Goal: Information Seeking & Learning: Learn about a topic

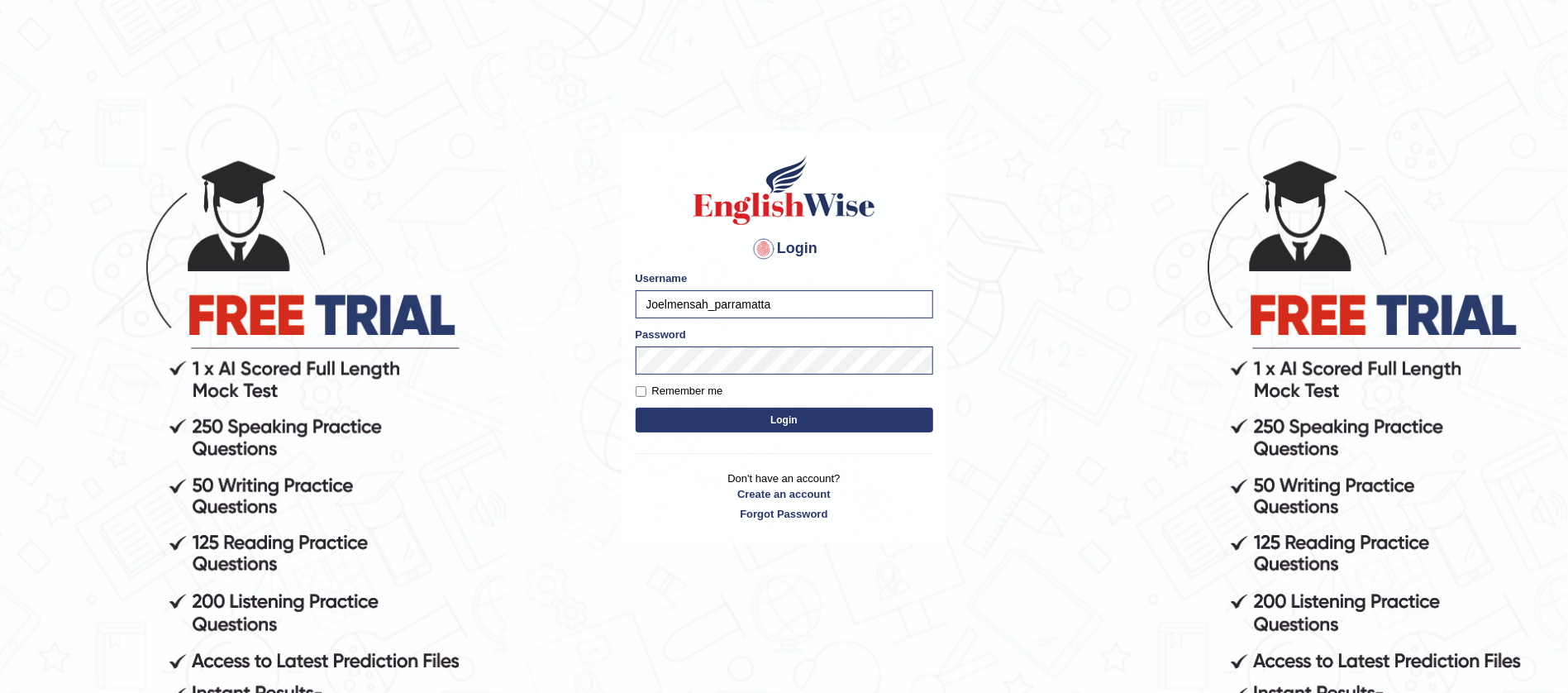
click at [737, 422] on button "Login" at bounding box center [784, 419] width 298 height 24
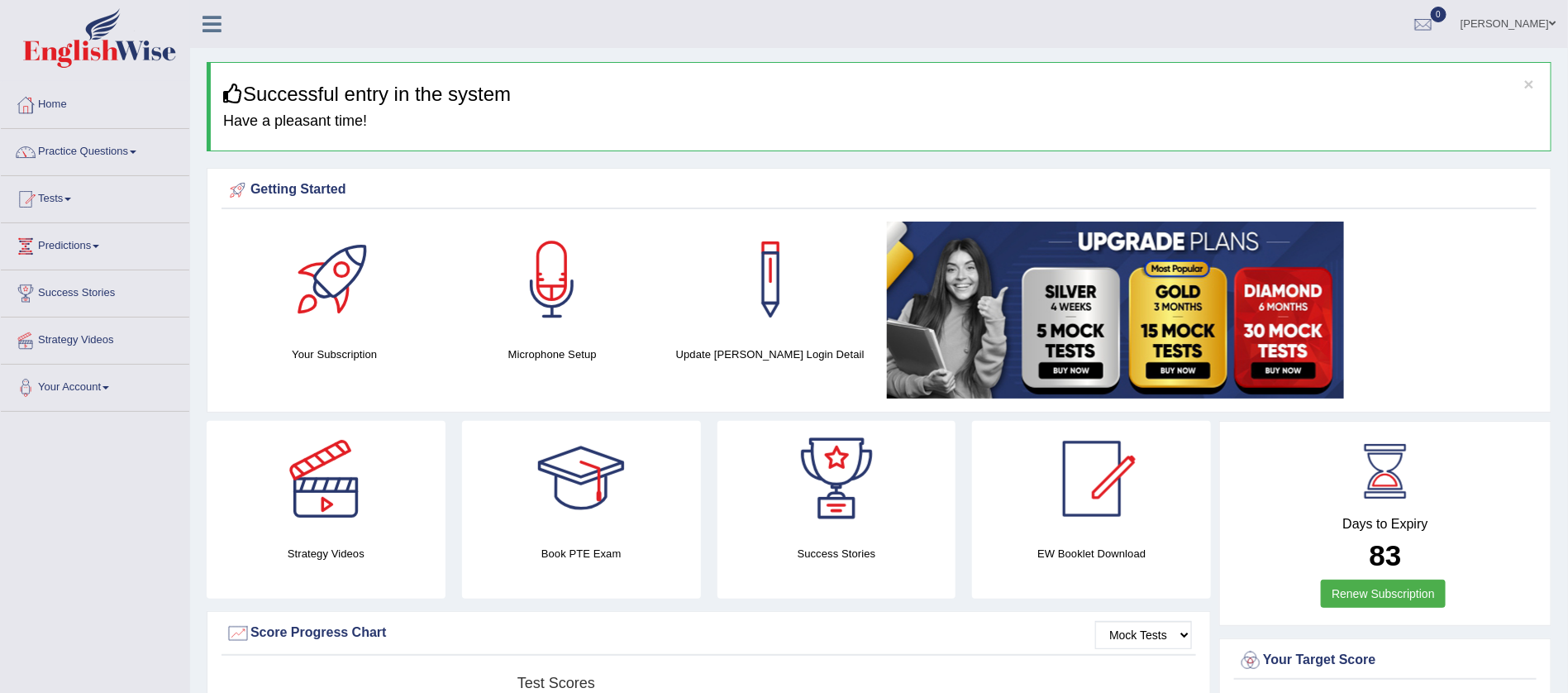
click at [90, 147] on link "Practice Questions" at bounding box center [95, 149] width 189 height 41
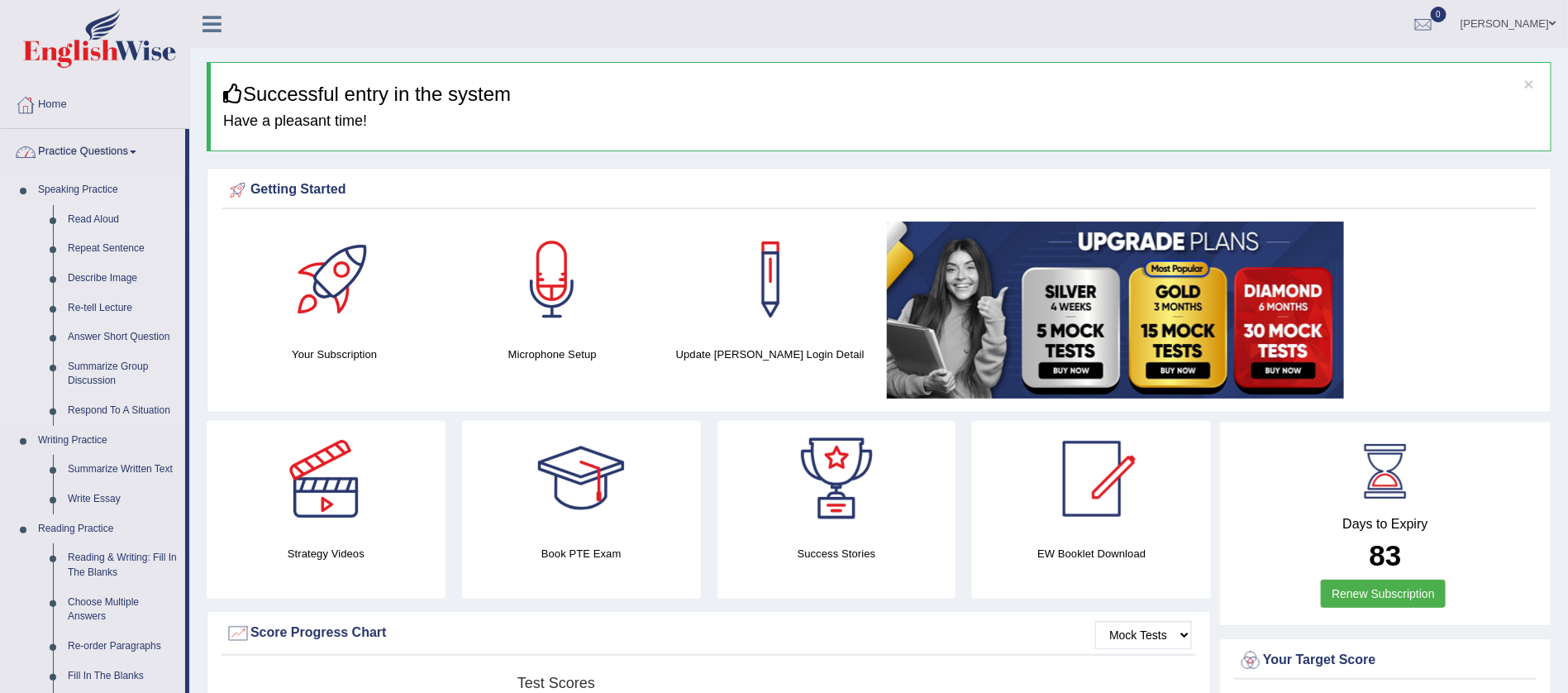
click at [84, 216] on link "Read Aloud" at bounding box center [123, 219] width 125 height 30
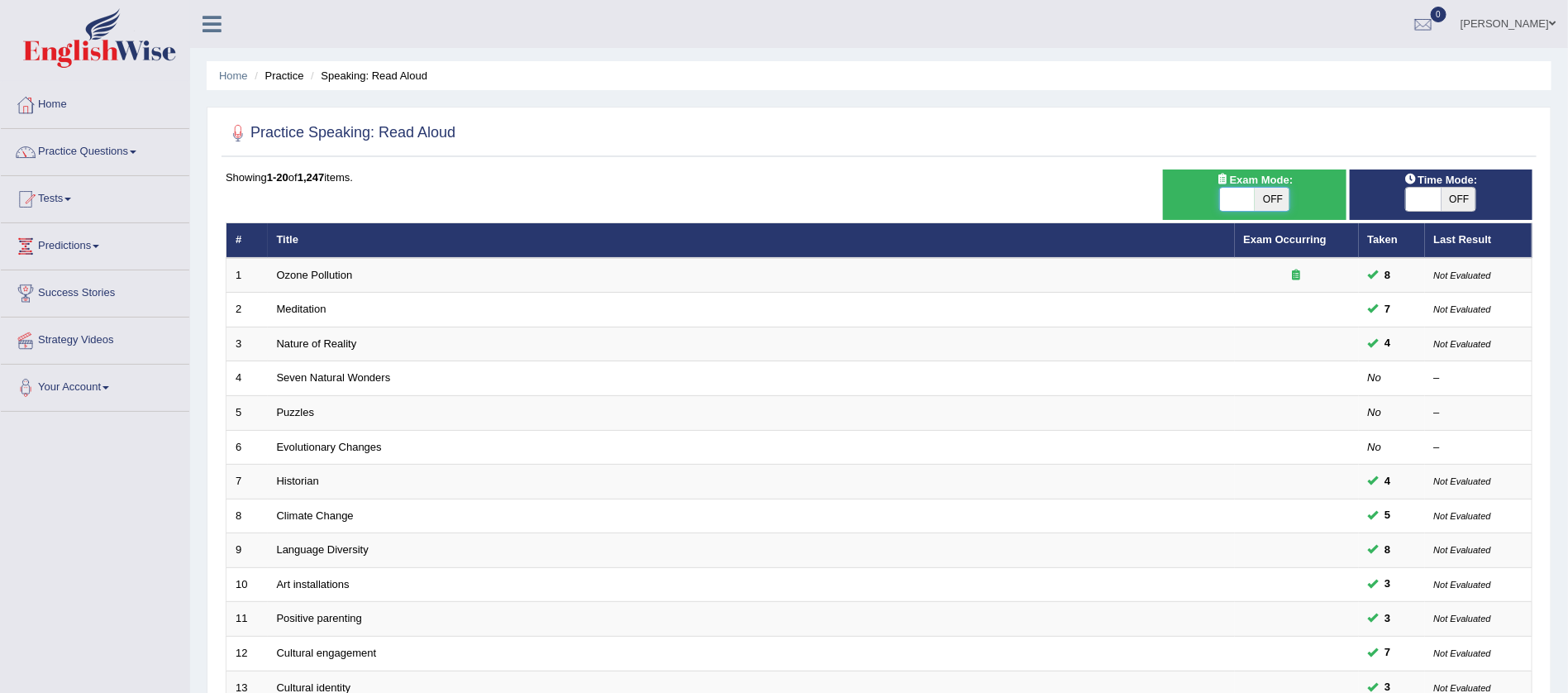
click at [1247, 198] on span at bounding box center [1237, 199] width 35 height 23
checkbox input "true"
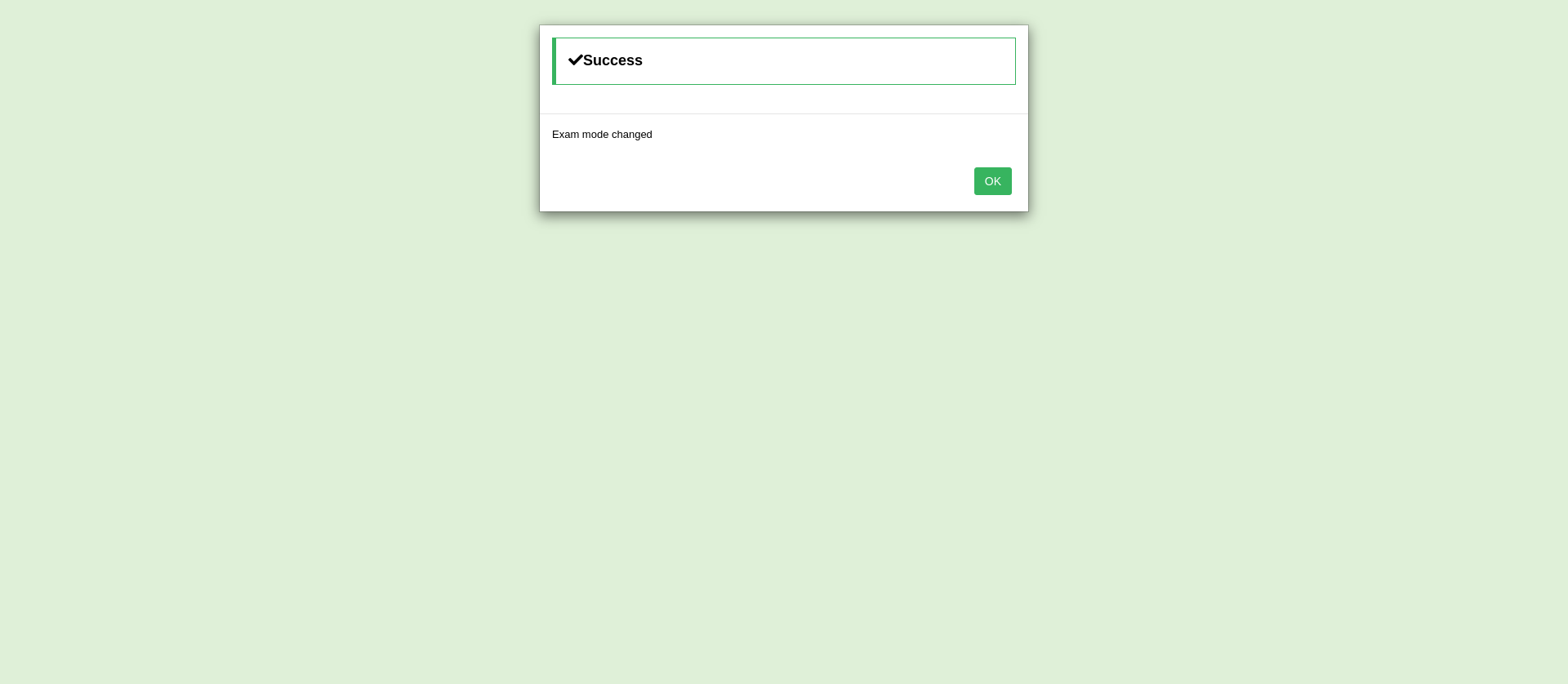
click at [997, 181] on button "OK" at bounding box center [993, 181] width 37 height 27
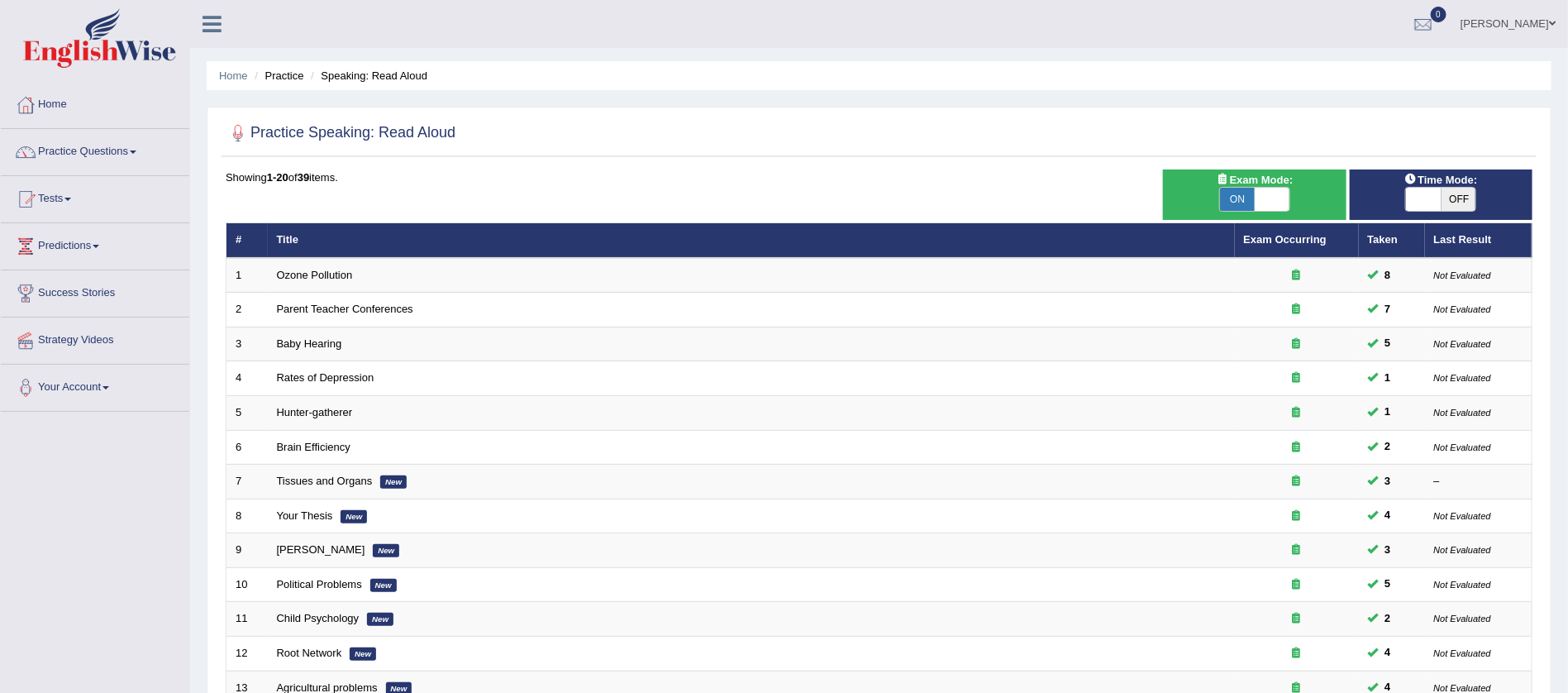
click at [1418, 198] on span at bounding box center [1423, 199] width 35 height 23
checkbox input "true"
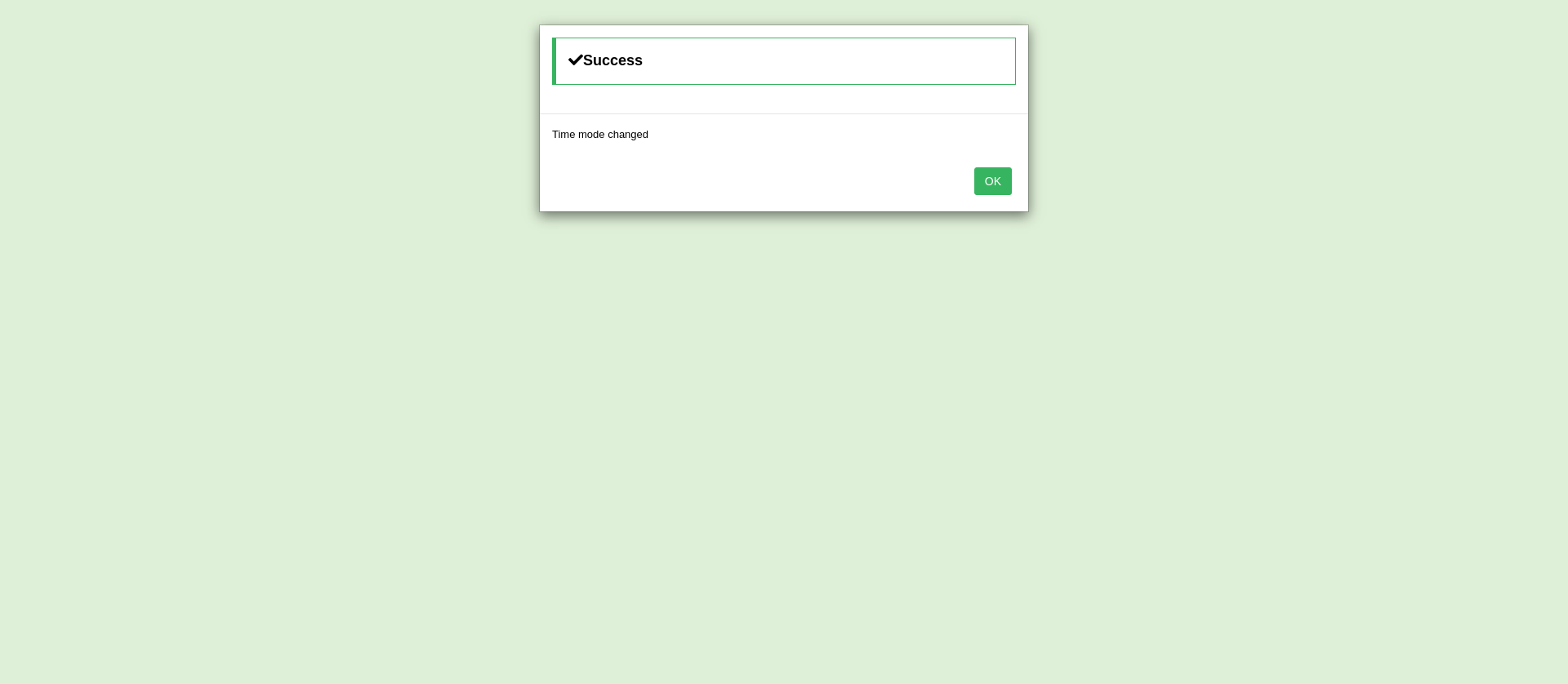
click at [999, 178] on button "OK" at bounding box center [993, 181] width 37 height 27
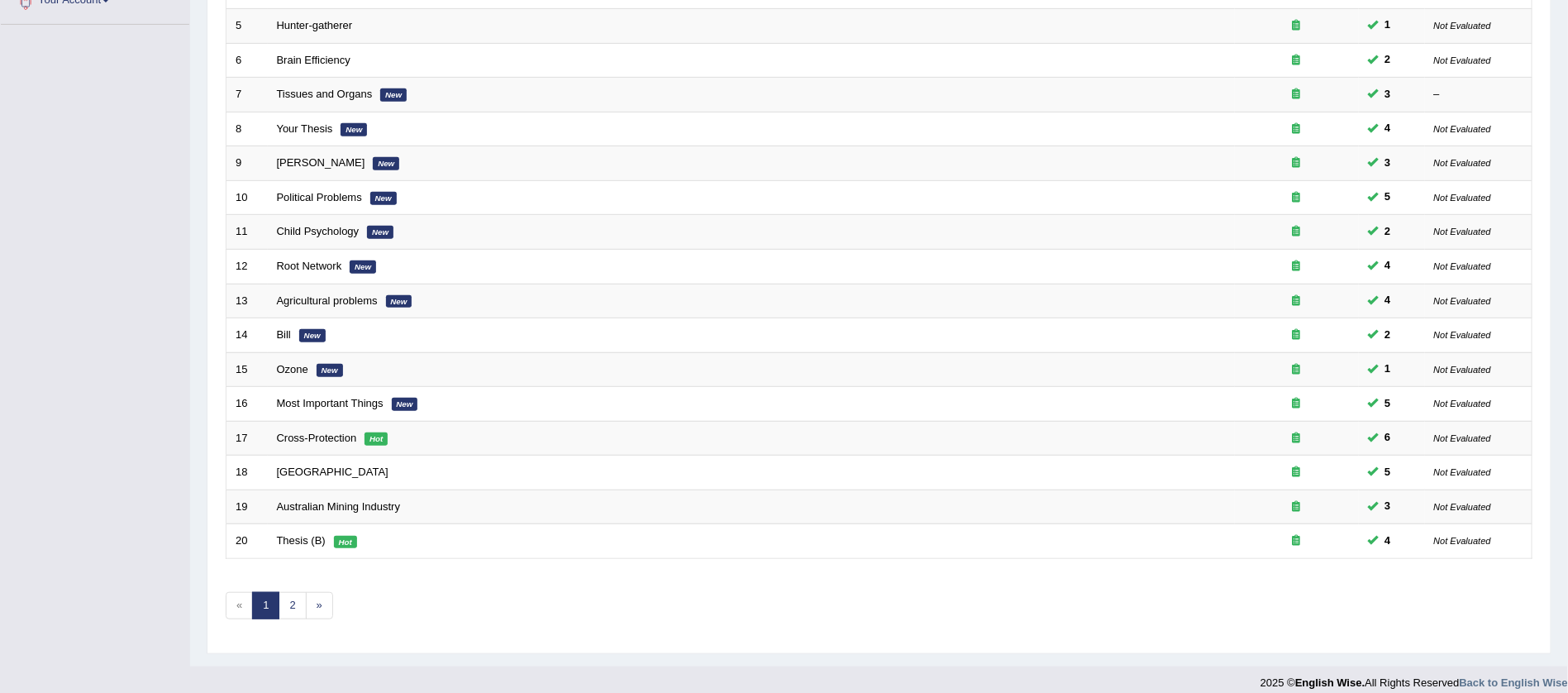
scroll to position [395, 0]
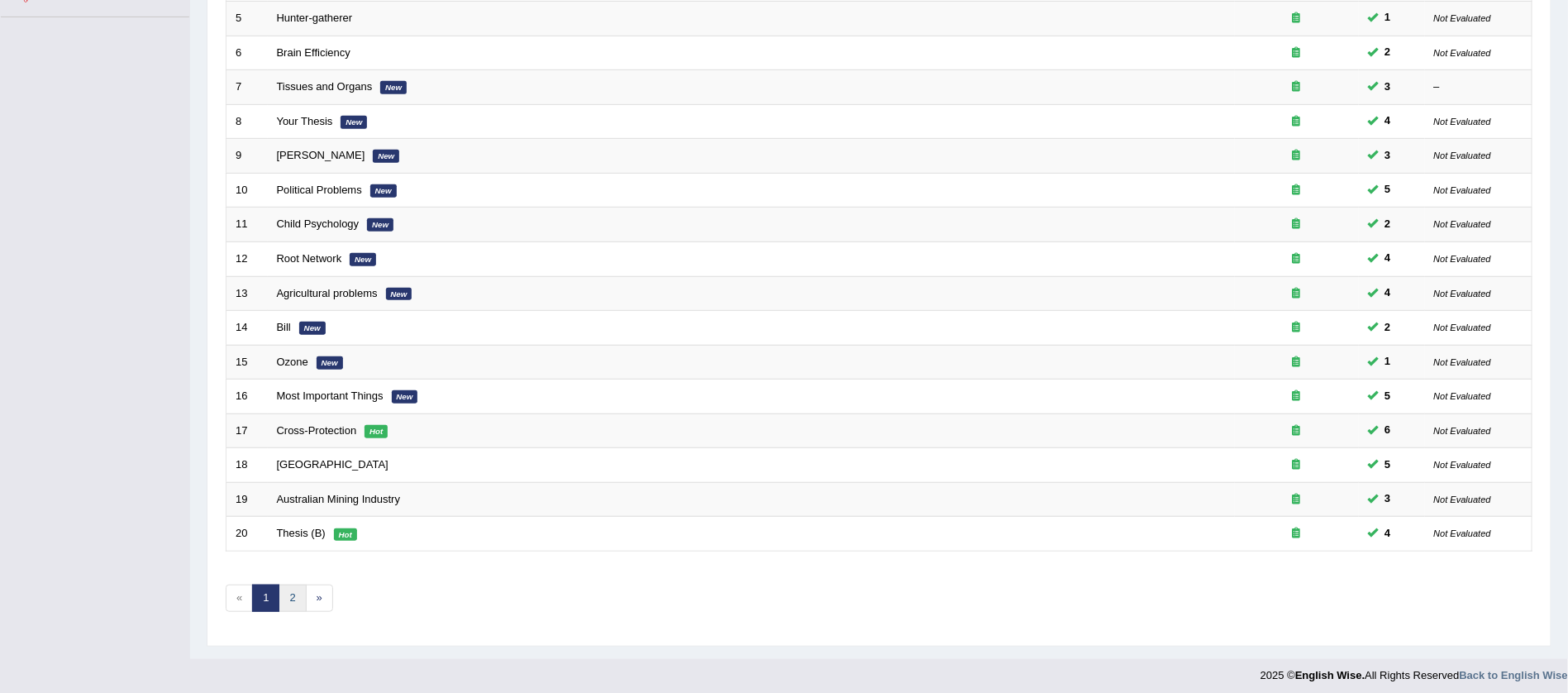
click at [292, 589] on link "2" at bounding box center [292, 598] width 27 height 27
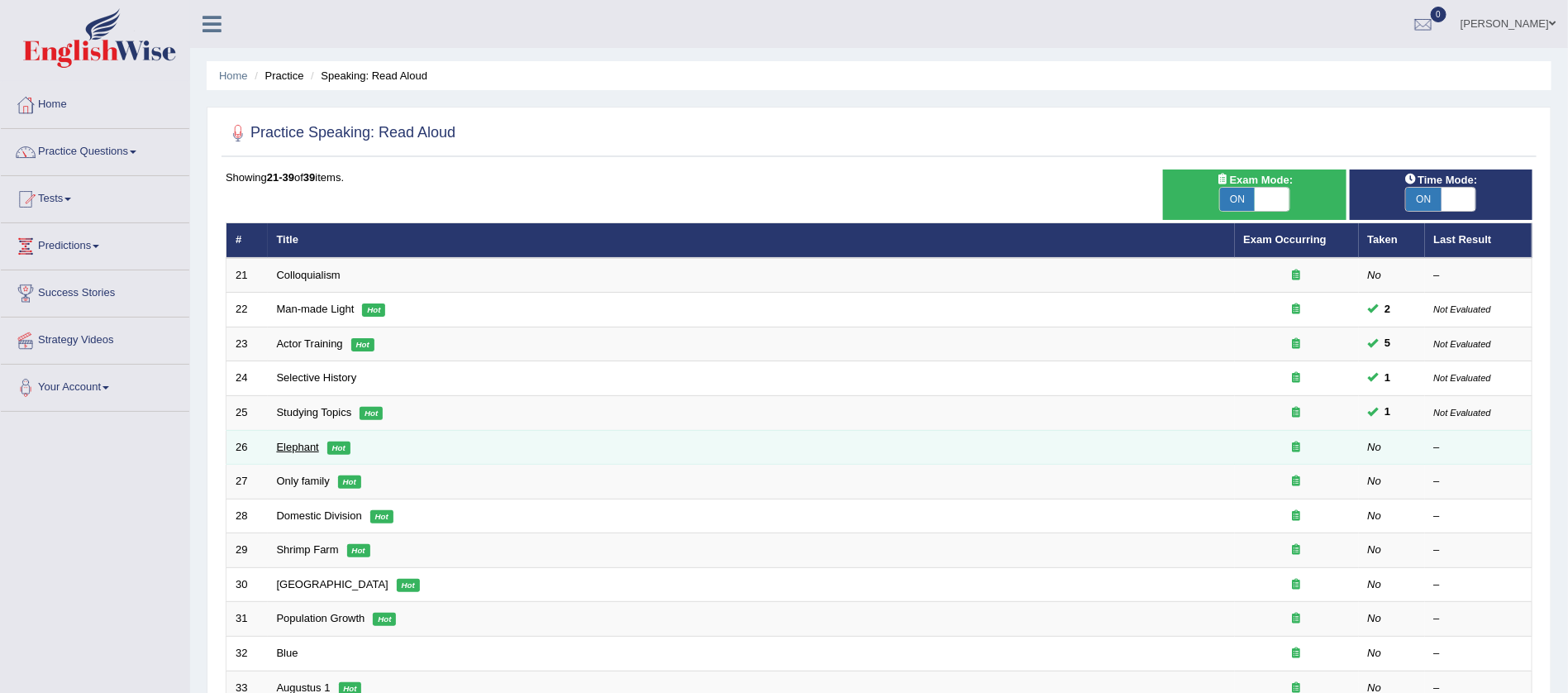
click at [299, 443] on link "Elephant" at bounding box center [298, 447] width 42 height 13
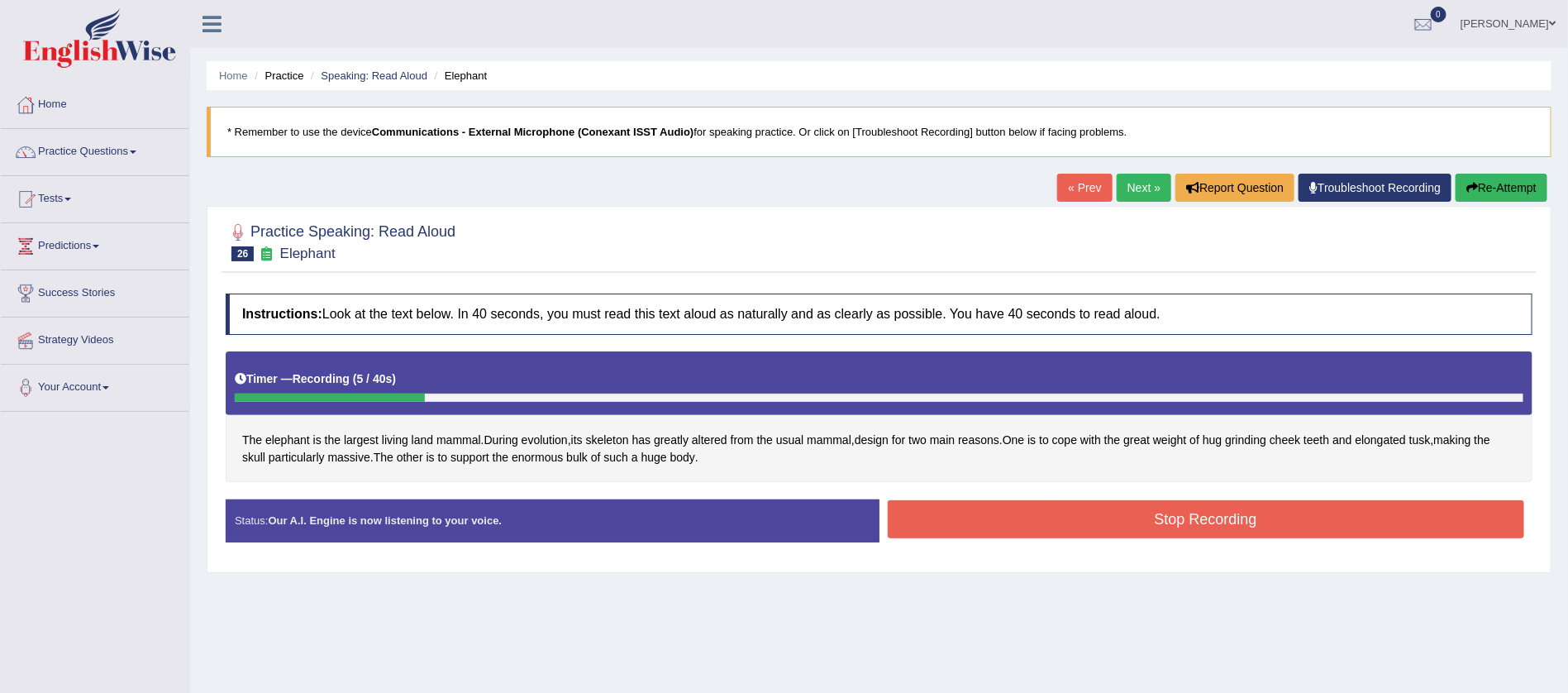
click at [1482, 183] on button "Re-Attempt" at bounding box center [1501, 187] width 92 height 28
click at [1210, 518] on button "Stop Recording" at bounding box center [1206, 518] width 637 height 38
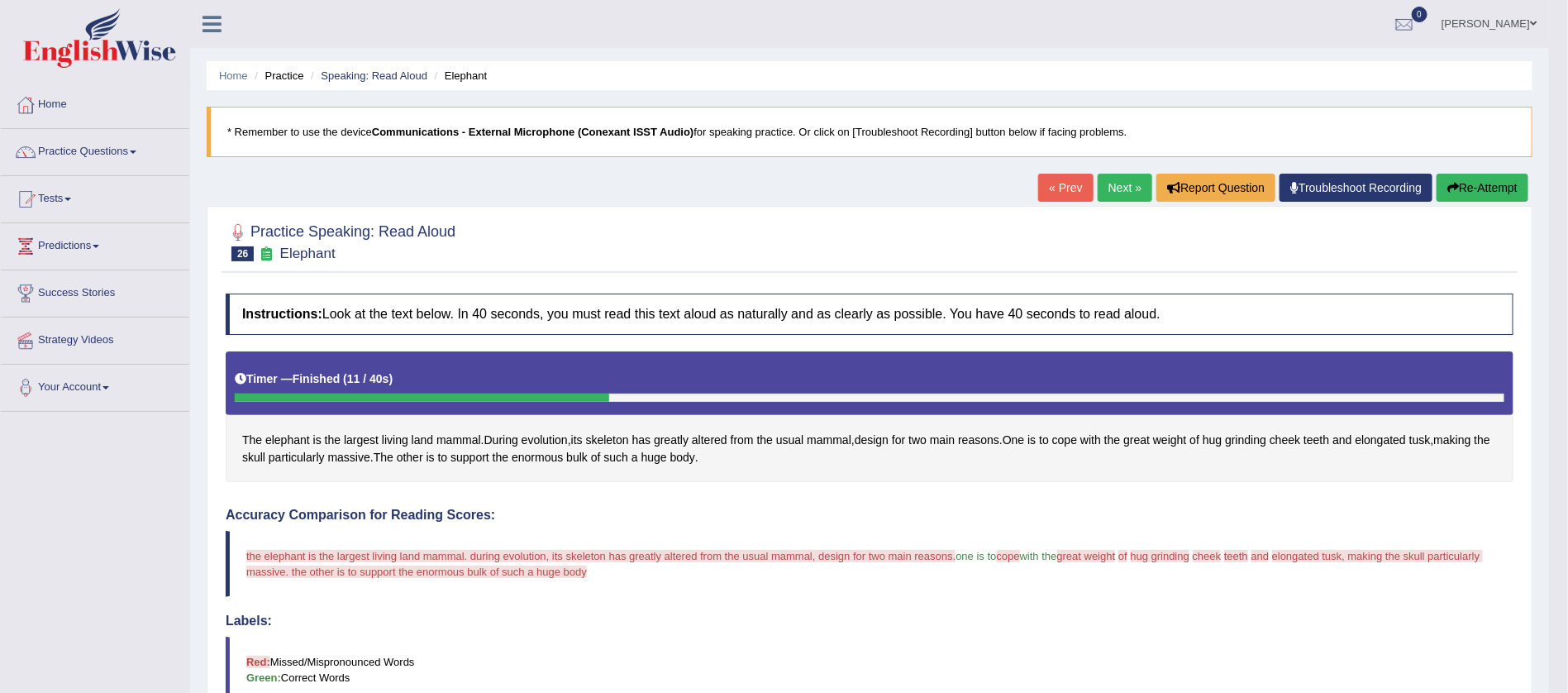
click at [1469, 180] on button "Re-Attempt" at bounding box center [1482, 187] width 92 height 28
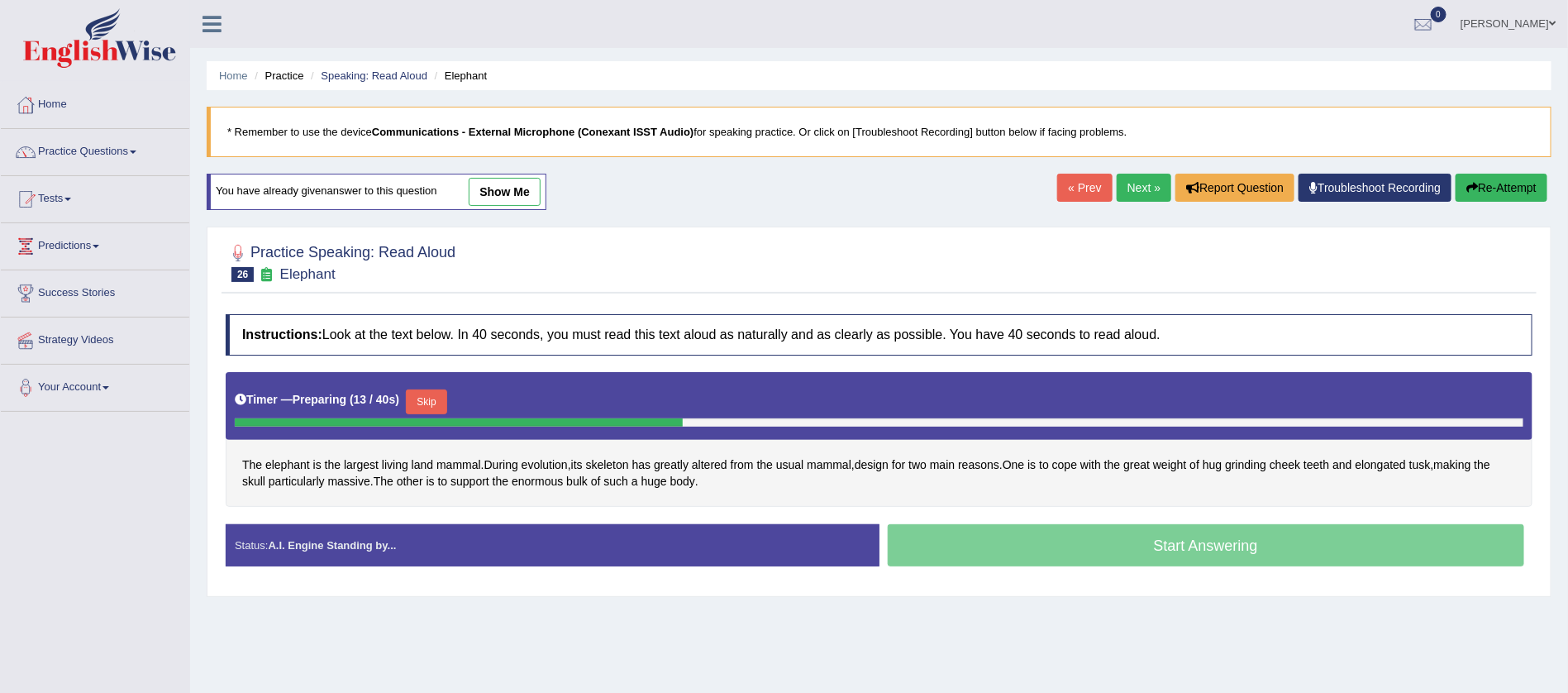
click at [428, 400] on button "Skip" at bounding box center [426, 401] width 41 height 24
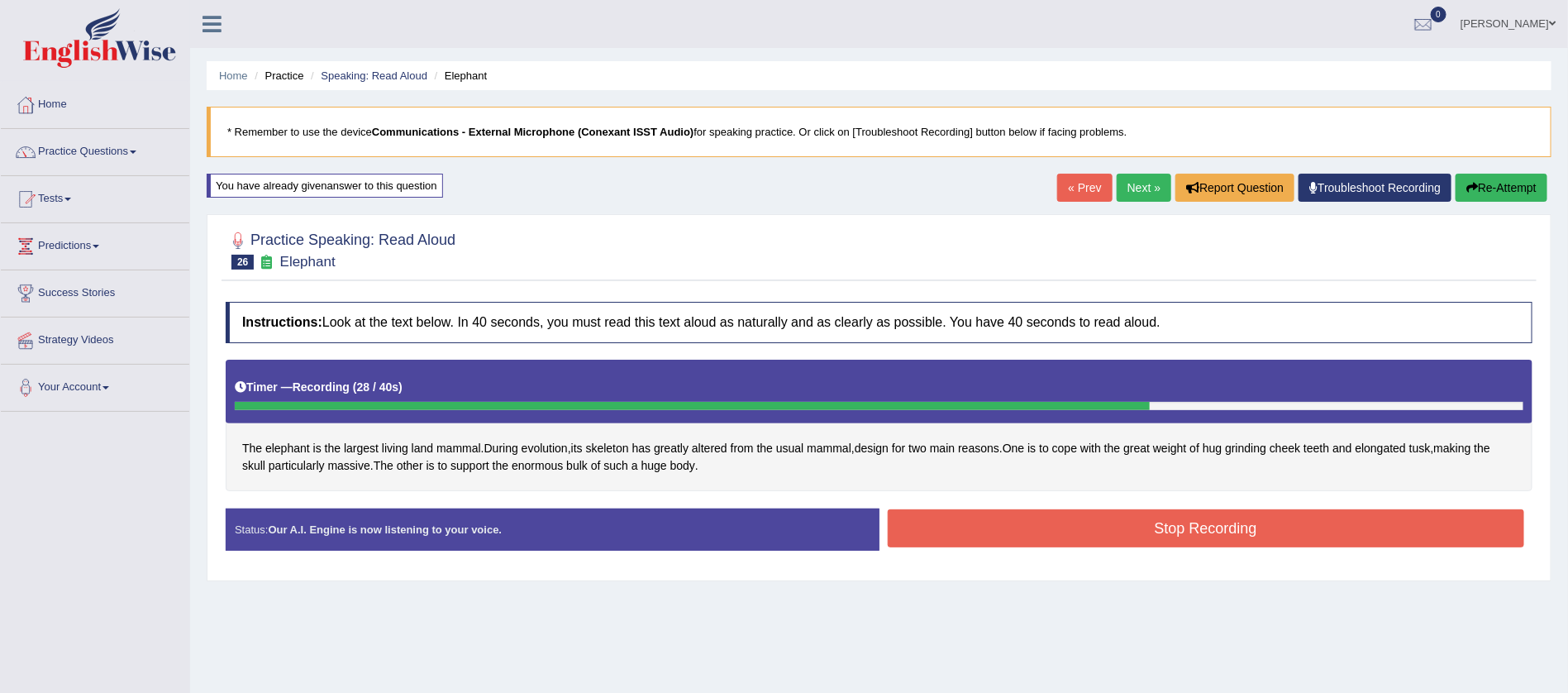
click at [1207, 526] on button "Stop Recording" at bounding box center [1206, 528] width 637 height 38
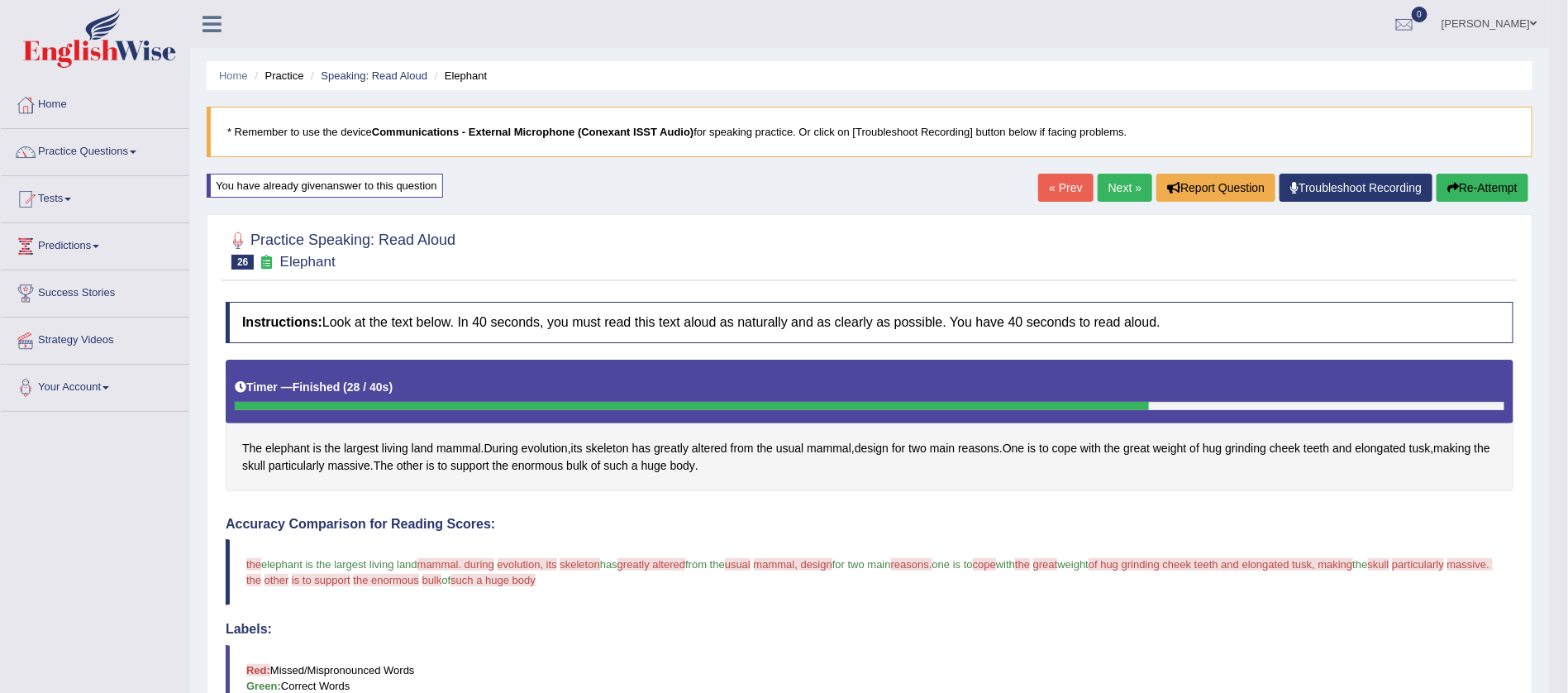
click at [1478, 180] on button "Re-Attempt" at bounding box center [1482, 187] width 92 height 28
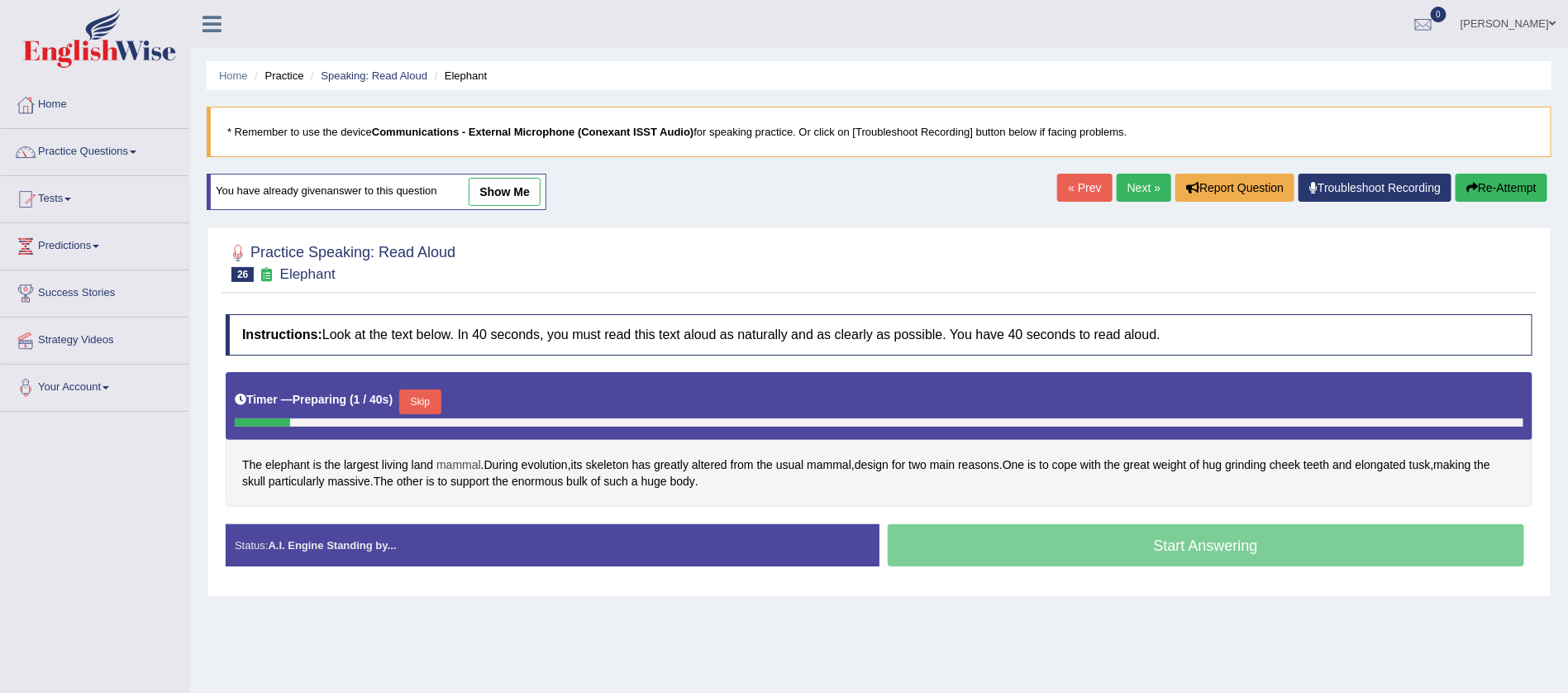
click at [452, 467] on span "mammal" at bounding box center [459, 465] width 45 height 18
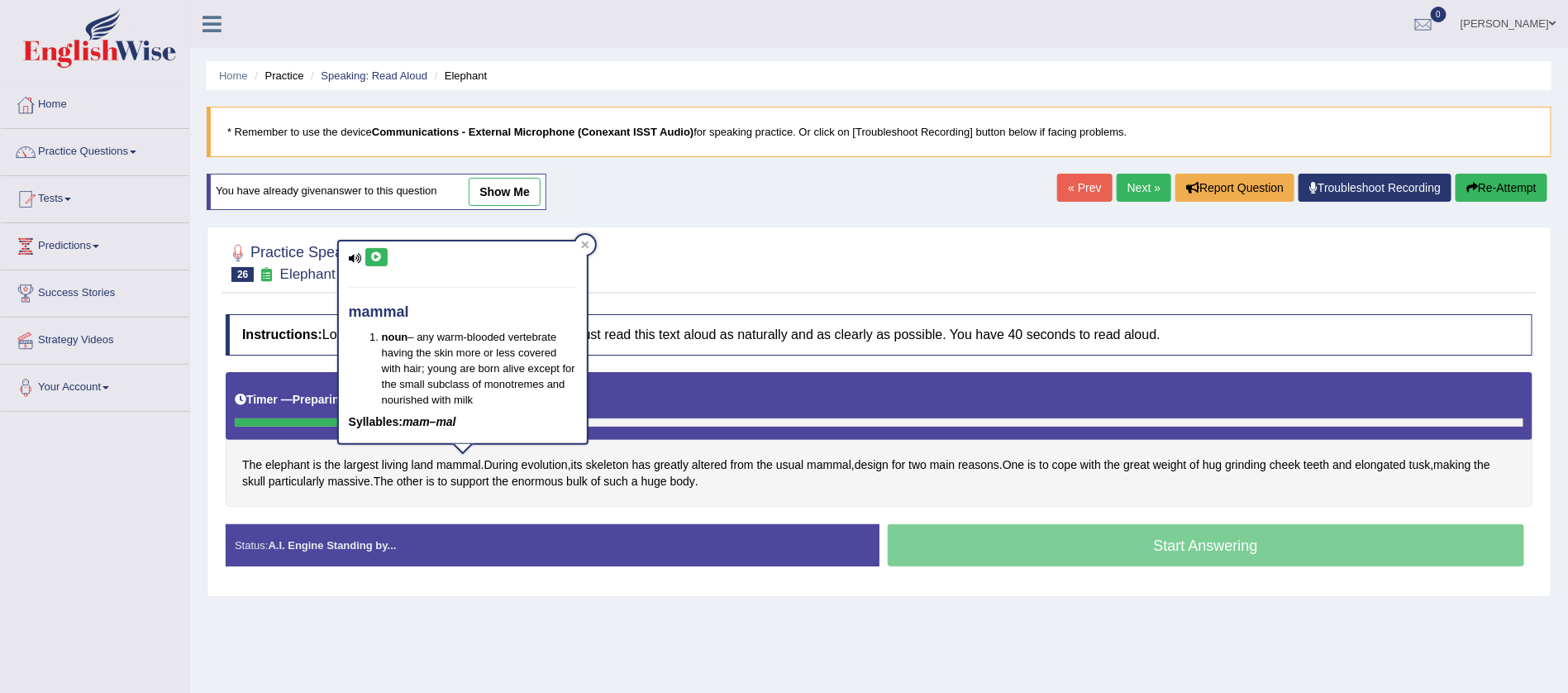
click at [371, 261] on icon at bounding box center [376, 257] width 13 height 10
click at [379, 254] on icon at bounding box center [376, 257] width 13 height 10
click at [550, 464] on span "evolution" at bounding box center [545, 465] width 46 height 18
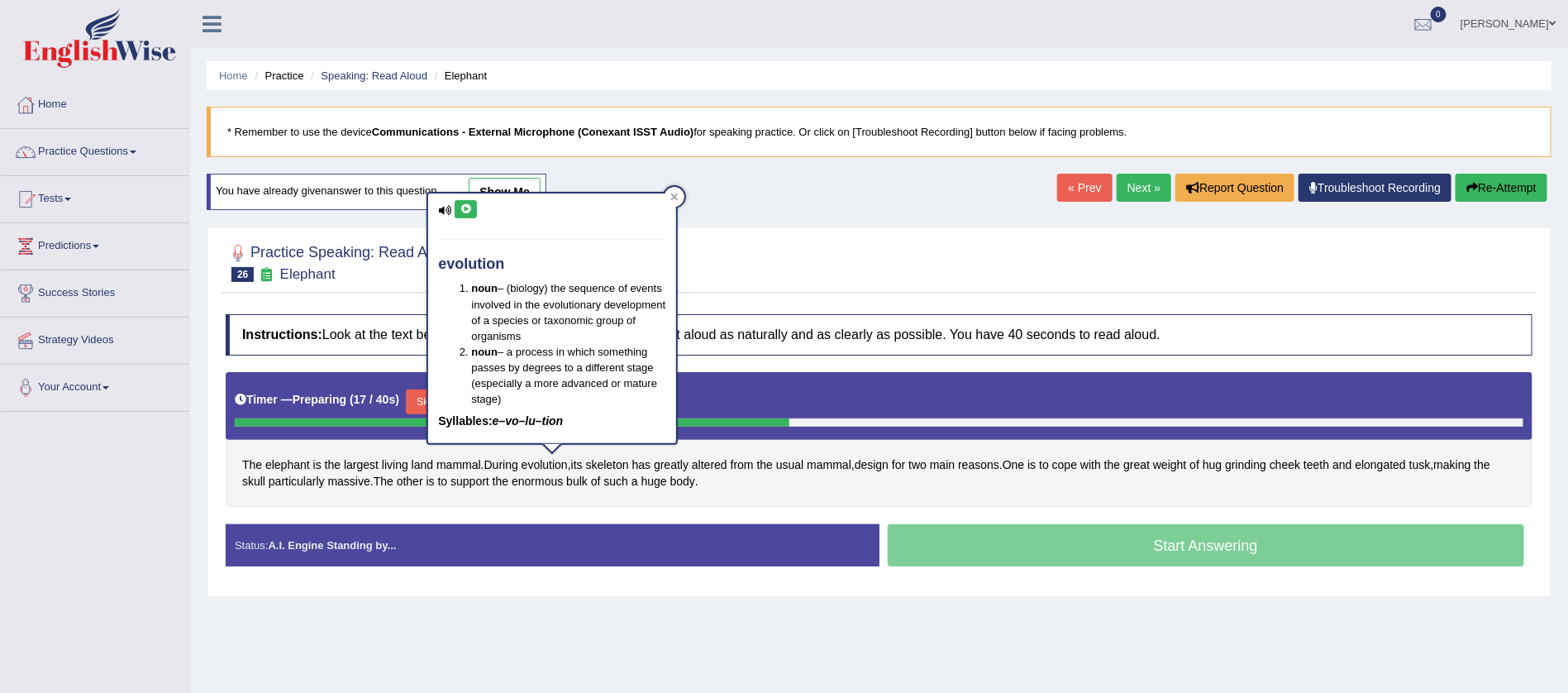
click at [462, 204] on icon at bounding box center [465, 209] width 13 height 10
click at [752, 188] on div "Home Practice Speaking: Read Aloud Elephant * Remember to use the device Commun…" at bounding box center [879, 413] width 1378 height 827
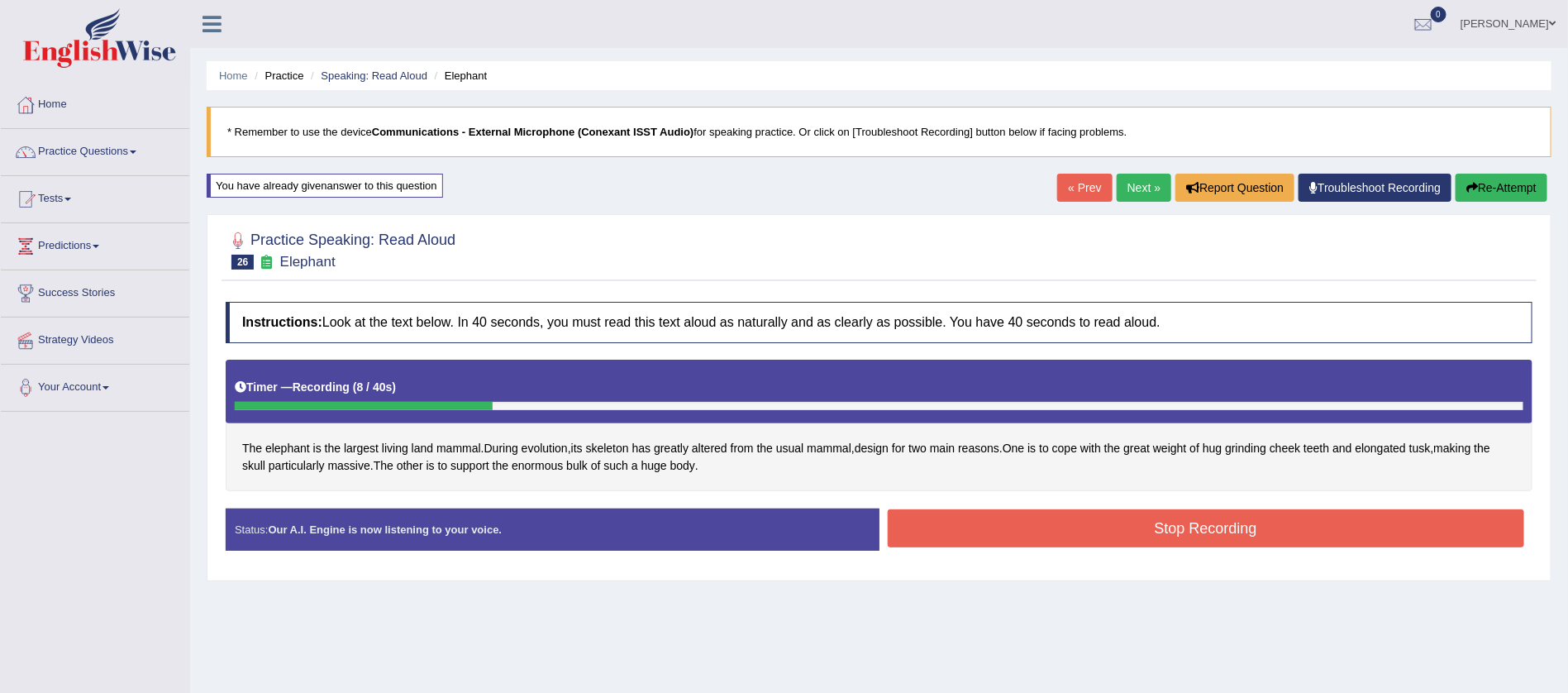
click at [1211, 516] on button "Stop Recording" at bounding box center [1206, 528] width 637 height 38
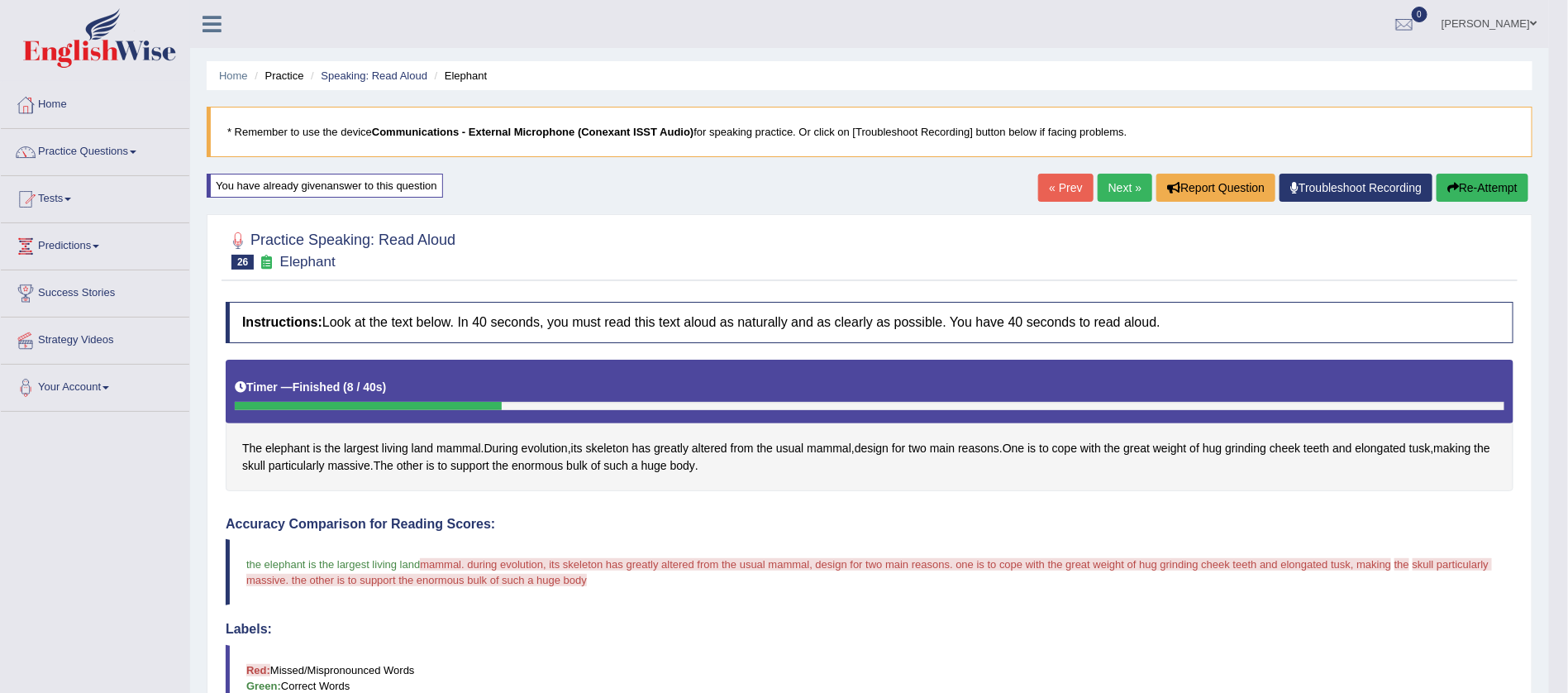
click at [1480, 179] on button "Re-Attempt" at bounding box center [1482, 187] width 92 height 28
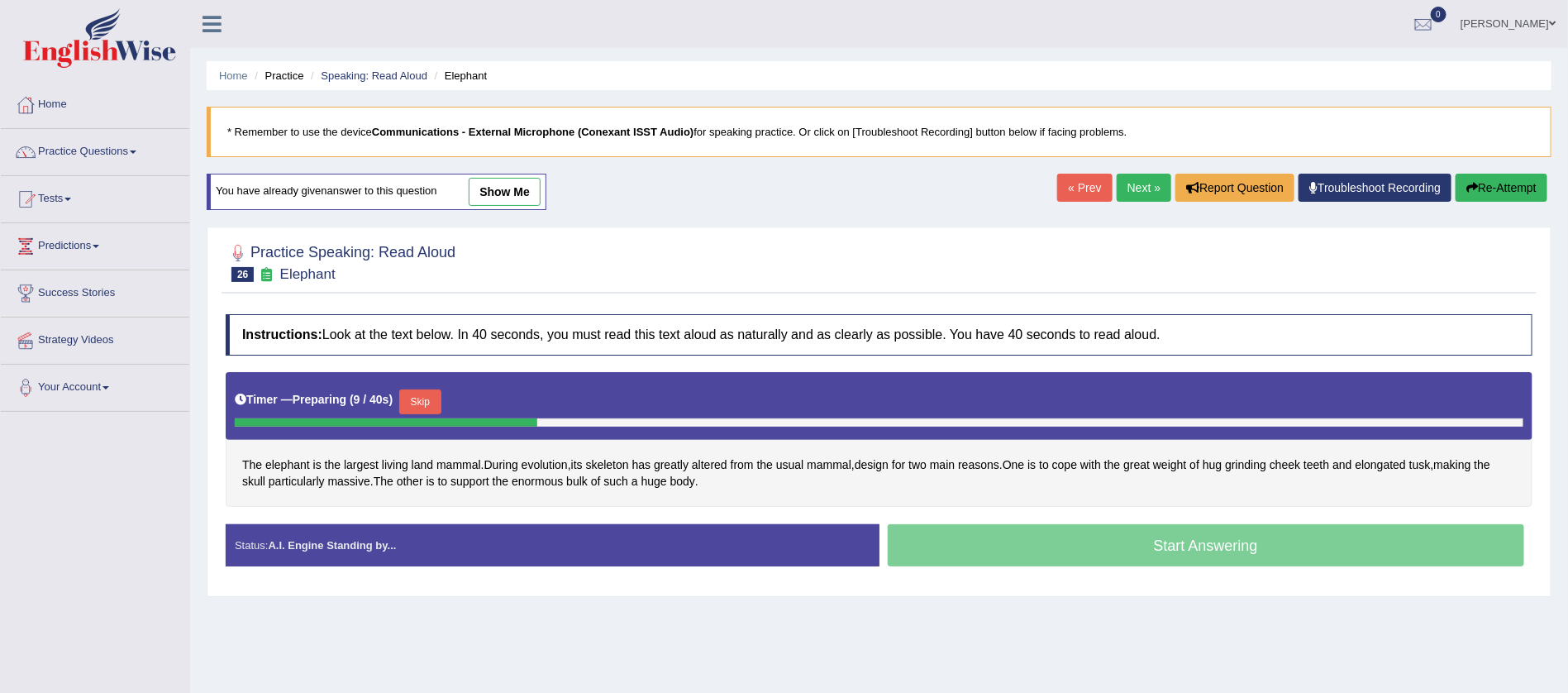
click at [426, 397] on button "Skip" at bounding box center [420, 401] width 41 height 24
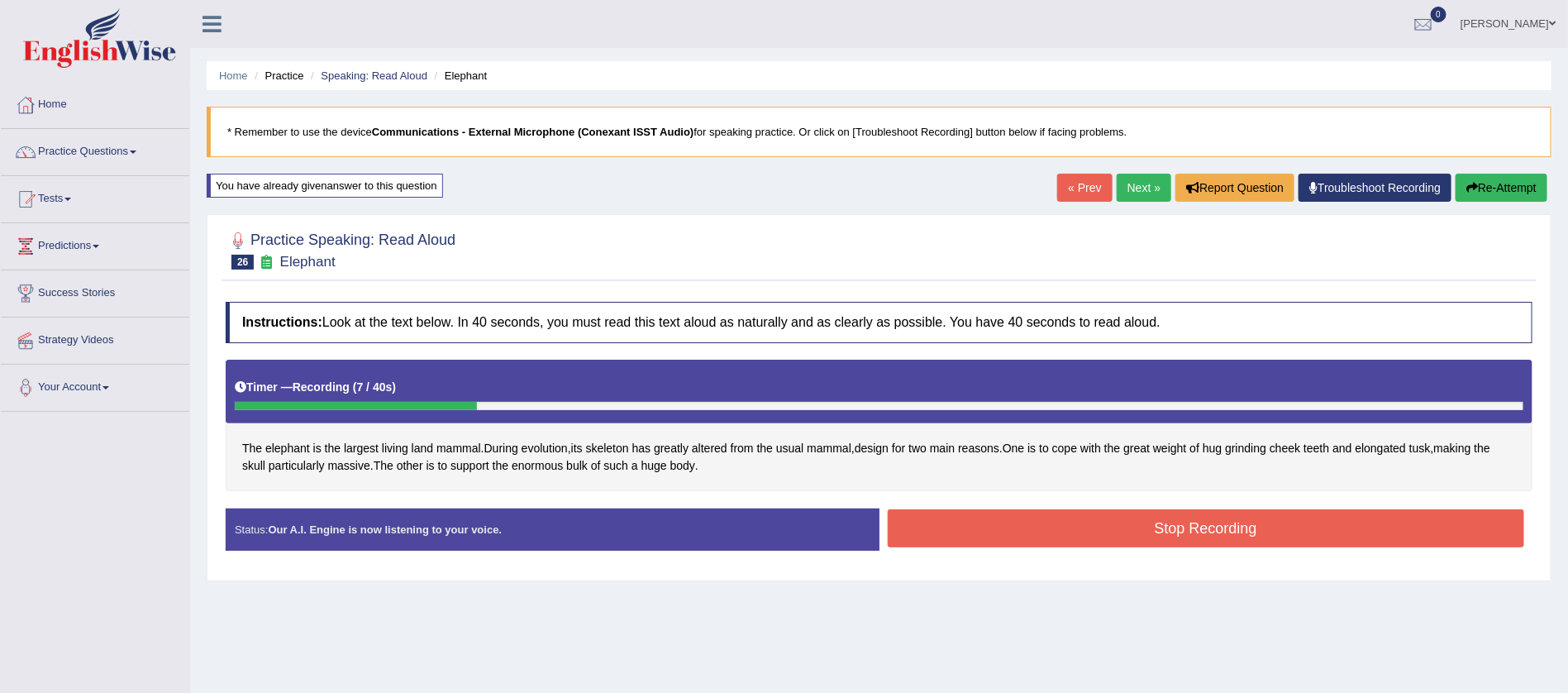
click at [1173, 522] on button "Stop Recording" at bounding box center [1206, 528] width 637 height 38
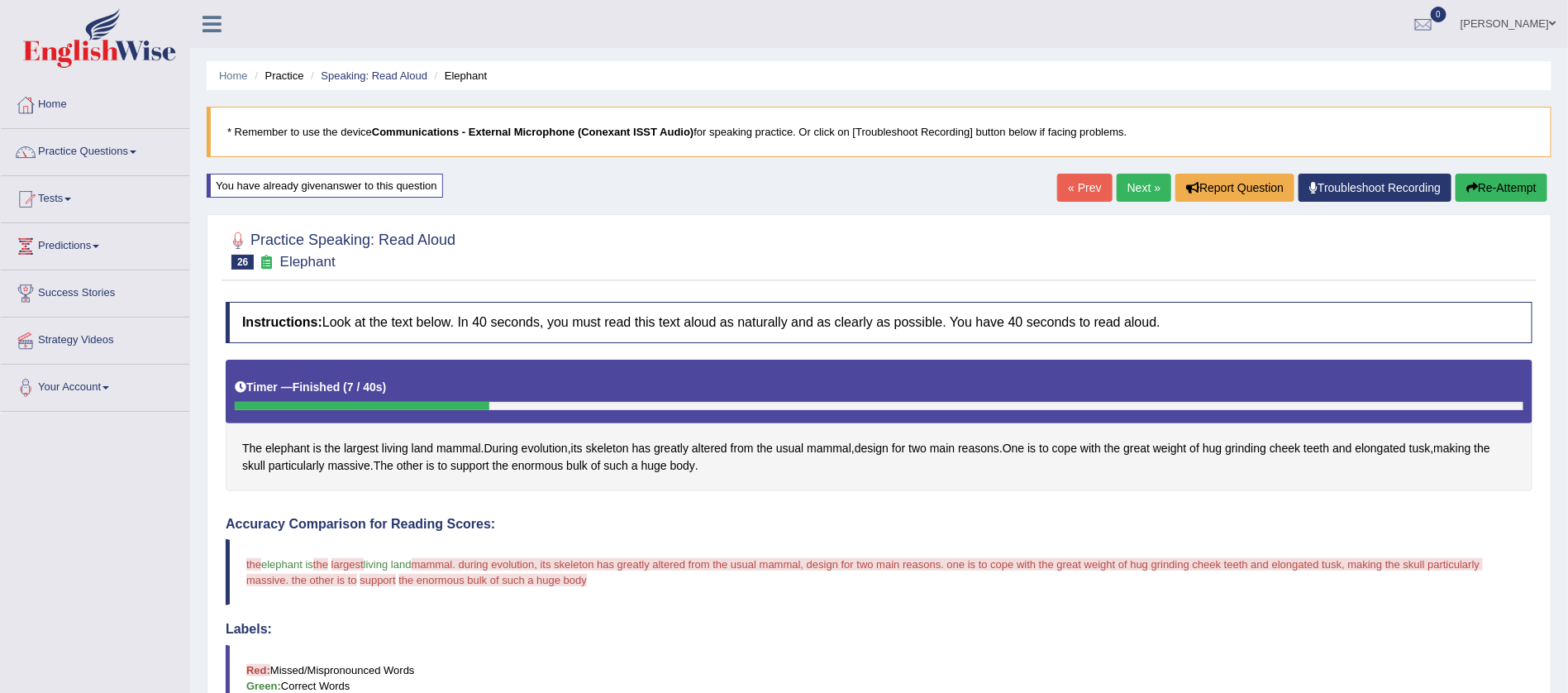
drag, startPoint x: 1384, startPoint y: 293, endPoint x: 1509, endPoint y: 186, distance: 164.5
click at [1509, 186] on div "Home Practice Speaking: Read Aloud Elephant * Remember to use the device Commun…" at bounding box center [879, 651] width 1378 height 1303
click at [1509, 186] on button "Re-Attempt" at bounding box center [1501, 187] width 92 height 28
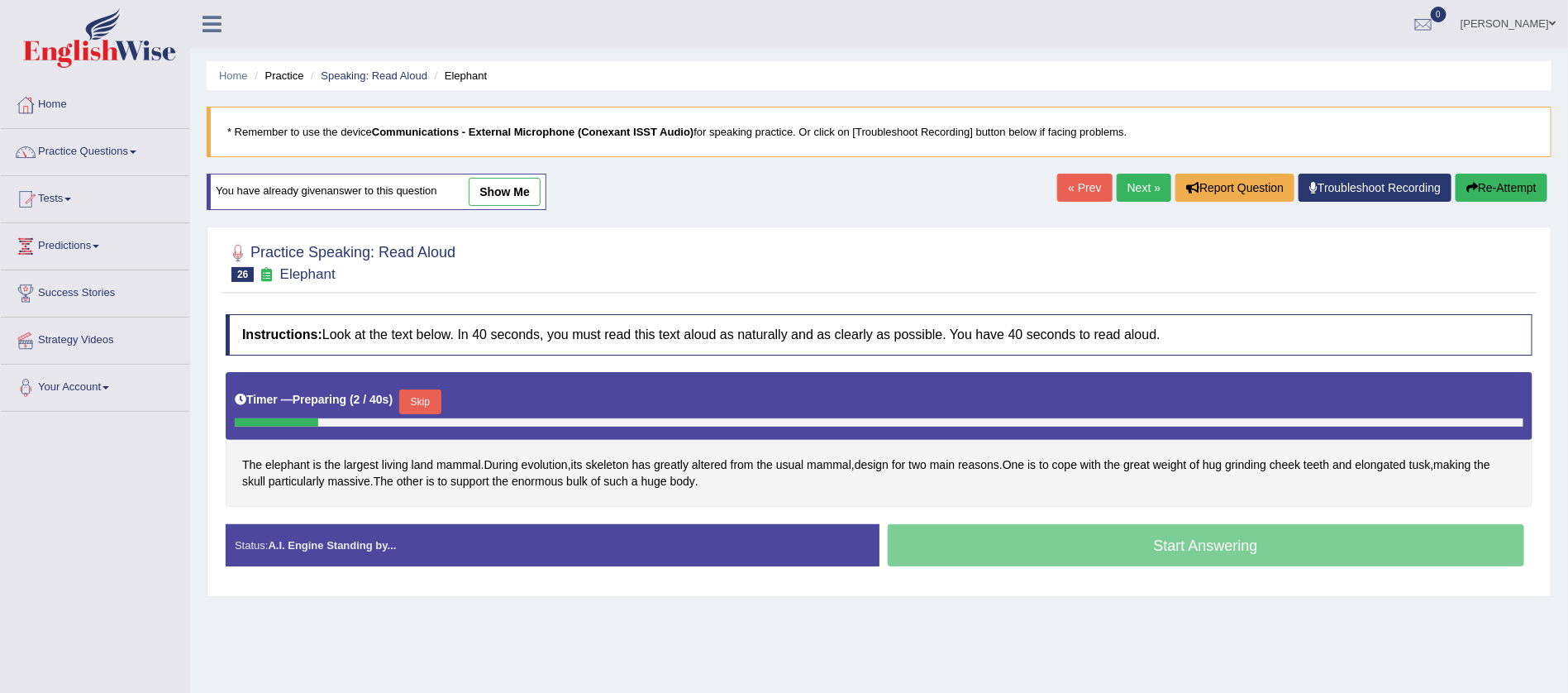
click at [412, 396] on button "Skip" at bounding box center [420, 401] width 41 height 24
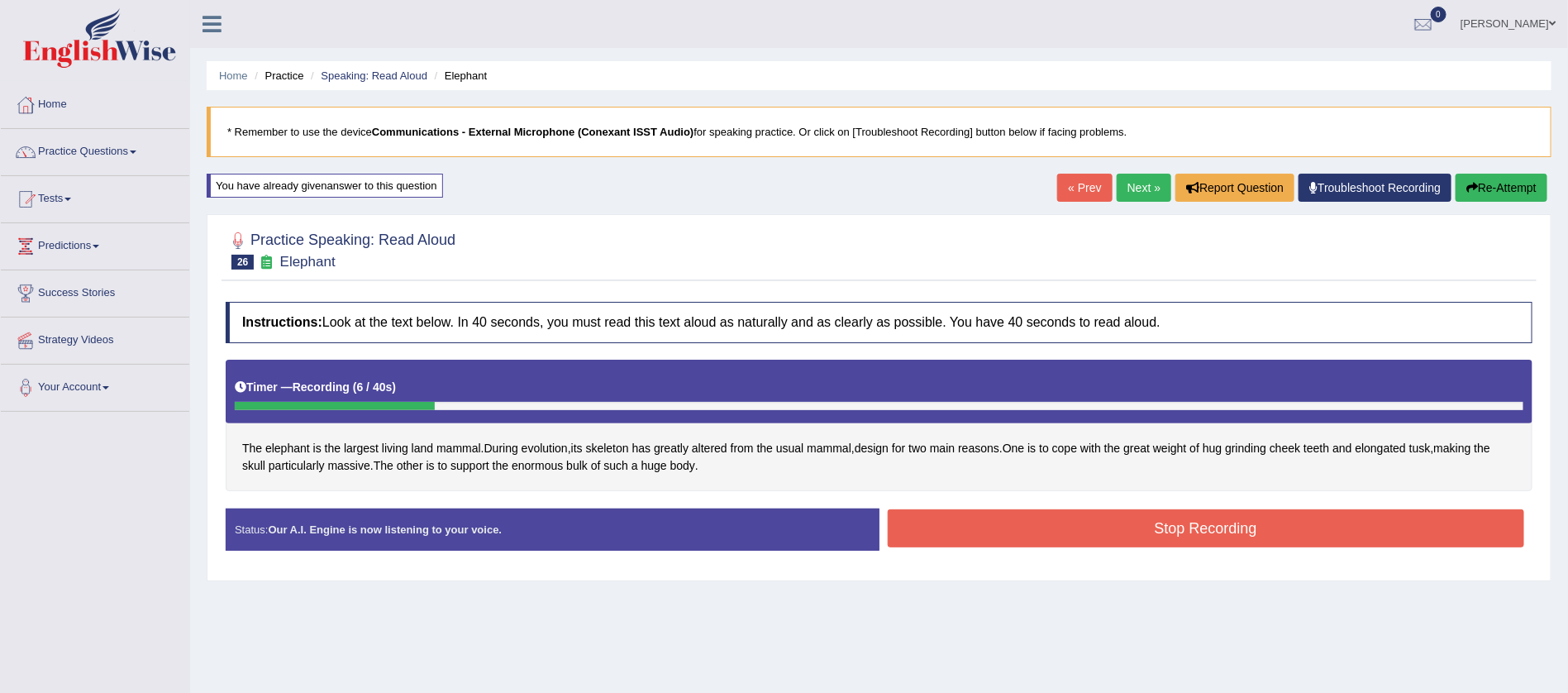
click at [1188, 511] on button "Stop Recording" at bounding box center [1206, 528] width 637 height 38
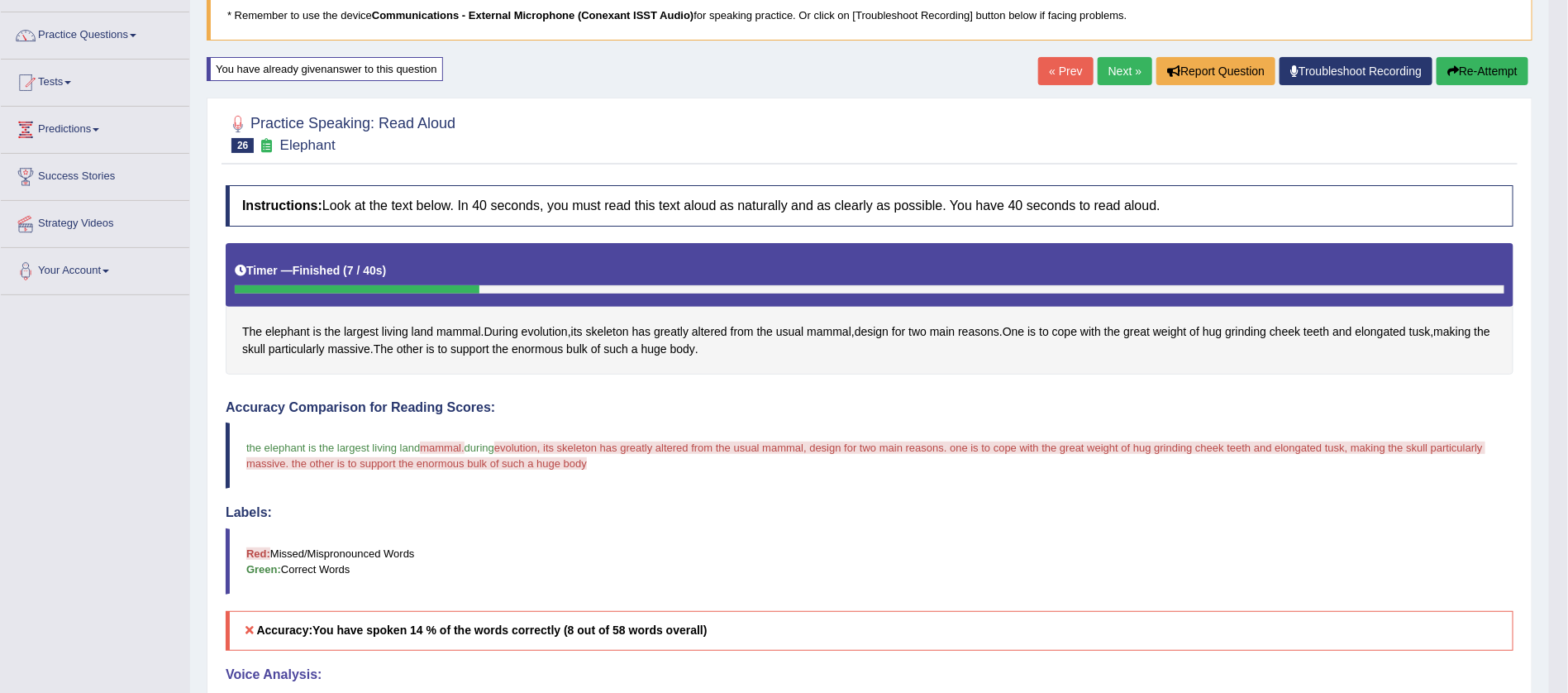
scroll to position [99, 0]
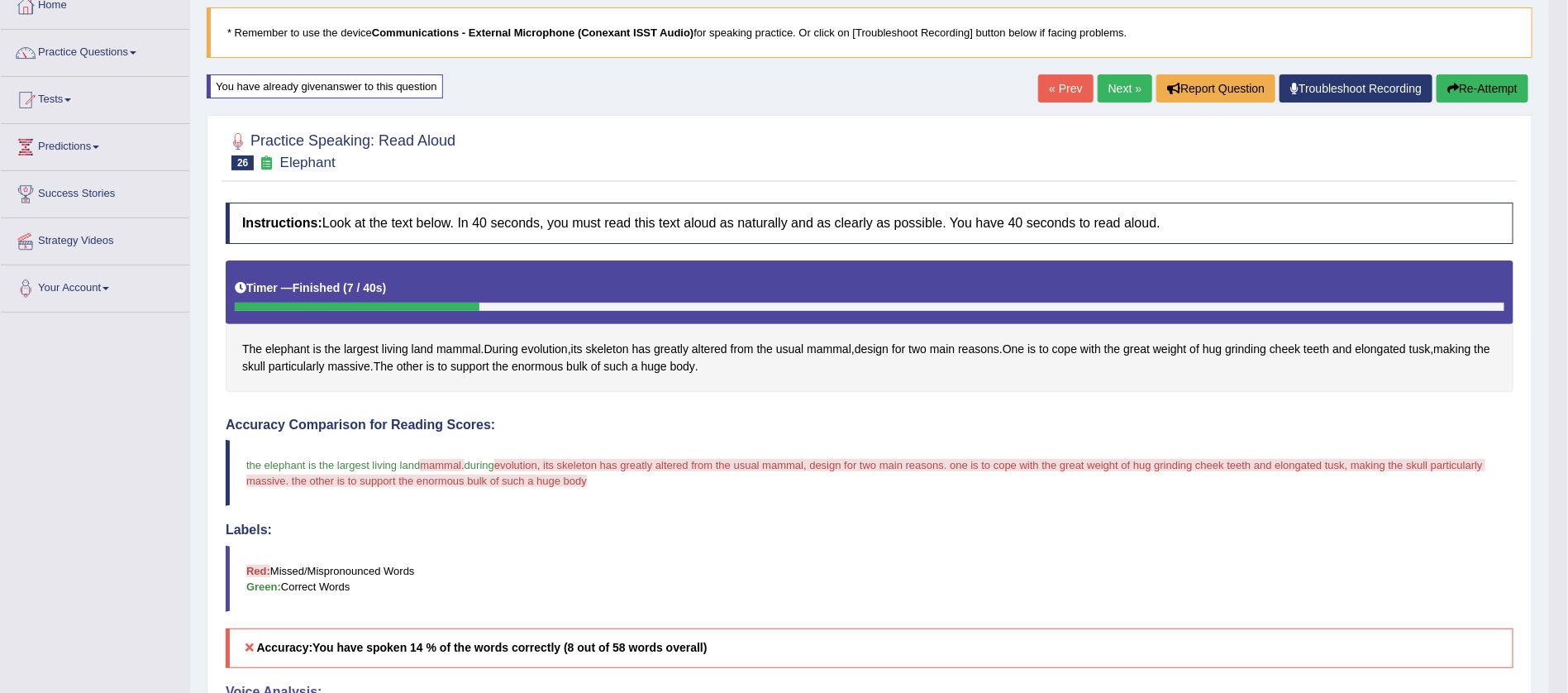
click at [1462, 92] on button "Re-Attempt" at bounding box center [1482, 88] width 92 height 28
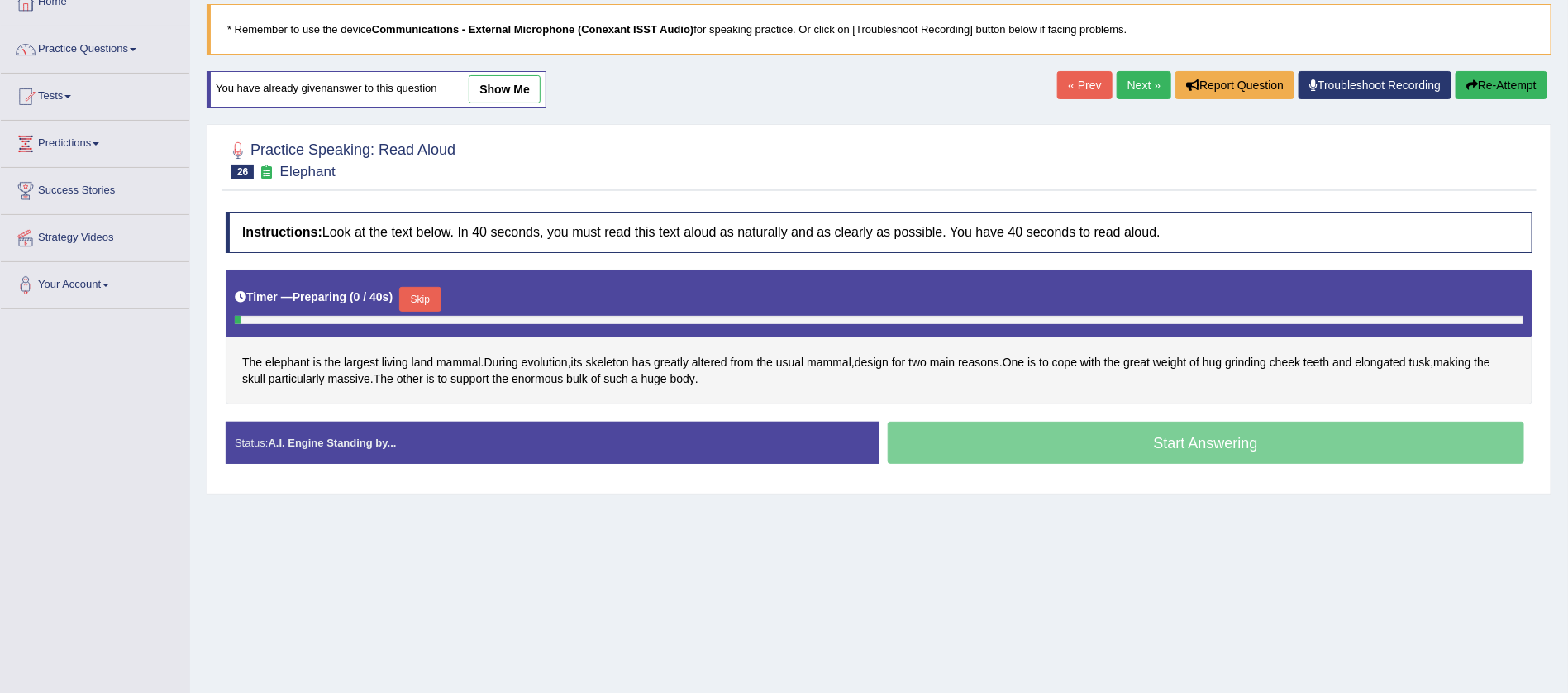
scroll to position [99, 0]
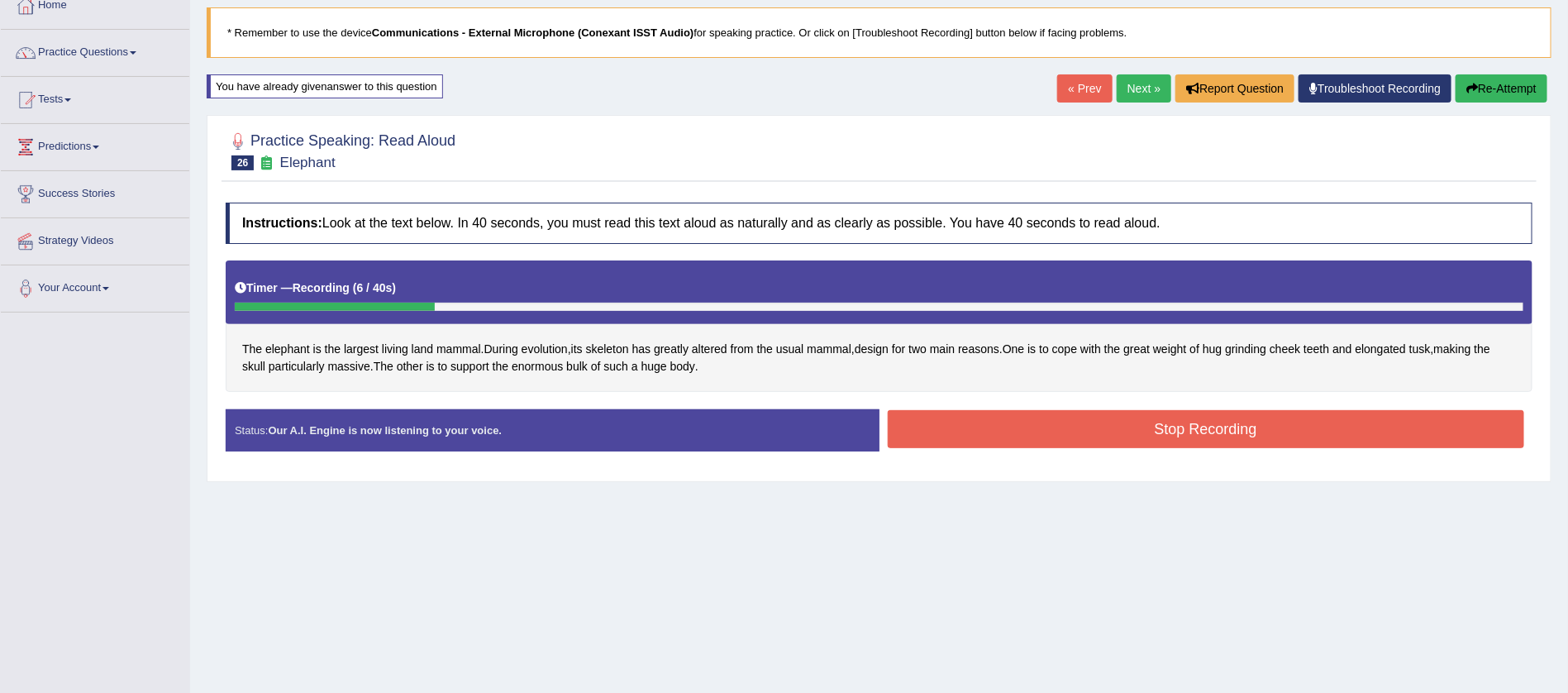
click at [1240, 414] on button "Stop Recording" at bounding box center [1206, 428] width 637 height 38
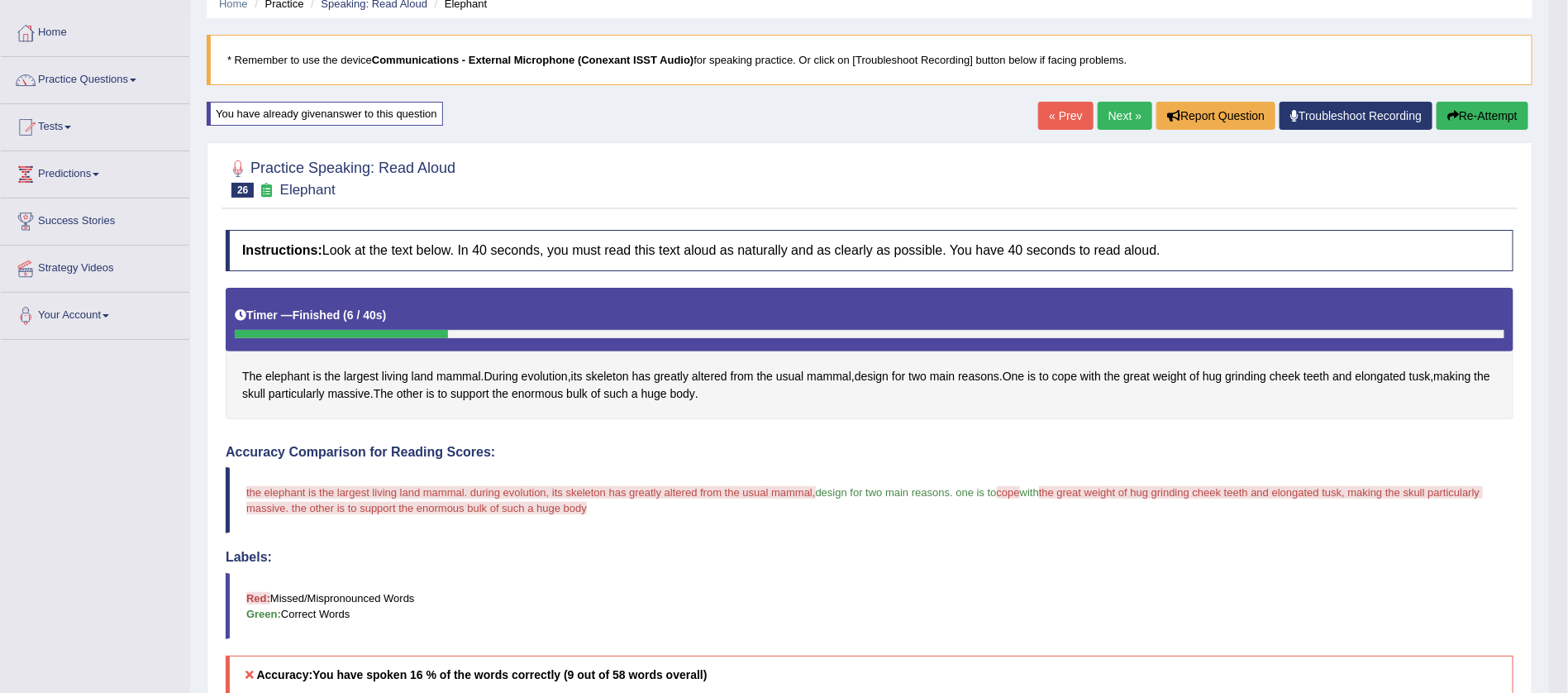
scroll to position [50, 0]
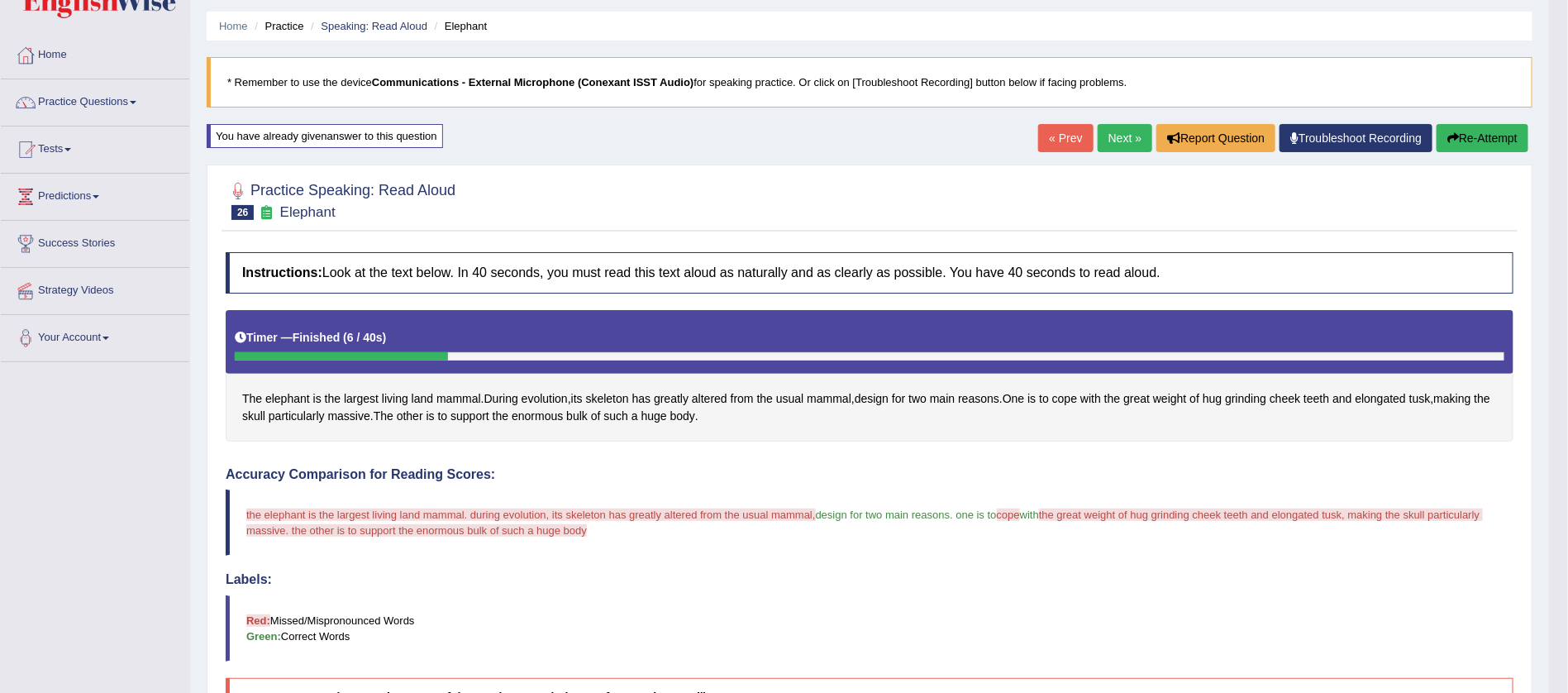
click at [1118, 140] on link "Next »" at bounding box center [1125, 137] width 55 height 28
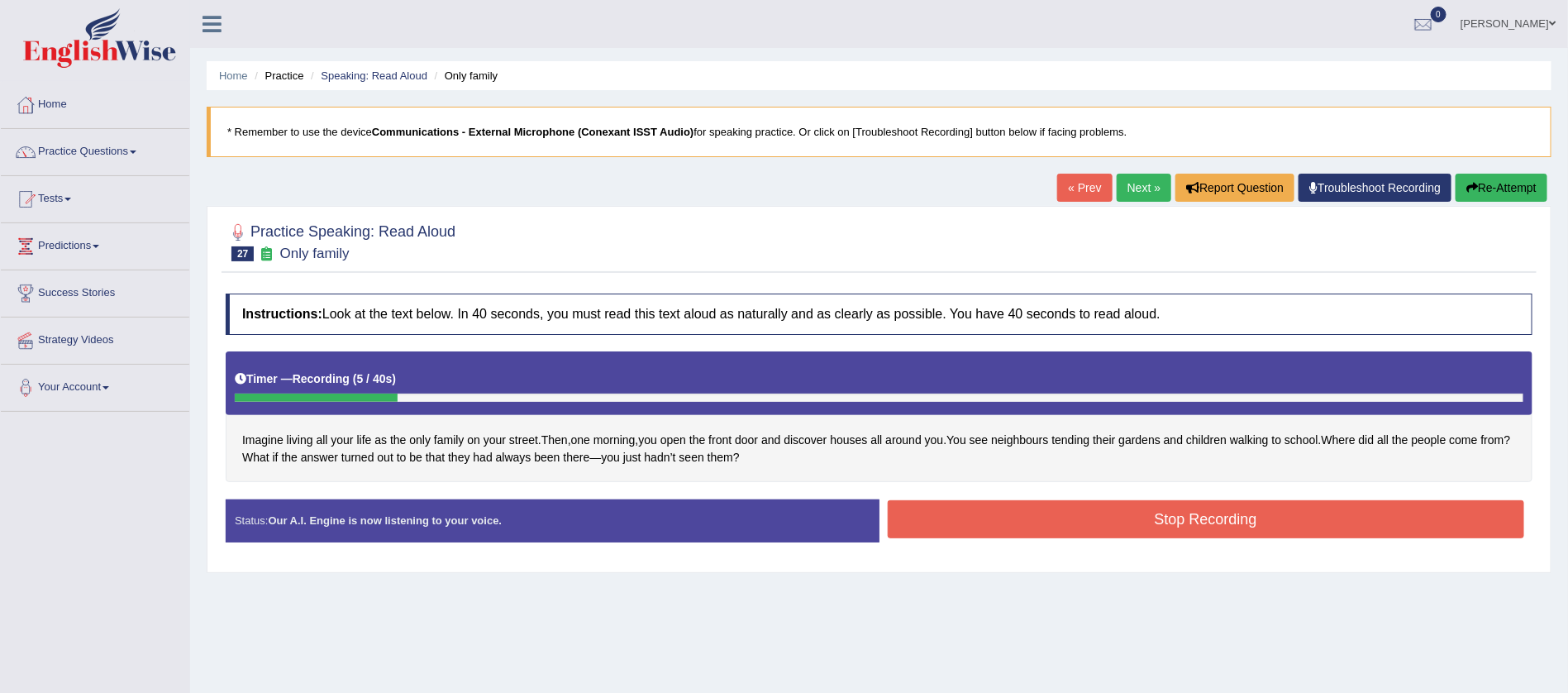
click at [1254, 511] on button "Stop Recording" at bounding box center [1206, 518] width 637 height 38
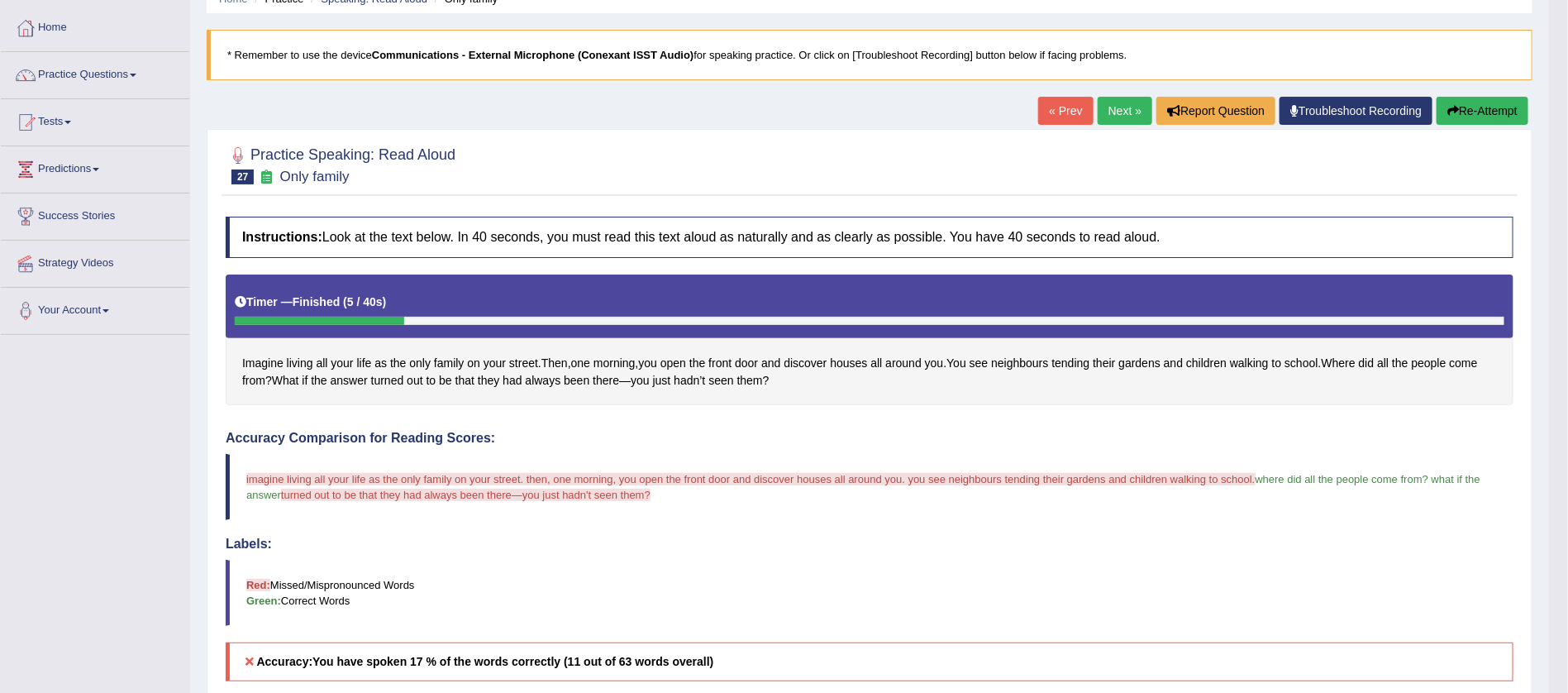
scroll to position [50, 0]
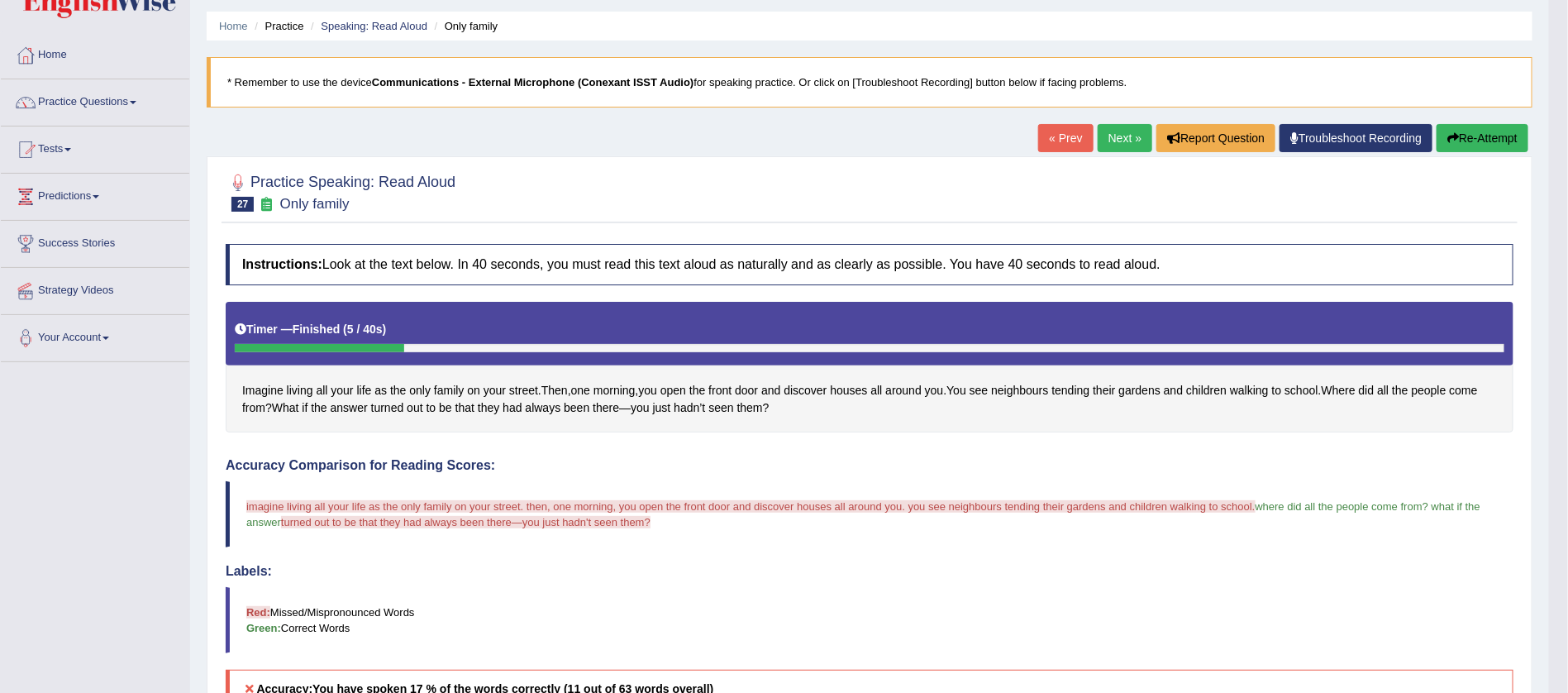
click at [1119, 132] on link "Next »" at bounding box center [1125, 137] width 55 height 28
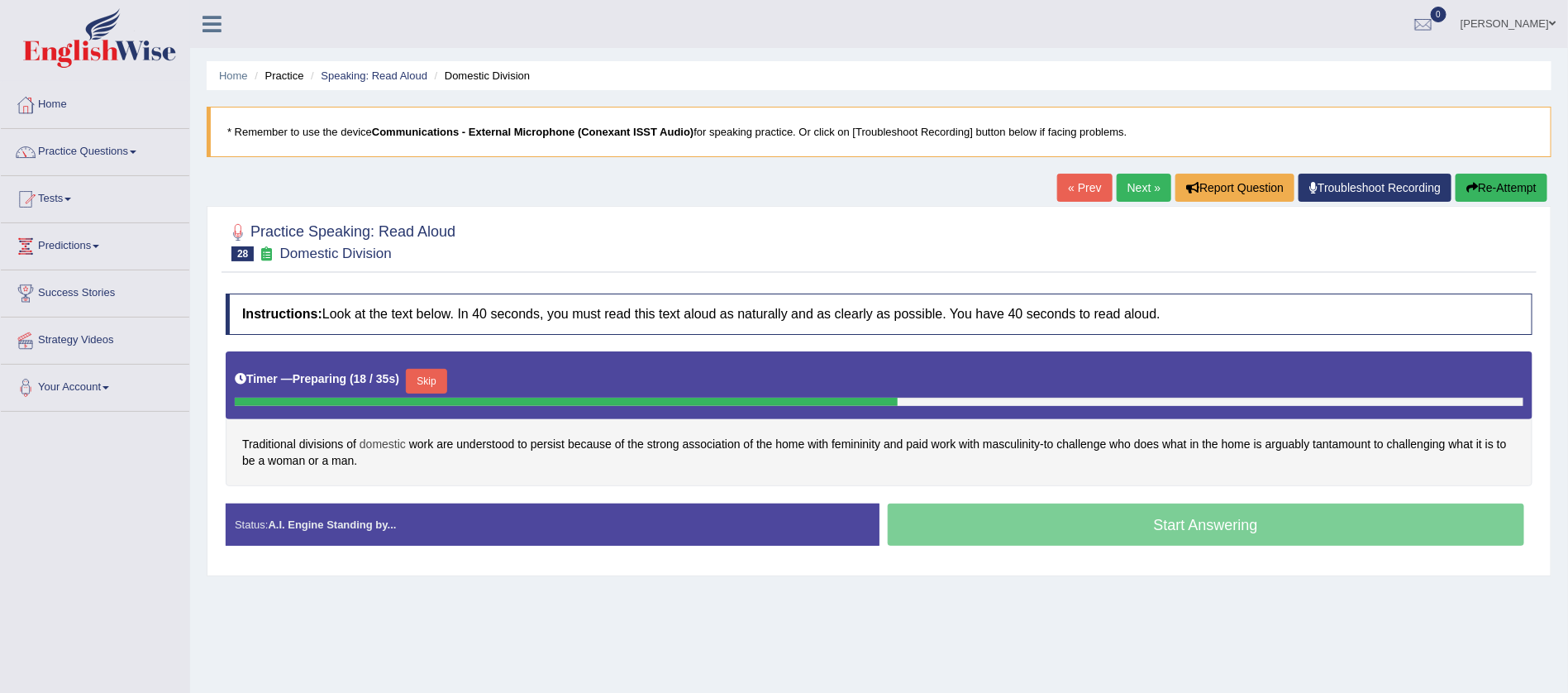
click at [396, 439] on span "domestic" at bounding box center [383, 444] width 46 height 18
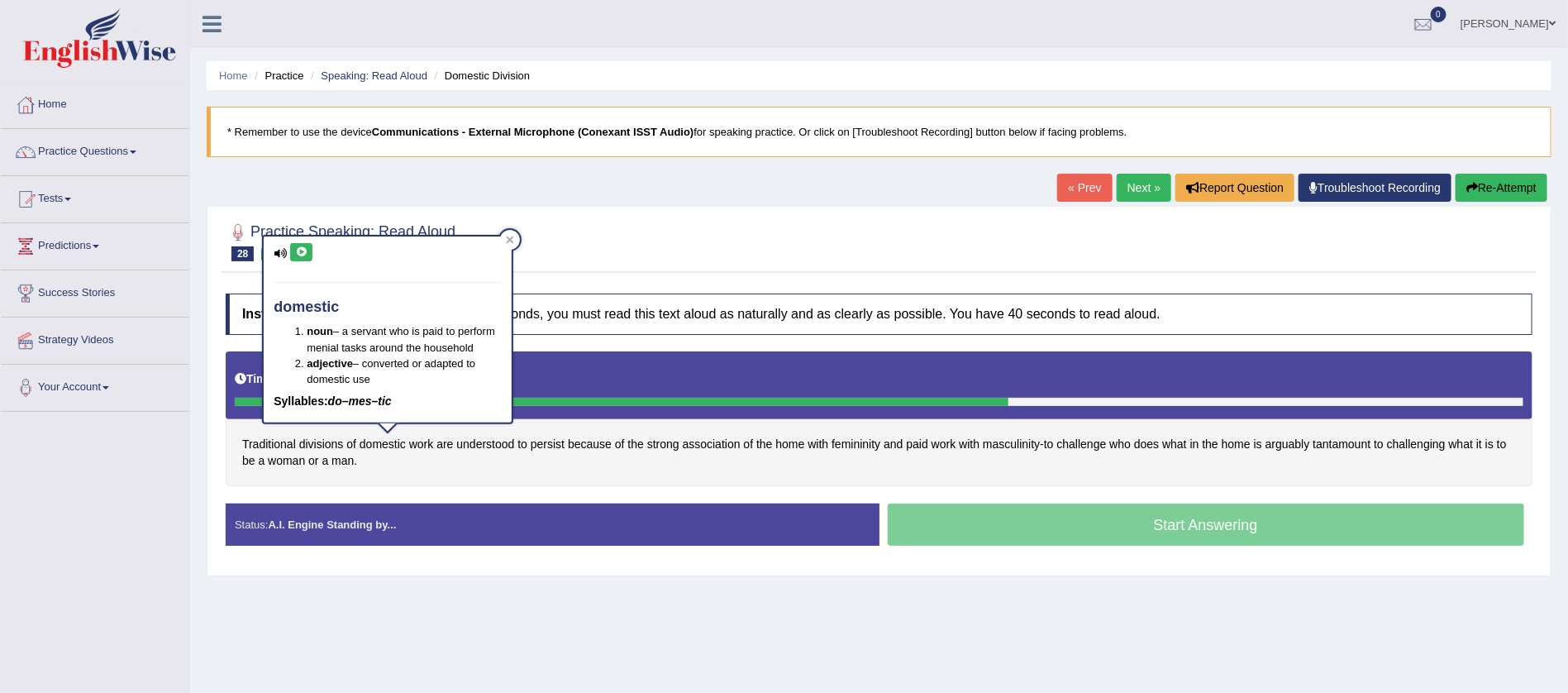
click at [300, 250] on icon at bounding box center [301, 252] width 13 height 10
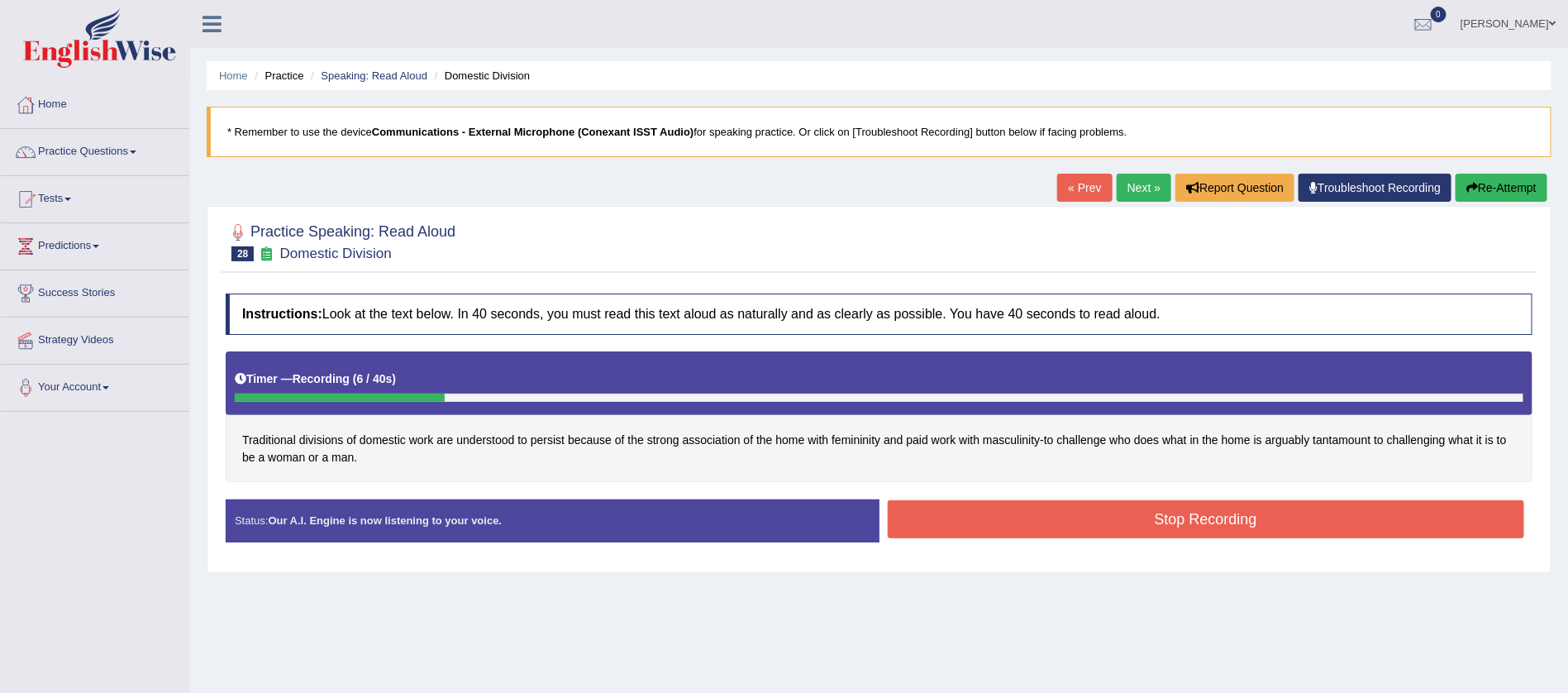
click at [1220, 508] on button "Stop Recording" at bounding box center [1206, 518] width 637 height 38
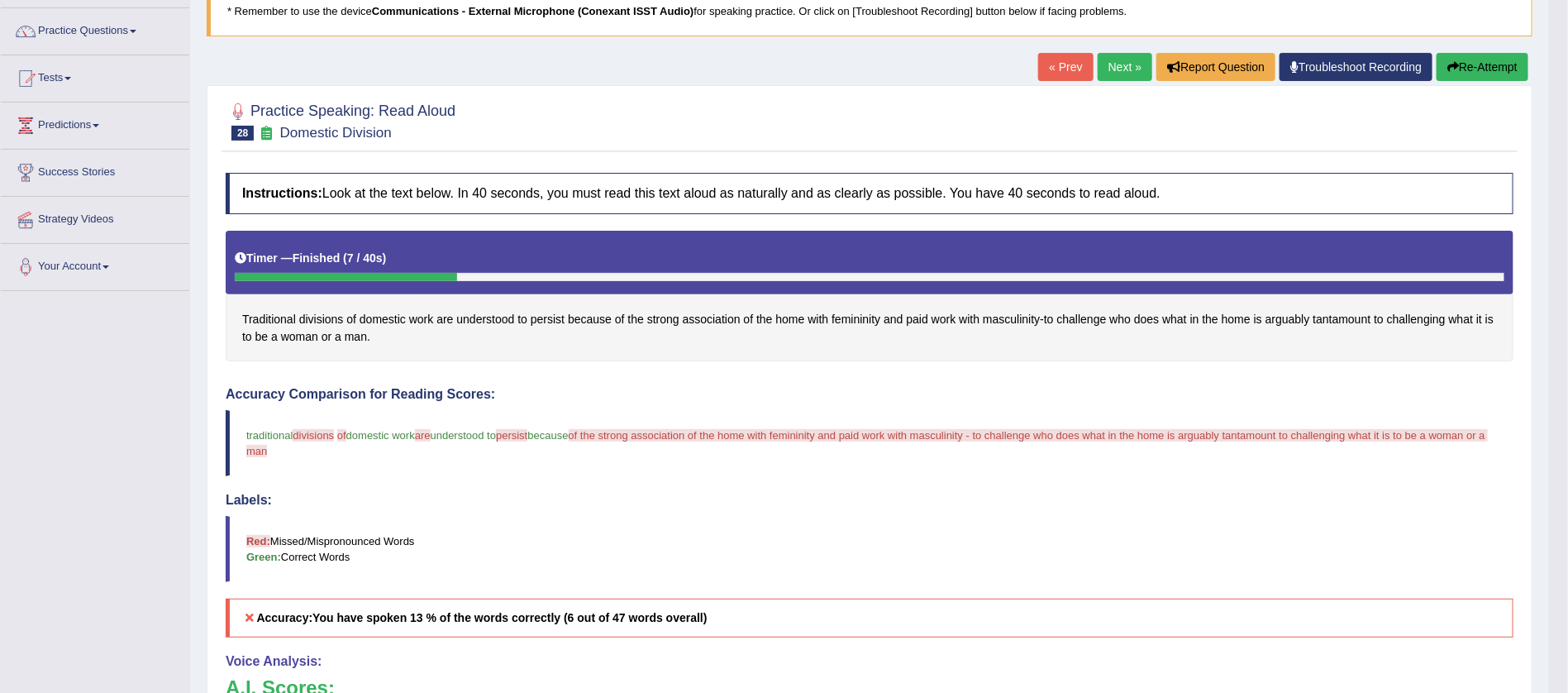
scroll to position [99, 0]
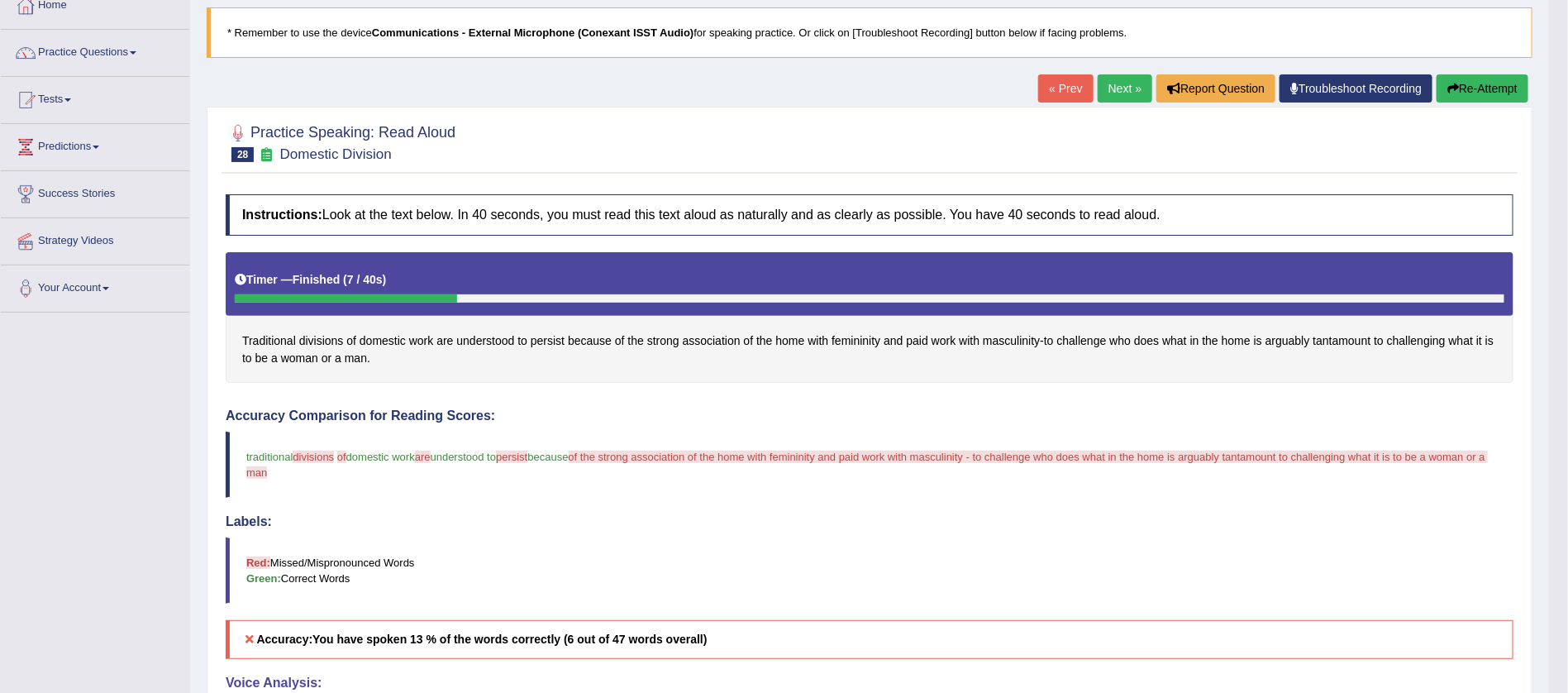
click at [1475, 83] on button "Re-Attempt" at bounding box center [1482, 88] width 92 height 28
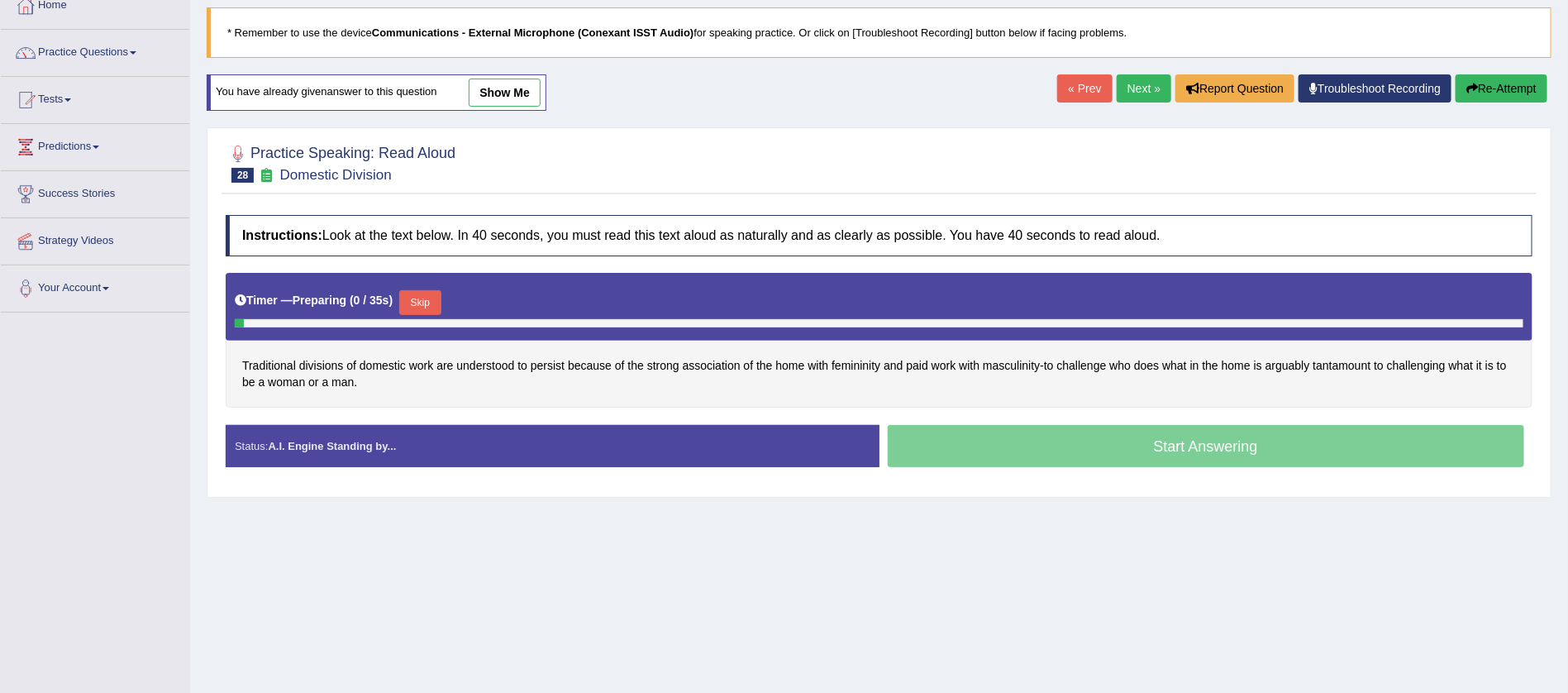
scroll to position [99, 0]
click at [335, 363] on span "divisions" at bounding box center [321, 366] width 45 height 18
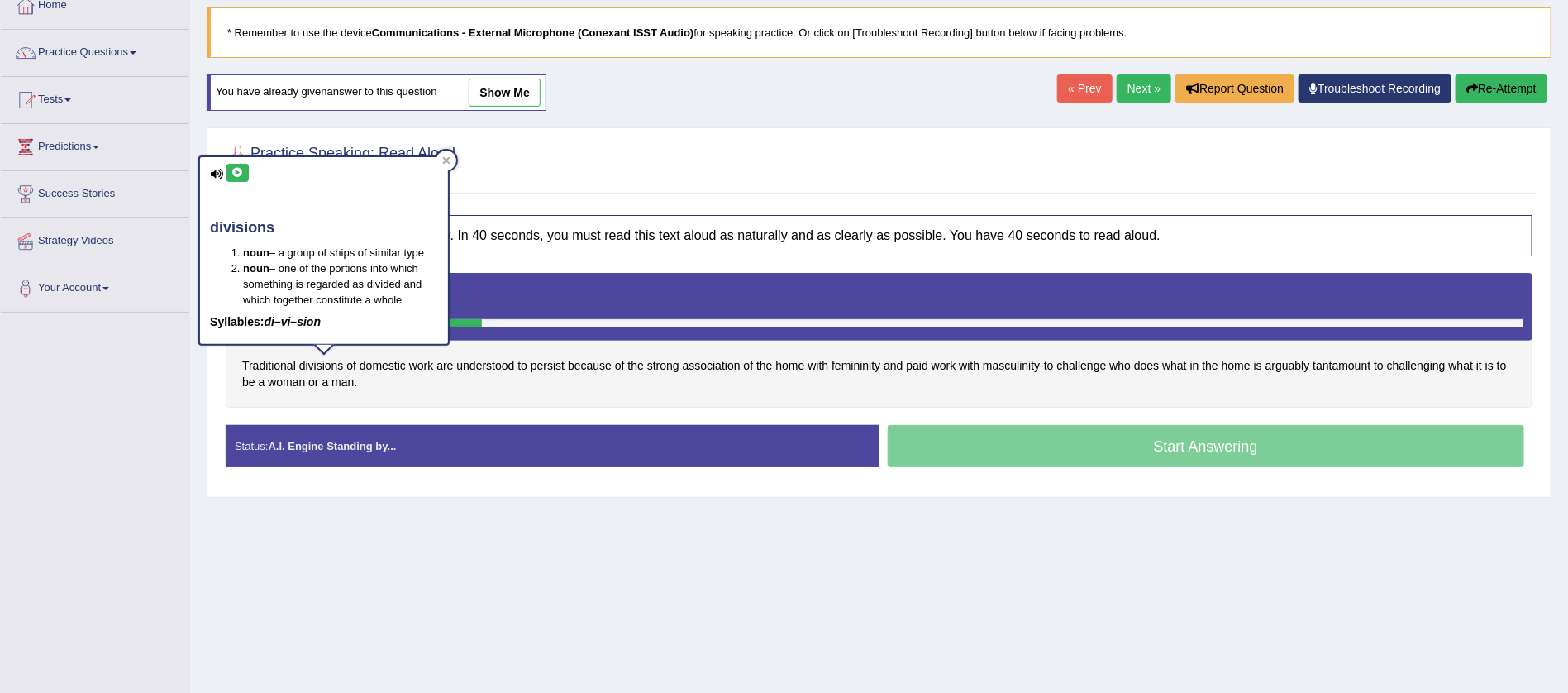
click at [240, 166] on button at bounding box center [238, 173] width 22 height 19
click at [239, 169] on icon at bounding box center [238, 173] width 13 height 10
click at [550, 362] on span "persist" at bounding box center [548, 366] width 34 height 18
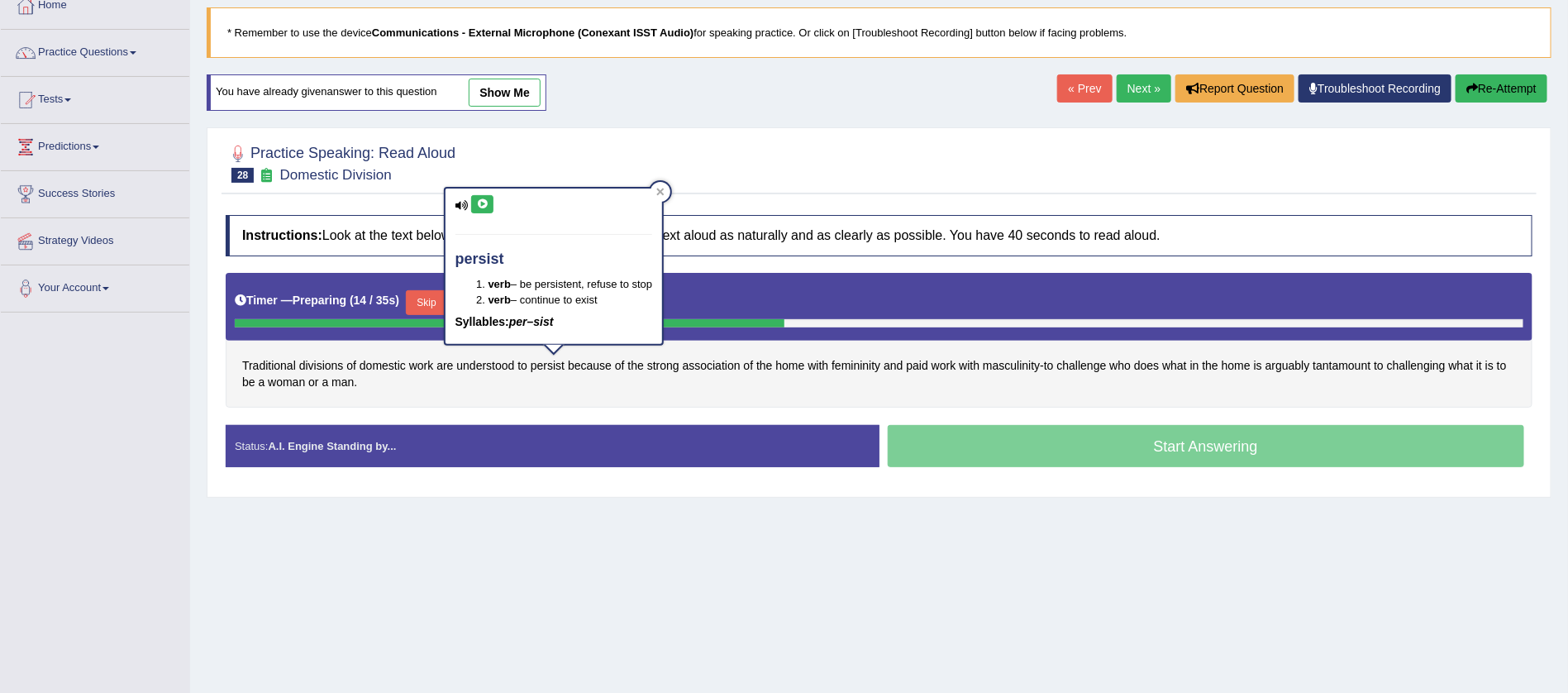
click at [481, 199] on icon at bounding box center [482, 204] width 13 height 10
click at [1146, 516] on div "Home Practice Speaking: Read Aloud Domestic Division * Remember to use the devi…" at bounding box center [879, 314] width 1378 height 827
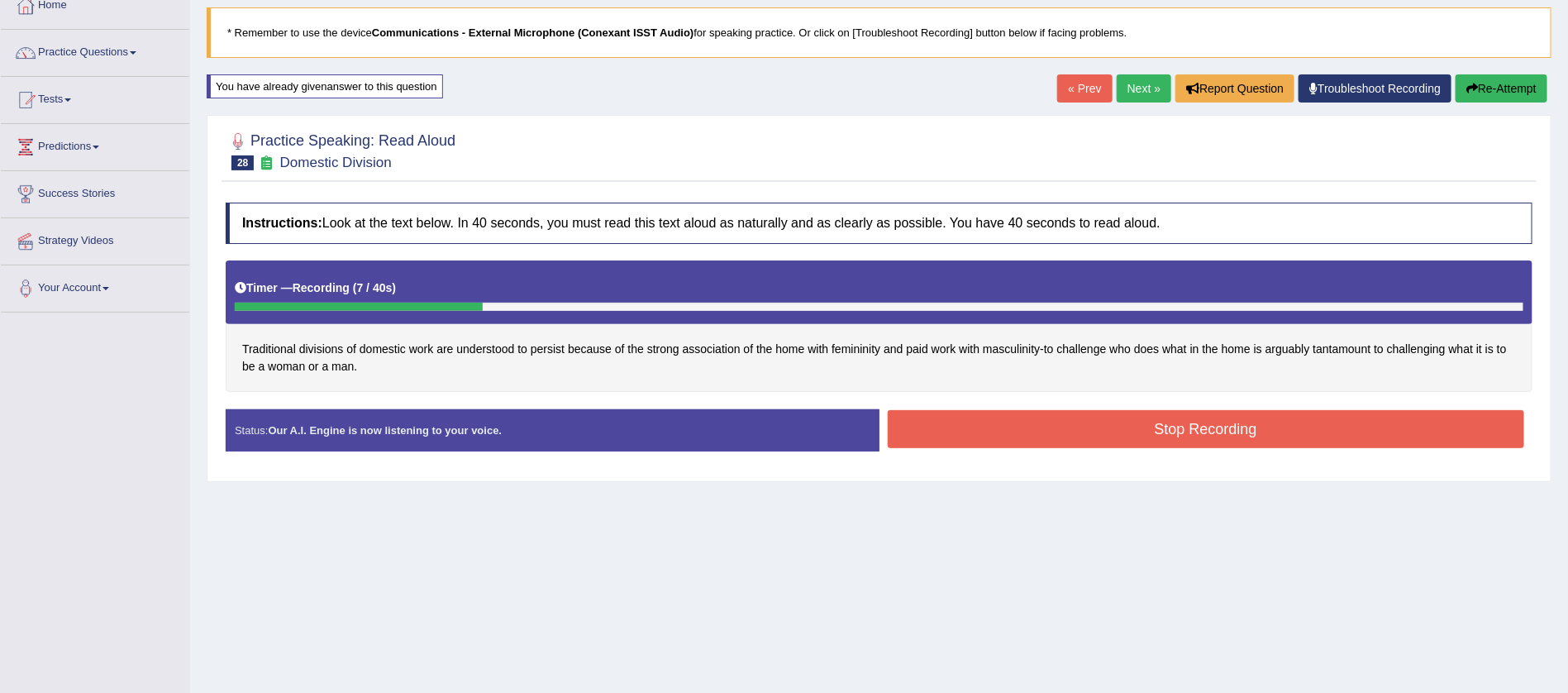
click at [1220, 427] on button "Stop Recording" at bounding box center [1206, 428] width 637 height 38
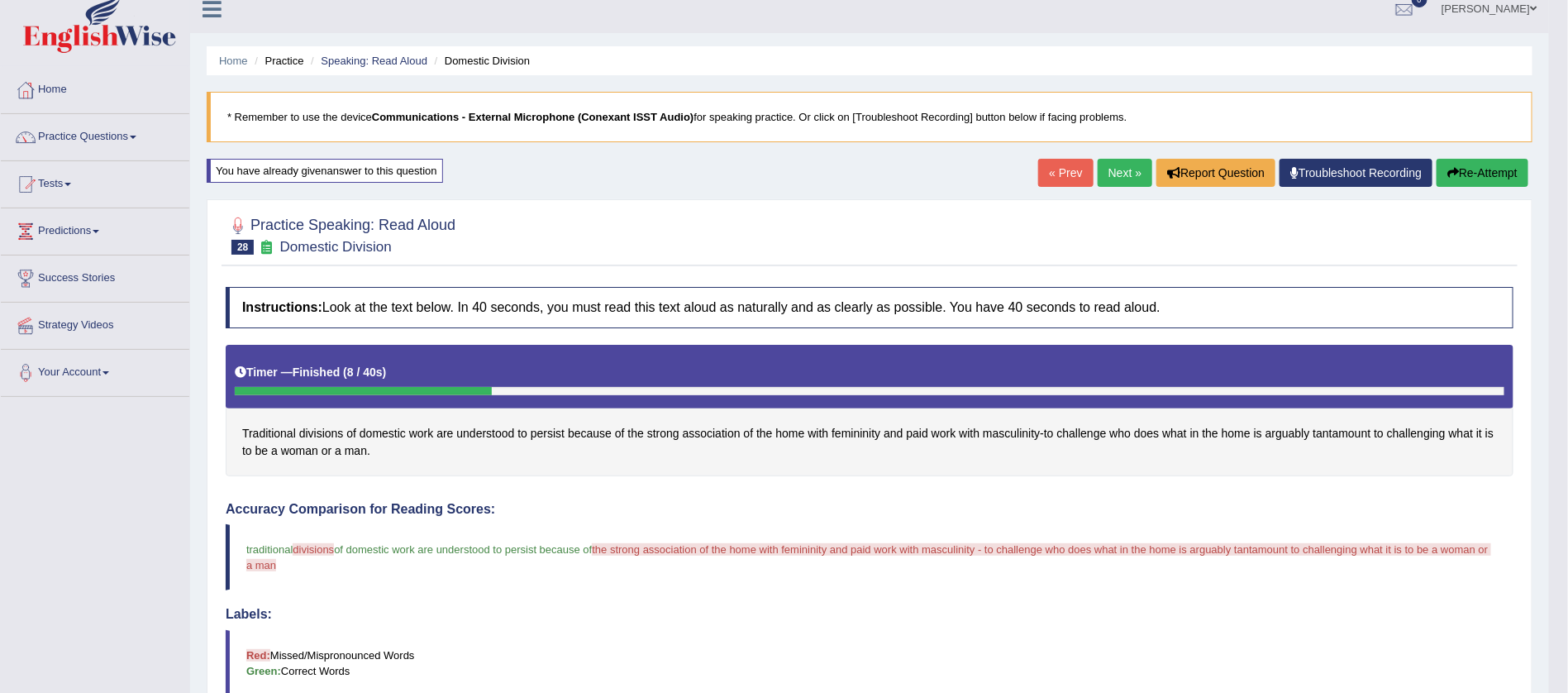
scroll to position [0, 0]
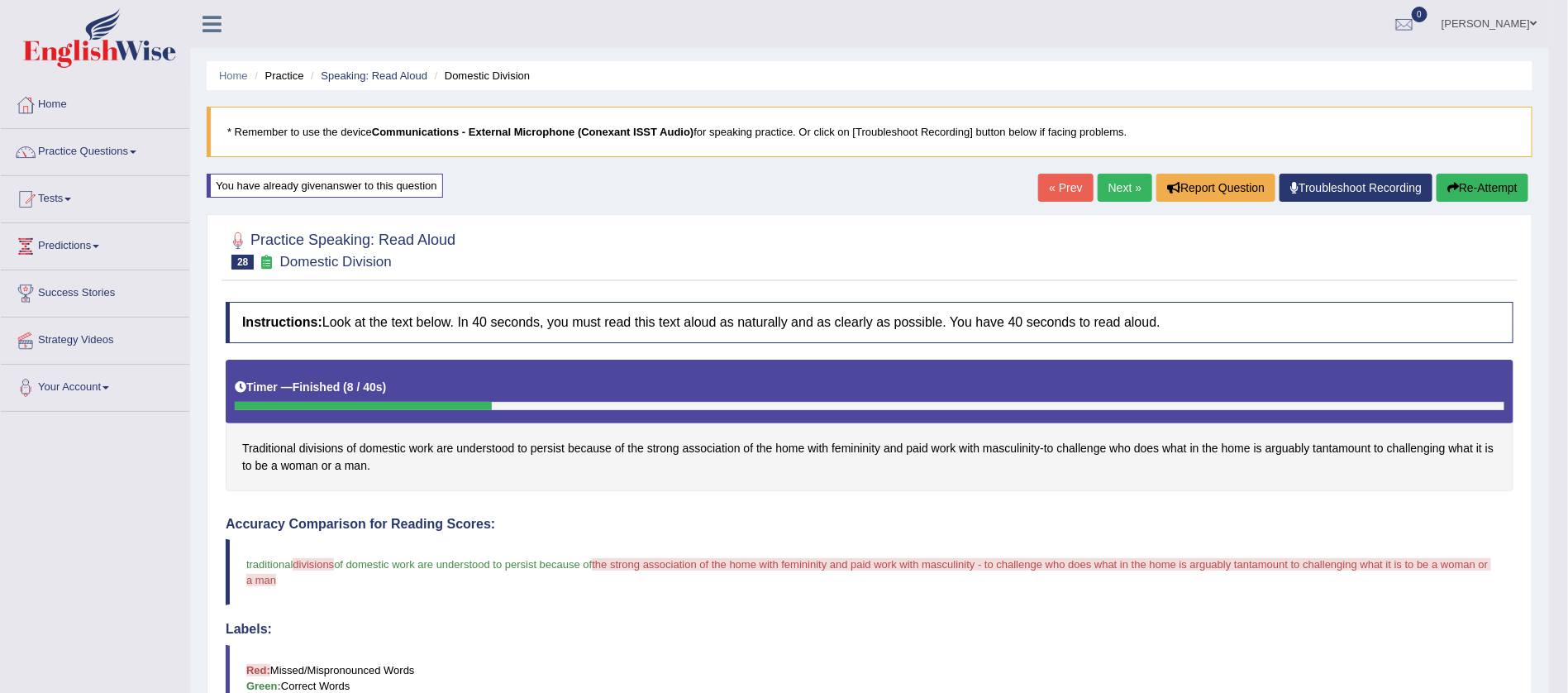
click at [1120, 181] on link "Next »" at bounding box center [1125, 187] width 55 height 28
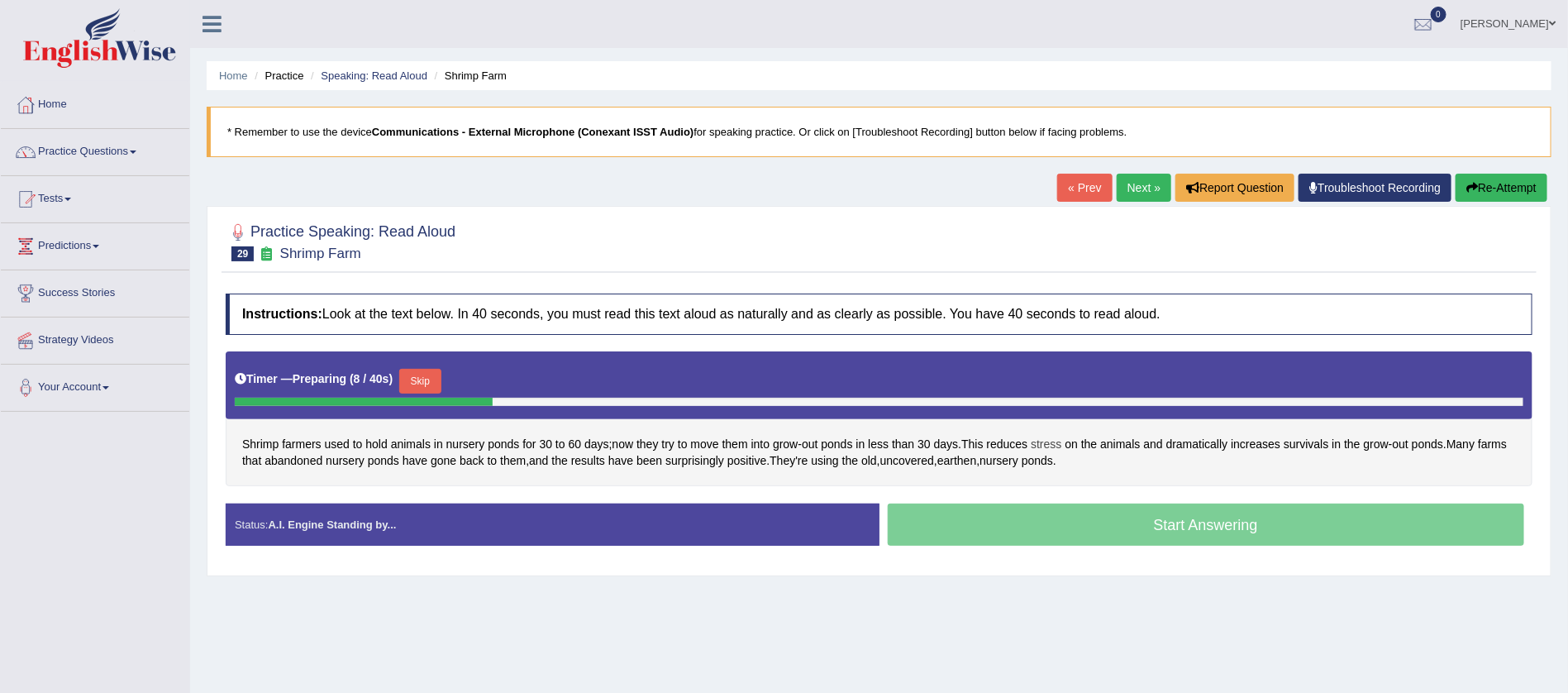
click at [1061, 444] on span "stress" at bounding box center [1046, 444] width 30 height 18
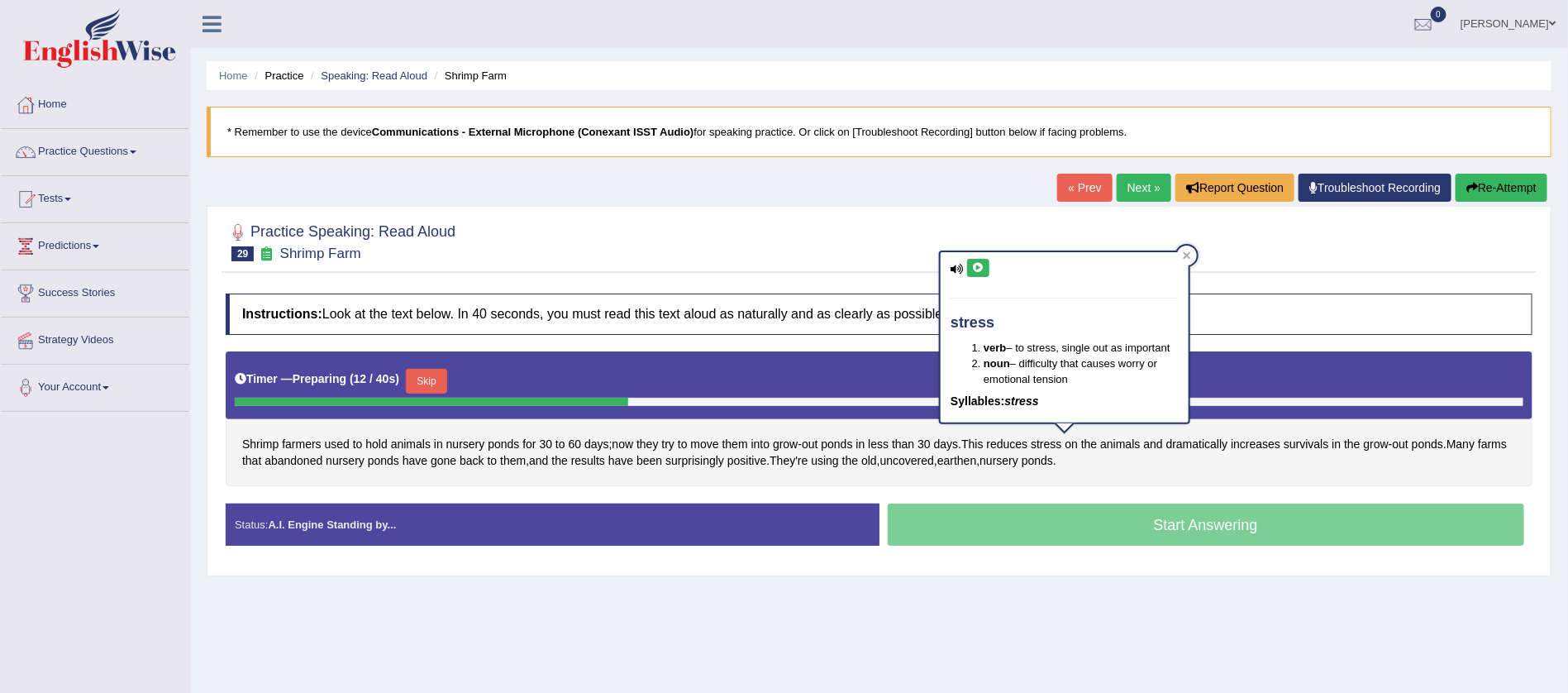
click at [977, 266] on icon at bounding box center [978, 268] width 13 height 10
click at [1220, 444] on span "dramatically" at bounding box center [1198, 444] width 62 height 18
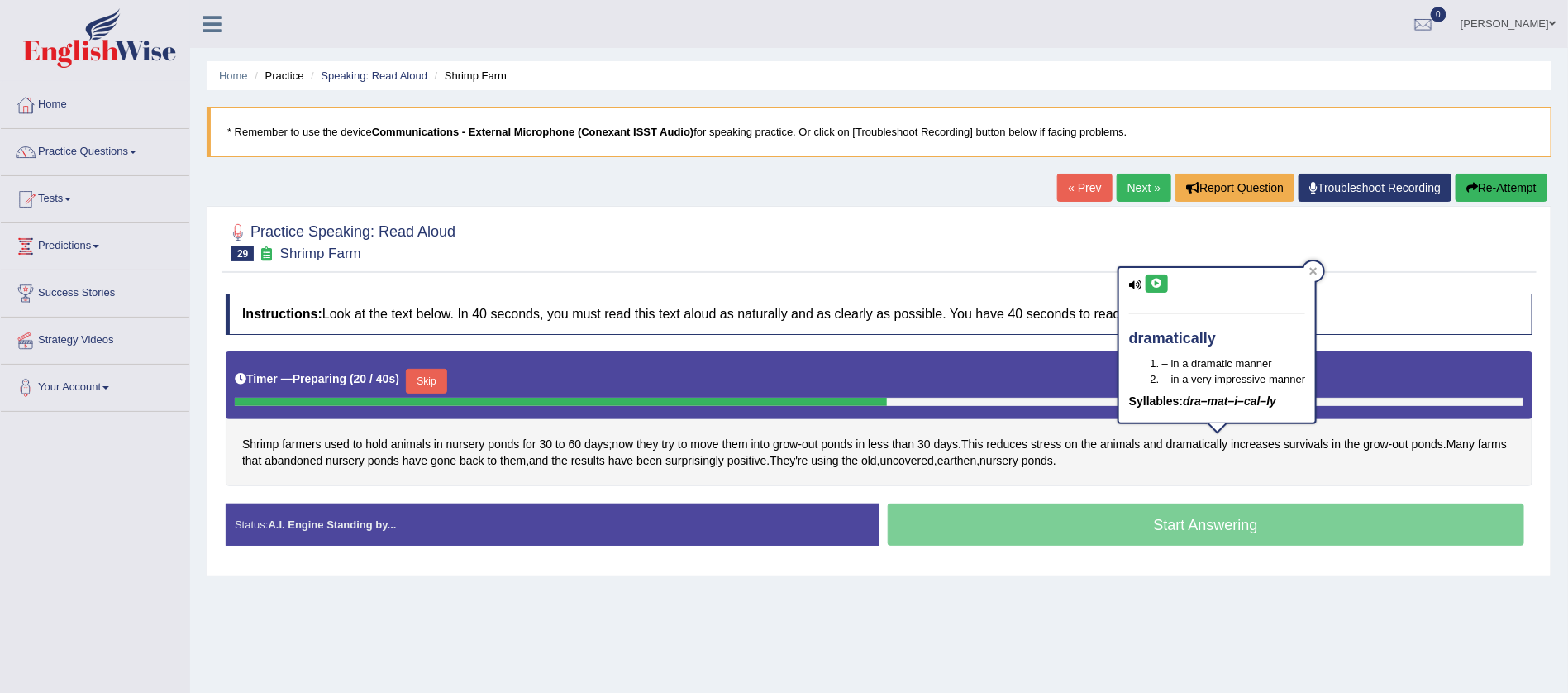
click at [1158, 279] on icon at bounding box center [1157, 283] width 13 height 10
click at [1180, 588] on div "Home Practice Speaking: Read Aloud Shrimp Farm * Remember to use the device Com…" at bounding box center [879, 413] width 1378 height 827
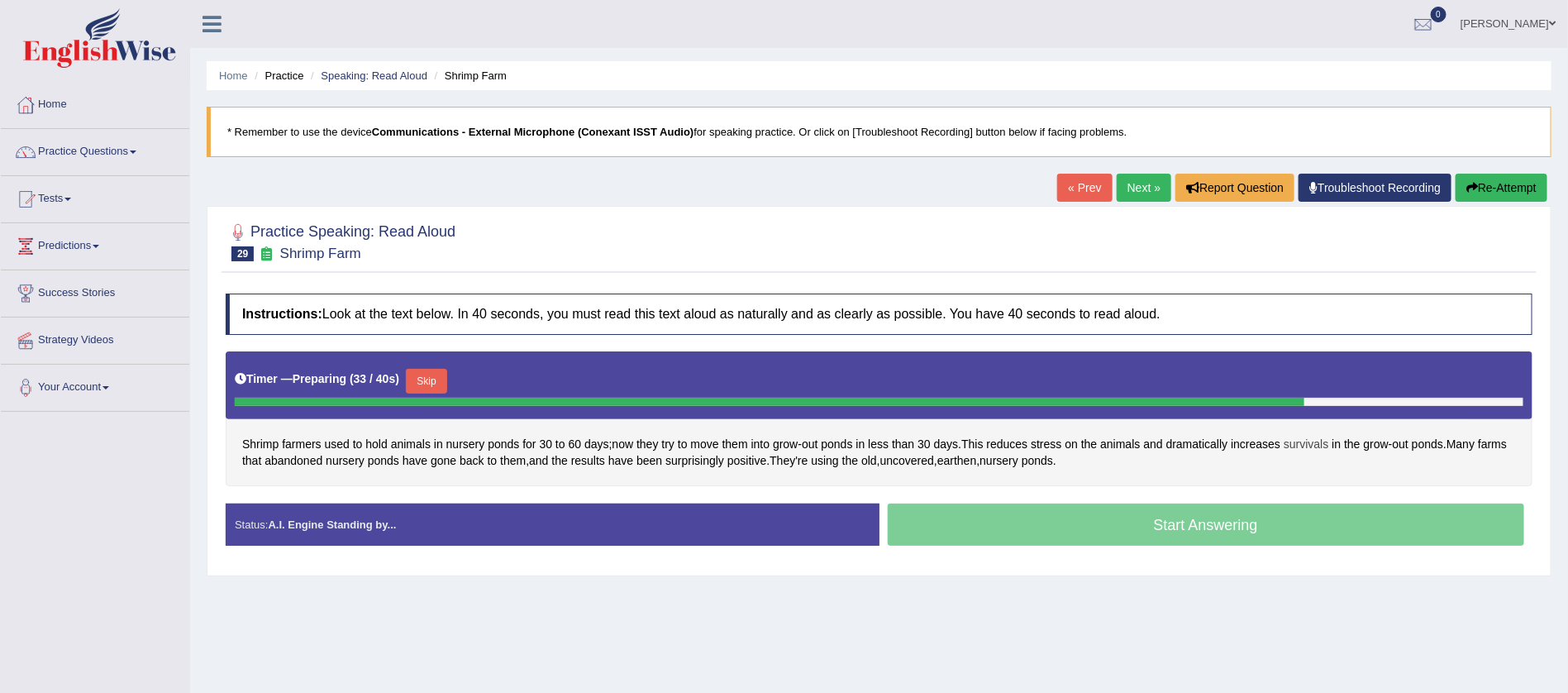
click at [1329, 444] on span "survivals" at bounding box center [1306, 444] width 45 height 18
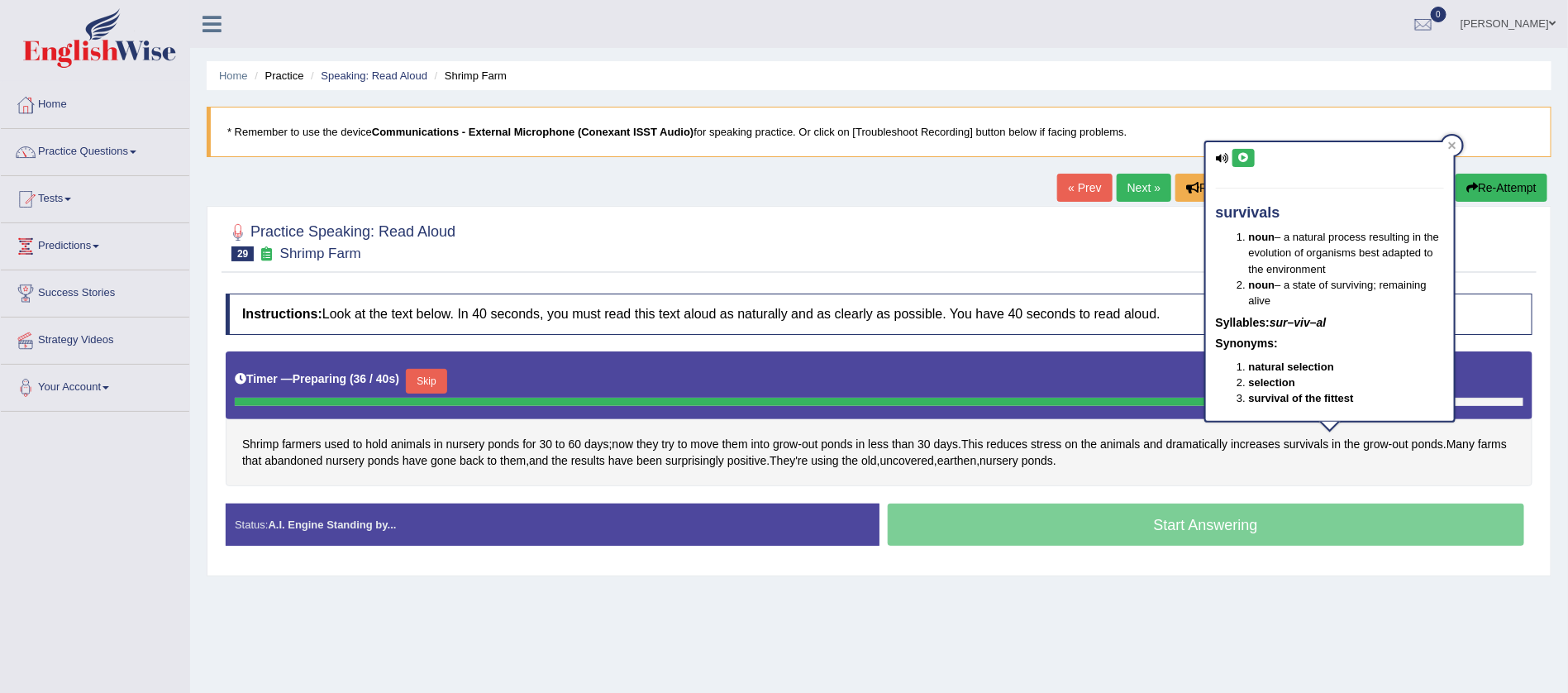
click at [1243, 158] on icon at bounding box center [1243, 158] width 13 height 10
click at [1243, 598] on div "Home Practice Speaking: Read Aloud Shrimp Farm * Remember to use the device Com…" at bounding box center [879, 413] width 1378 height 827
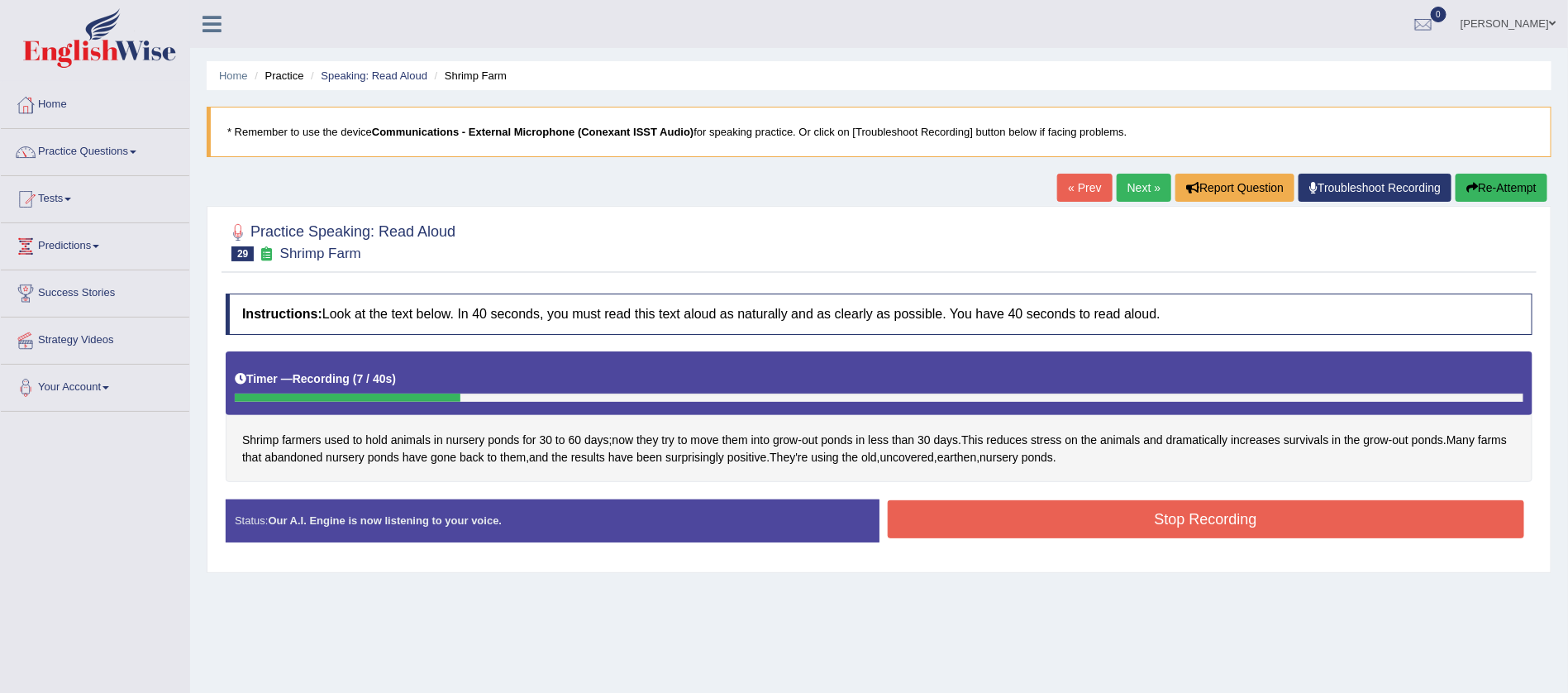
click at [1204, 520] on button "Stop Recording" at bounding box center [1206, 518] width 637 height 38
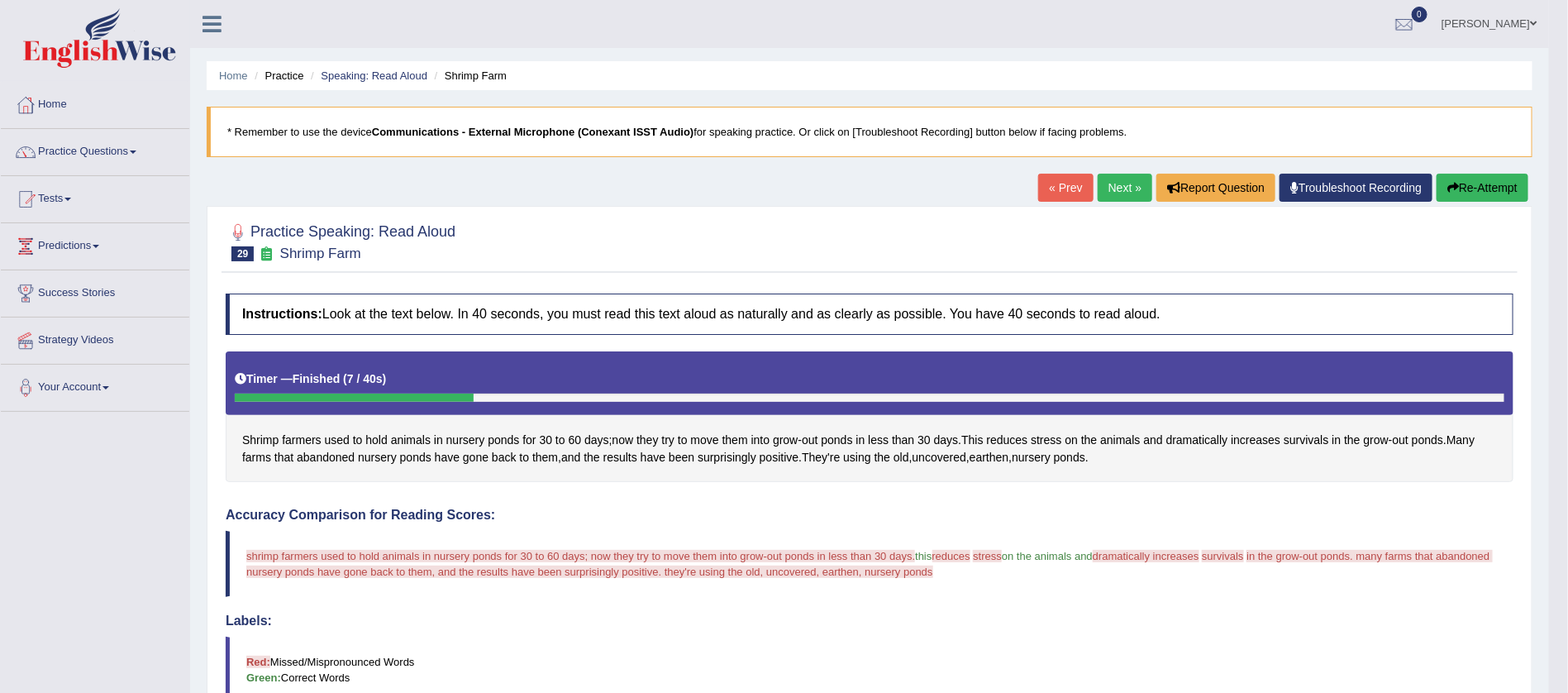
click at [1474, 185] on button "Re-Attempt" at bounding box center [1482, 187] width 92 height 28
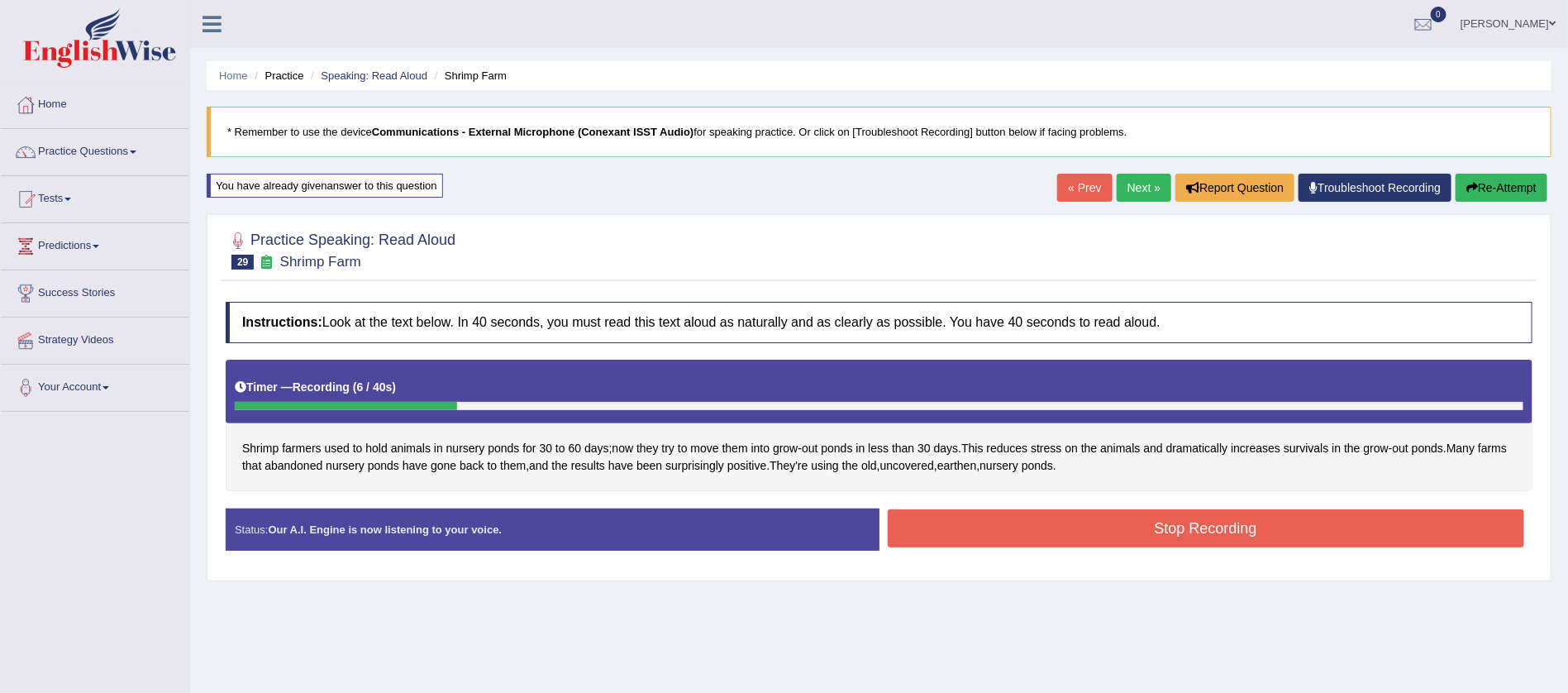
click at [1225, 533] on button "Stop Recording" at bounding box center [1206, 528] width 637 height 38
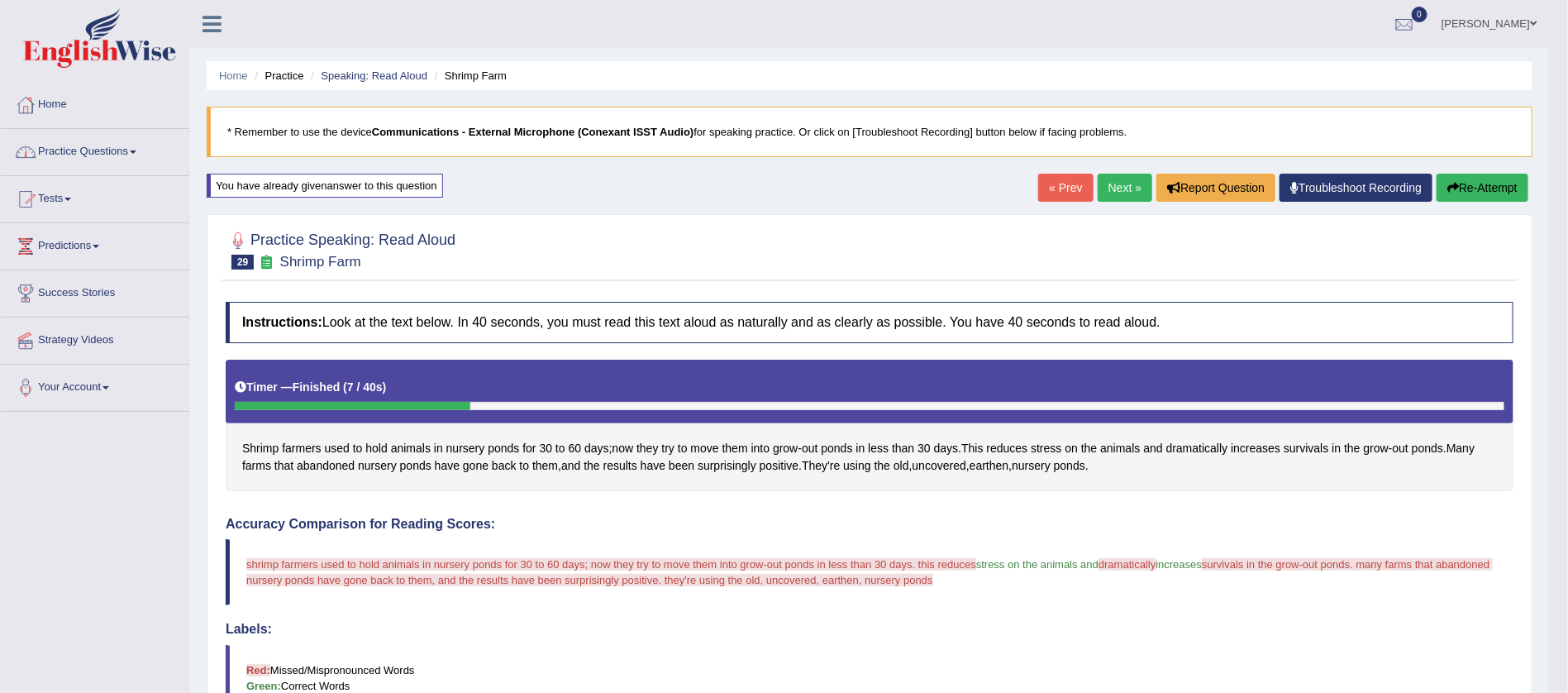
click at [139, 147] on link "Practice Questions" at bounding box center [95, 149] width 189 height 41
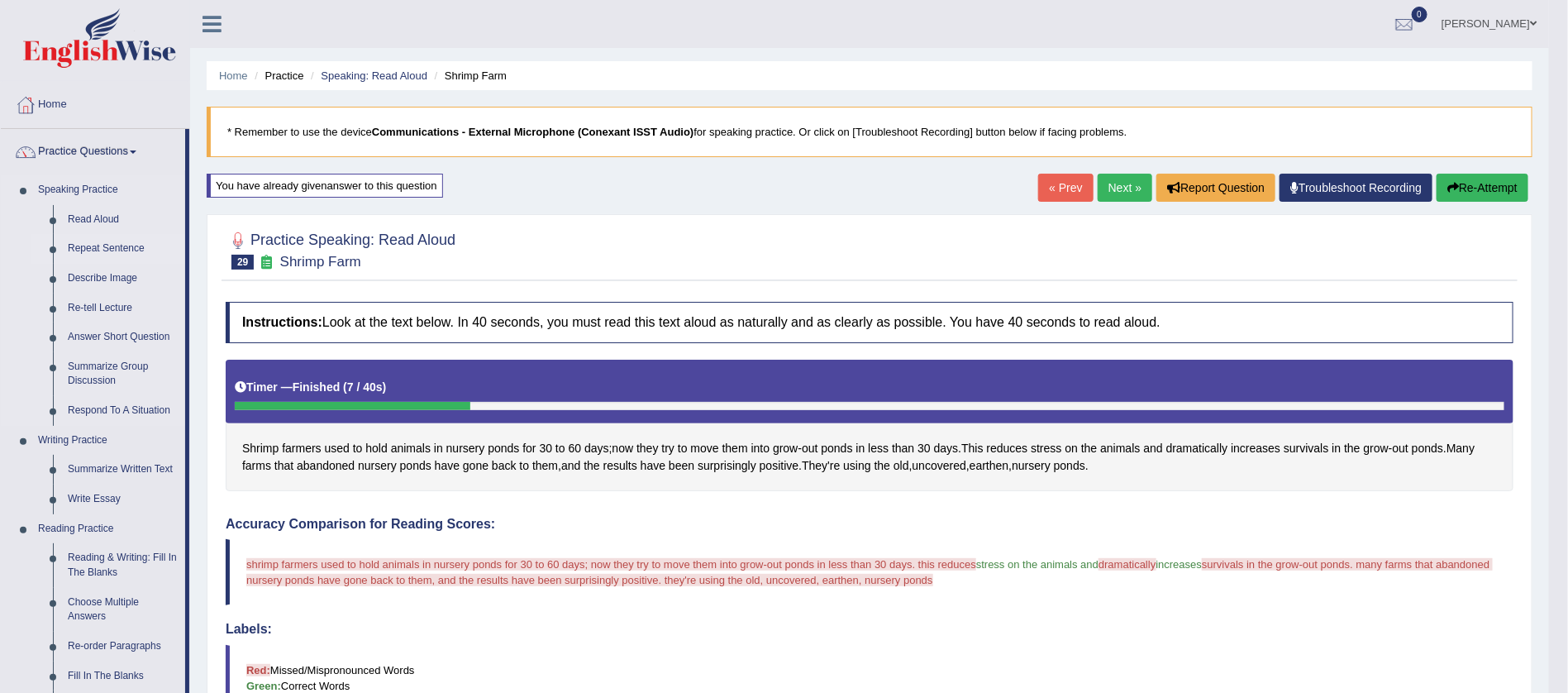
click at [123, 248] on link "Repeat Sentence" at bounding box center [123, 249] width 125 height 30
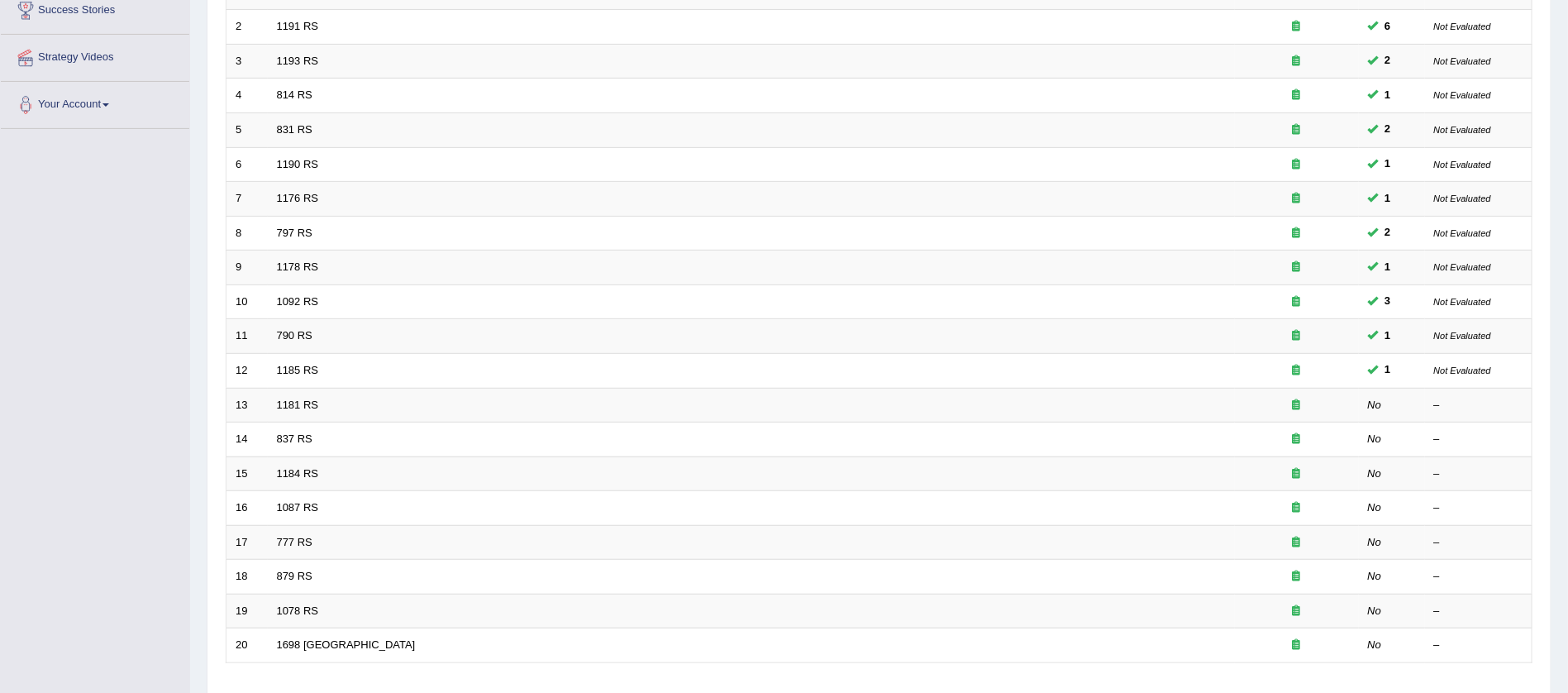
scroll to position [298, 0]
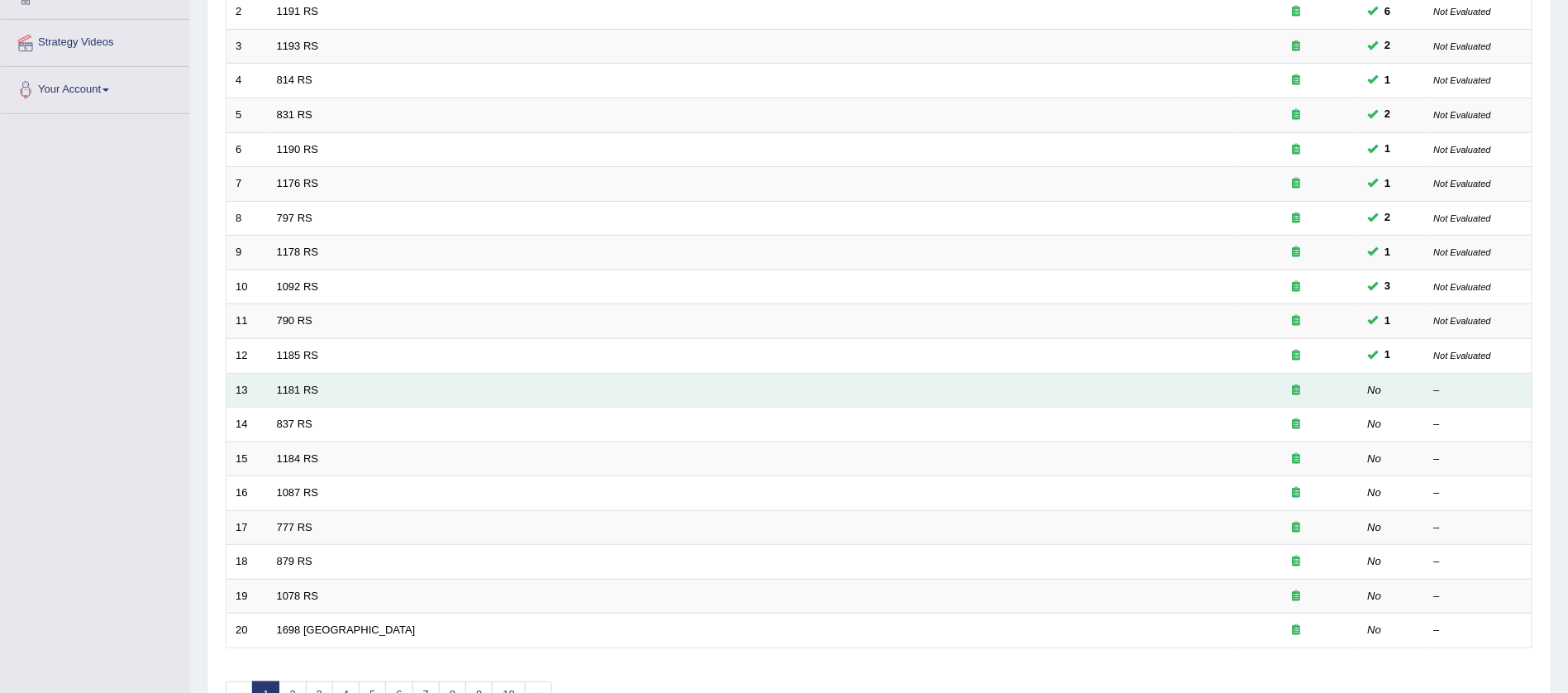
click at [326, 384] on td "1181 RS" at bounding box center [751, 389] width 967 height 35
click at [303, 384] on link "1181 RS" at bounding box center [298, 389] width 42 height 13
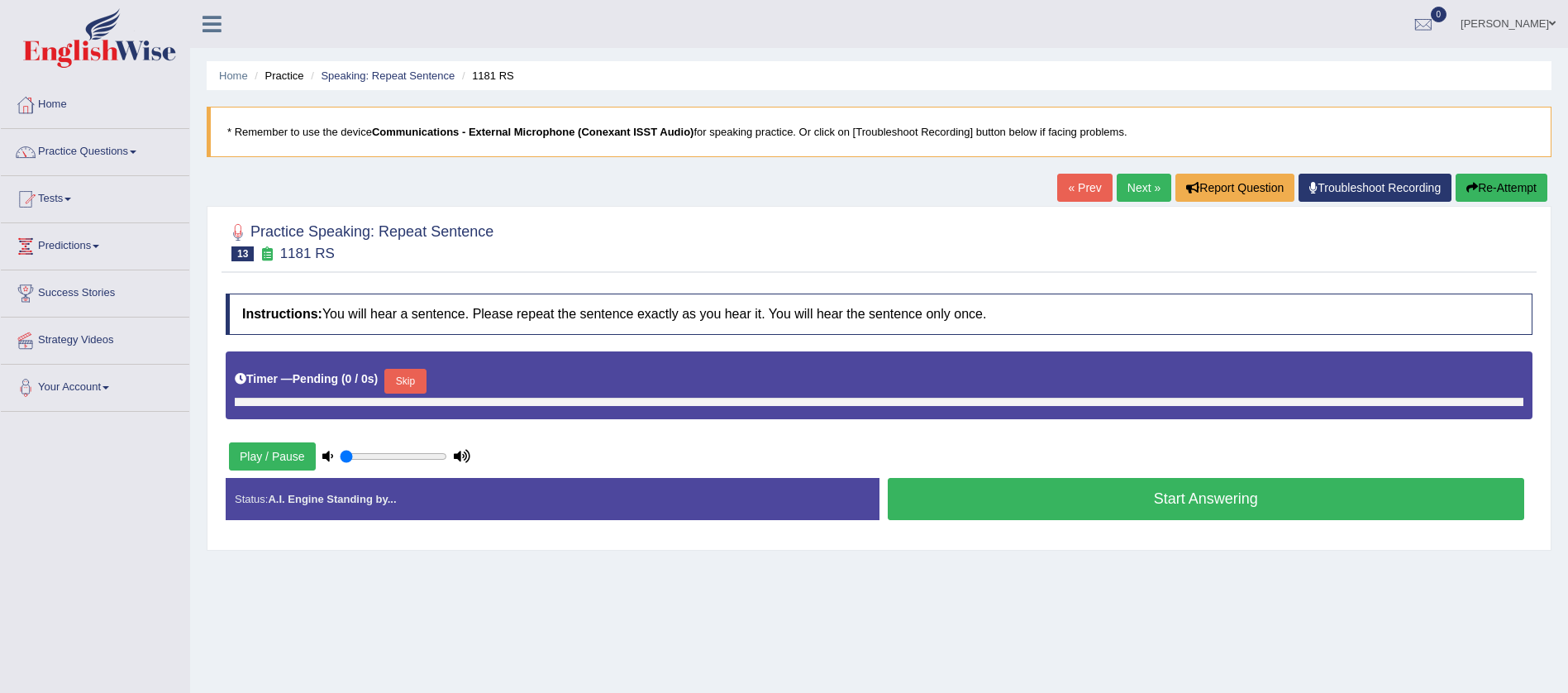
type input "0.9"
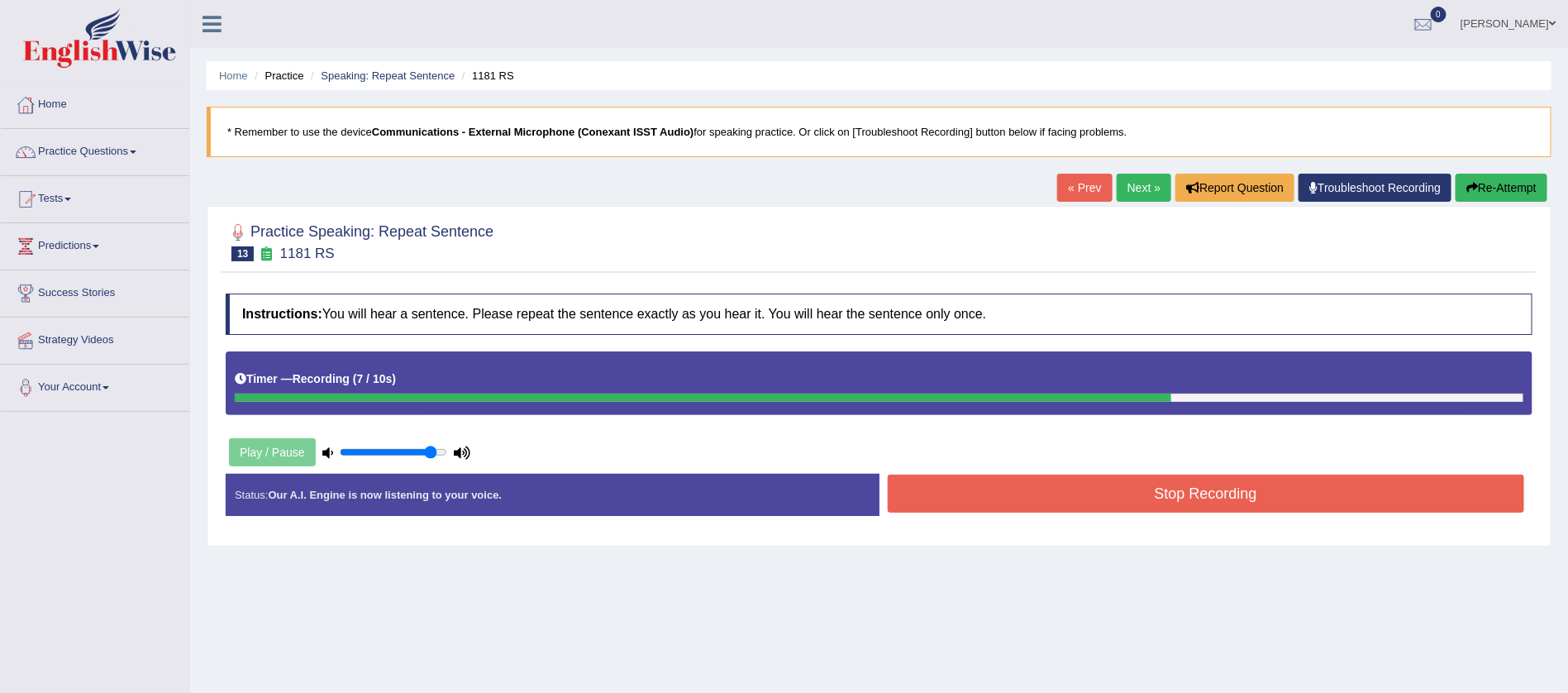
click at [1164, 496] on button "Stop Recording" at bounding box center [1206, 493] width 637 height 38
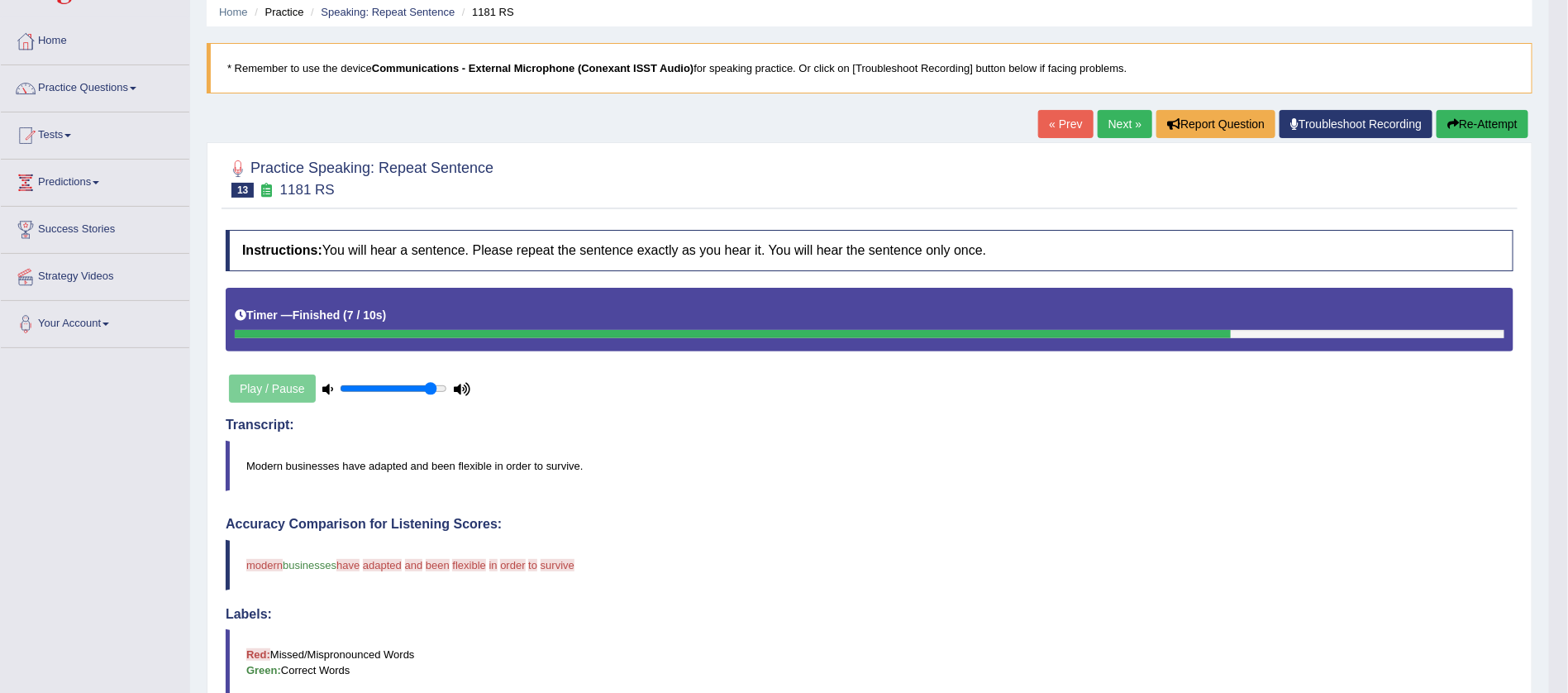
scroll to position [50, 0]
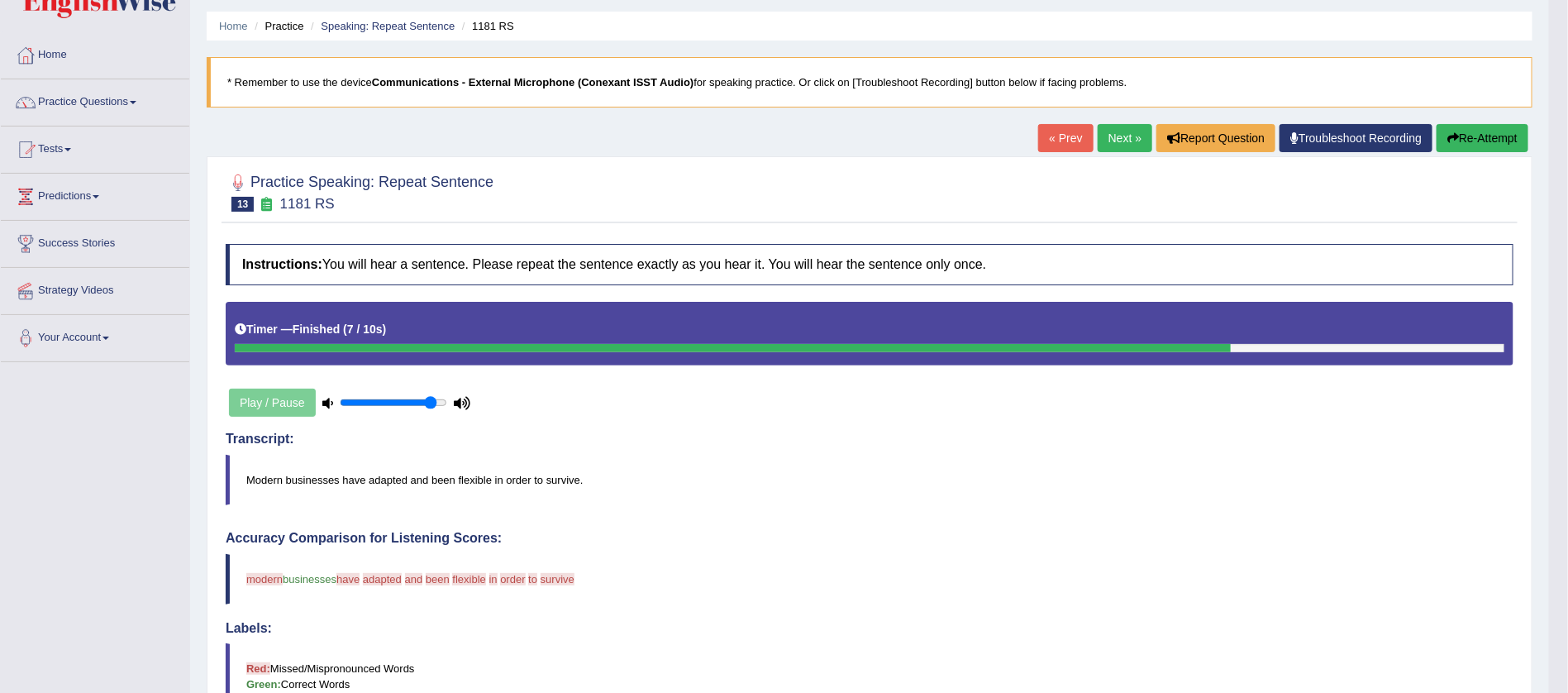
click at [1474, 134] on button "Re-Attempt" at bounding box center [1482, 137] width 92 height 28
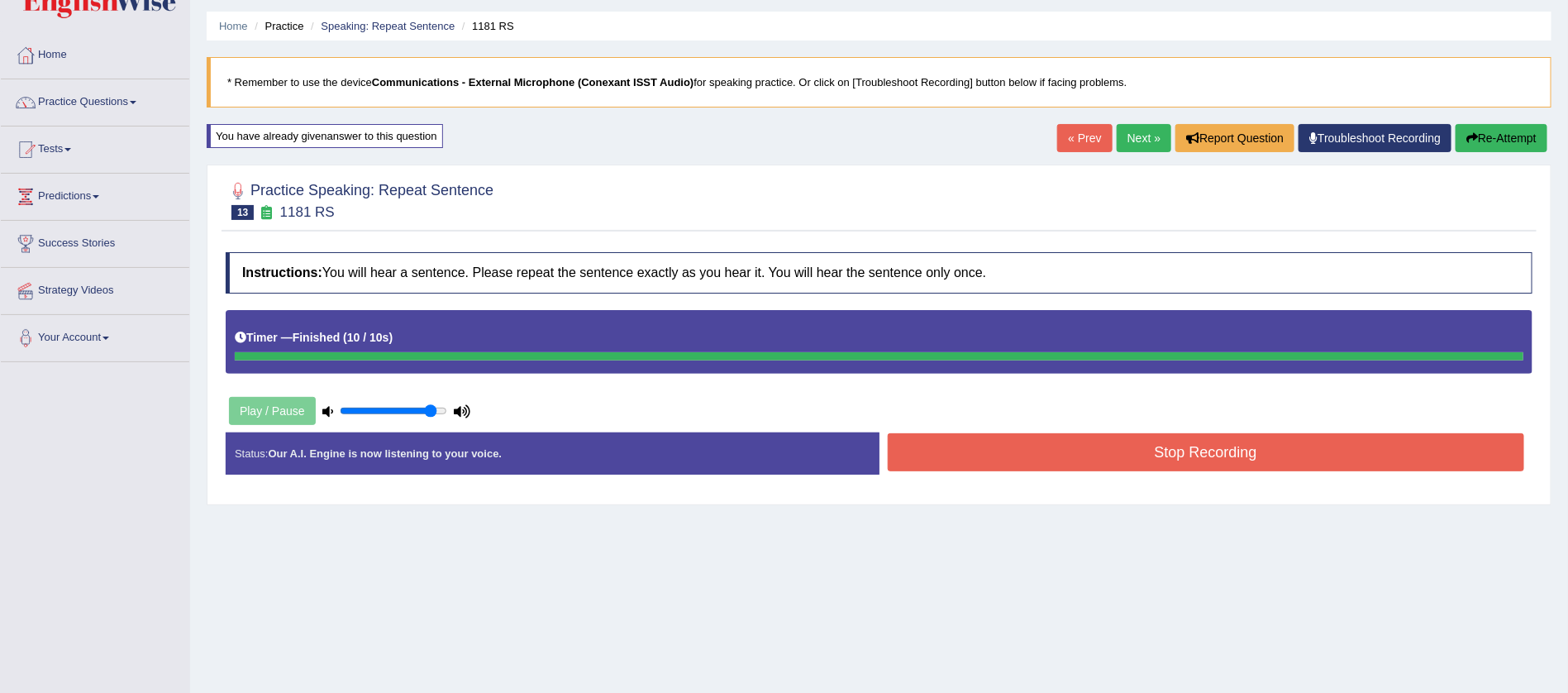
click at [1195, 461] on button "Stop Recording" at bounding box center [1206, 452] width 637 height 38
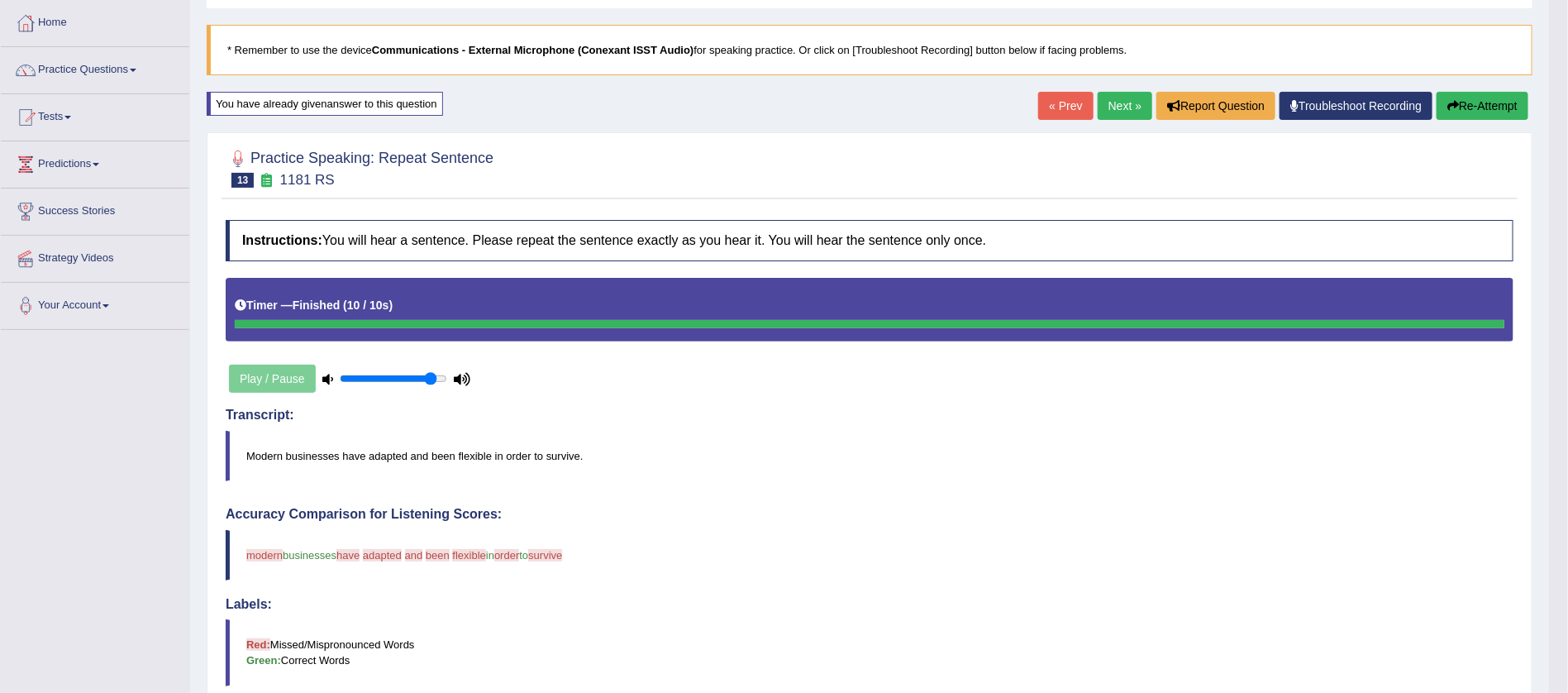
scroll to position [50, 0]
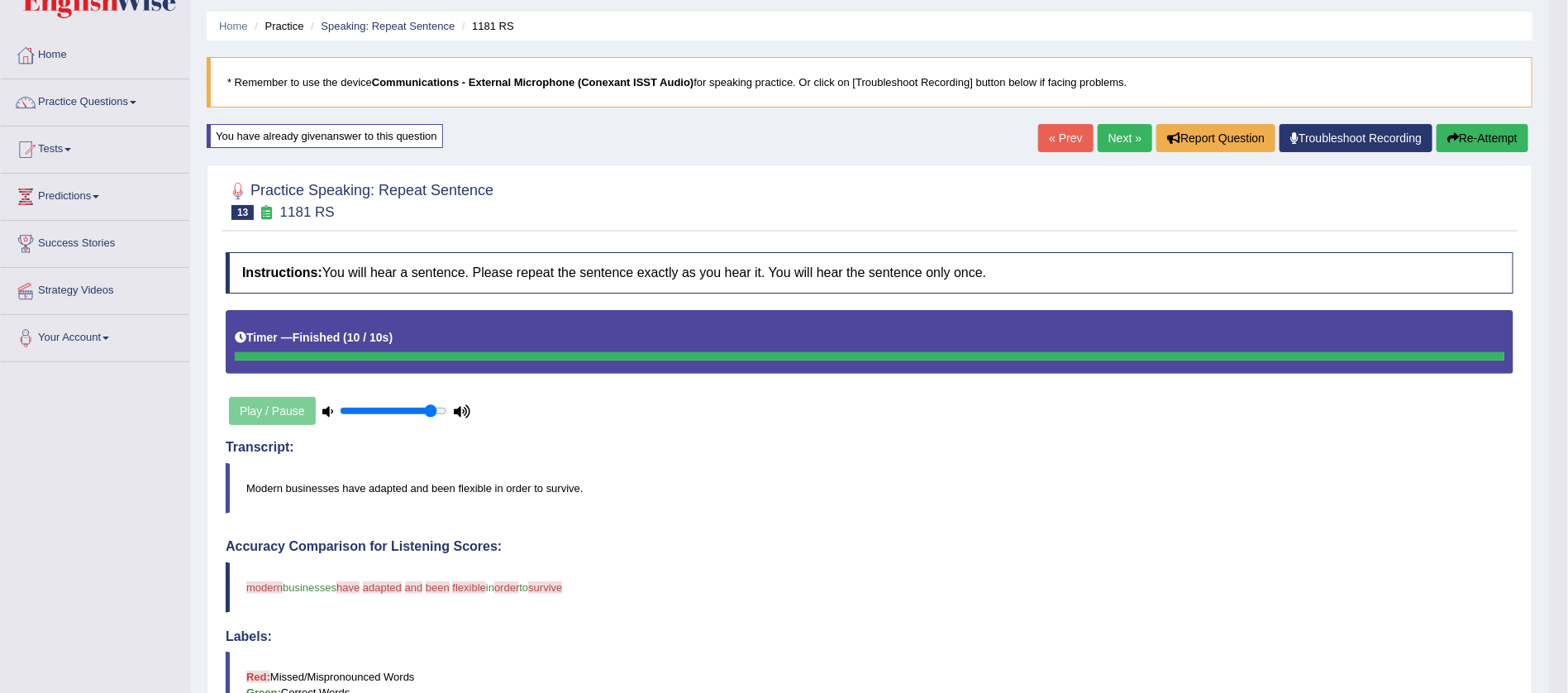
click at [1114, 135] on link "Next »" at bounding box center [1125, 137] width 55 height 28
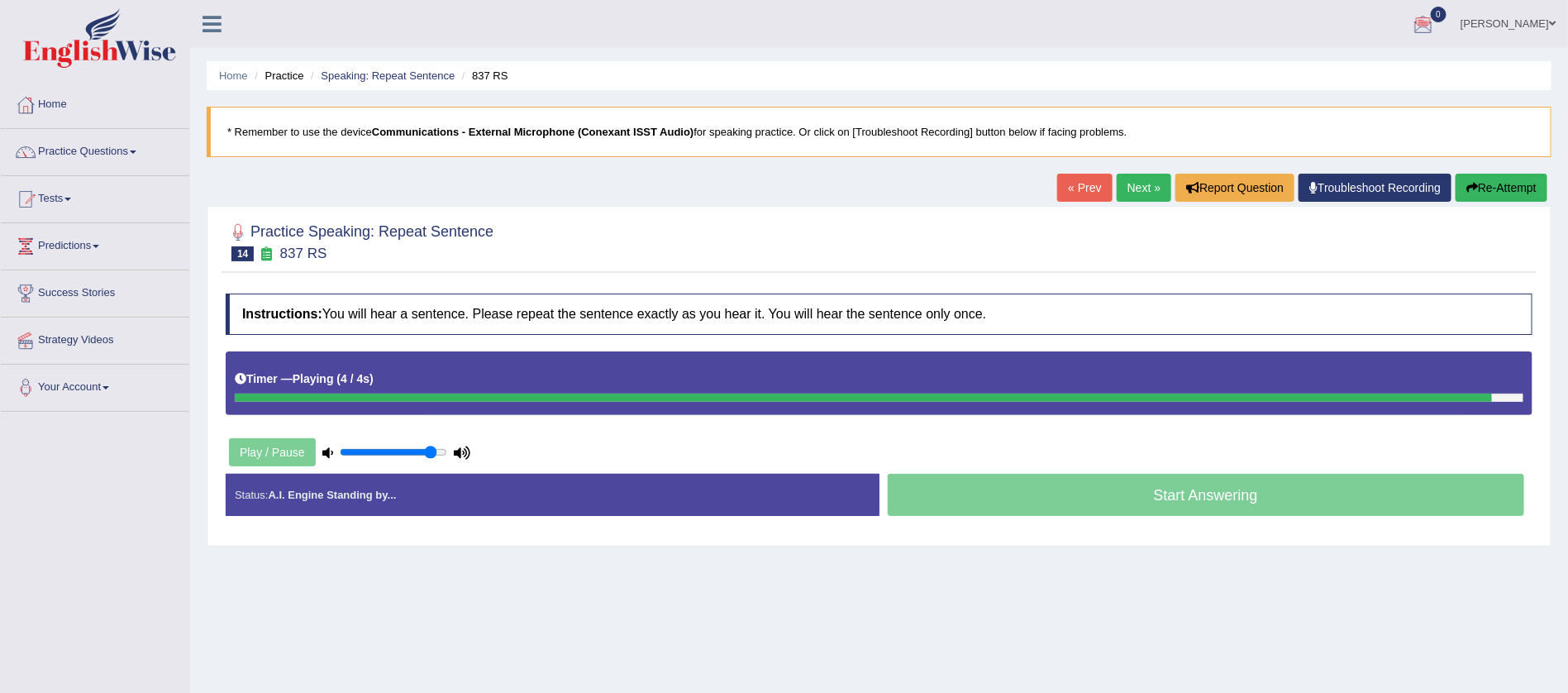
click at [1485, 185] on button "Re-Attempt" at bounding box center [1501, 187] width 92 height 28
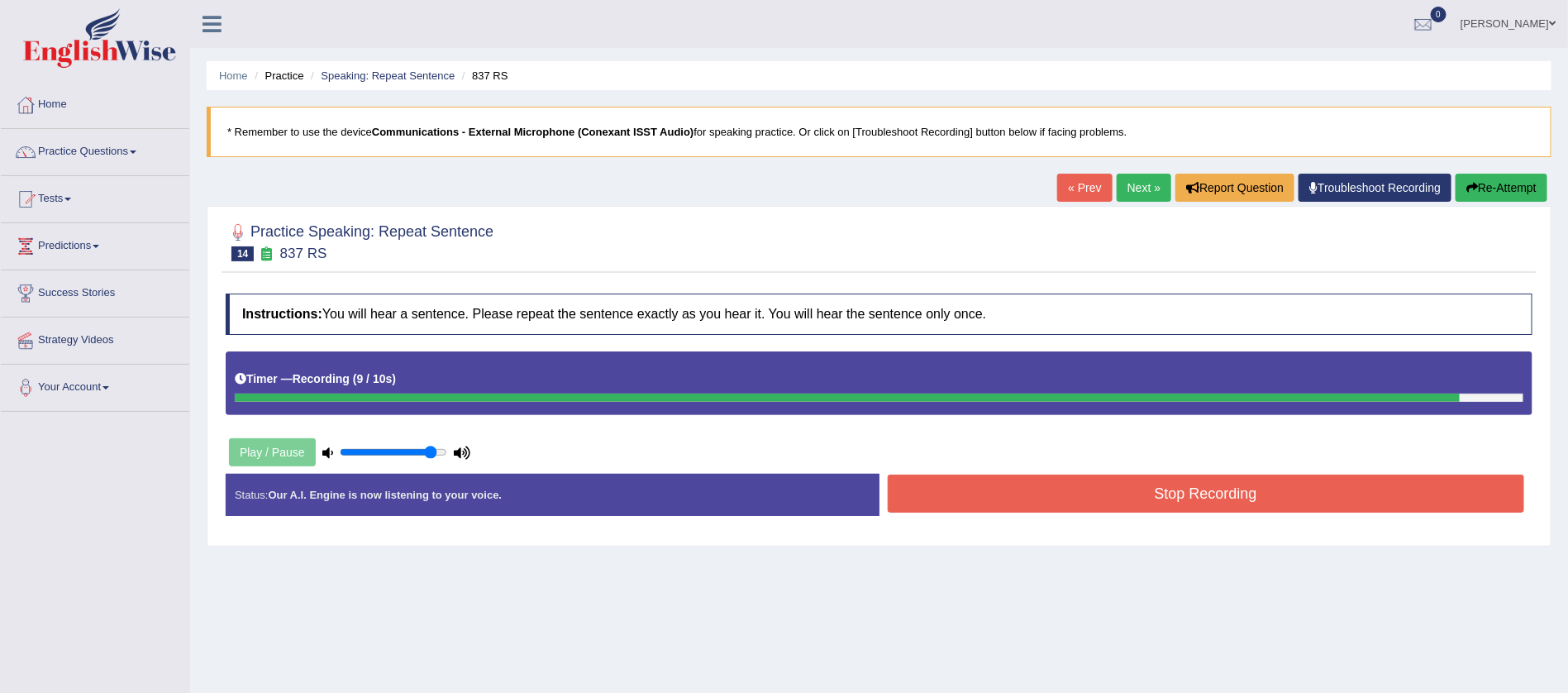
click at [1215, 485] on button "Stop Recording" at bounding box center [1206, 493] width 637 height 38
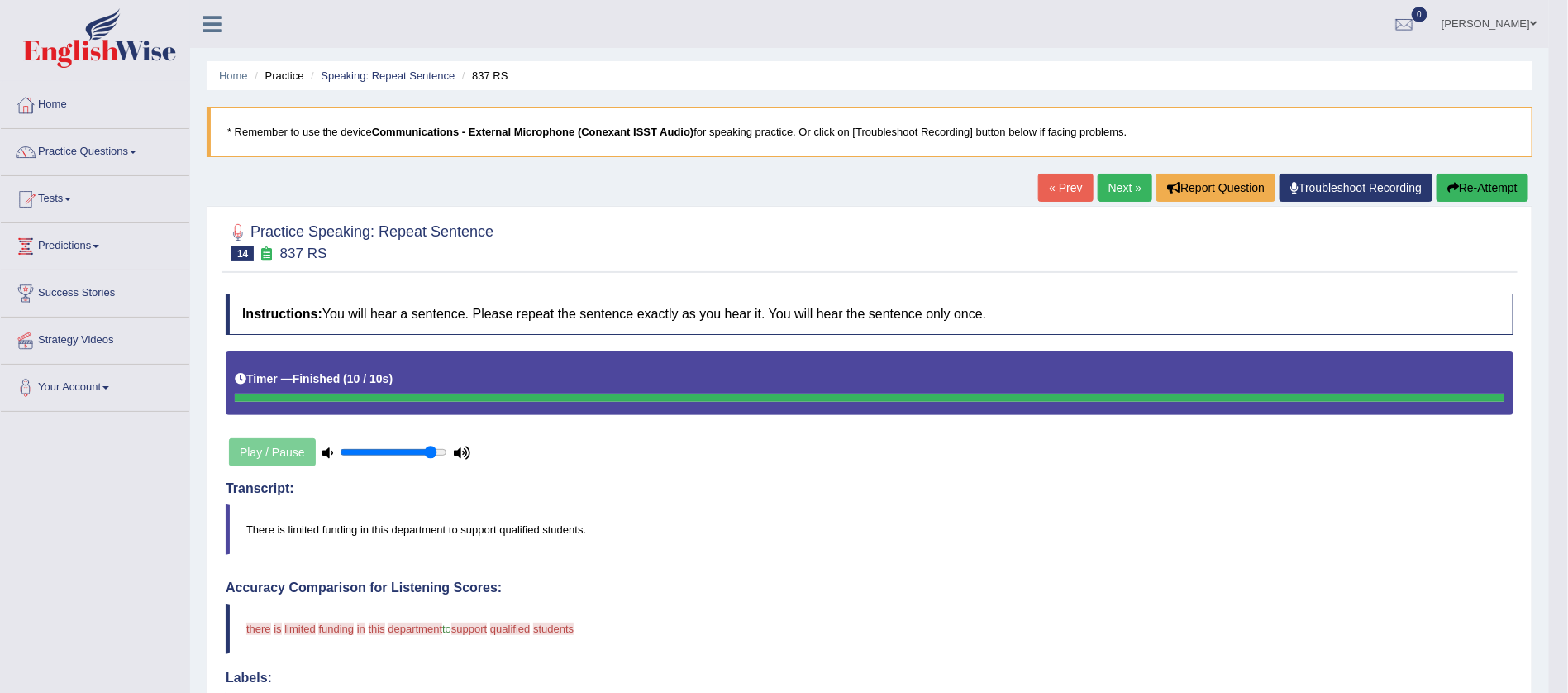
click at [1475, 192] on button "Re-Attempt" at bounding box center [1482, 187] width 92 height 28
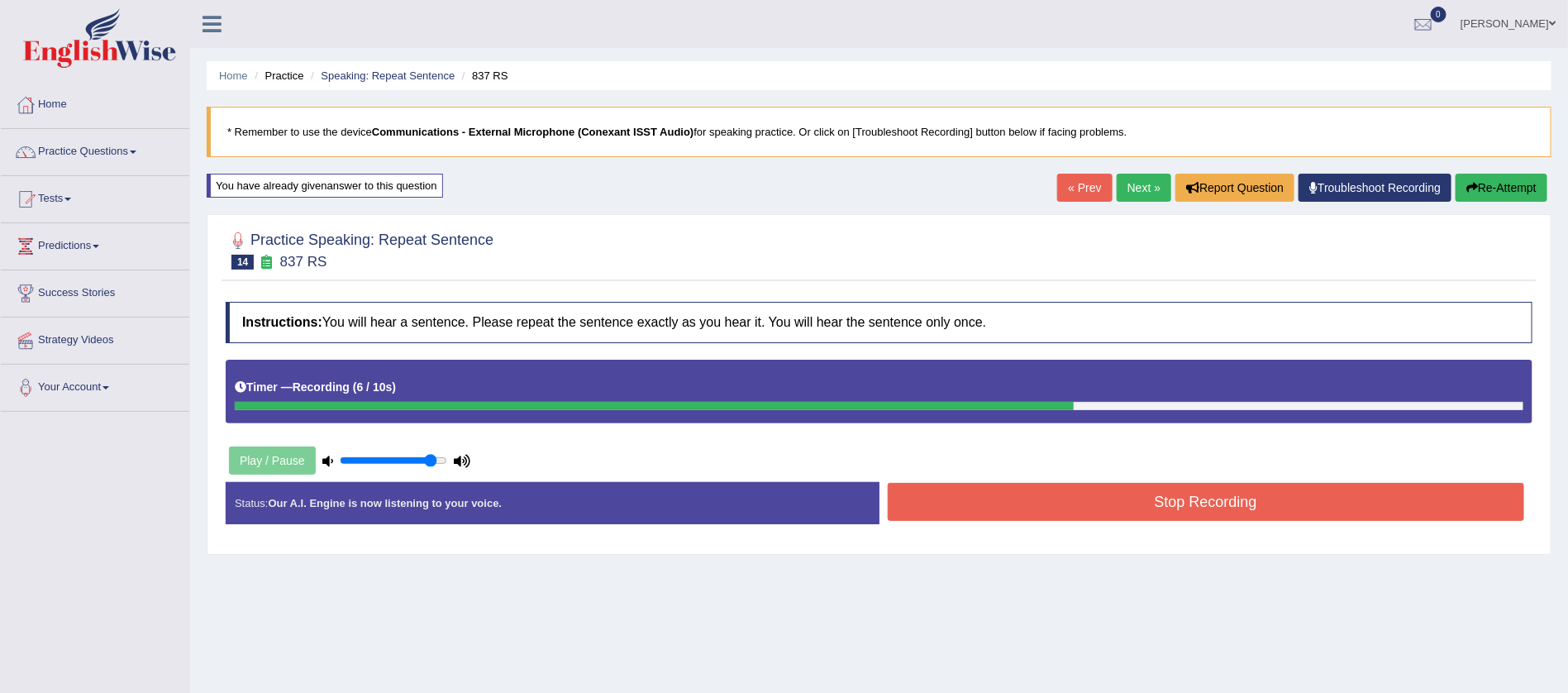
click at [1186, 497] on button "Stop Recording" at bounding box center [1206, 502] width 637 height 38
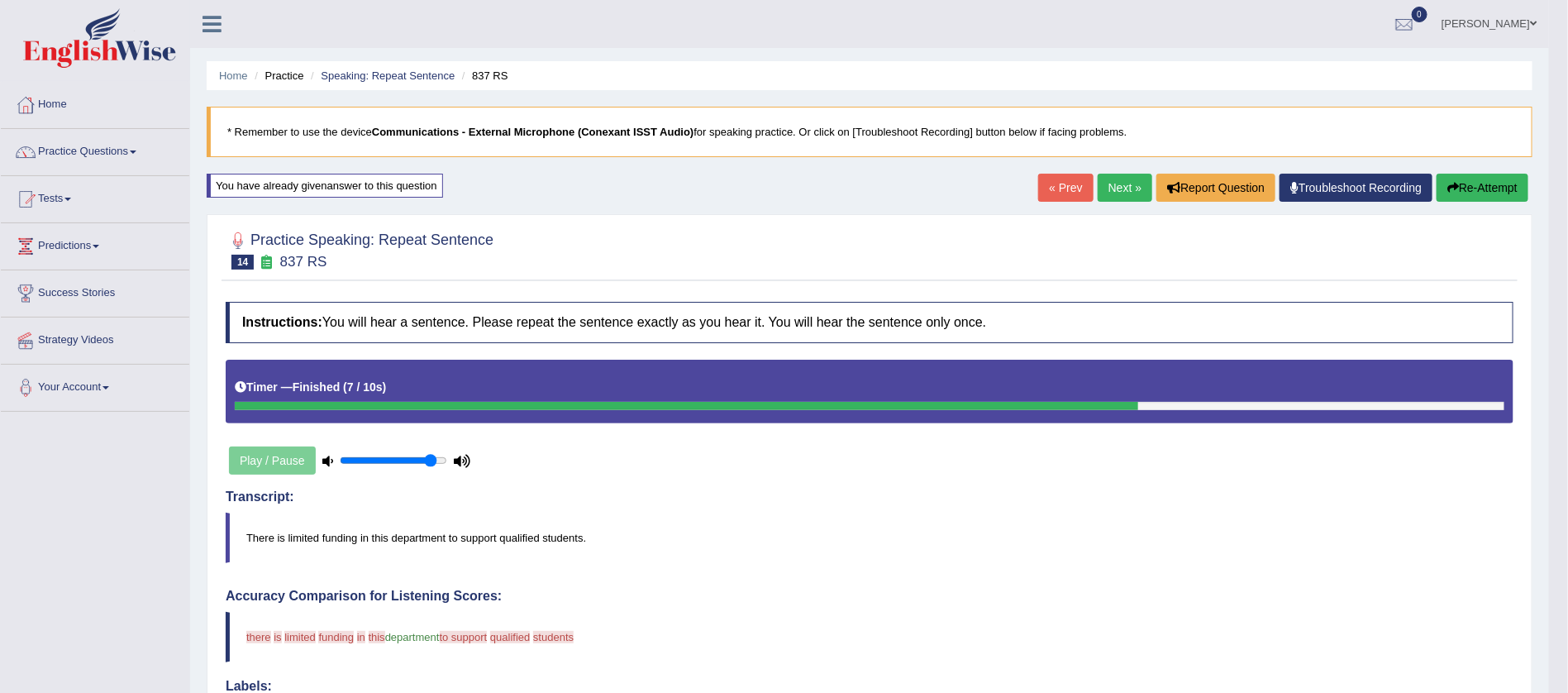
click at [1490, 191] on button "Re-Attempt" at bounding box center [1482, 187] width 92 height 28
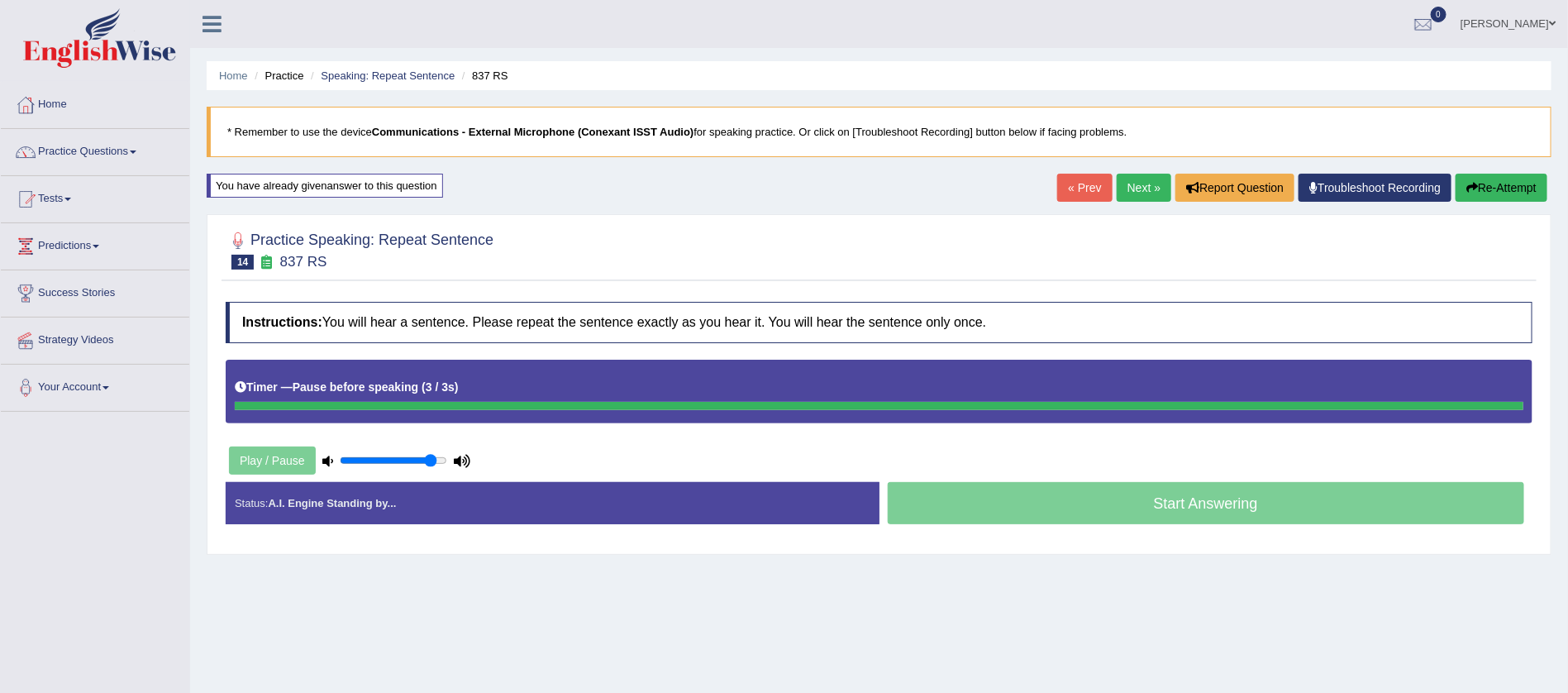
click at [1486, 191] on button "Re-Attempt" at bounding box center [1501, 187] width 92 height 28
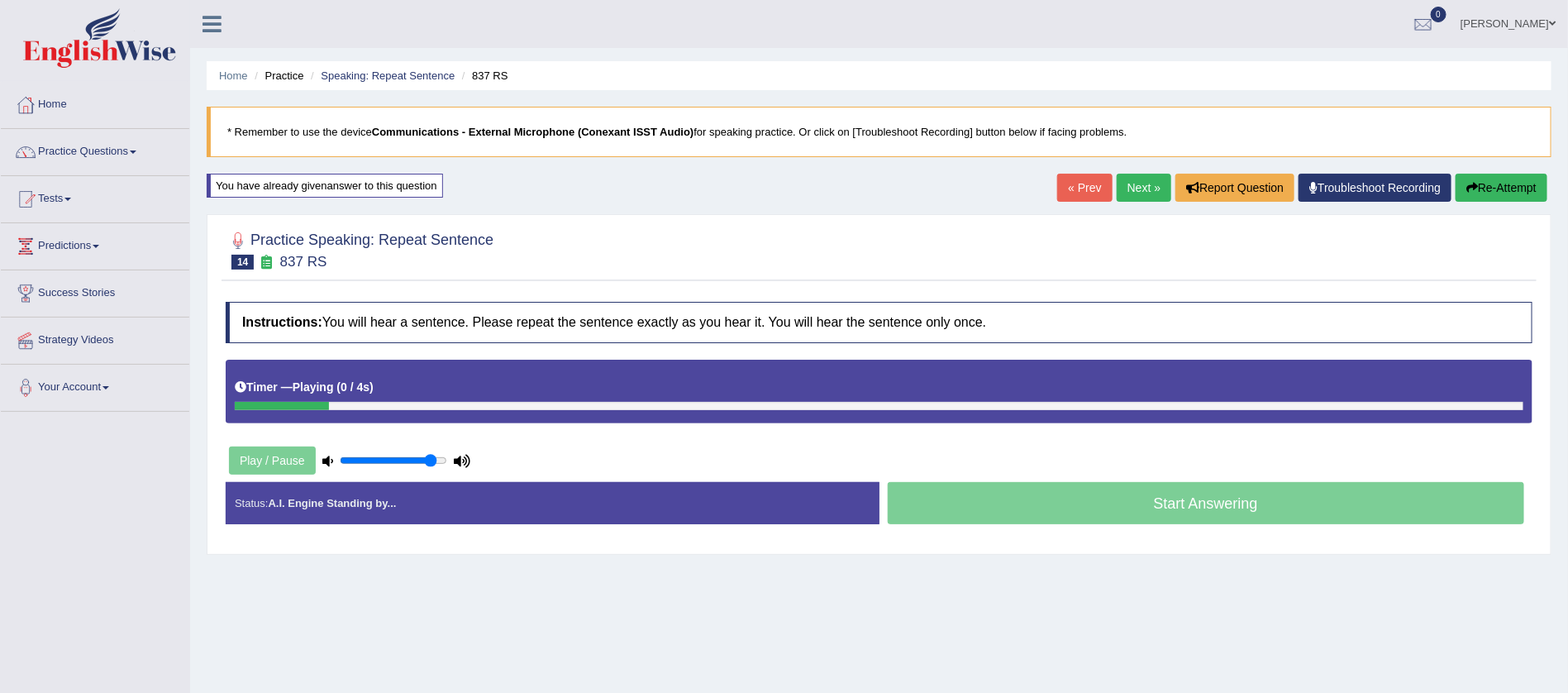
click at [1486, 191] on button "Re-Attempt" at bounding box center [1501, 187] width 92 height 28
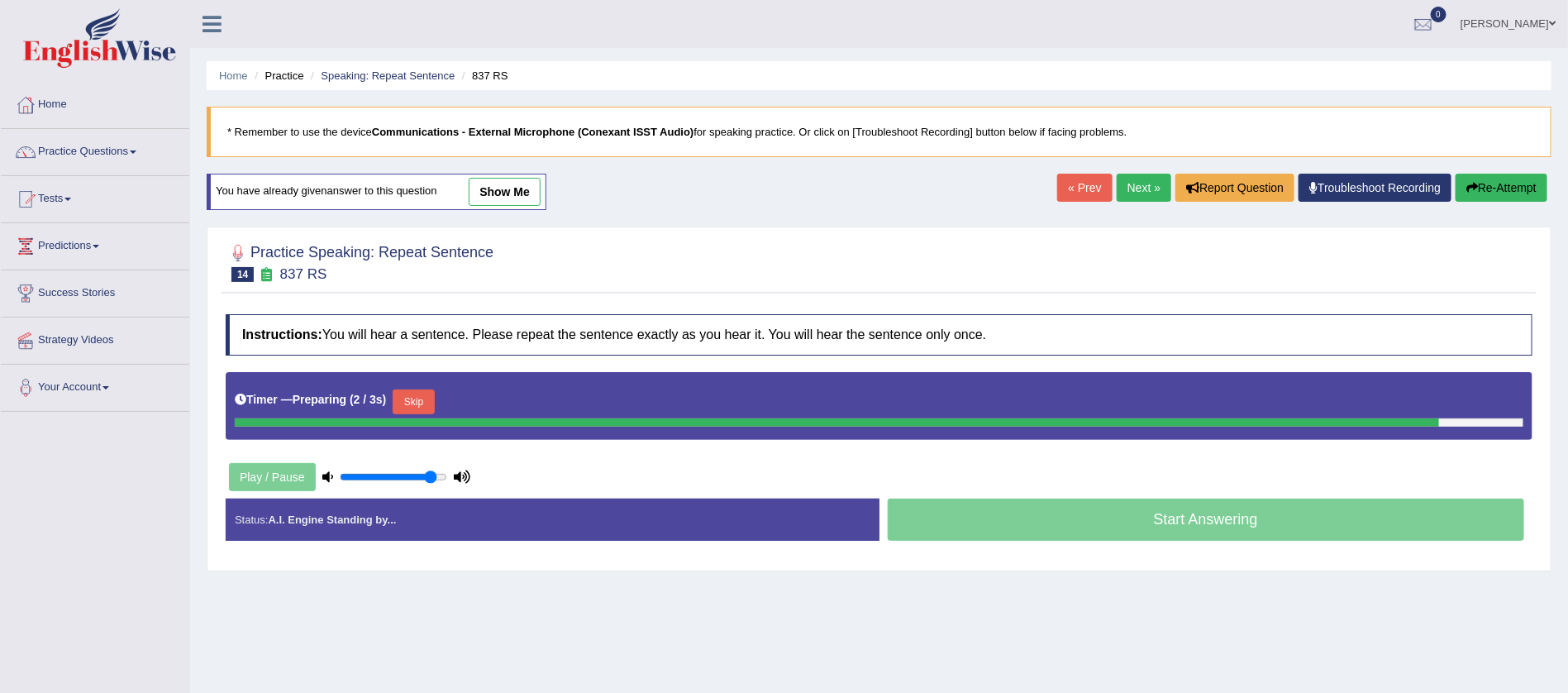
click at [1486, 191] on button "Re-Attempt" at bounding box center [1501, 187] width 92 height 28
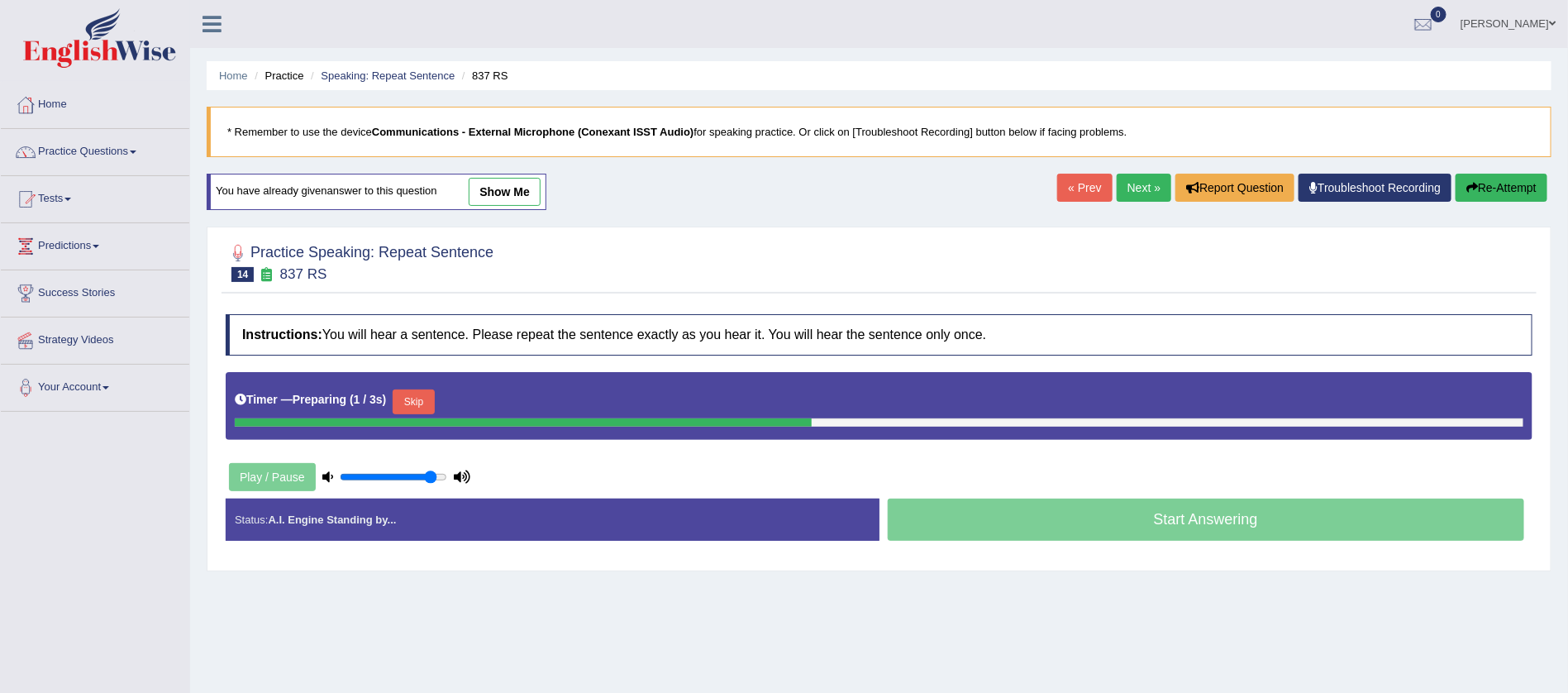
click at [1486, 191] on button "Re-Attempt" at bounding box center [1501, 187] width 92 height 28
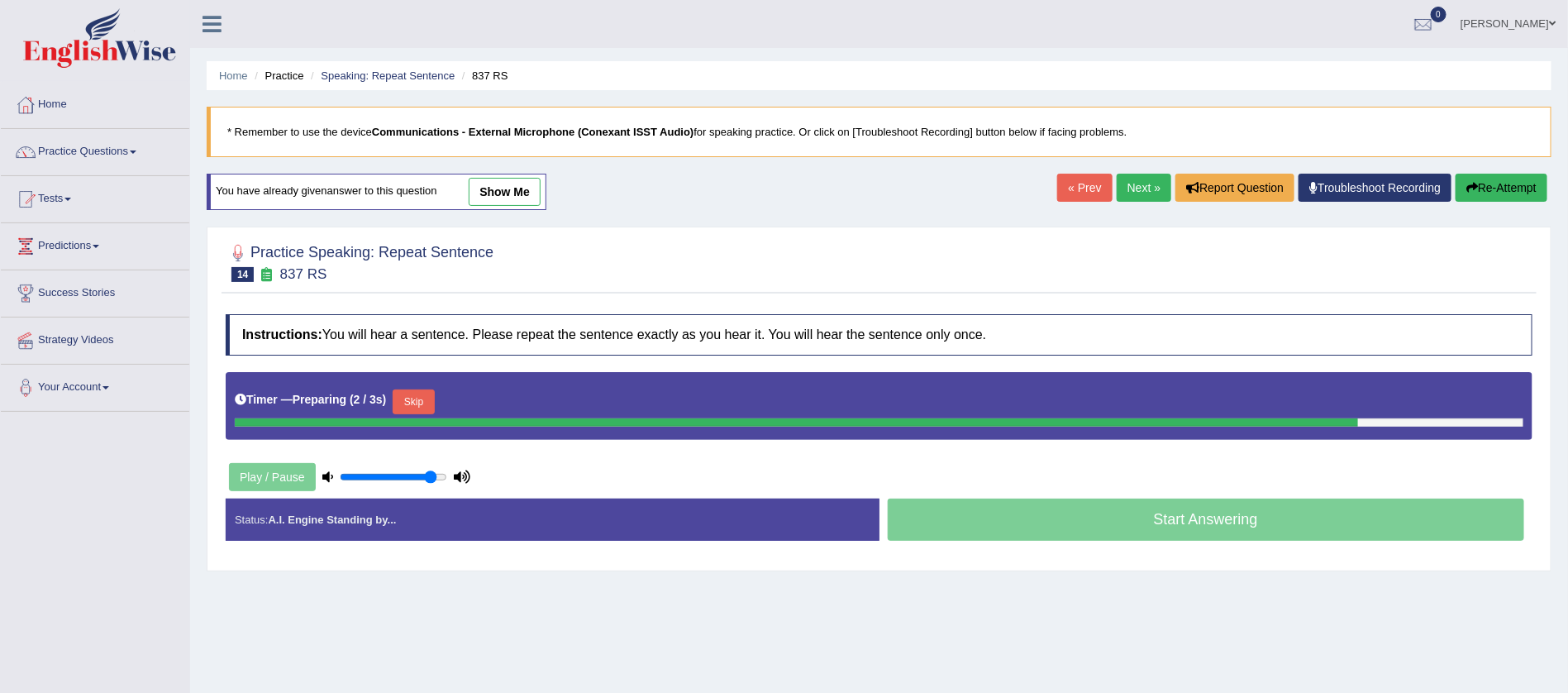
click at [1486, 191] on button "Re-Attempt" at bounding box center [1501, 187] width 92 height 28
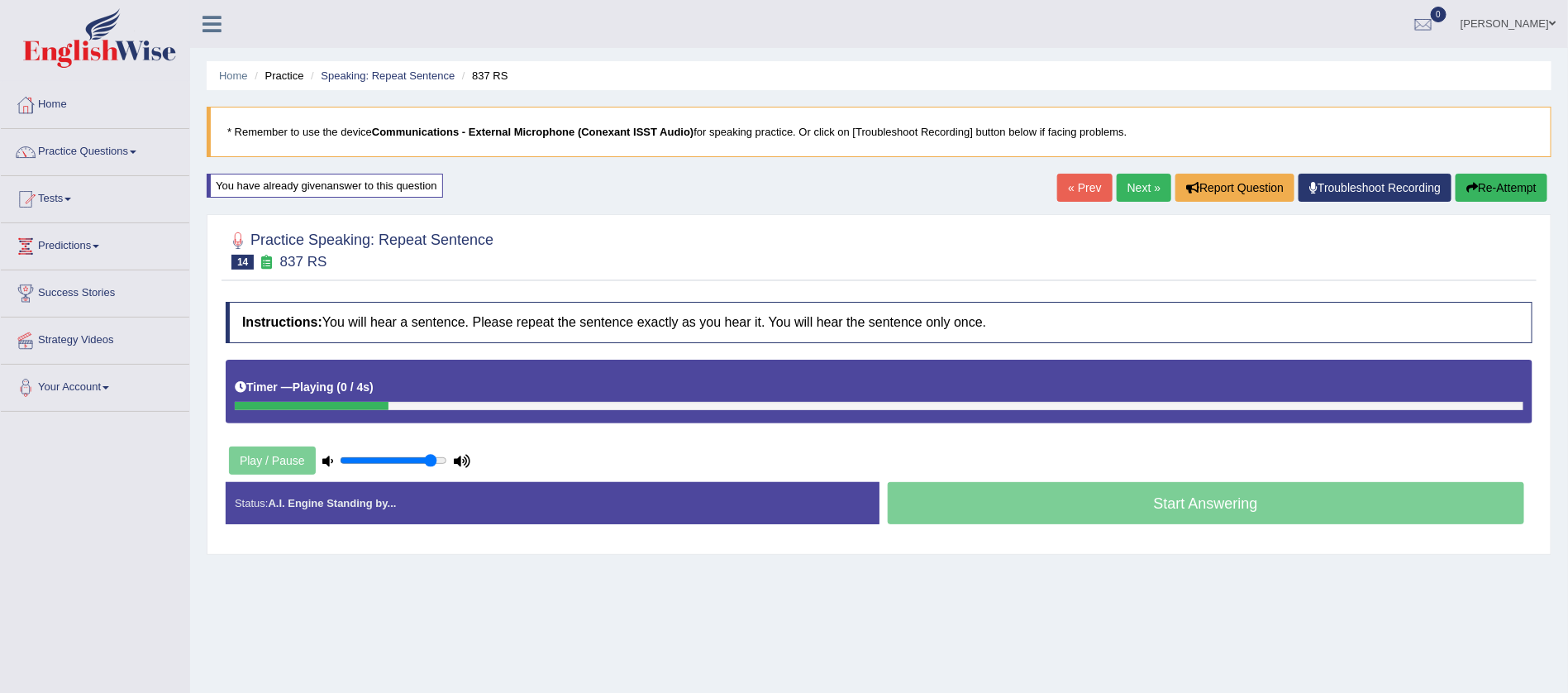
click at [1486, 191] on button "Re-Attempt" at bounding box center [1501, 187] width 92 height 28
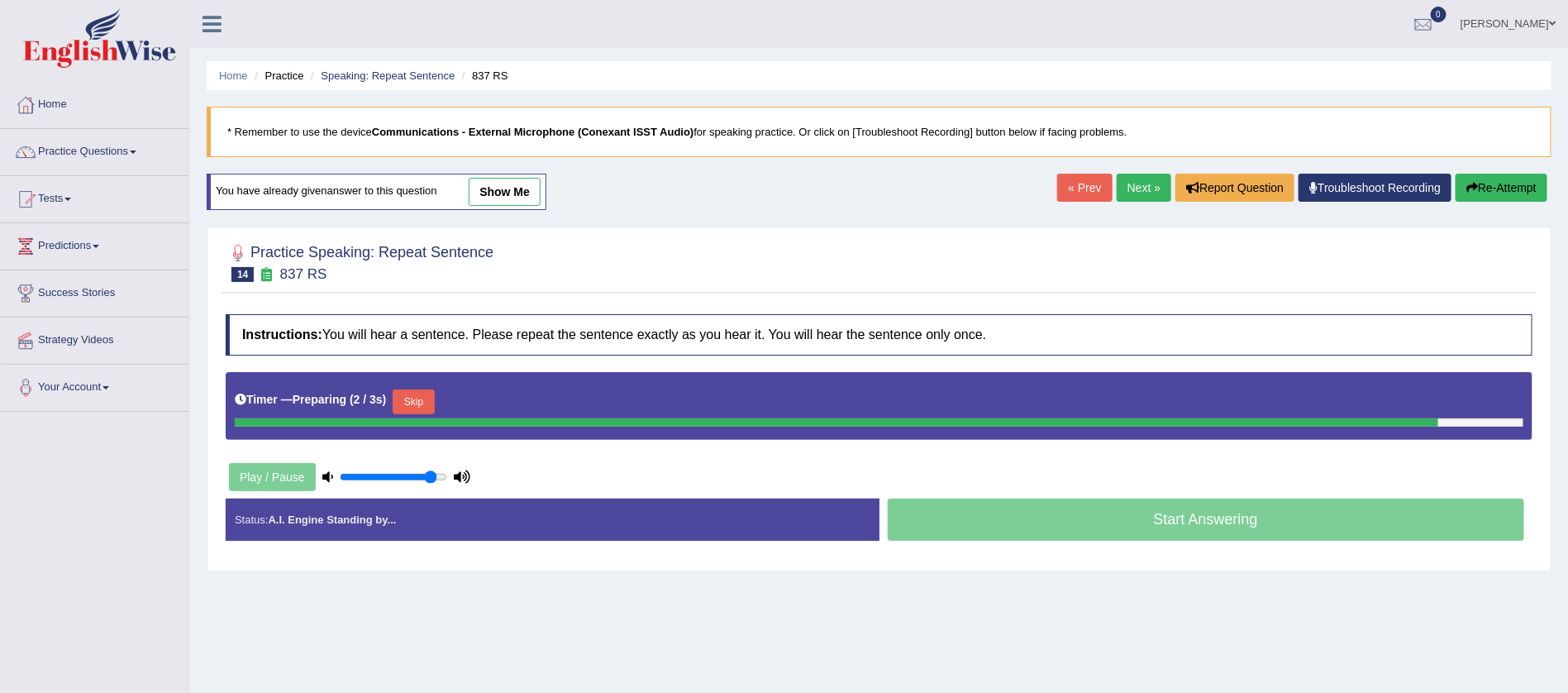
click at [1486, 191] on button "Re-Attempt" at bounding box center [1501, 187] width 92 height 28
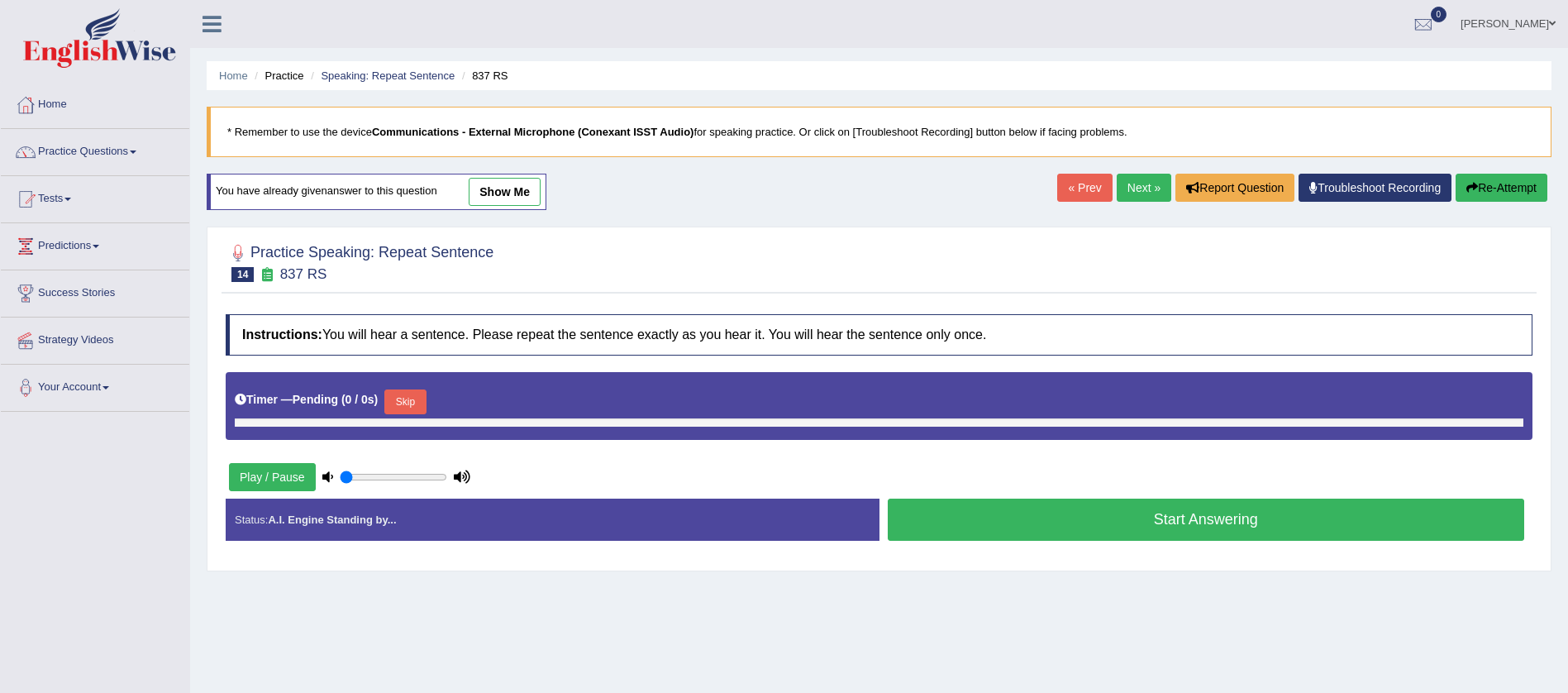
type input "0.9"
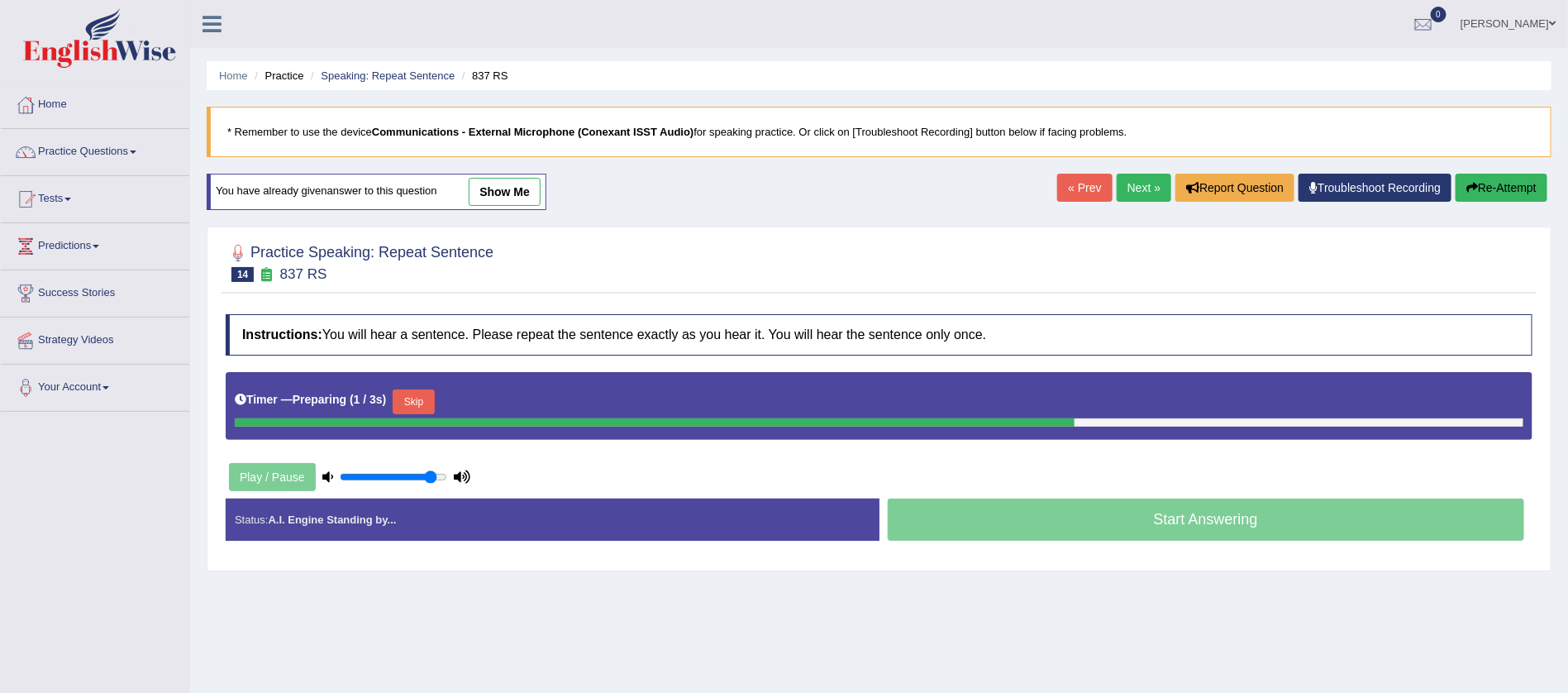
click at [1486, 191] on button "Re-Attempt" at bounding box center [1501, 187] width 92 height 28
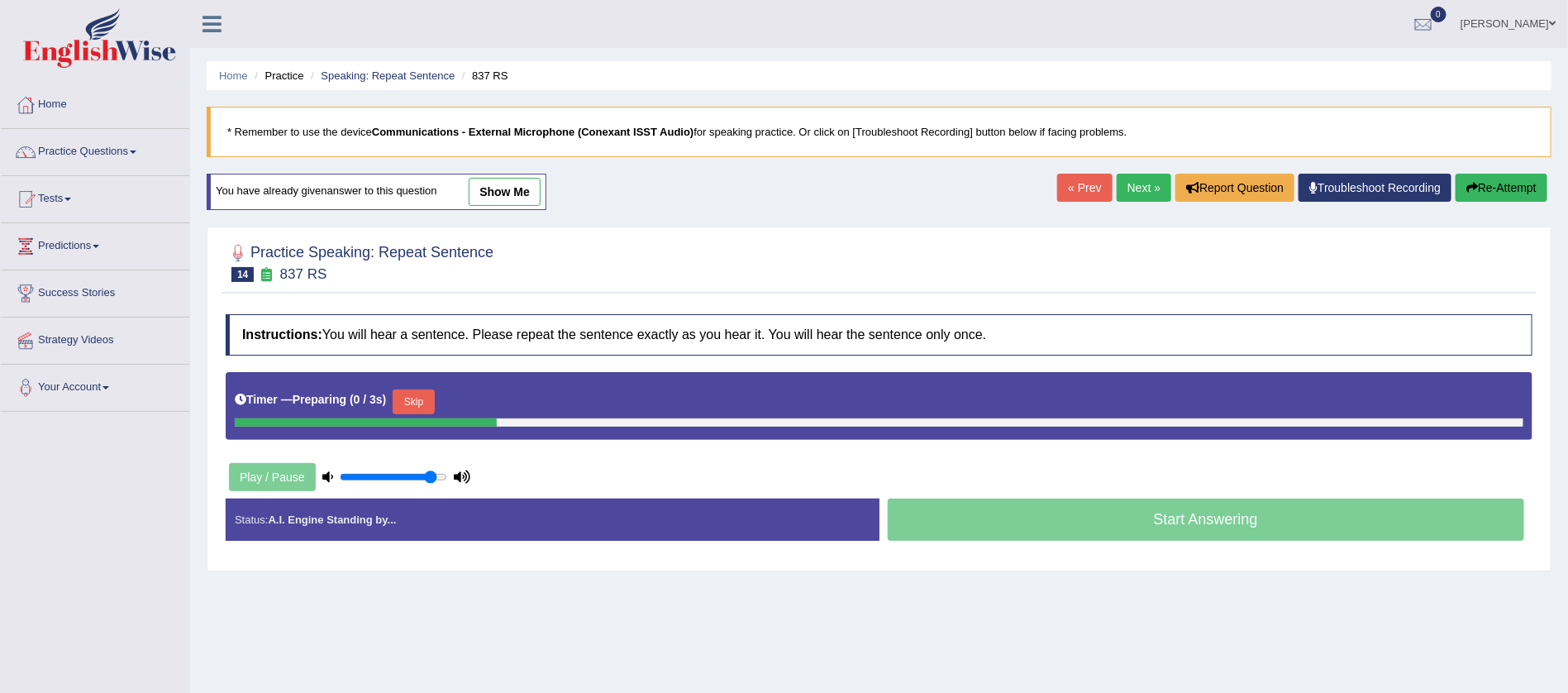
click at [1486, 191] on button "Re-Attempt" at bounding box center [1501, 187] width 92 height 28
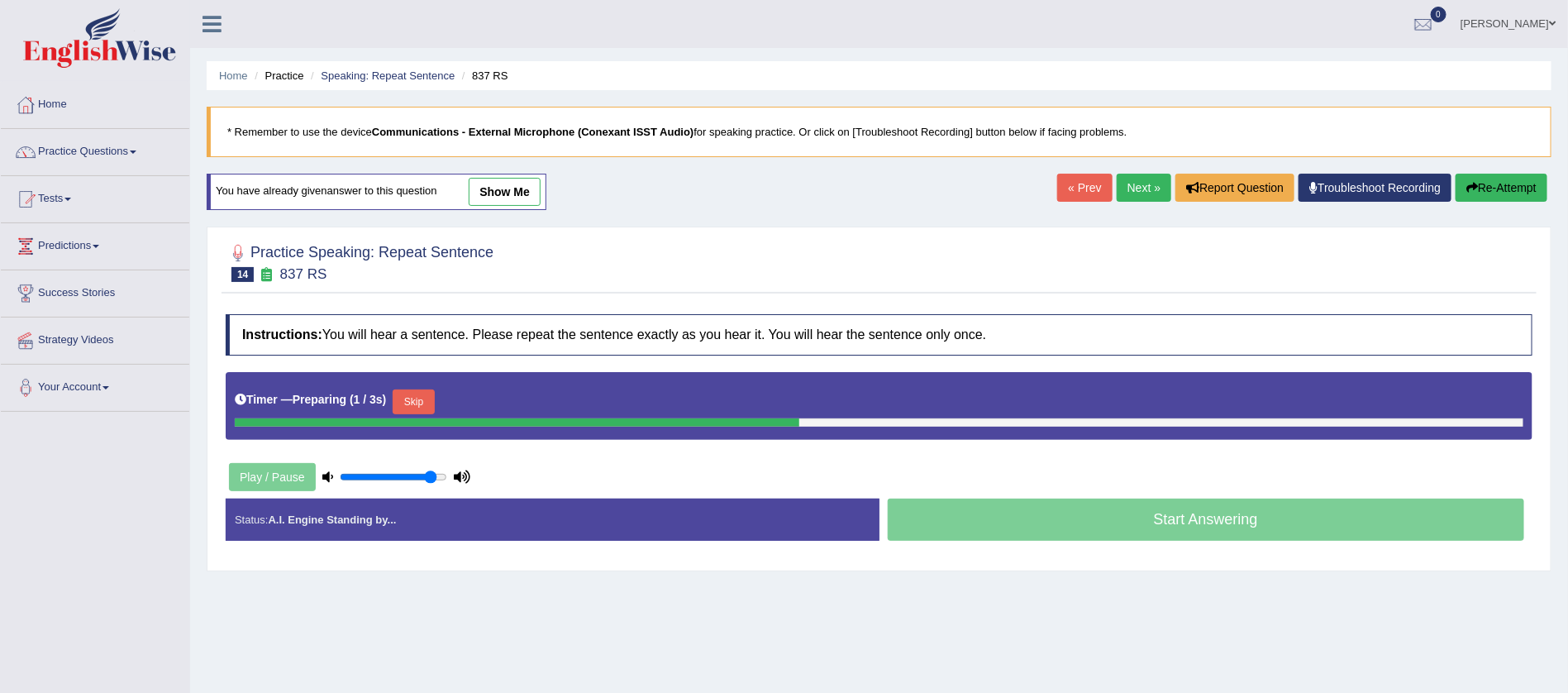
click at [1486, 191] on button "Re-Attempt" at bounding box center [1501, 187] width 92 height 28
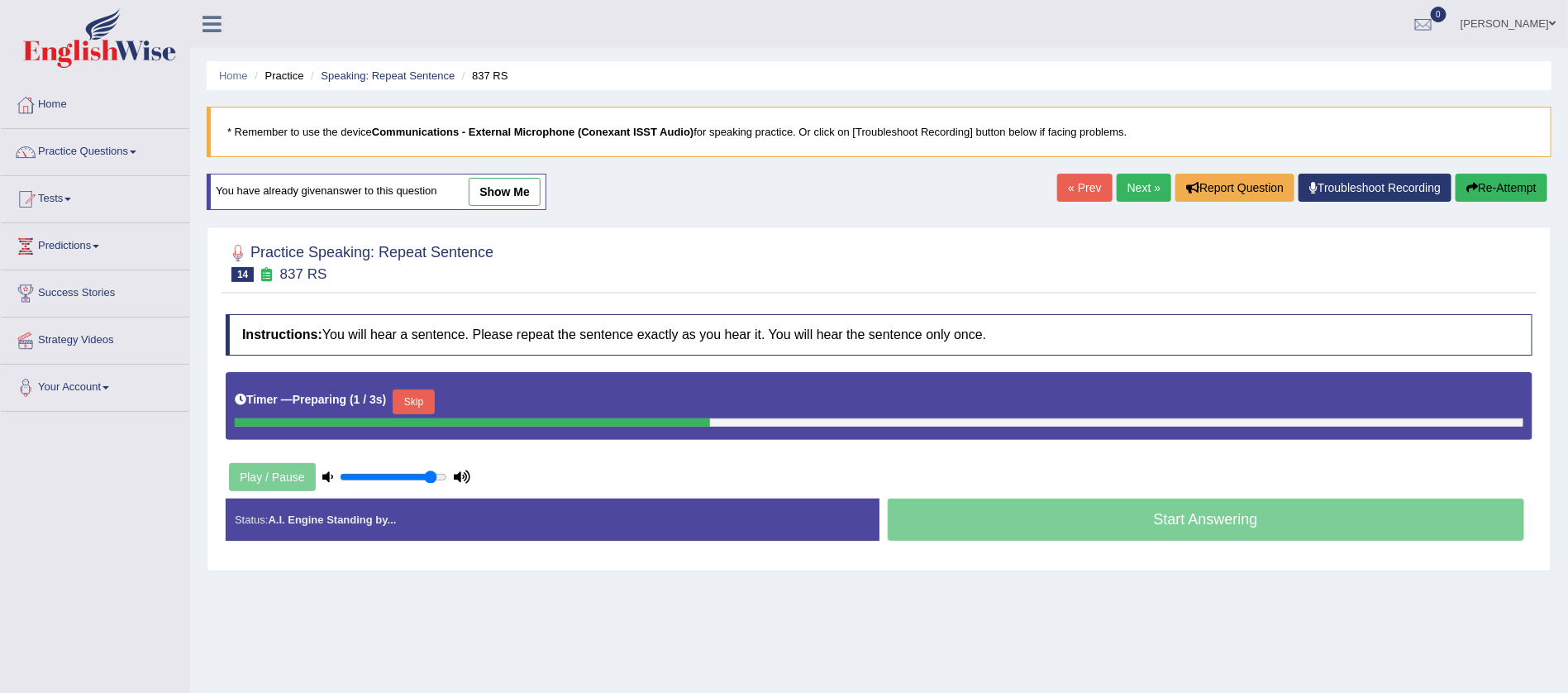
click at [1486, 191] on button "Re-Attempt" at bounding box center [1501, 187] width 92 height 28
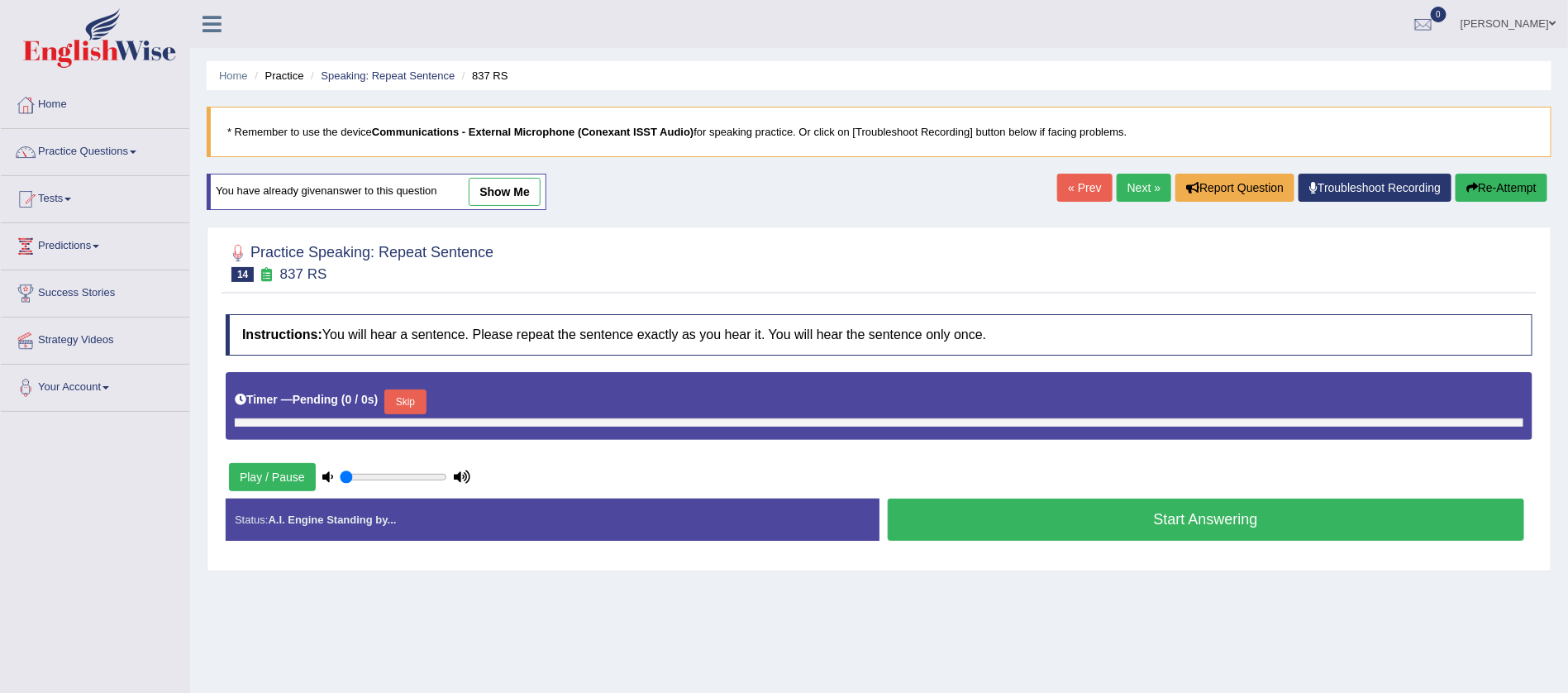
type input "0.9"
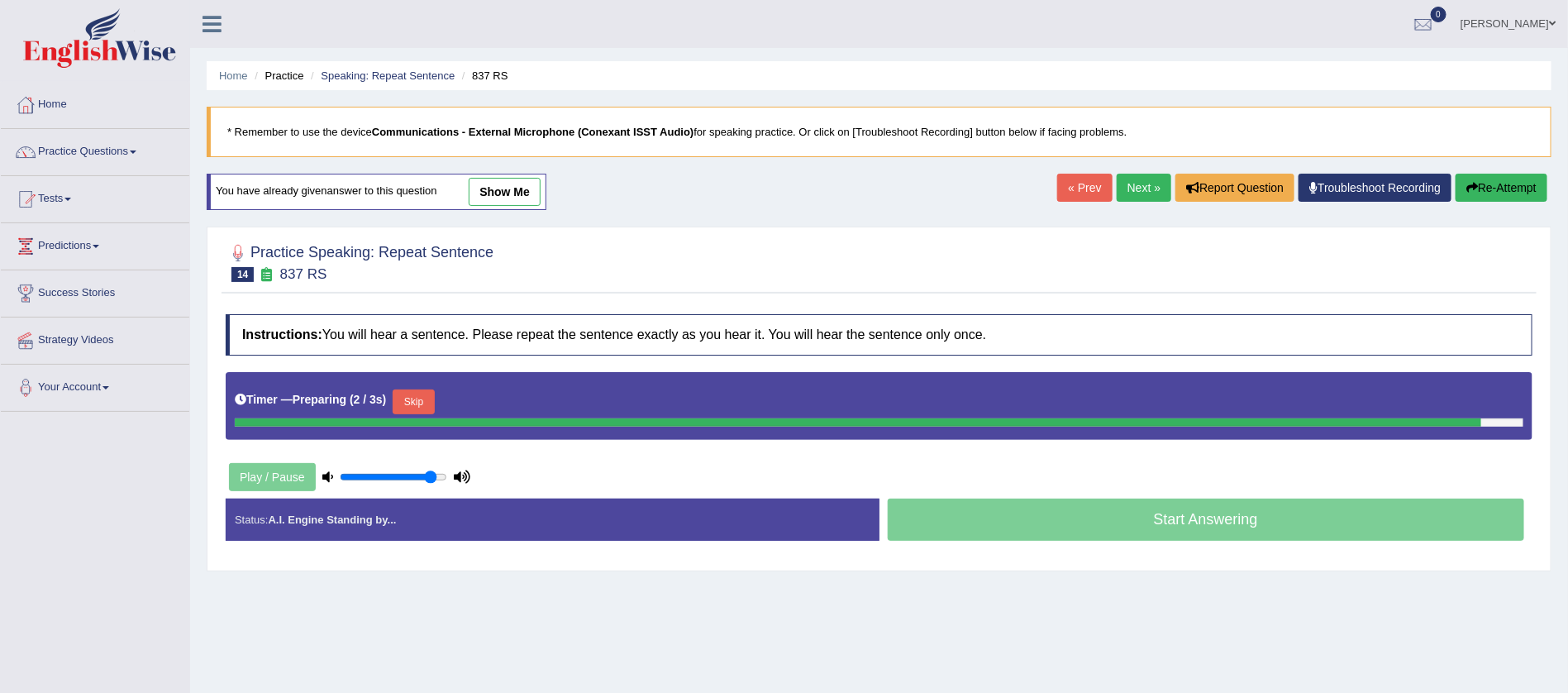
click at [1486, 191] on button "Re-Attempt" at bounding box center [1501, 187] width 92 height 28
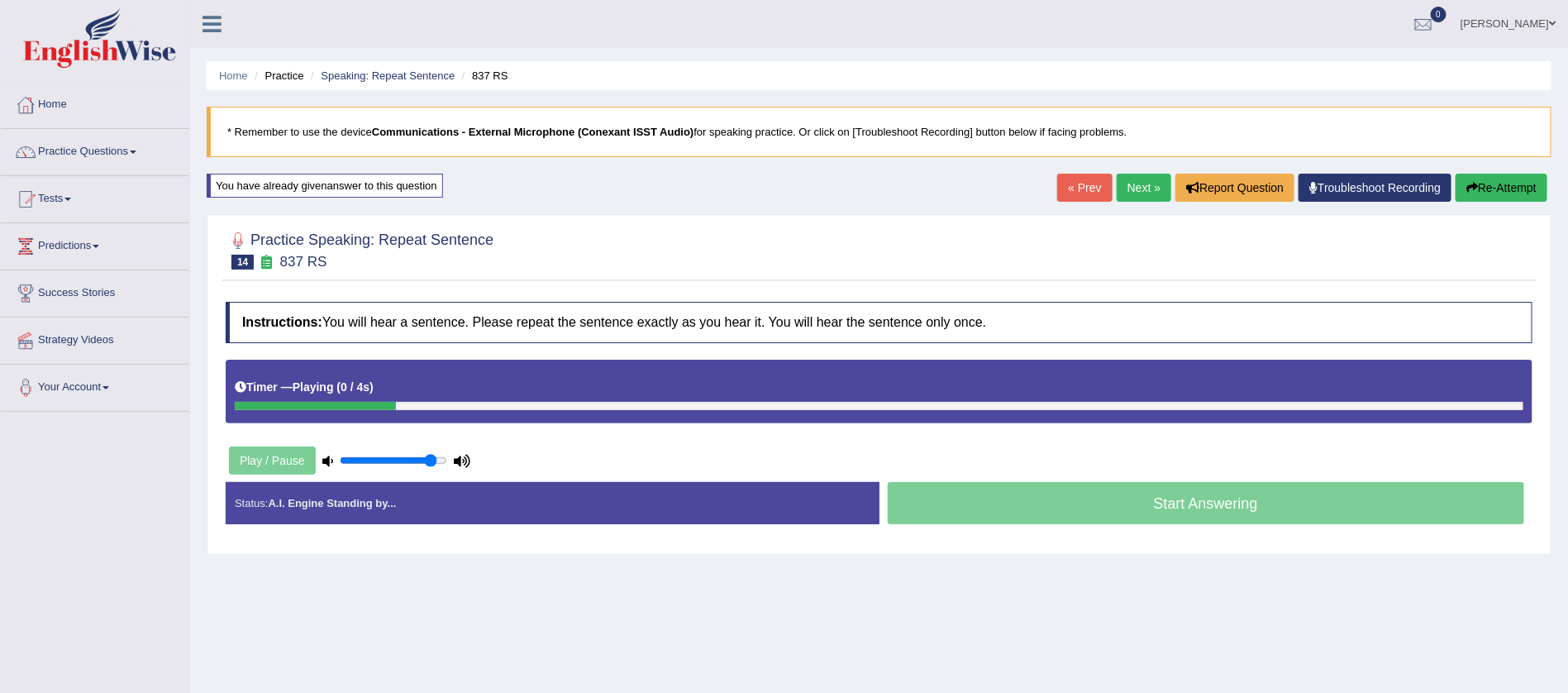
click at [1486, 191] on button "Re-Attempt" at bounding box center [1501, 187] width 92 height 28
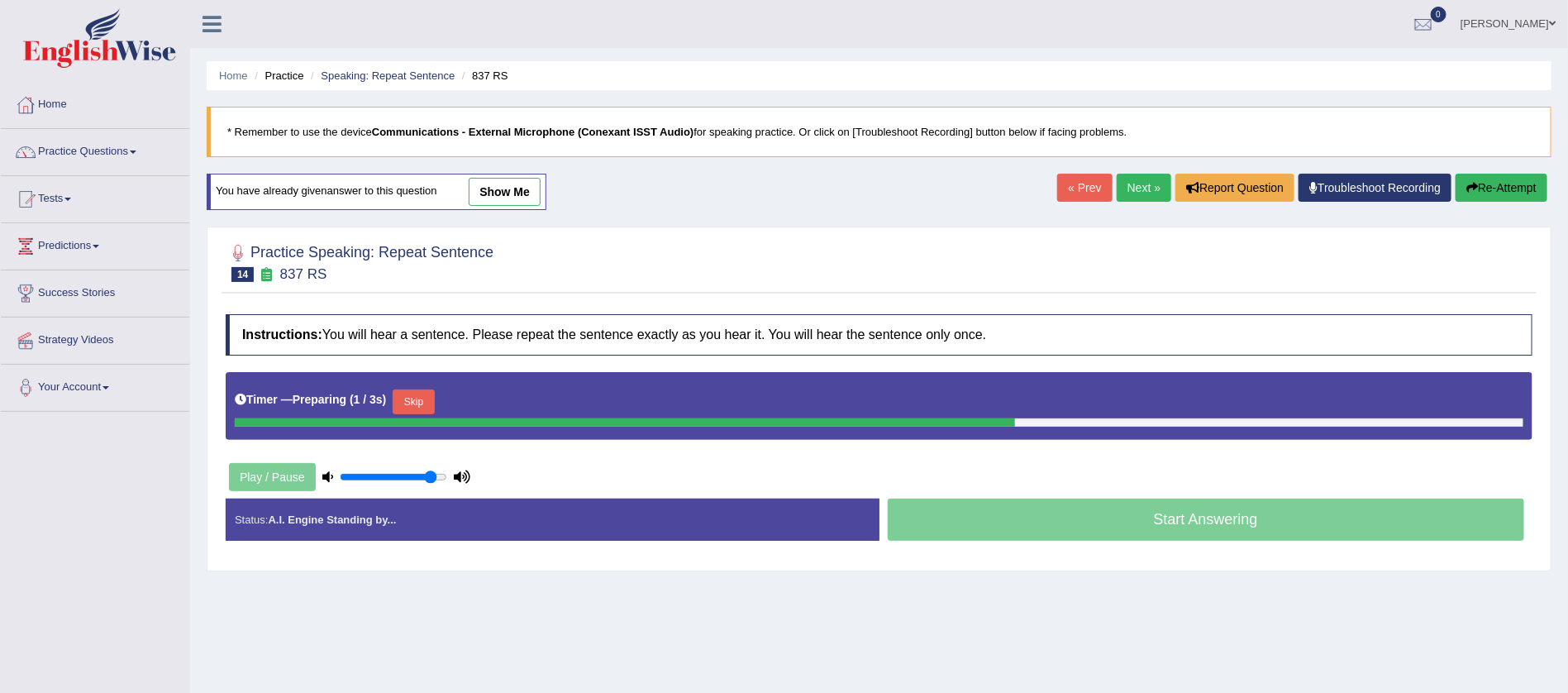
click at [1486, 191] on button "Re-Attempt" at bounding box center [1501, 187] width 92 height 28
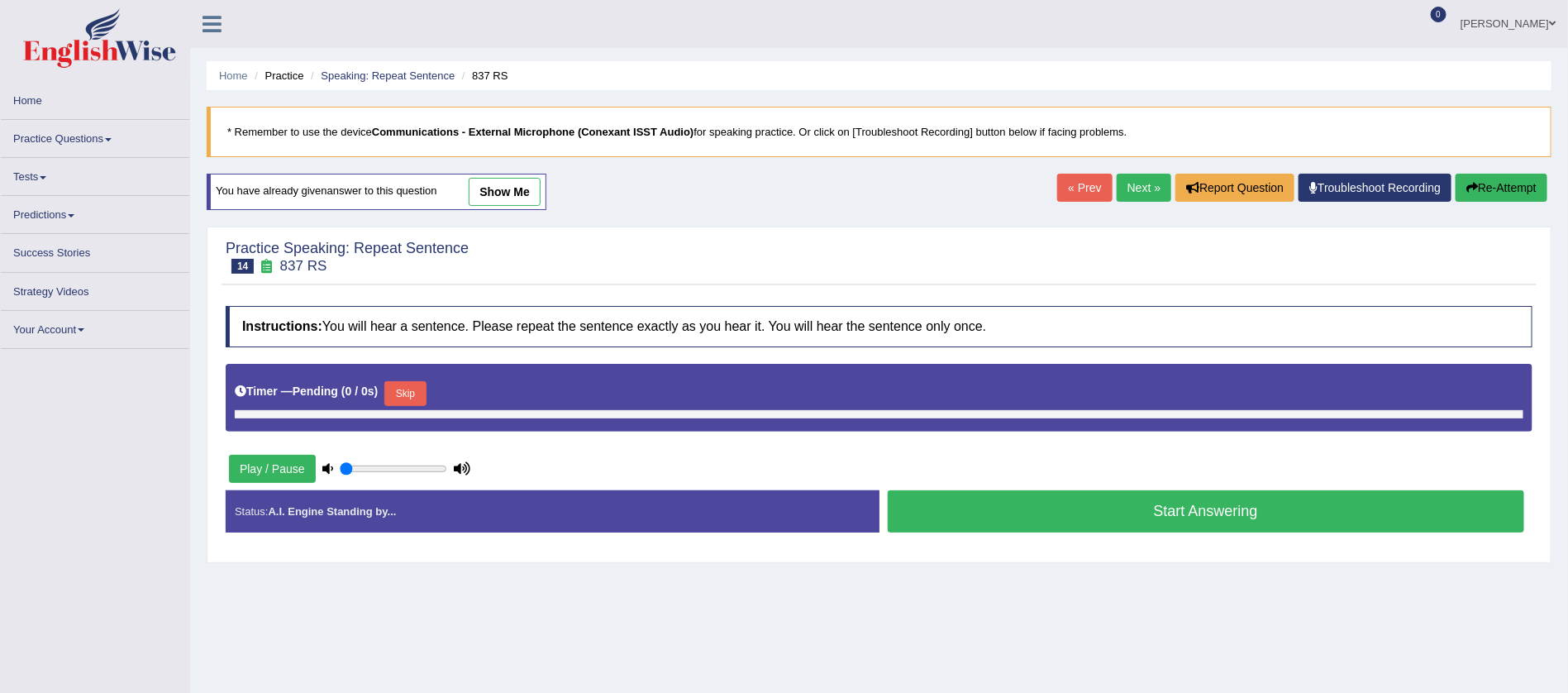
type input "0.9"
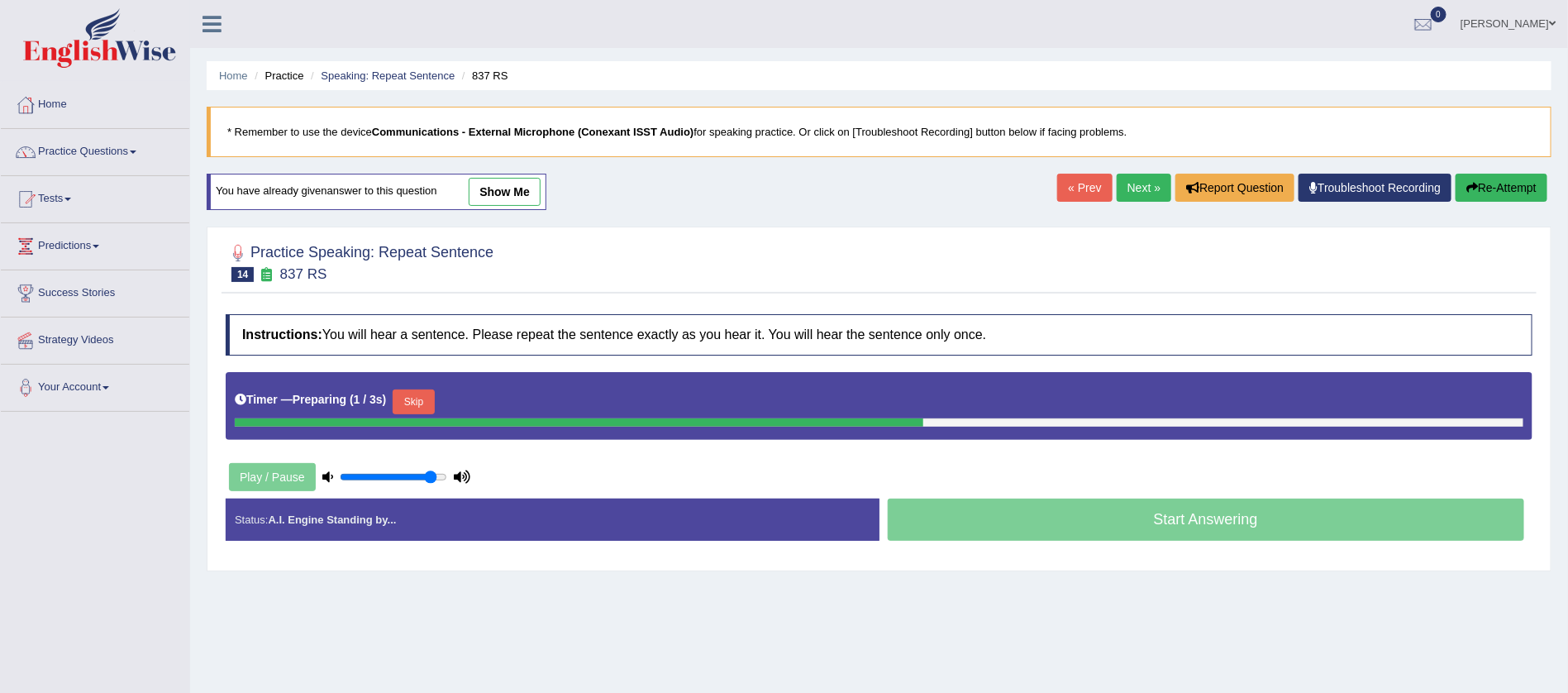
click at [1486, 191] on button "Re-Attempt" at bounding box center [1501, 187] width 92 height 28
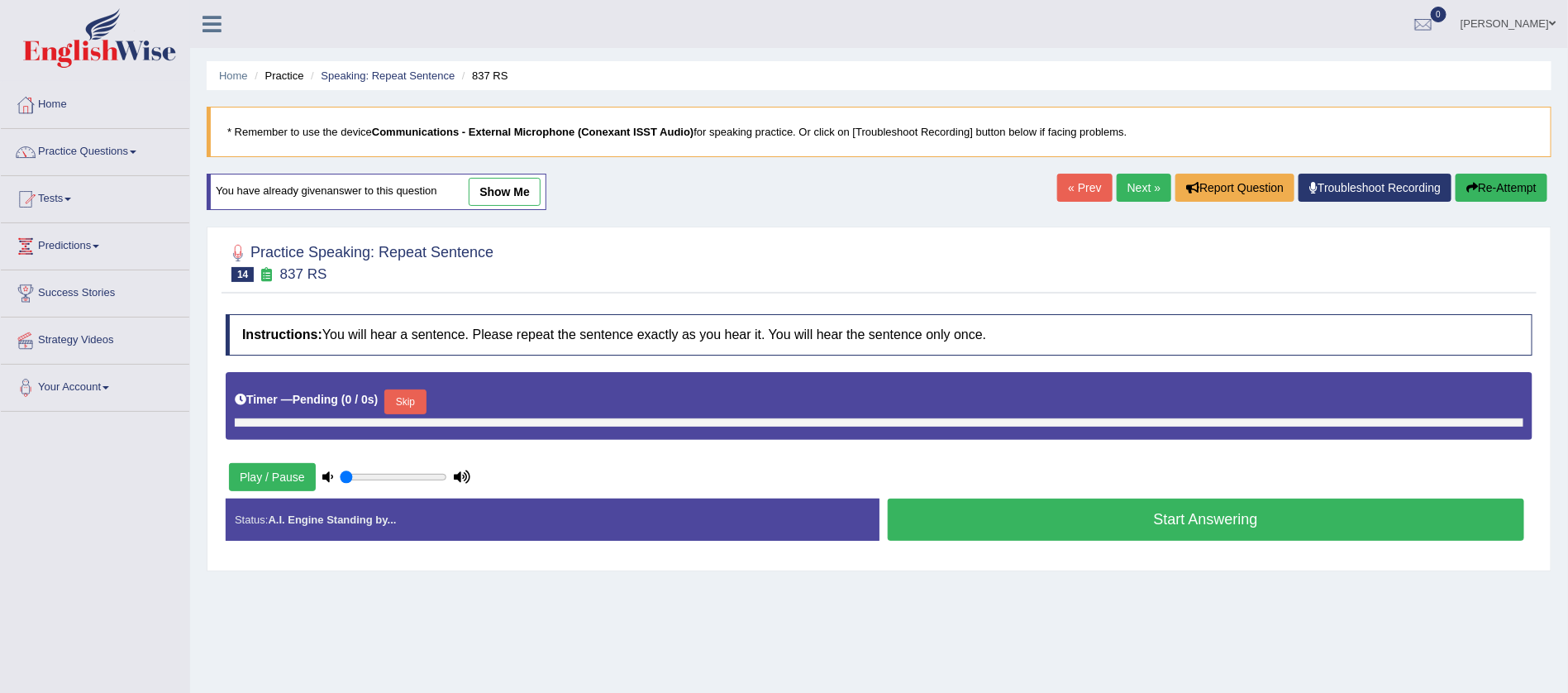
type input "0.9"
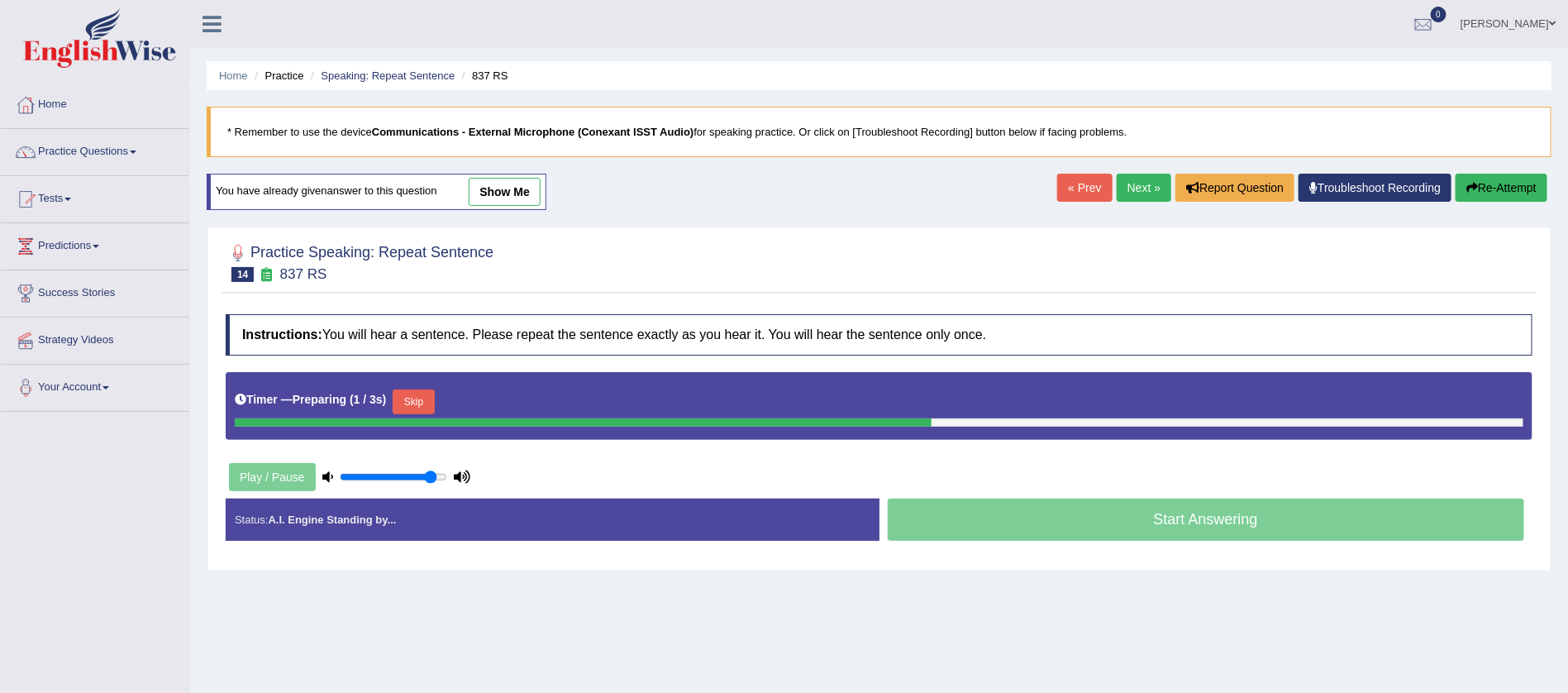
click at [1486, 191] on button "Re-Attempt" at bounding box center [1501, 187] width 92 height 28
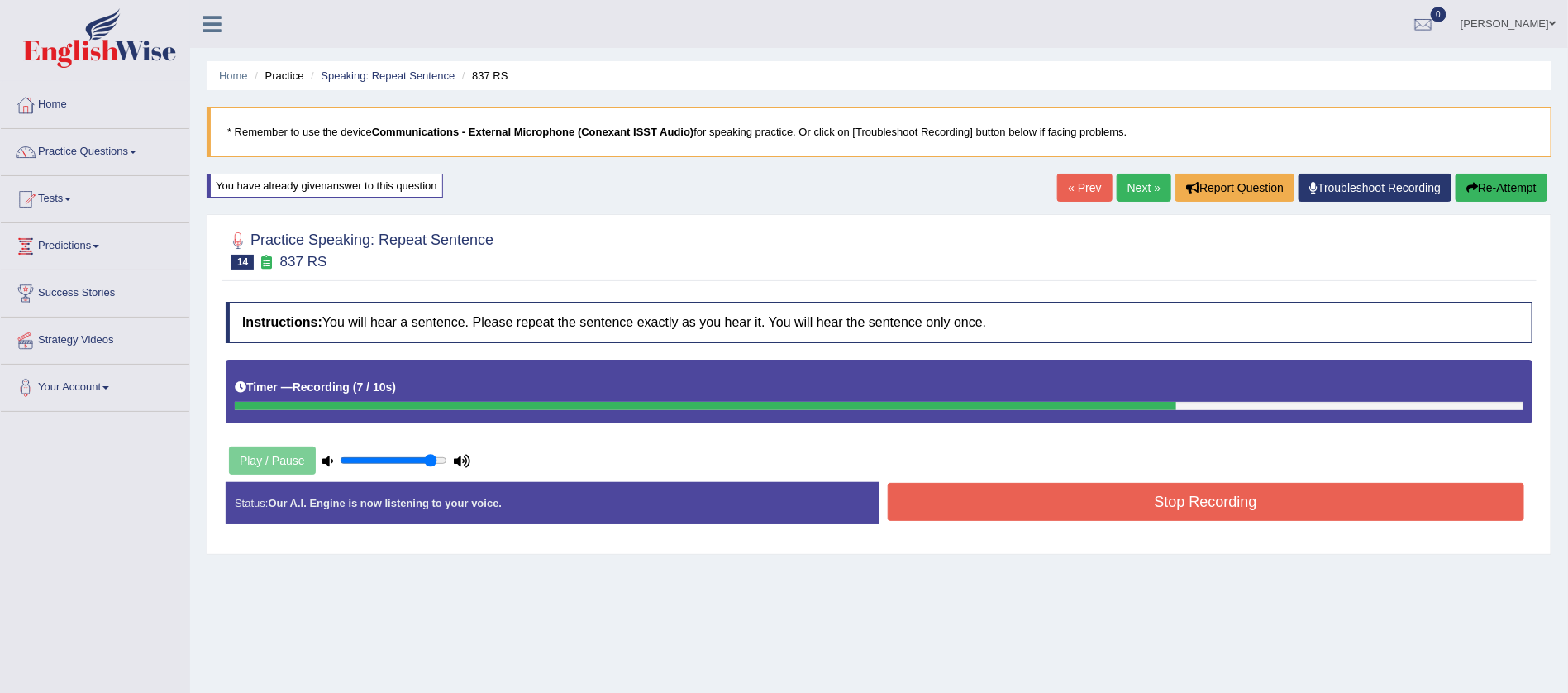
click at [1232, 498] on button "Stop Recording" at bounding box center [1206, 502] width 637 height 38
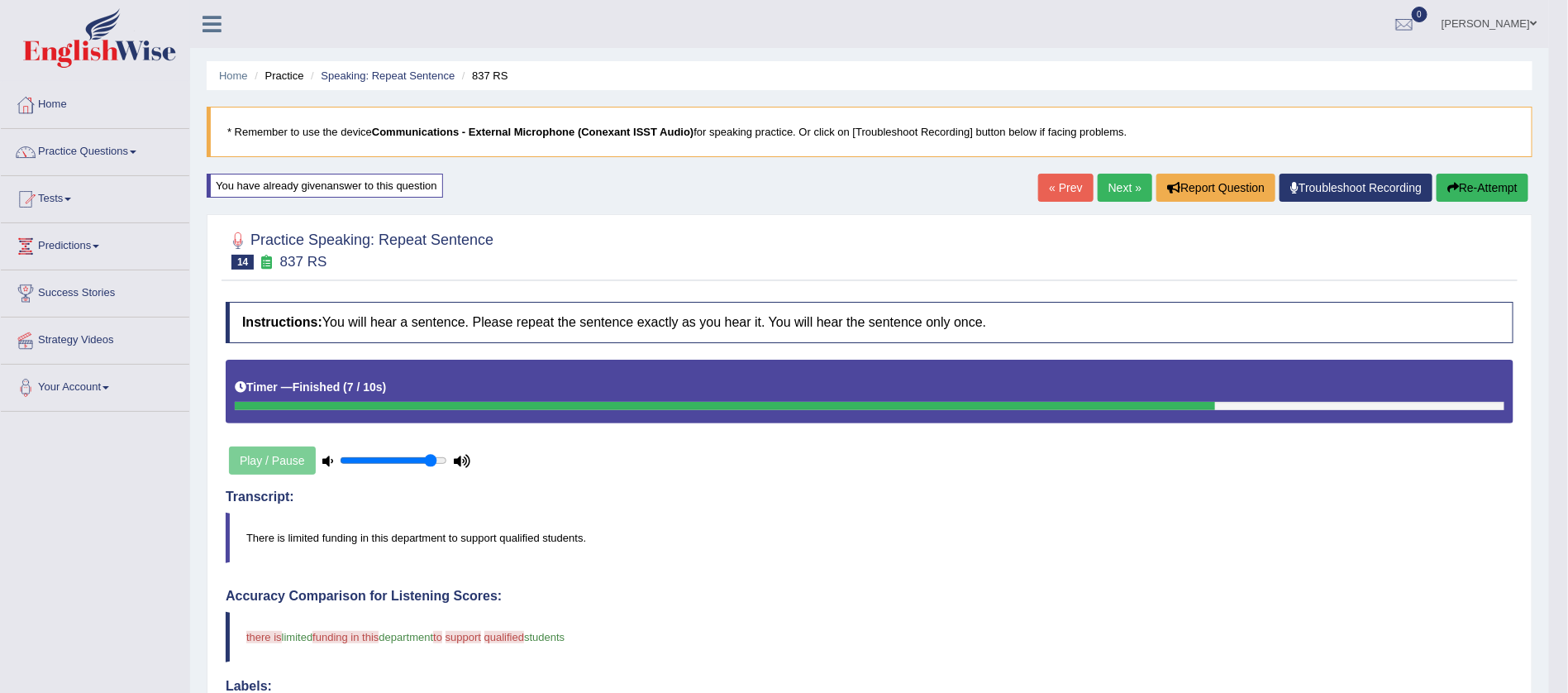
click at [1232, 498] on h4 "Transcript:" at bounding box center [870, 497] width 1288 height 15
click at [1473, 183] on button "Re-Attempt" at bounding box center [1482, 187] width 92 height 28
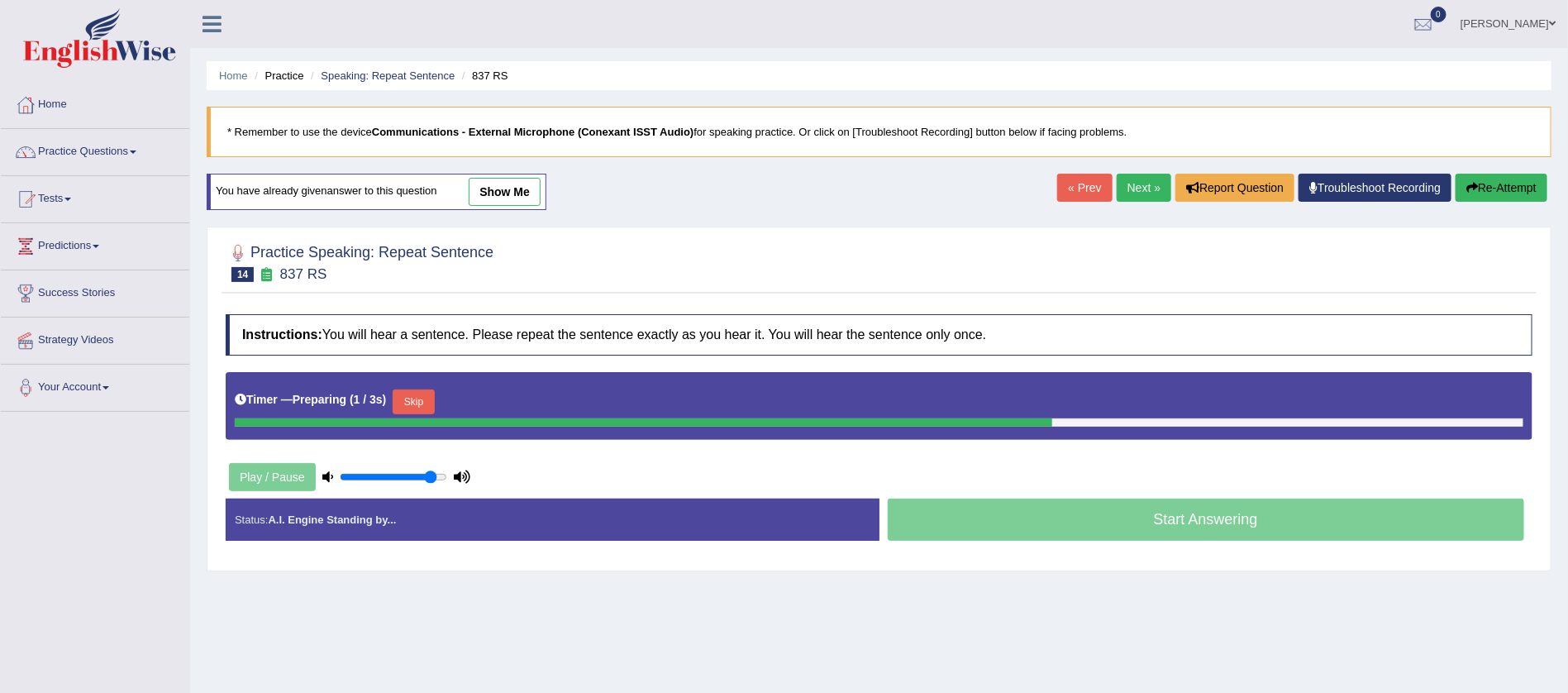
click at [419, 404] on button "Skip" at bounding box center [413, 401] width 41 height 24
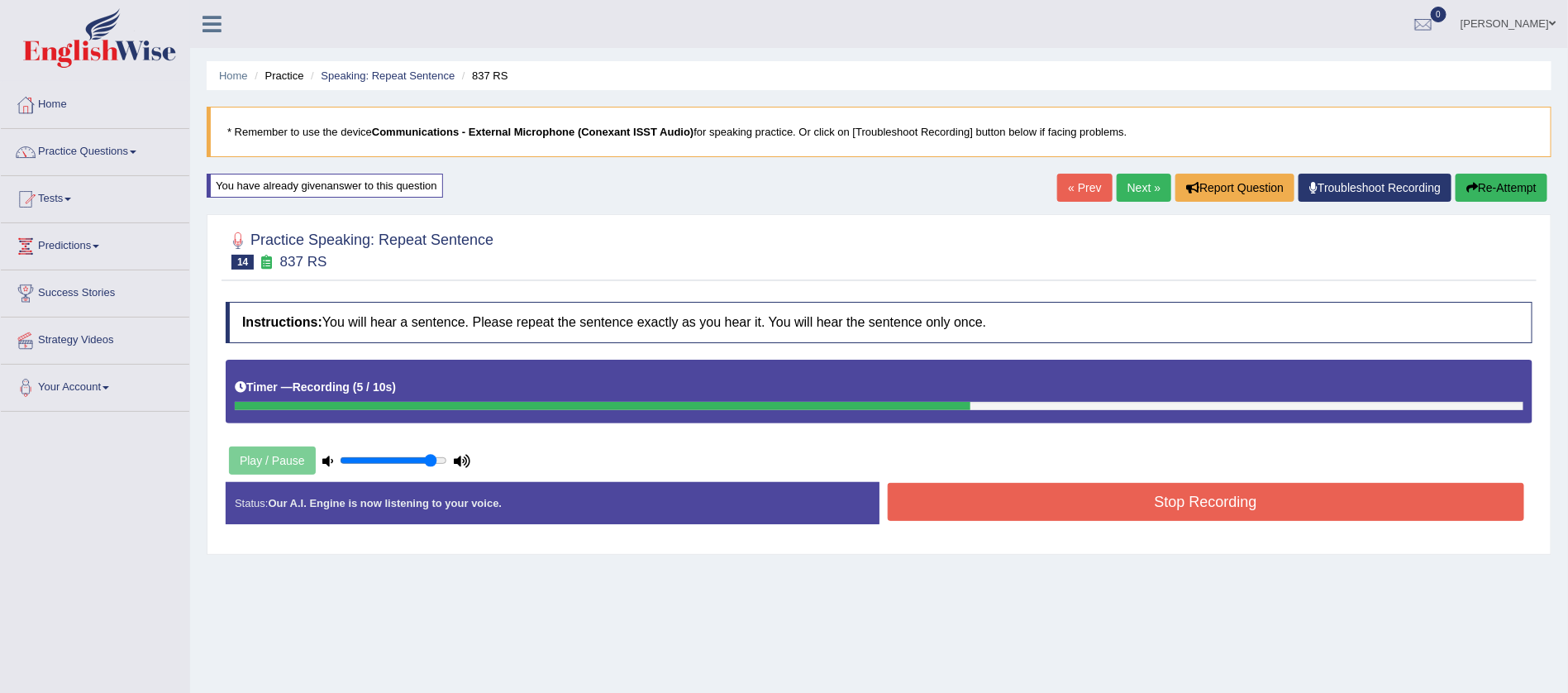
click at [1206, 501] on button "Stop Recording" at bounding box center [1206, 502] width 637 height 38
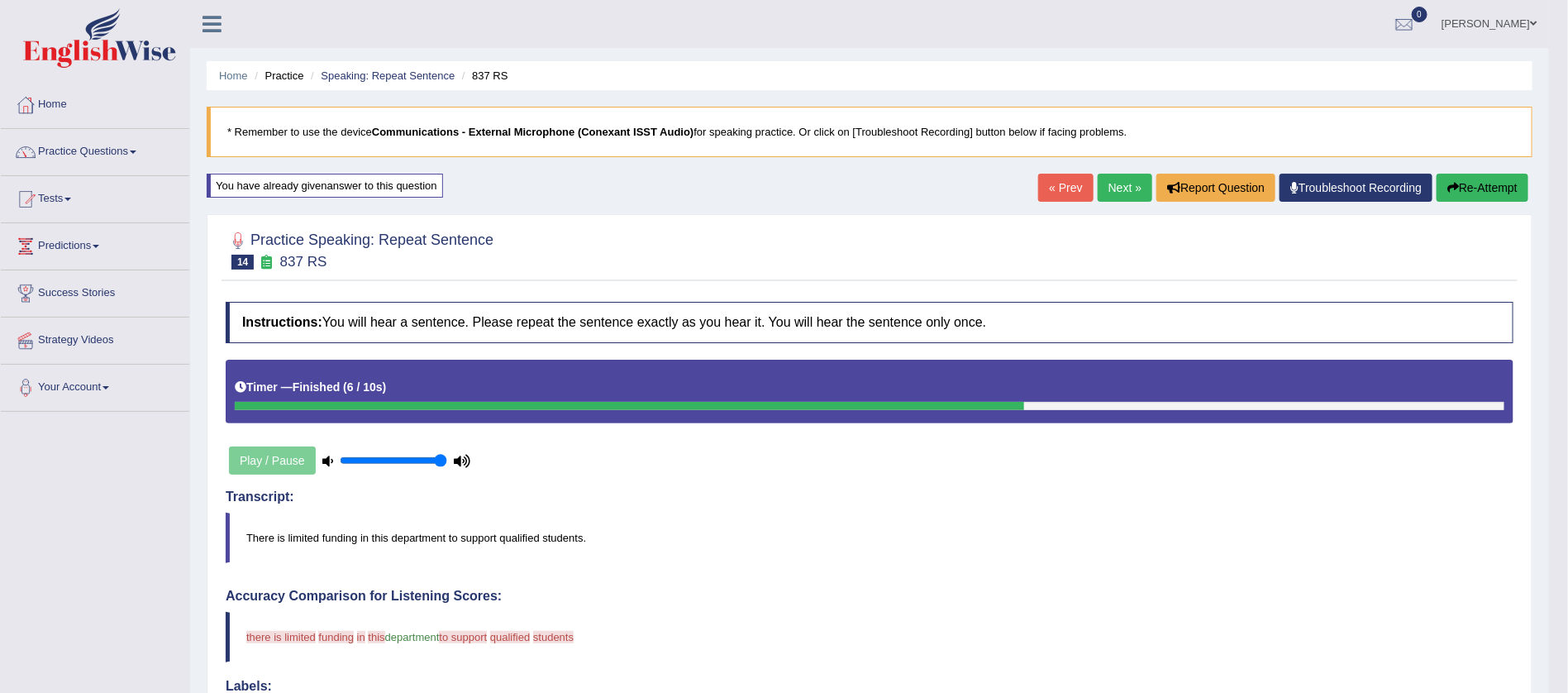
type input "1"
click at [443, 462] on input "range" at bounding box center [393, 460] width 107 height 13
click at [1492, 190] on button "Re-Attempt" at bounding box center [1482, 187] width 92 height 28
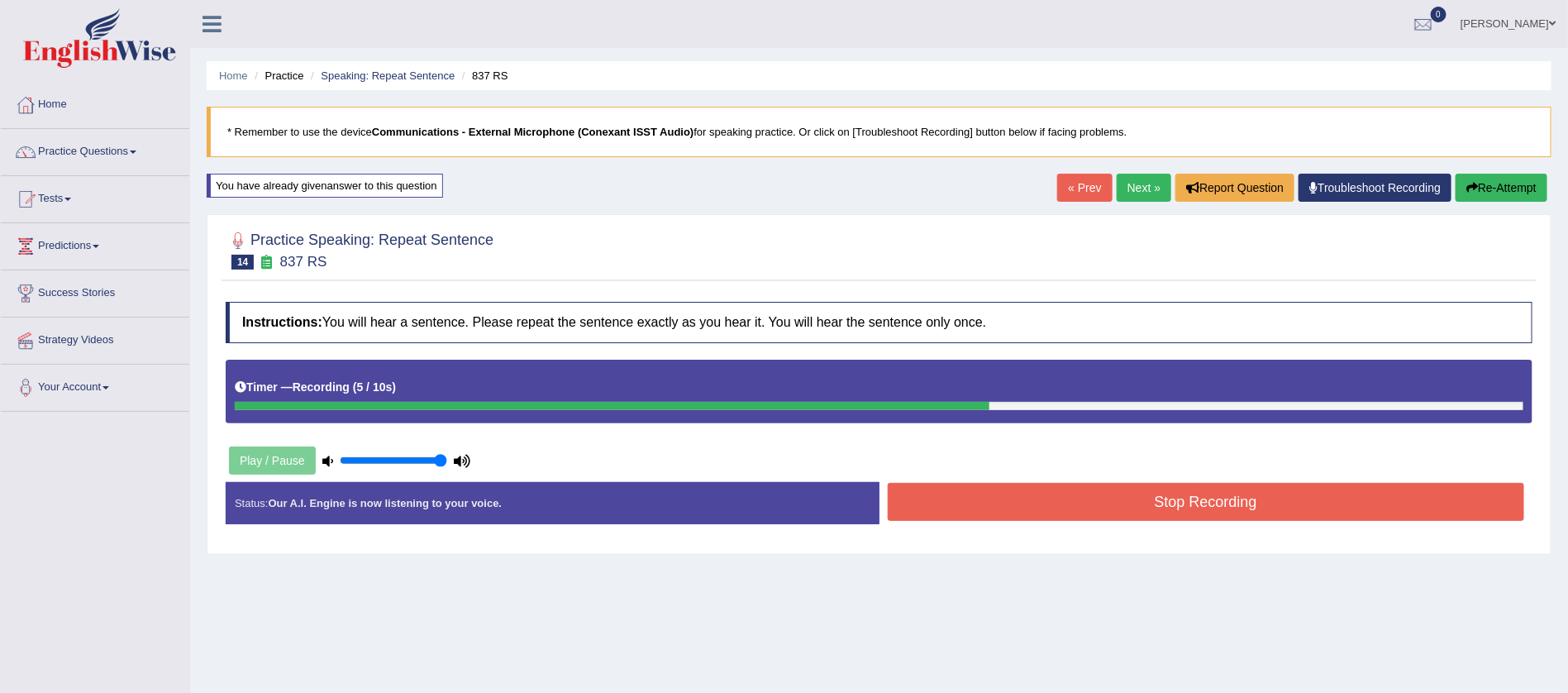
click at [1238, 500] on button "Stop Recording" at bounding box center [1206, 502] width 637 height 38
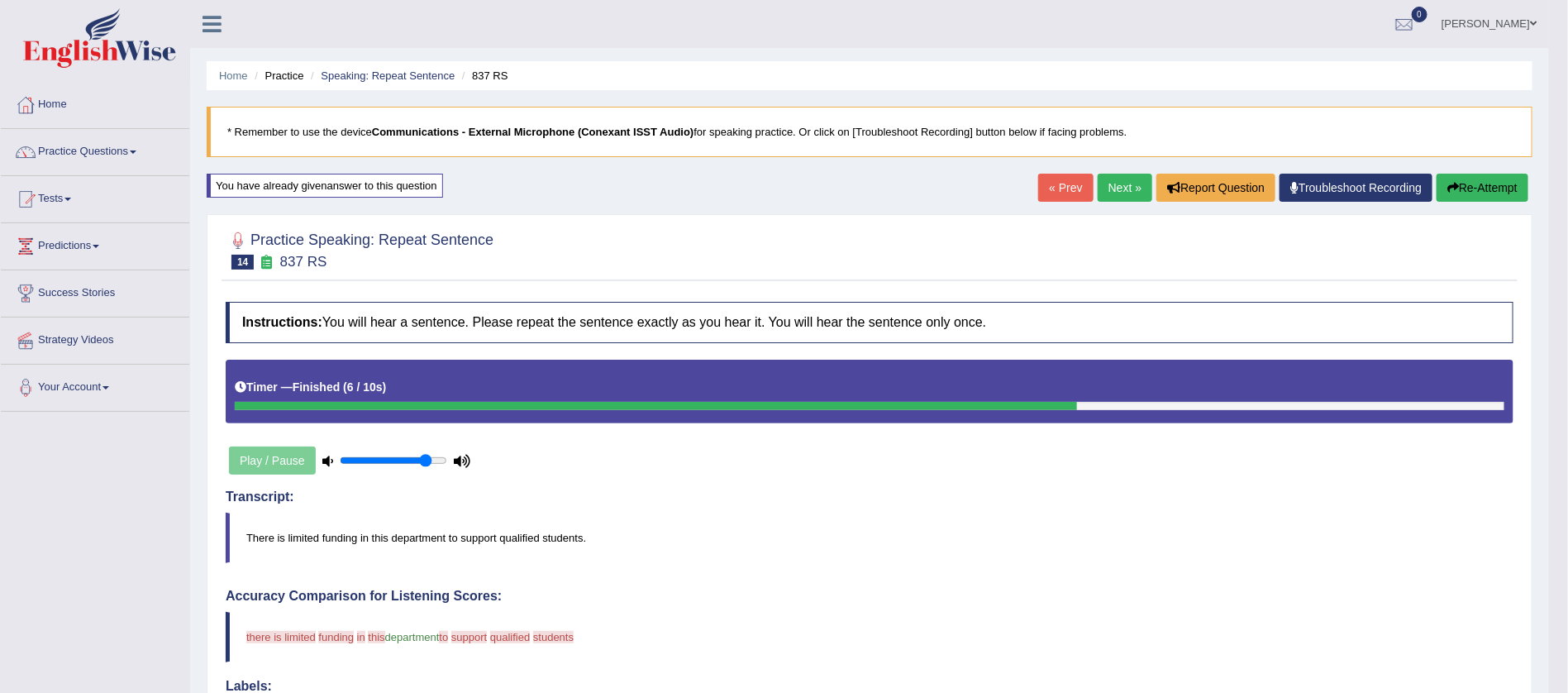
type input "0.85"
click at [424, 456] on input "range" at bounding box center [393, 460] width 107 height 13
click at [1488, 177] on button "Re-Attempt" at bounding box center [1482, 187] width 92 height 28
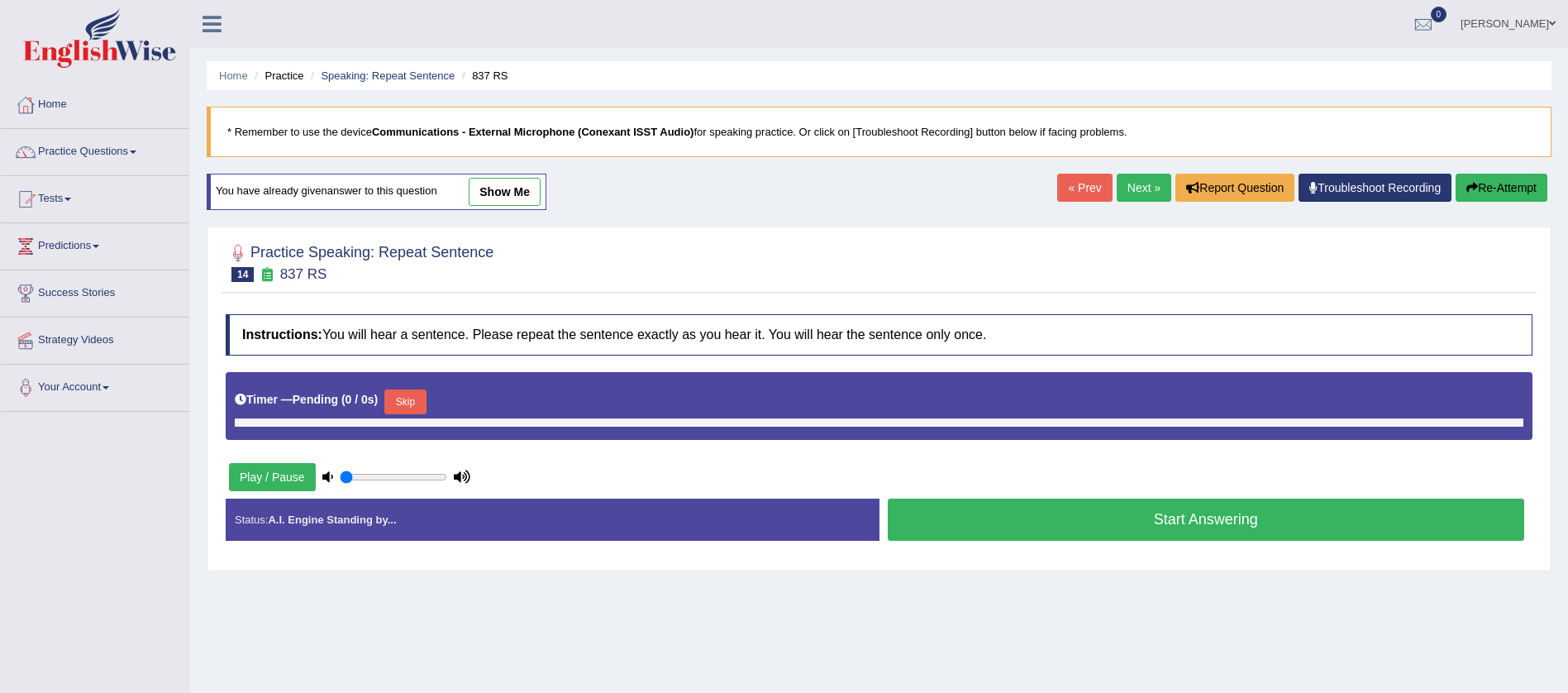
type input "0.85"
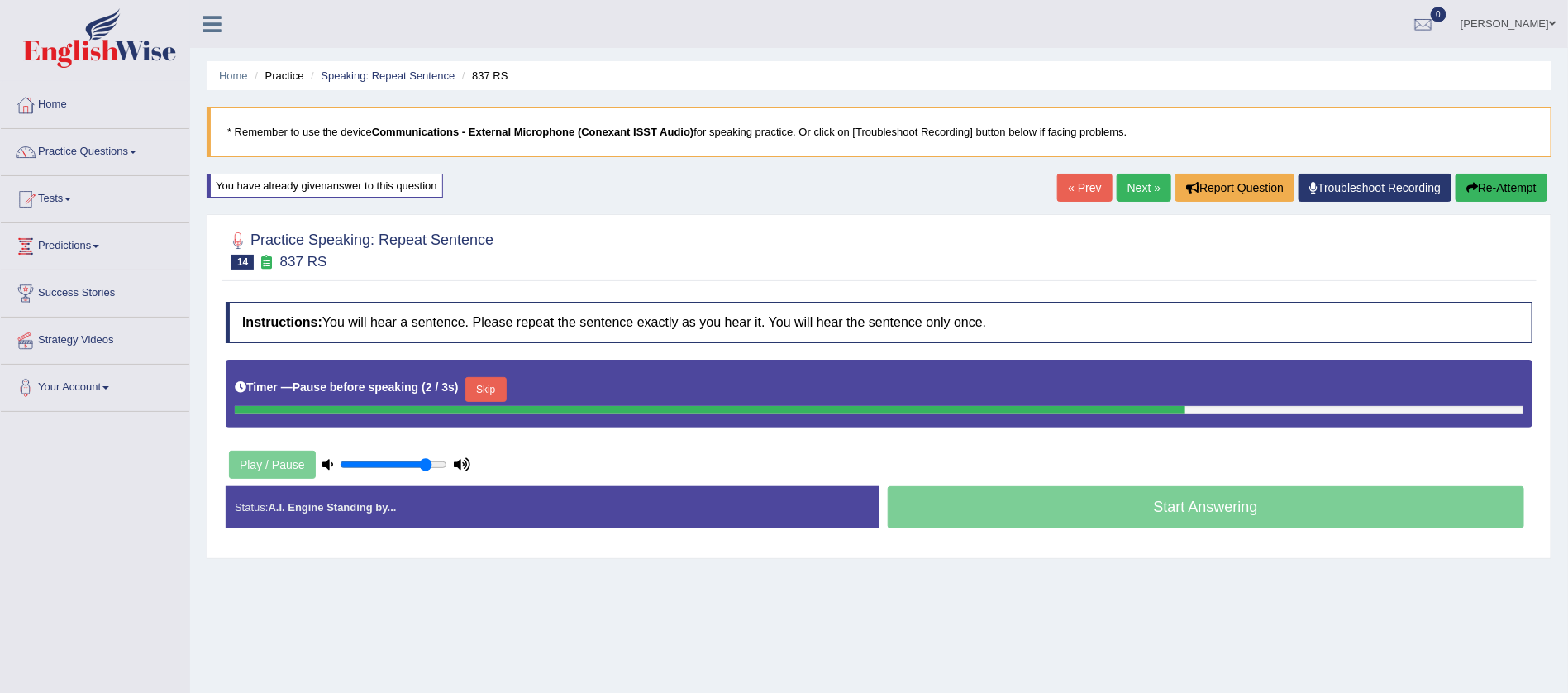
click at [479, 383] on button "Skip" at bounding box center [486, 389] width 41 height 24
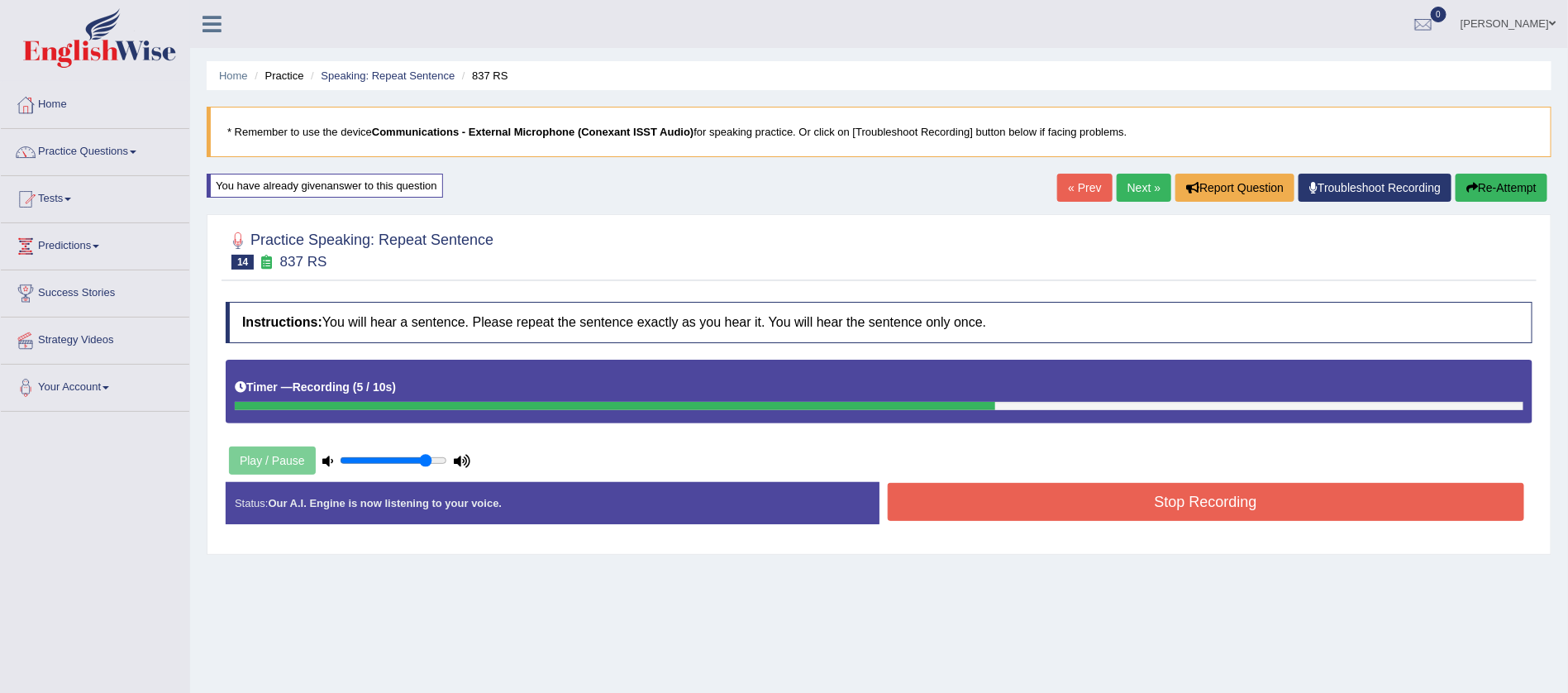
click at [1232, 500] on button "Stop Recording" at bounding box center [1206, 502] width 637 height 38
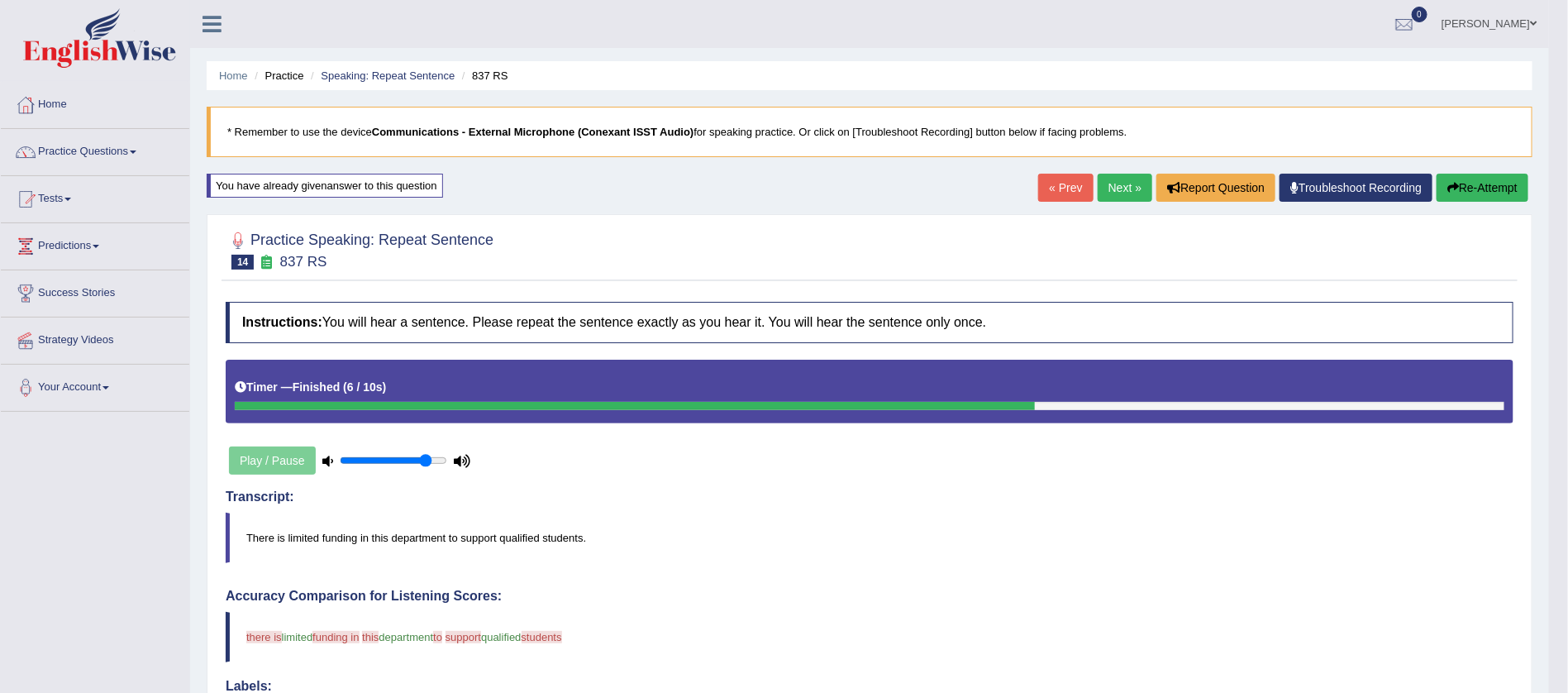
click at [1506, 177] on button "Re-Attempt" at bounding box center [1482, 187] width 92 height 28
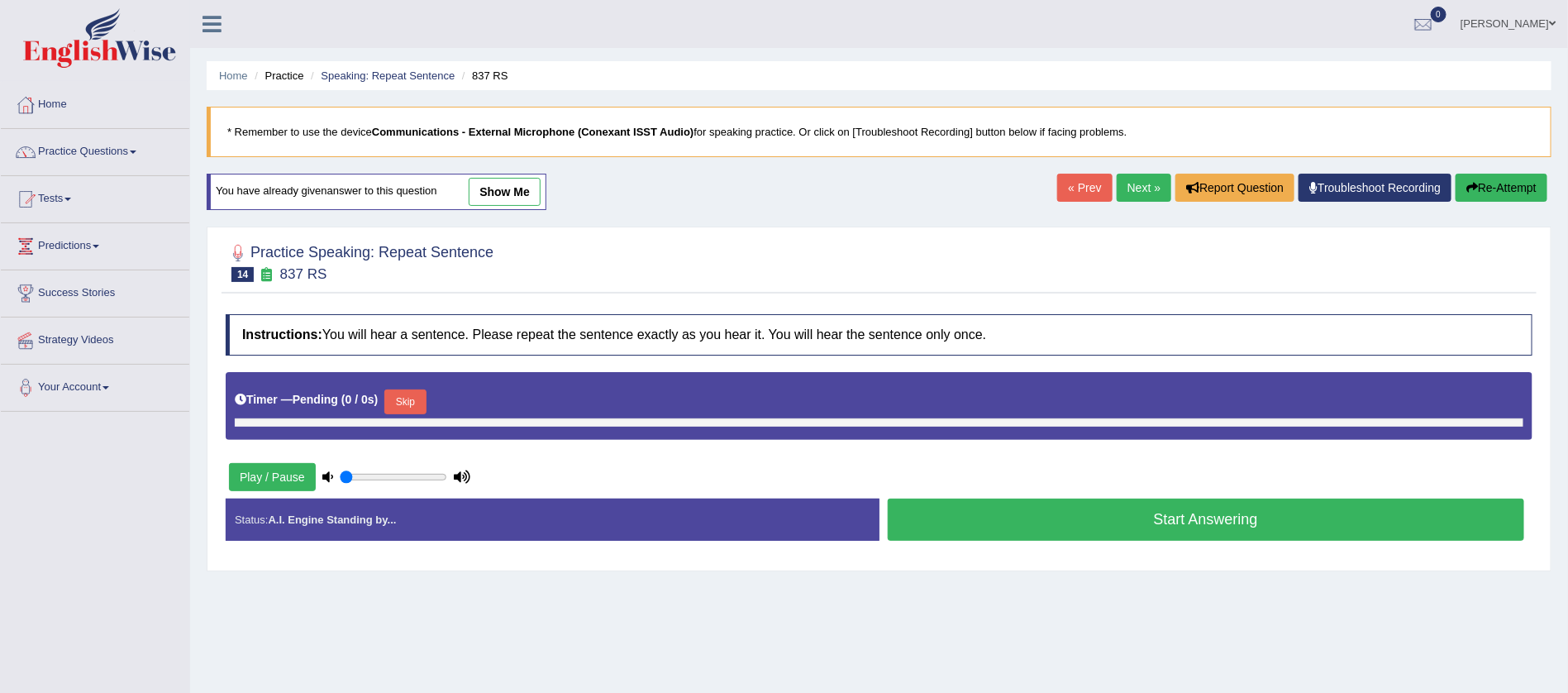
type input "0.85"
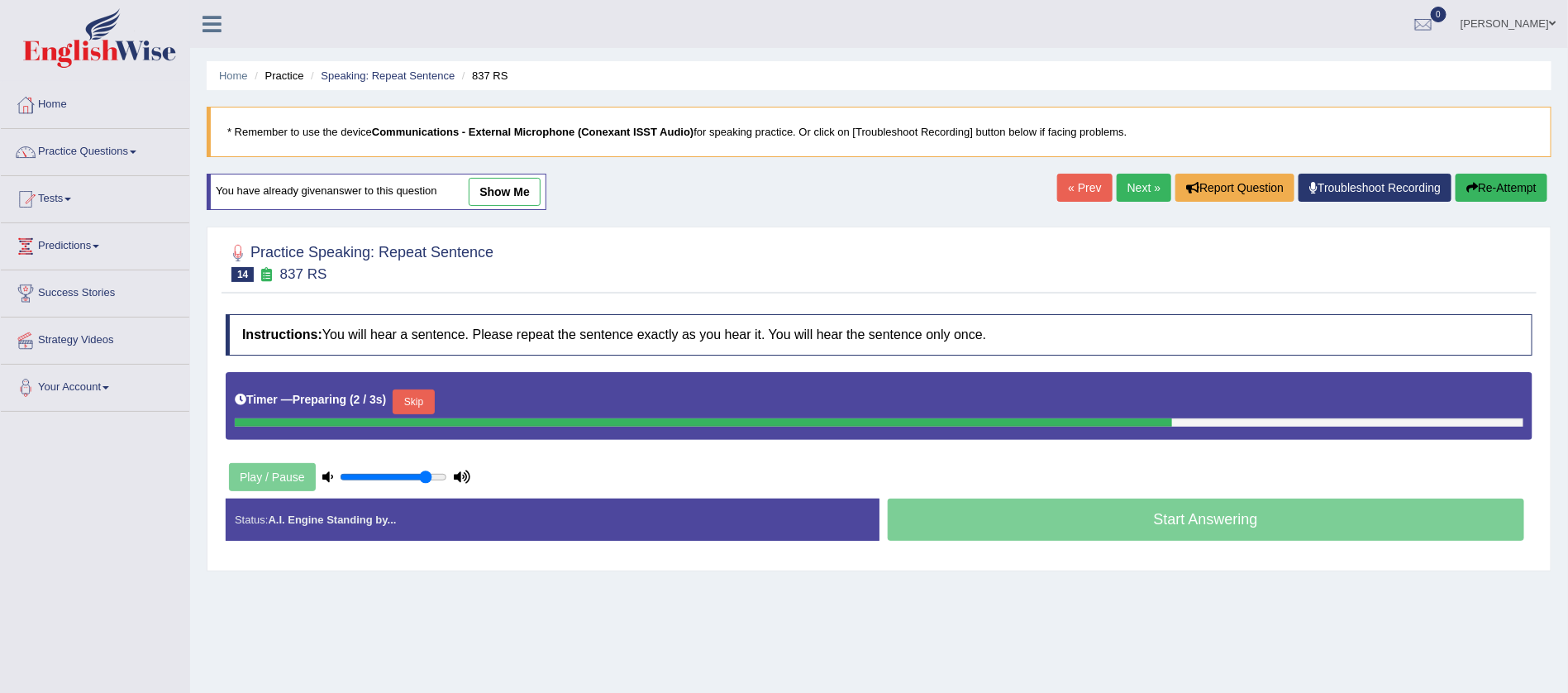
click at [425, 405] on button "Skip" at bounding box center [413, 401] width 41 height 24
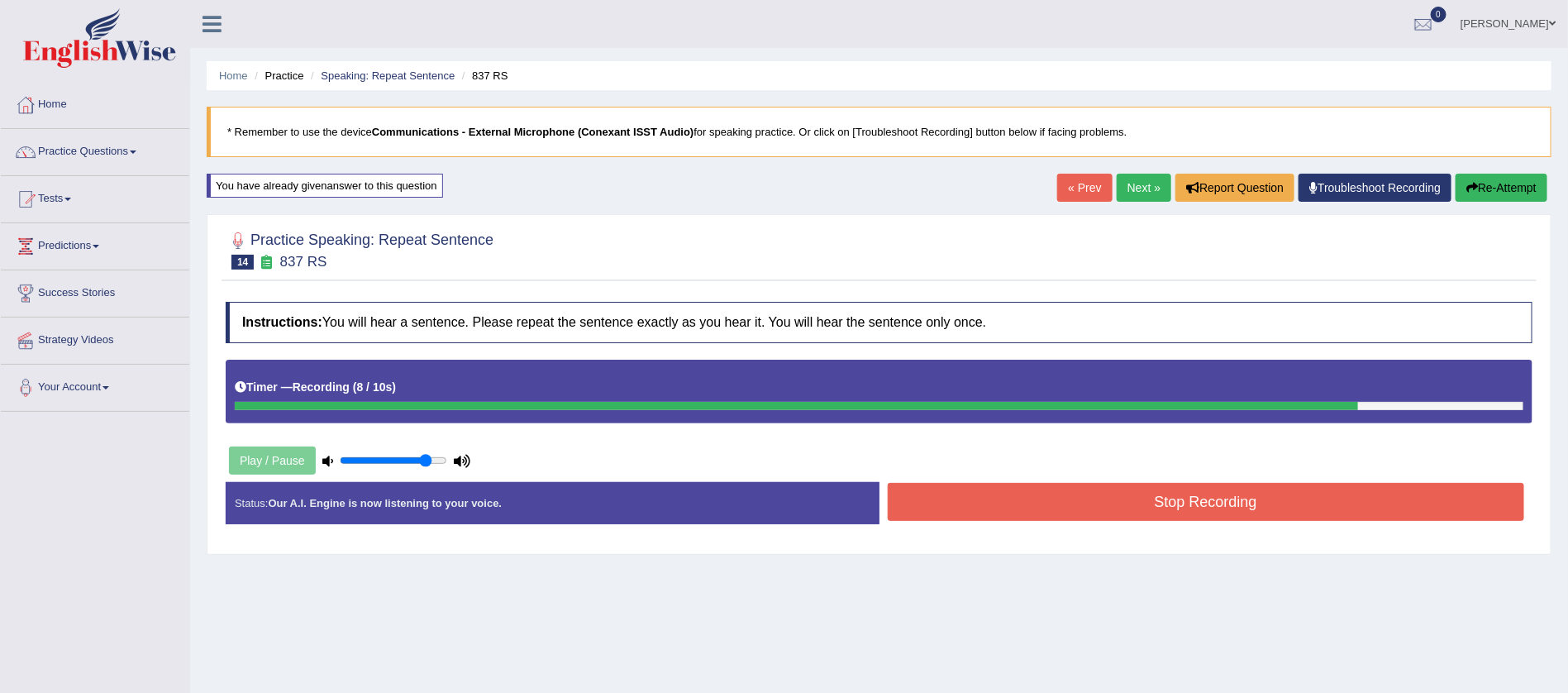
click at [1152, 487] on button "Stop Recording" at bounding box center [1206, 502] width 637 height 38
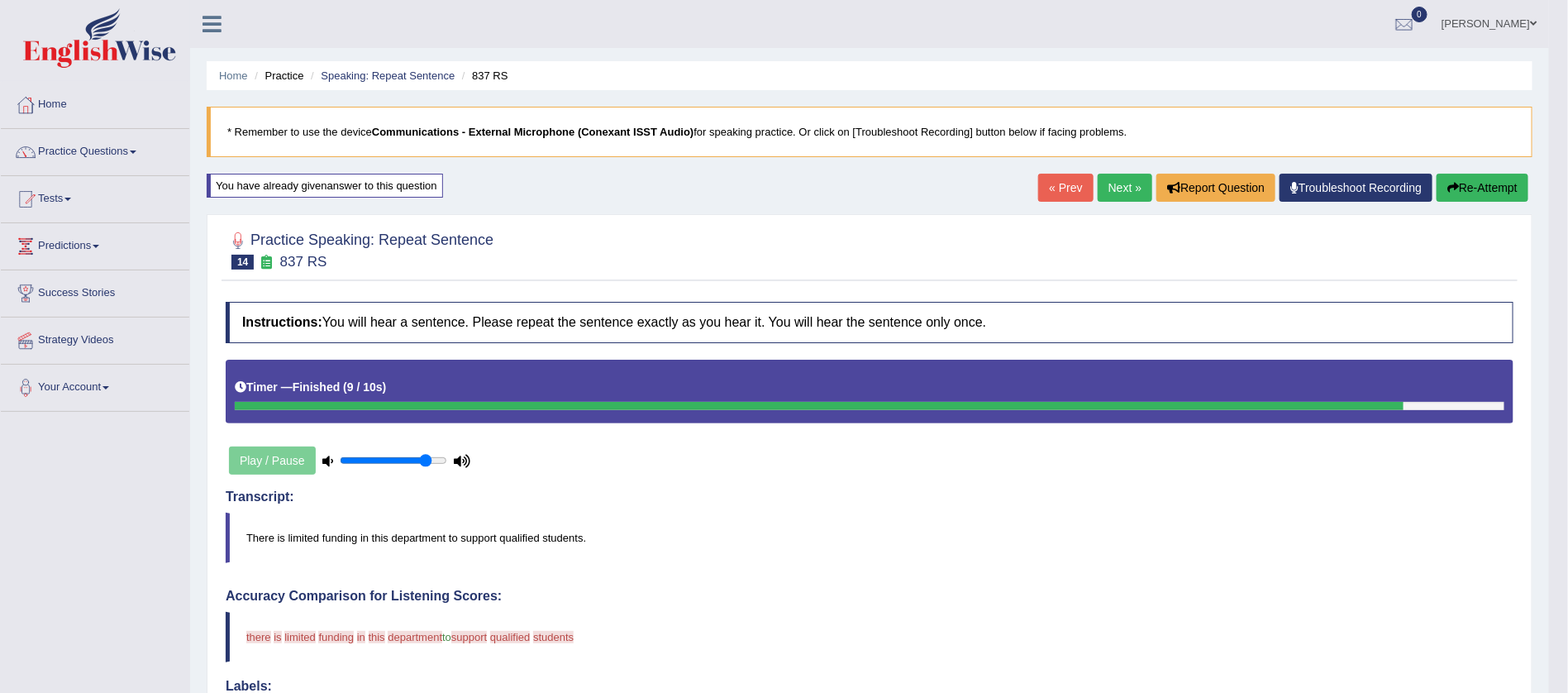
click at [1108, 186] on link "Next »" at bounding box center [1125, 187] width 55 height 28
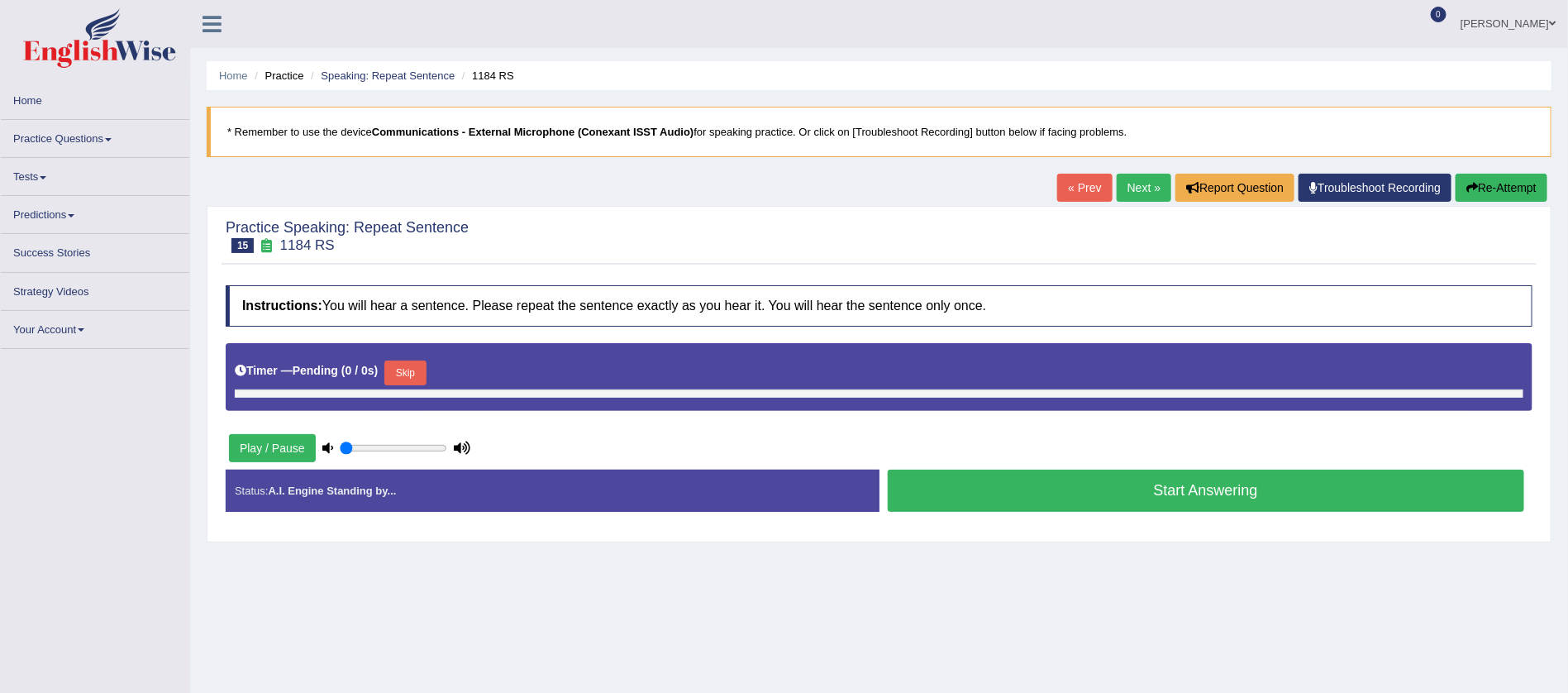
type input "0.85"
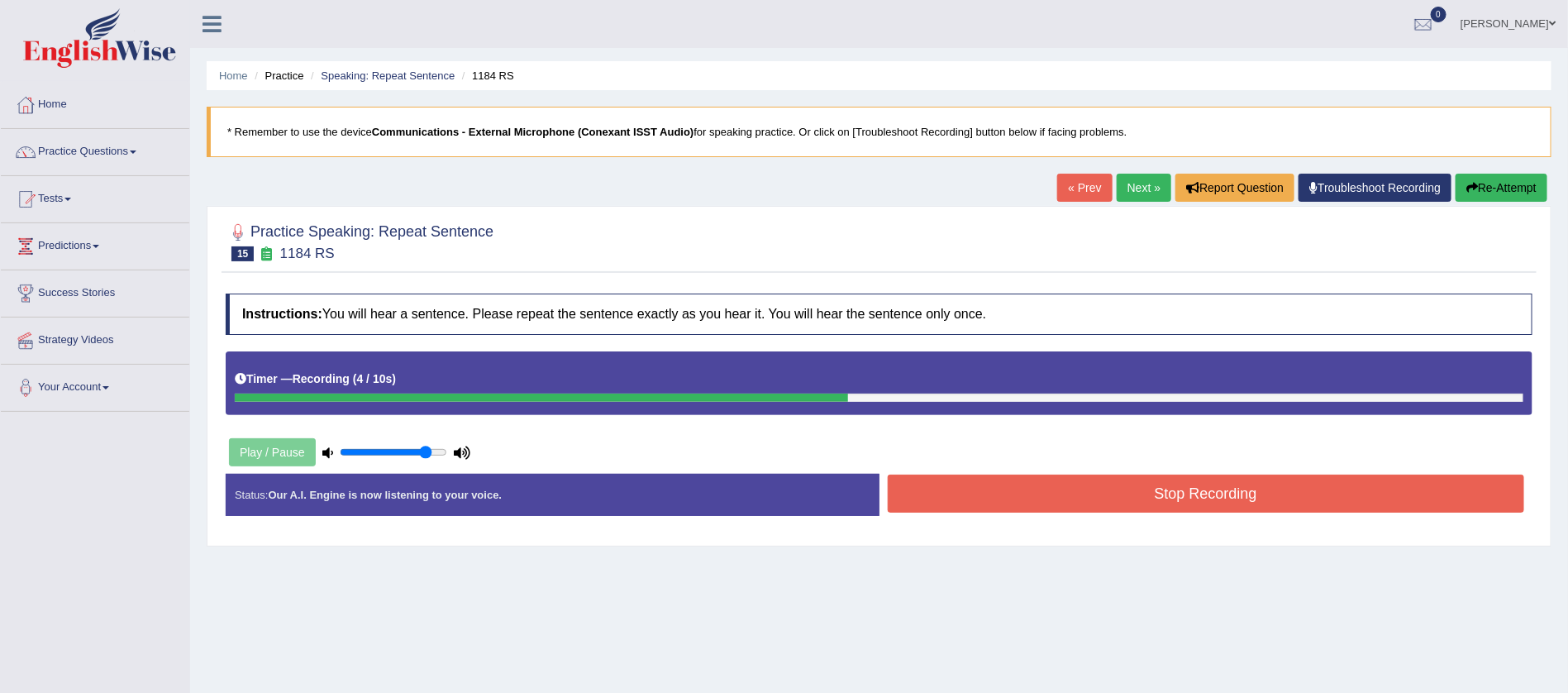
click at [1490, 184] on button "Re-Attempt" at bounding box center [1501, 187] width 92 height 28
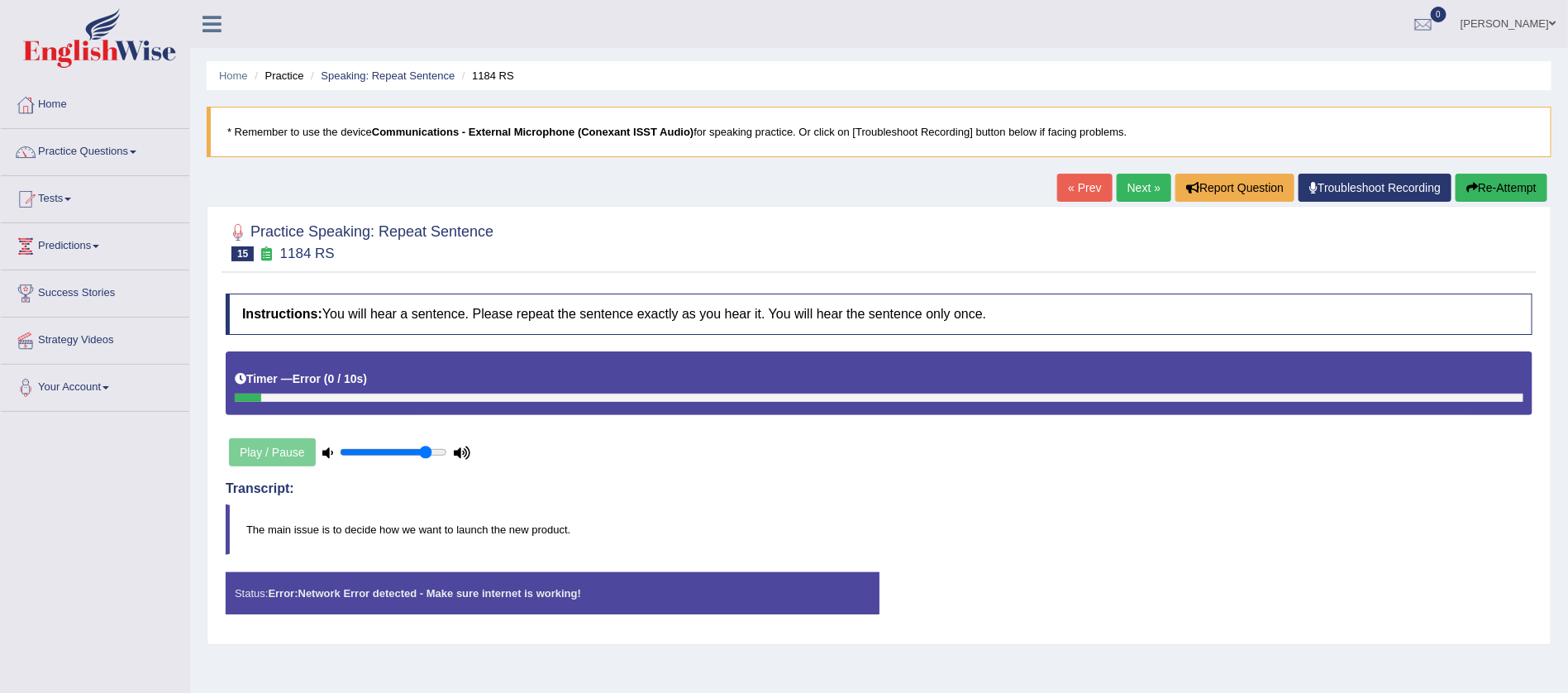
click at [1509, 179] on button "Re-Attempt" at bounding box center [1501, 187] width 92 height 28
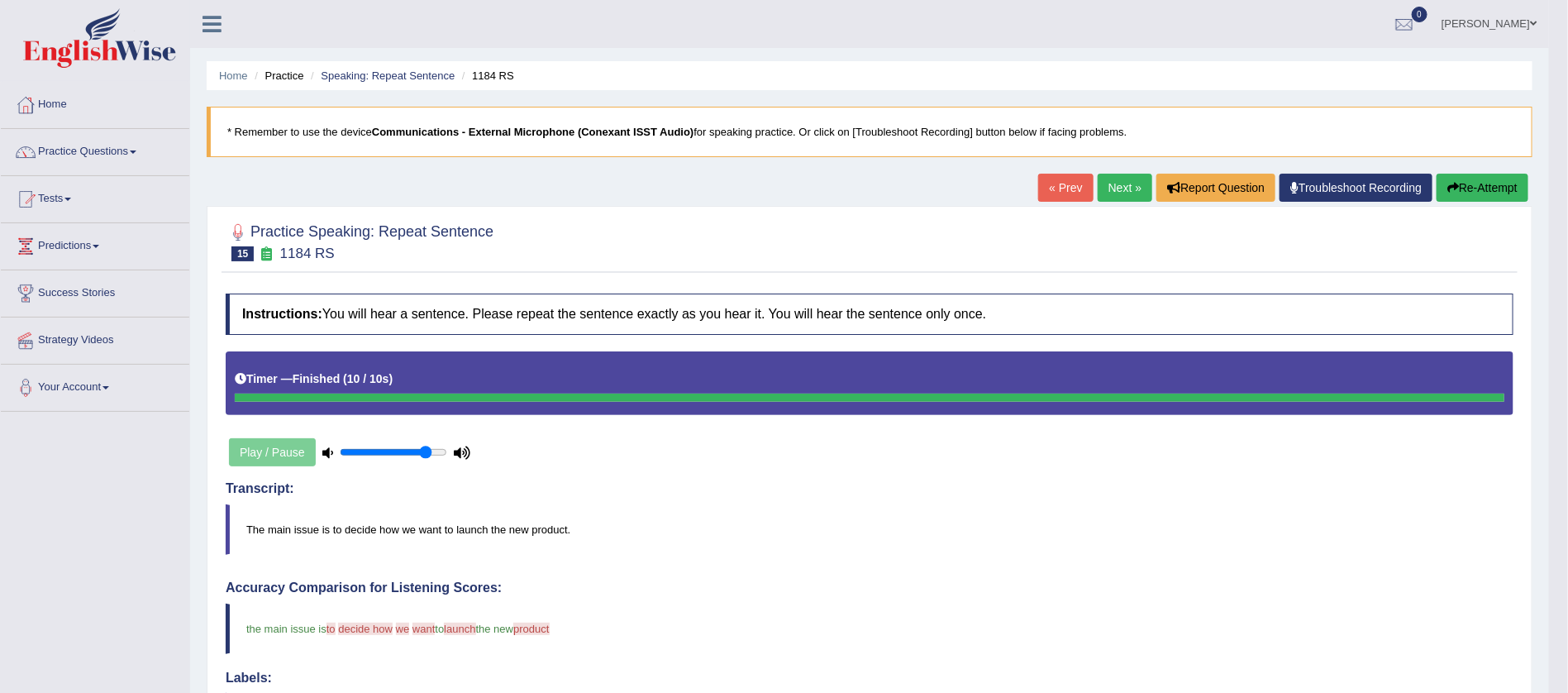
click at [1115, 185] on link "Next »" at bounding box center [1125, 187] width 55 height 28
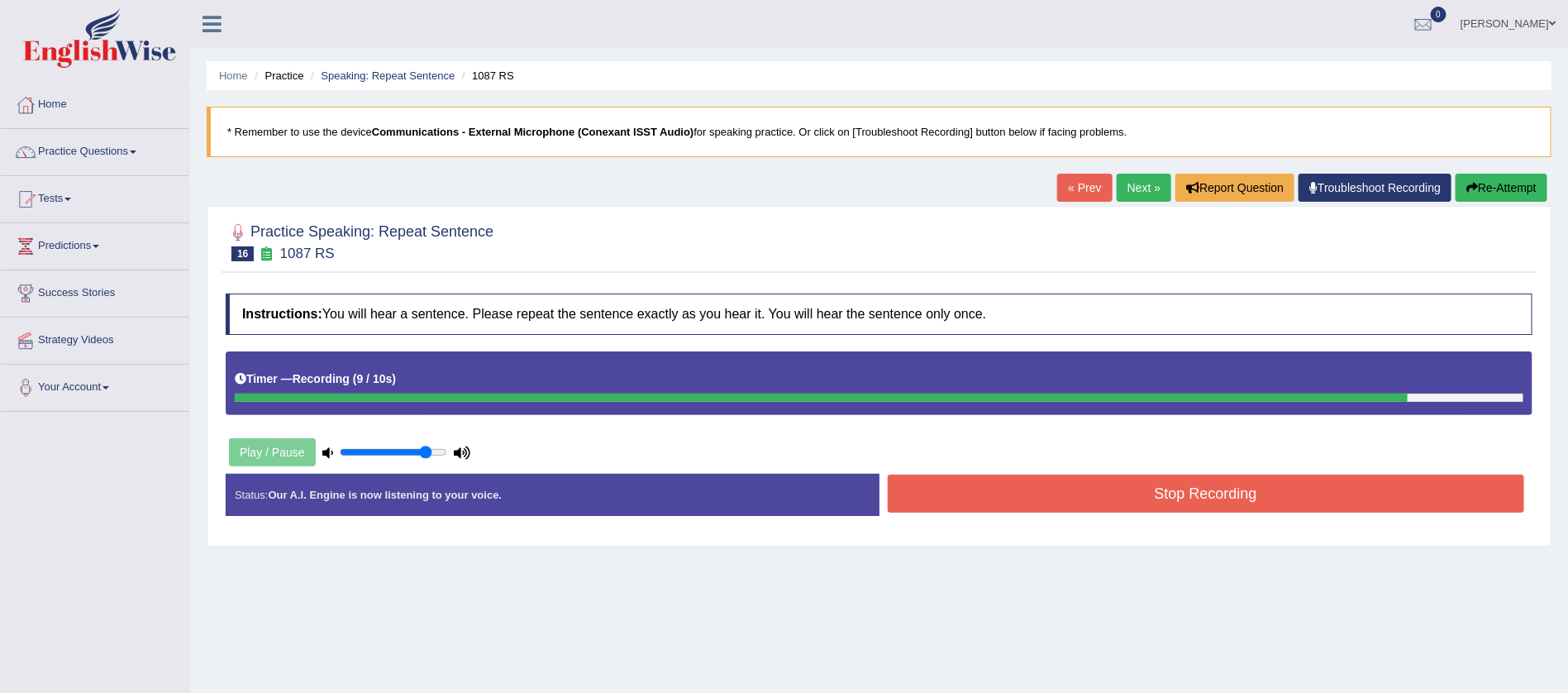
click at [1197, 491] on button "Stop Recording" at bounding box center [1206, 493] width 637 height 38
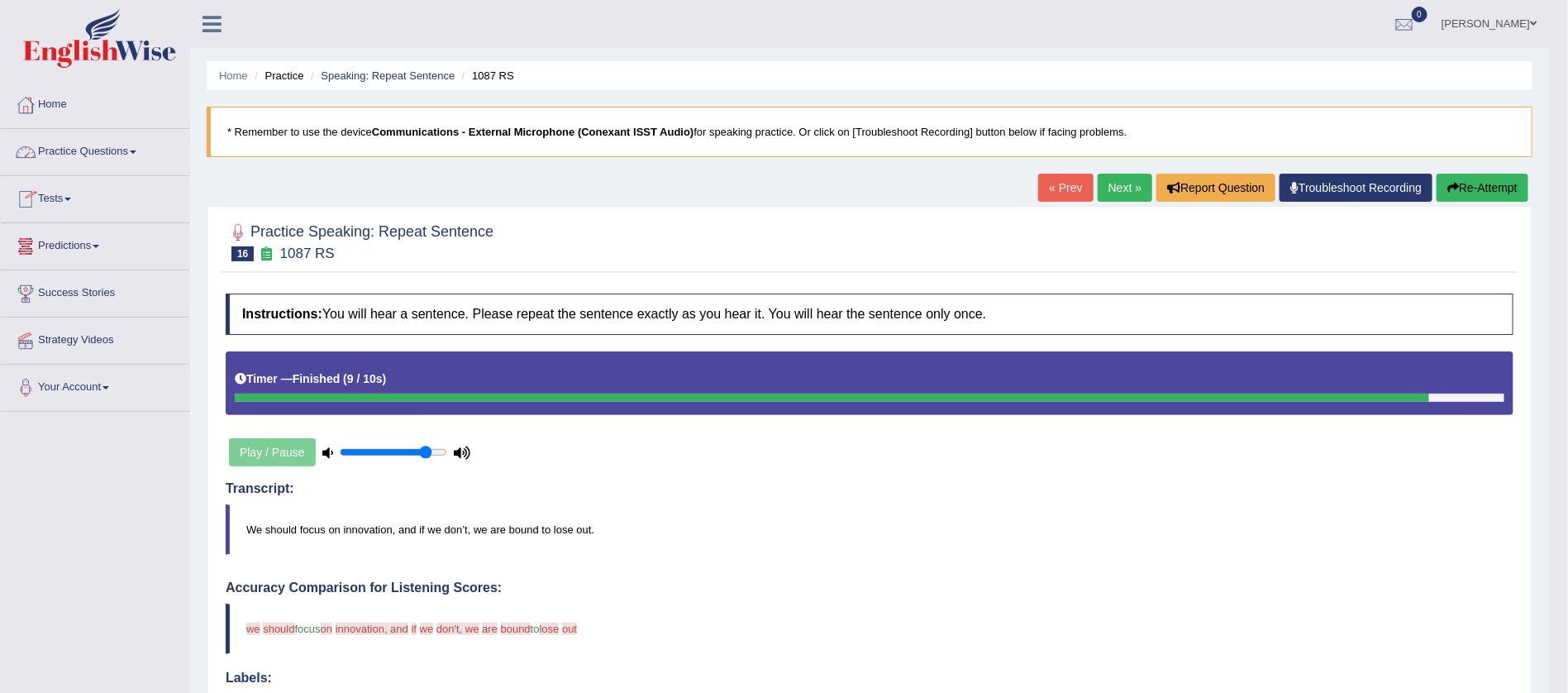
click at [137, 150] on span at bounding box center [133, 152] width 7 height 3
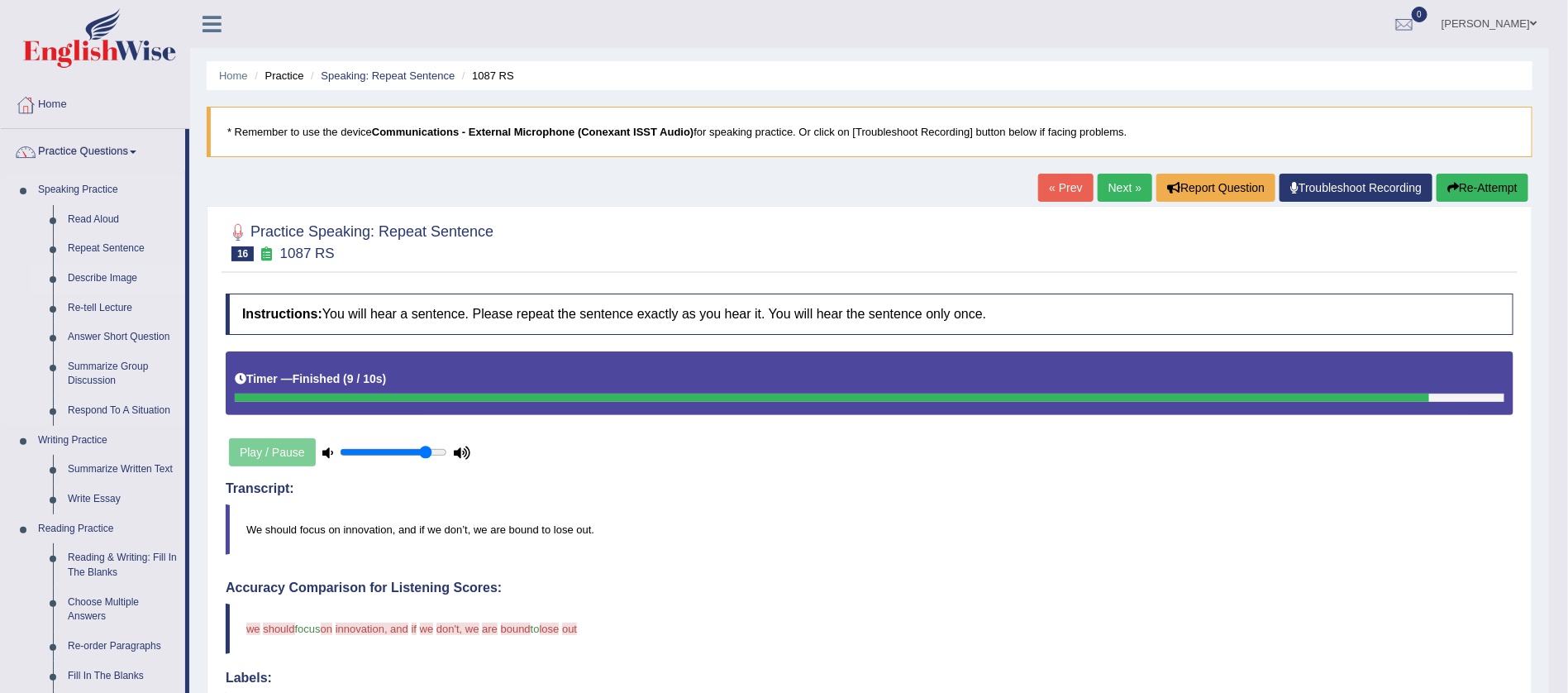
click at [111, 279] on link "Describe Image" at bounding box center [123, 278] width 125 height 30
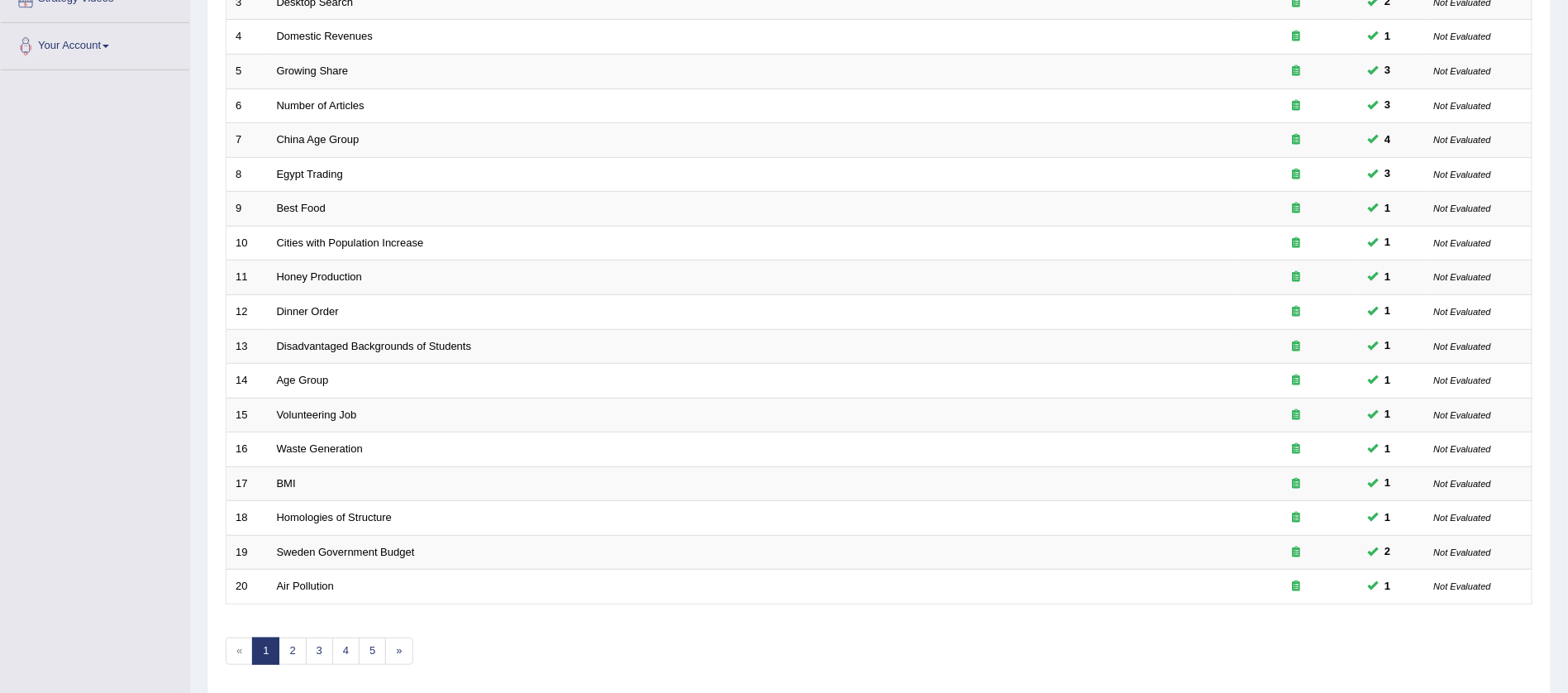
scroll to position [395, 0]
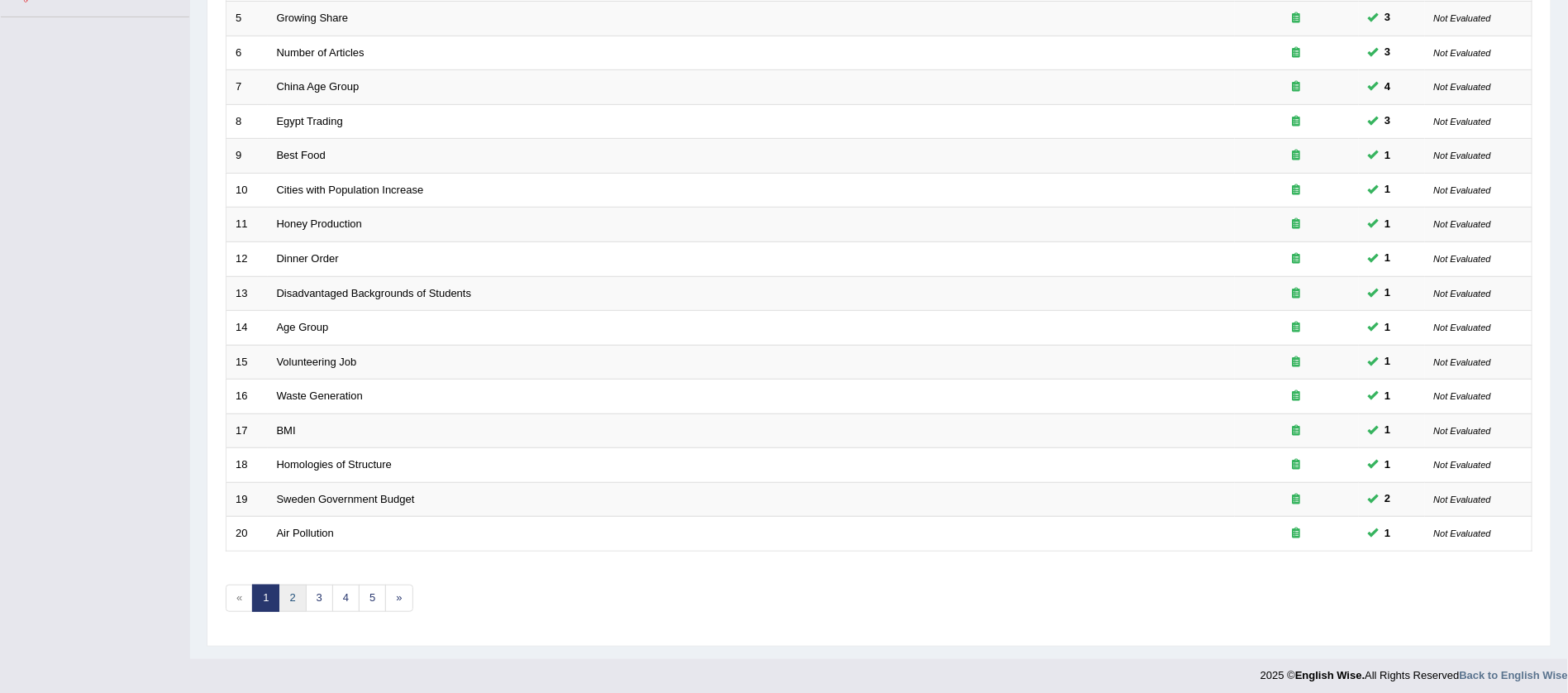
click at [287, 588] on link "2" at bounding box center [292, 598] width 27 height 27
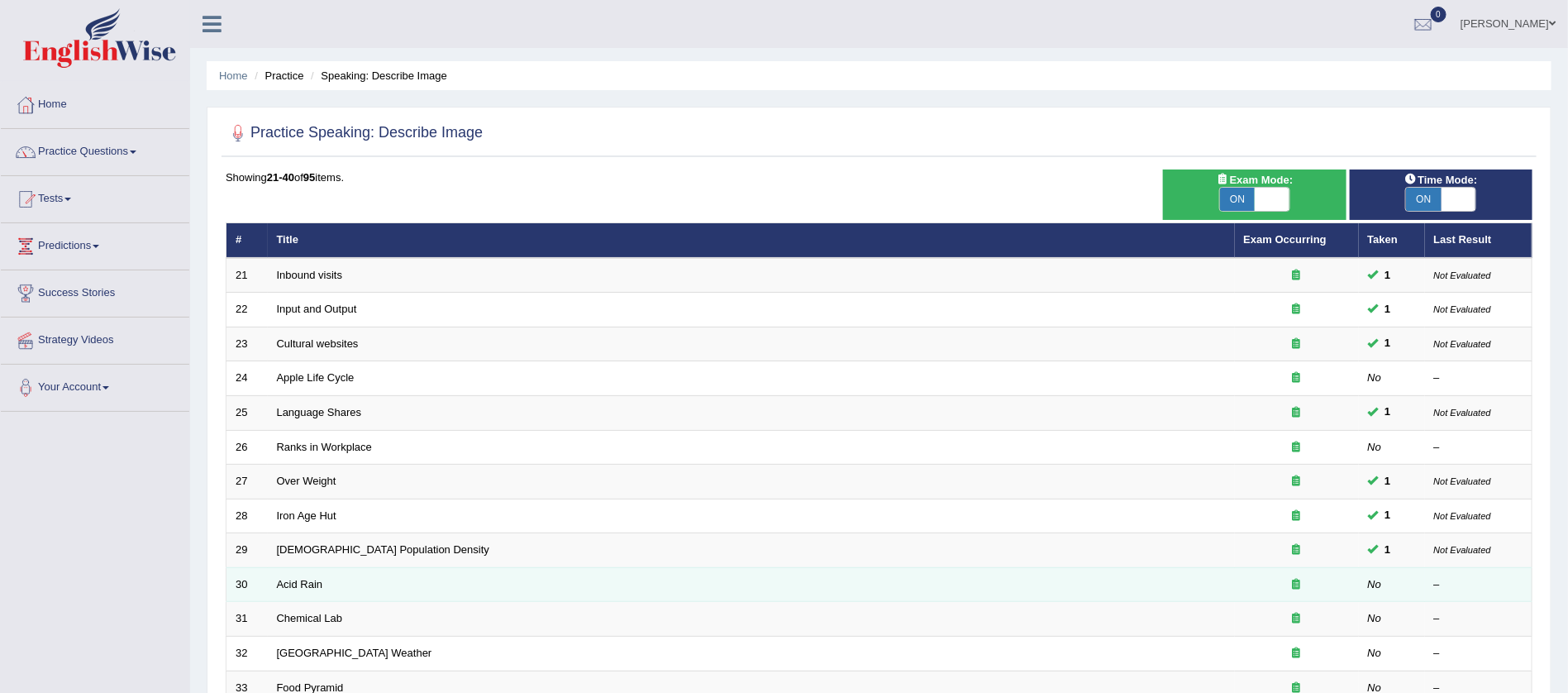
click at [318, 571] on td "Acid Rain" at bounding box center [751, 584] width 967 height 35
drag, startPoint x: 318, startPoint y: 571, endPoint x: 294, endPoint y: 578, distance: 25.0
click at [294, 578] on td "Acid Rain" at bounding box center [751, 584] width 967 height 35
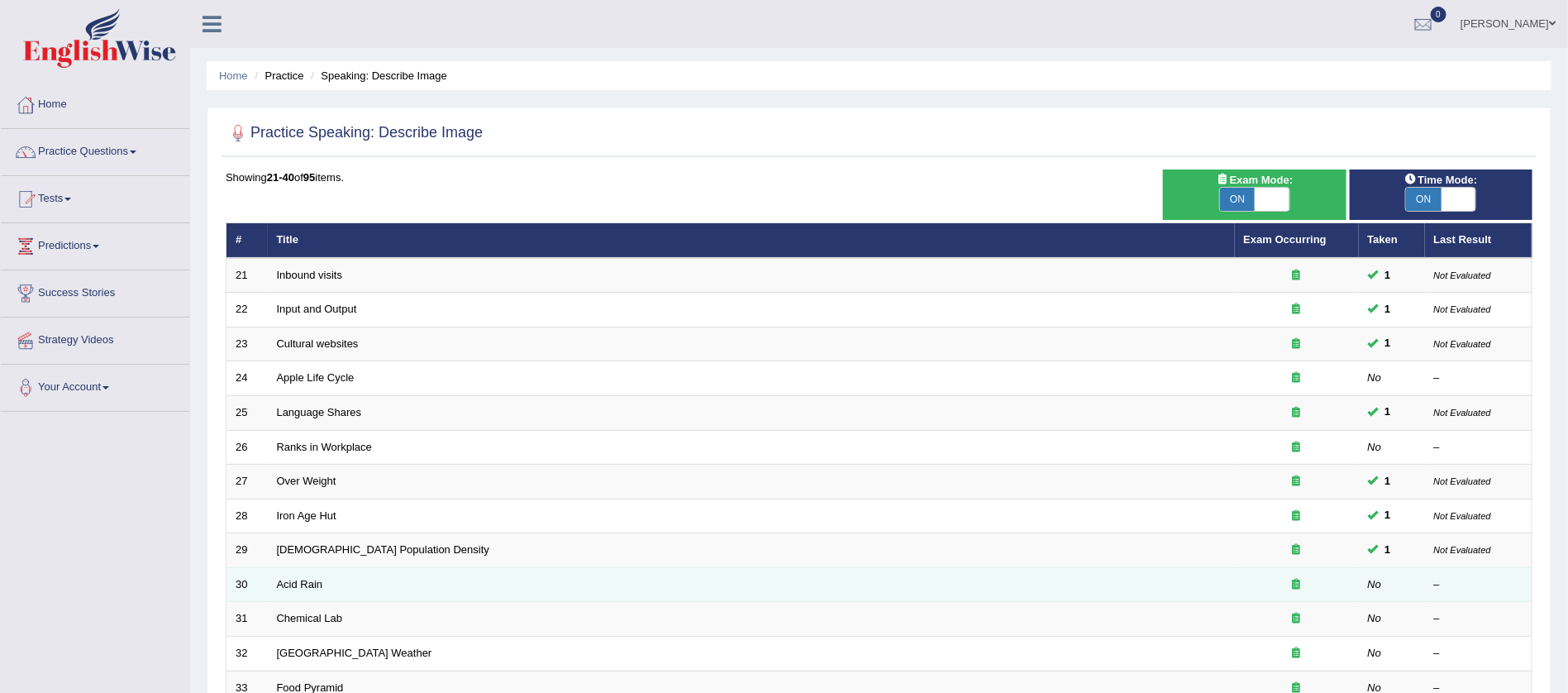
click at [352, 579] on td "Acid Rain" at bounding box center [751, 584] width 967 height 35
click at [309, 578] on link "Acid Rain" at bounding box center [300, 583] width 46 height 13
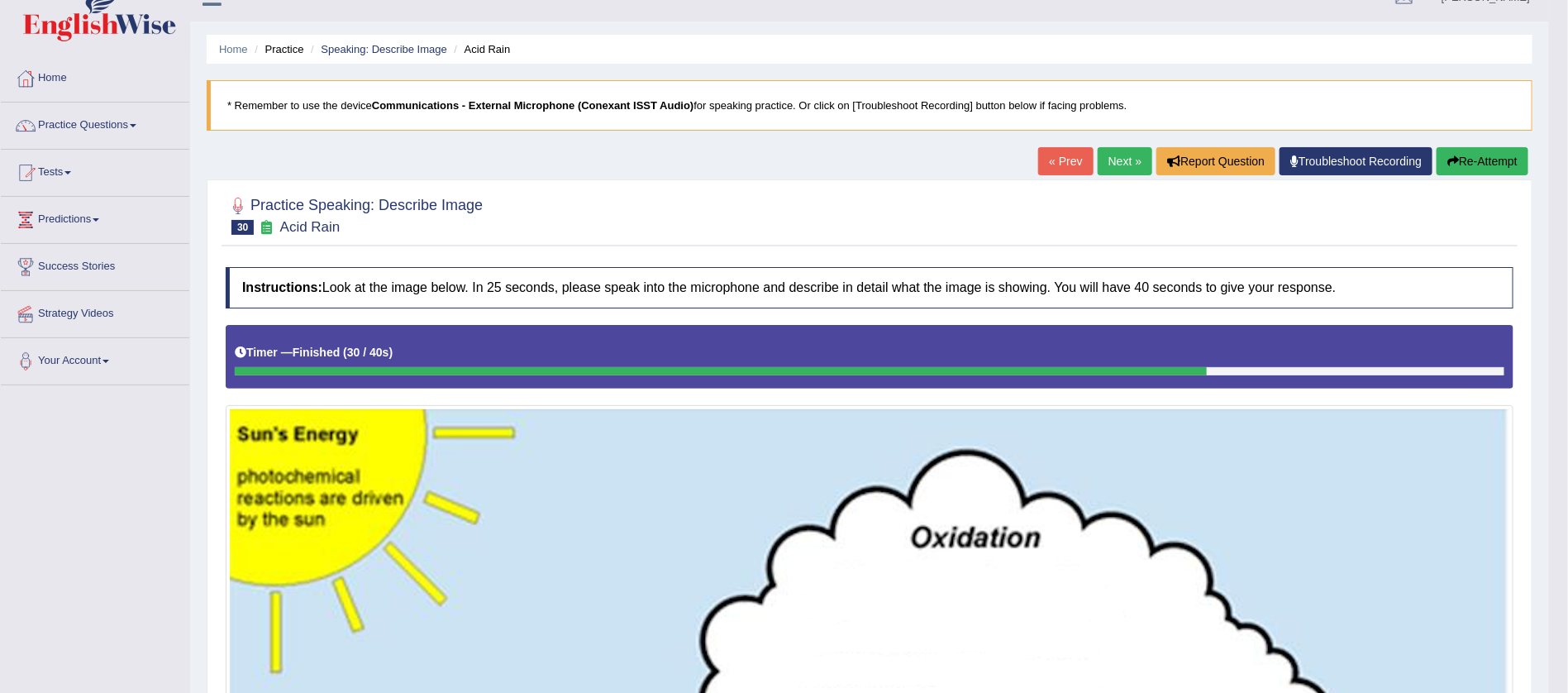
scroll to position [3, 0]
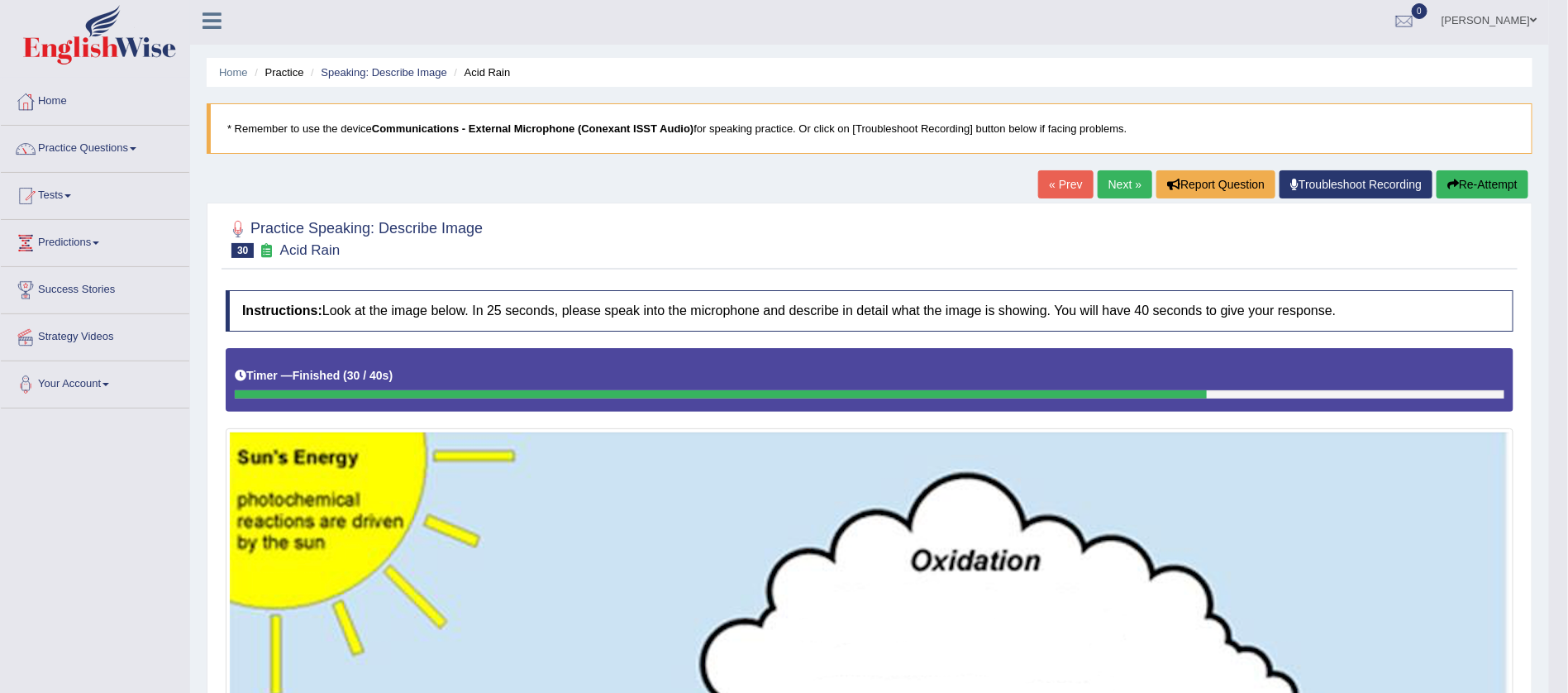
click at [1114, 184] on link "Next »" at bounding box center [1125, 184] width 55 height 28
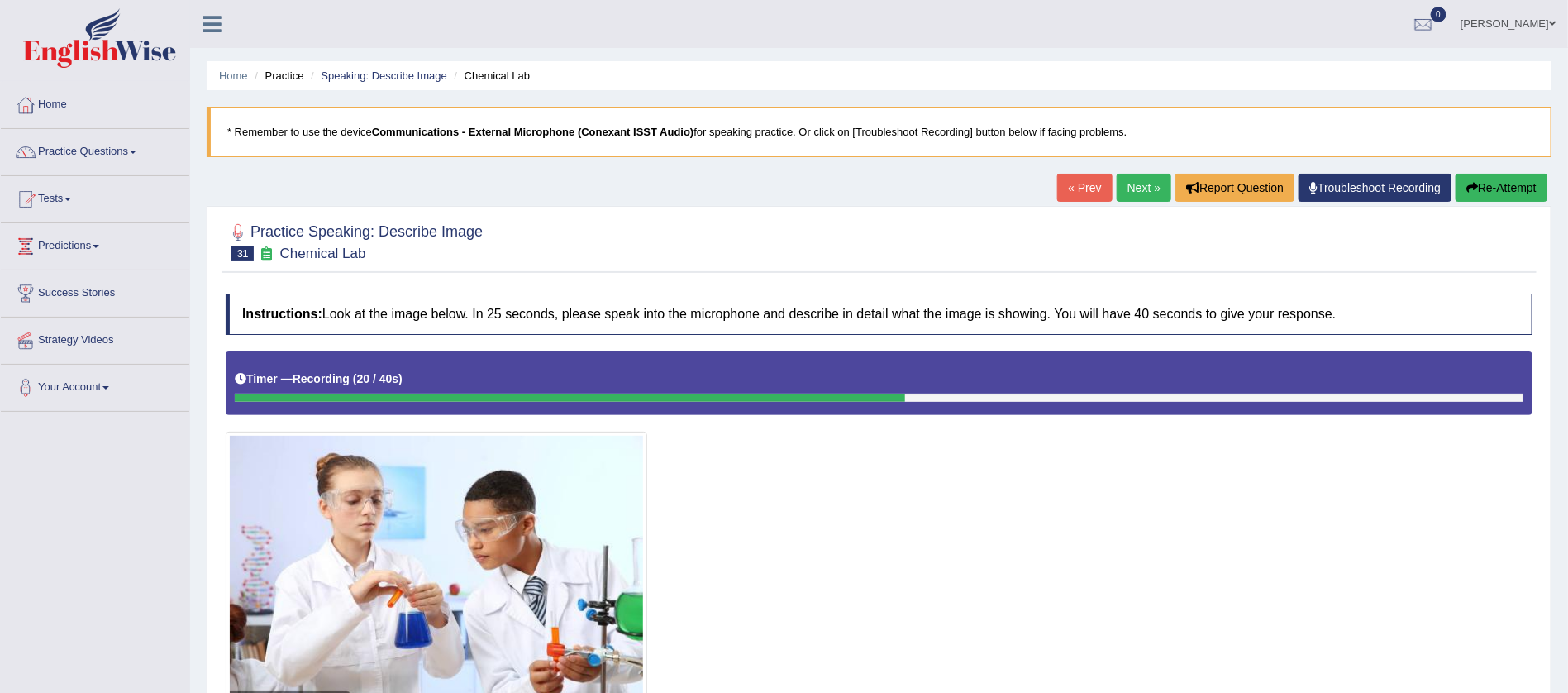
click at [1491, 186] on button "Re-Attempt" at bounding box center [1501, 187] width 92 height 28
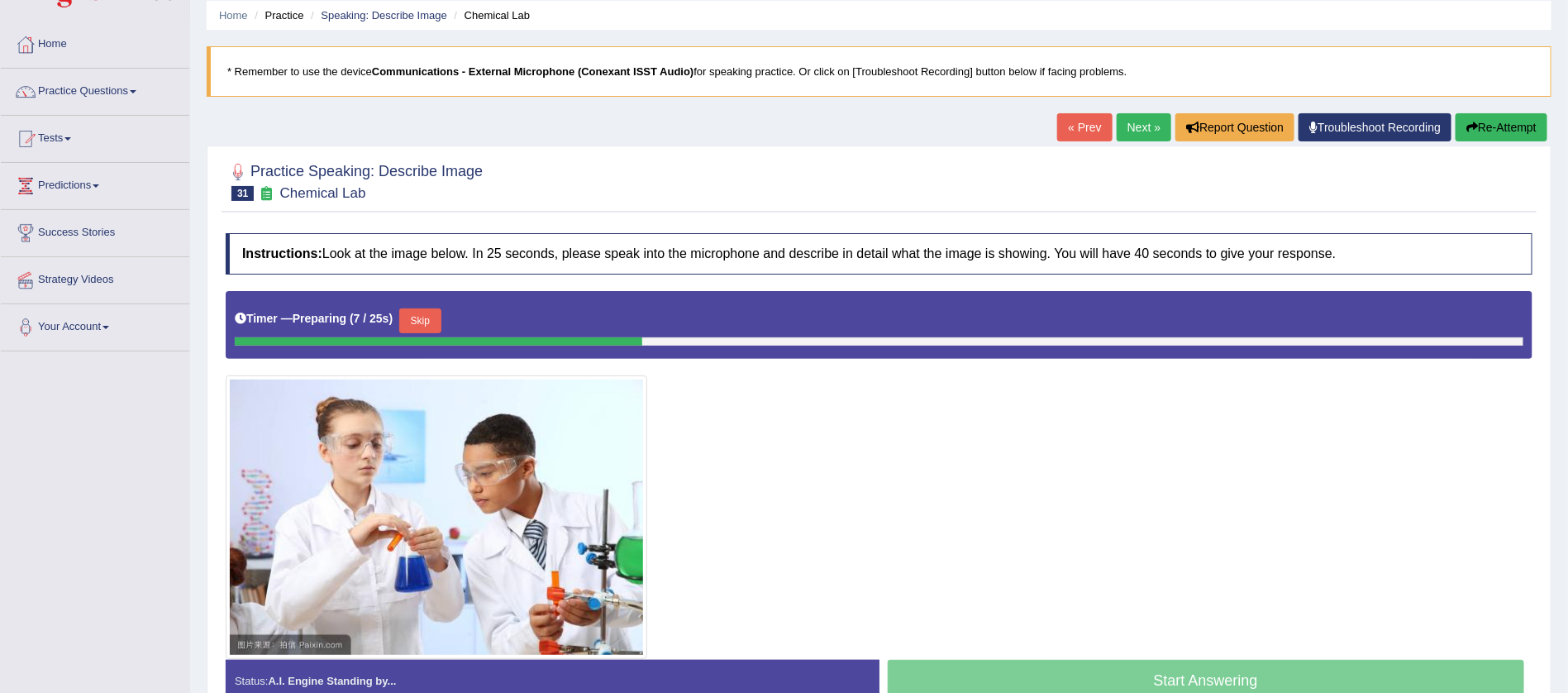
scroll to position [62, 0]
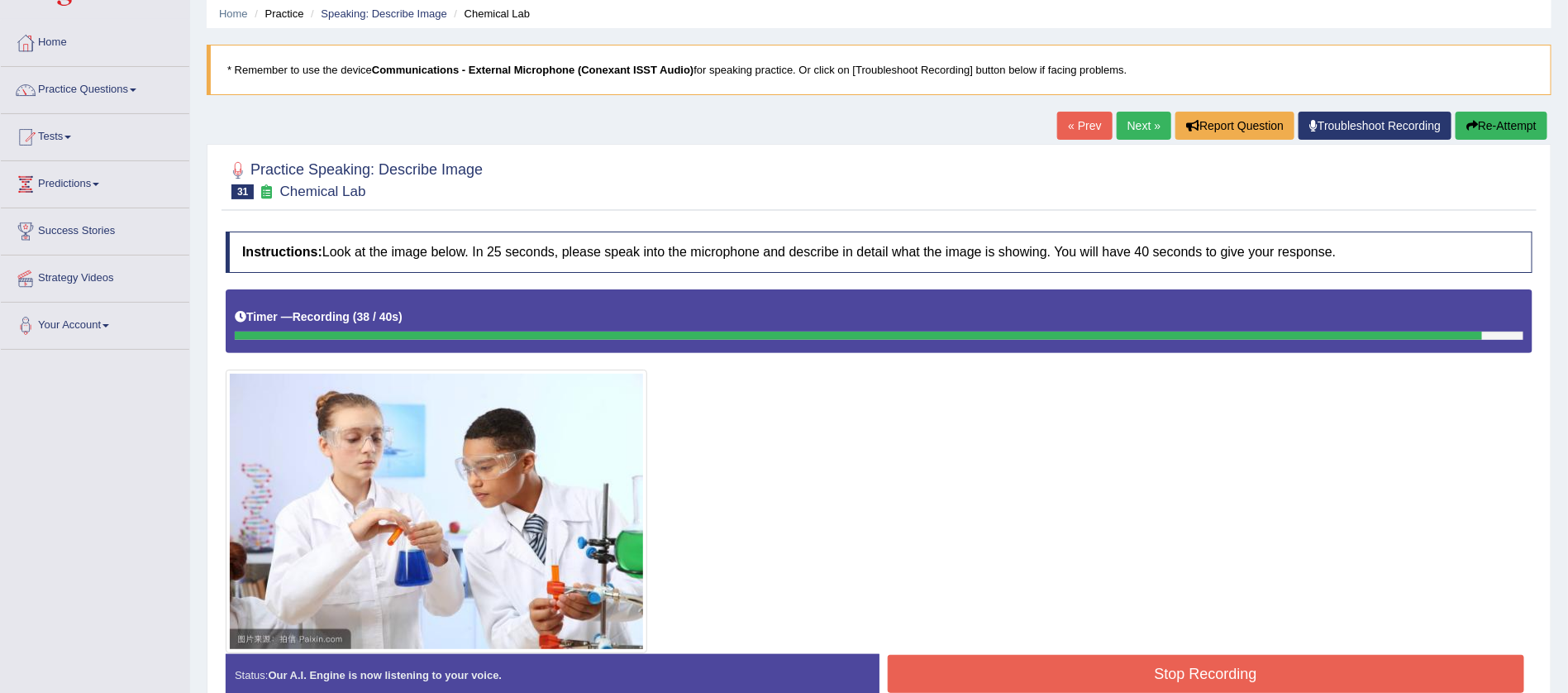
click at [1208, 662] on button "Stop Recording" at bounding box center [1206, 674] width 637 height 38
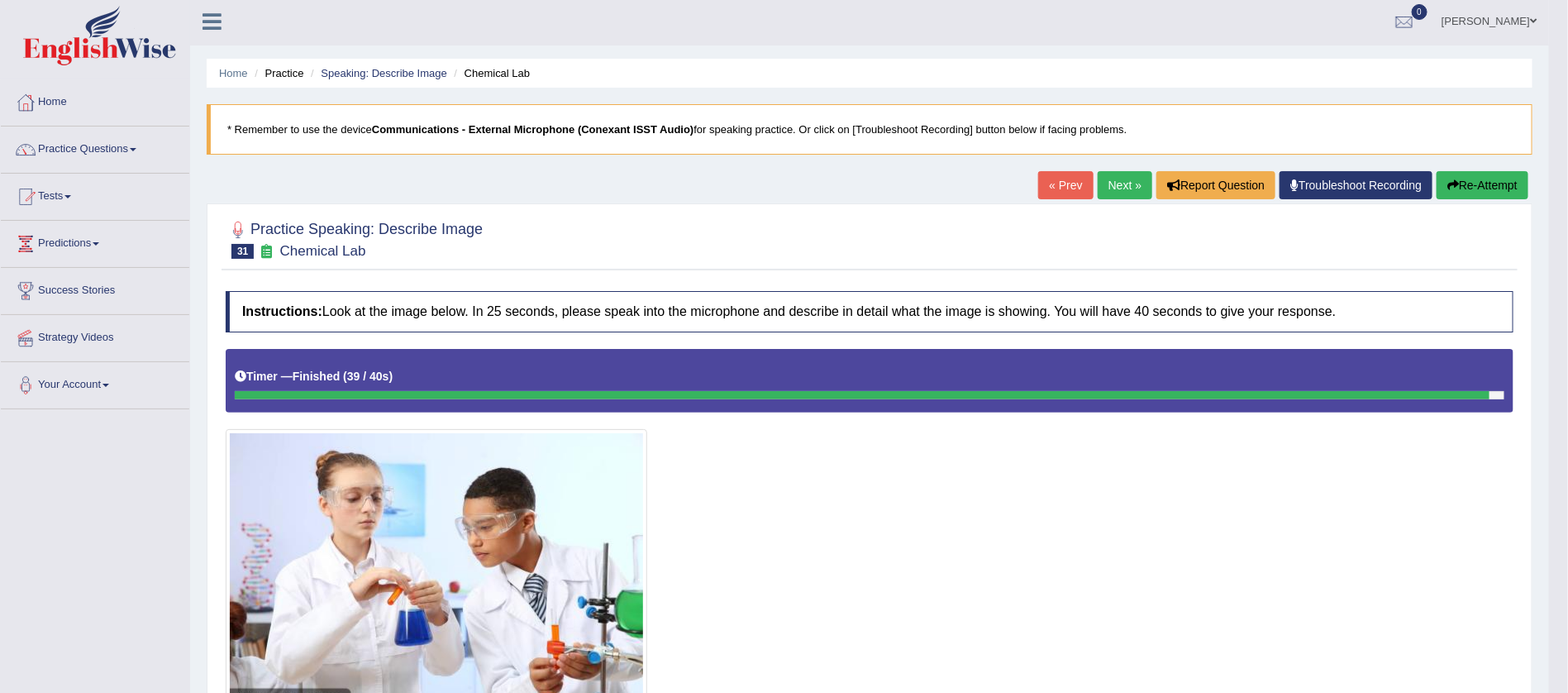
scroll to position [0, 0]
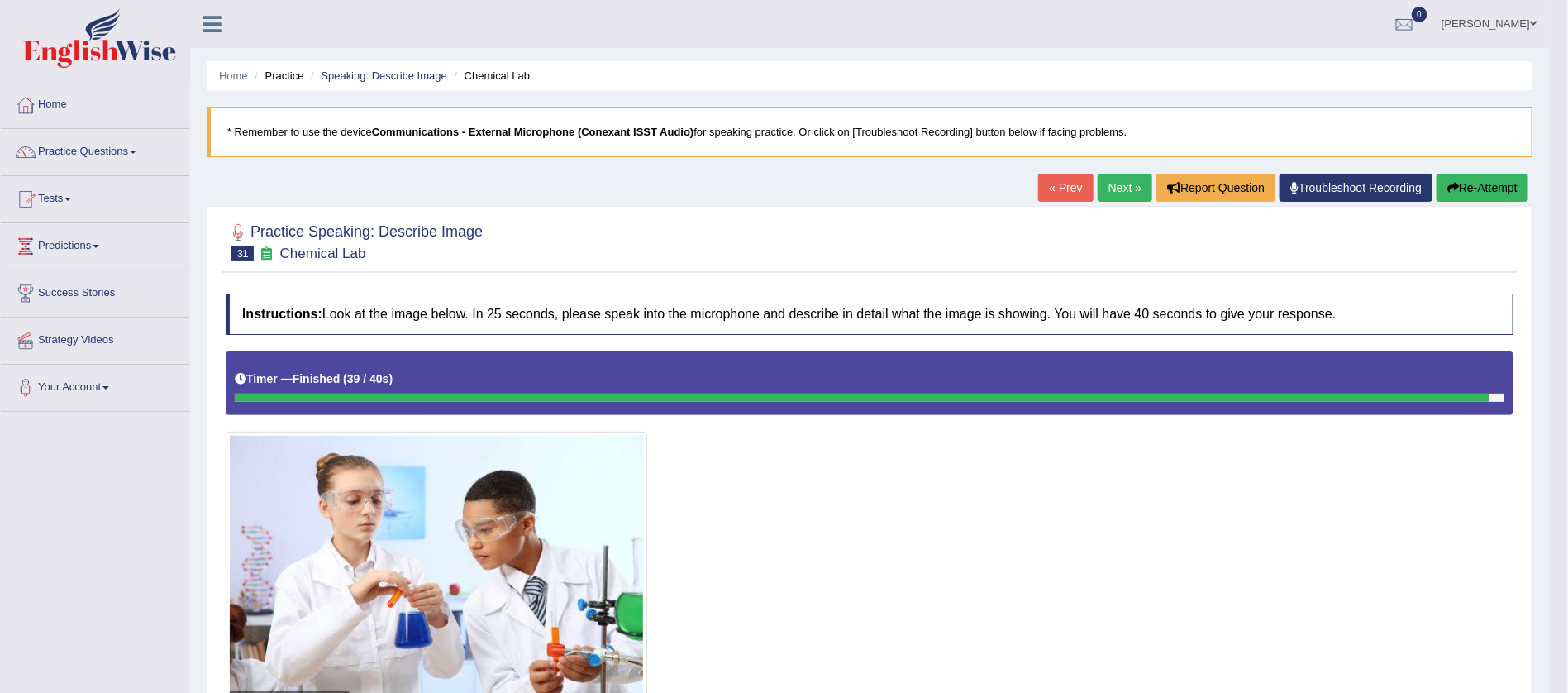
click at [1120, 185] on link "Next »" at bounding box center [1125, 187] width 55 height 28
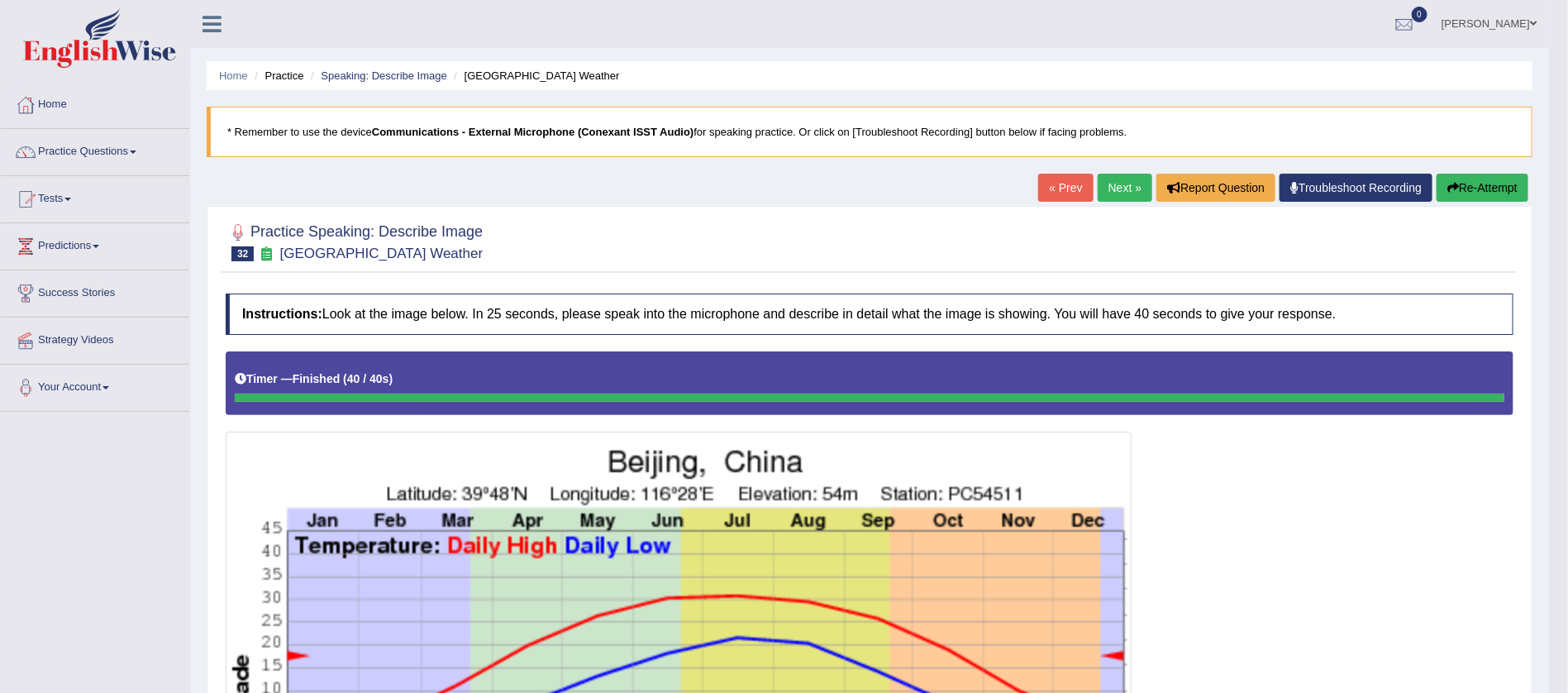
click at [137, 150] on span at bounding box center [133, 152] width 7 height 3
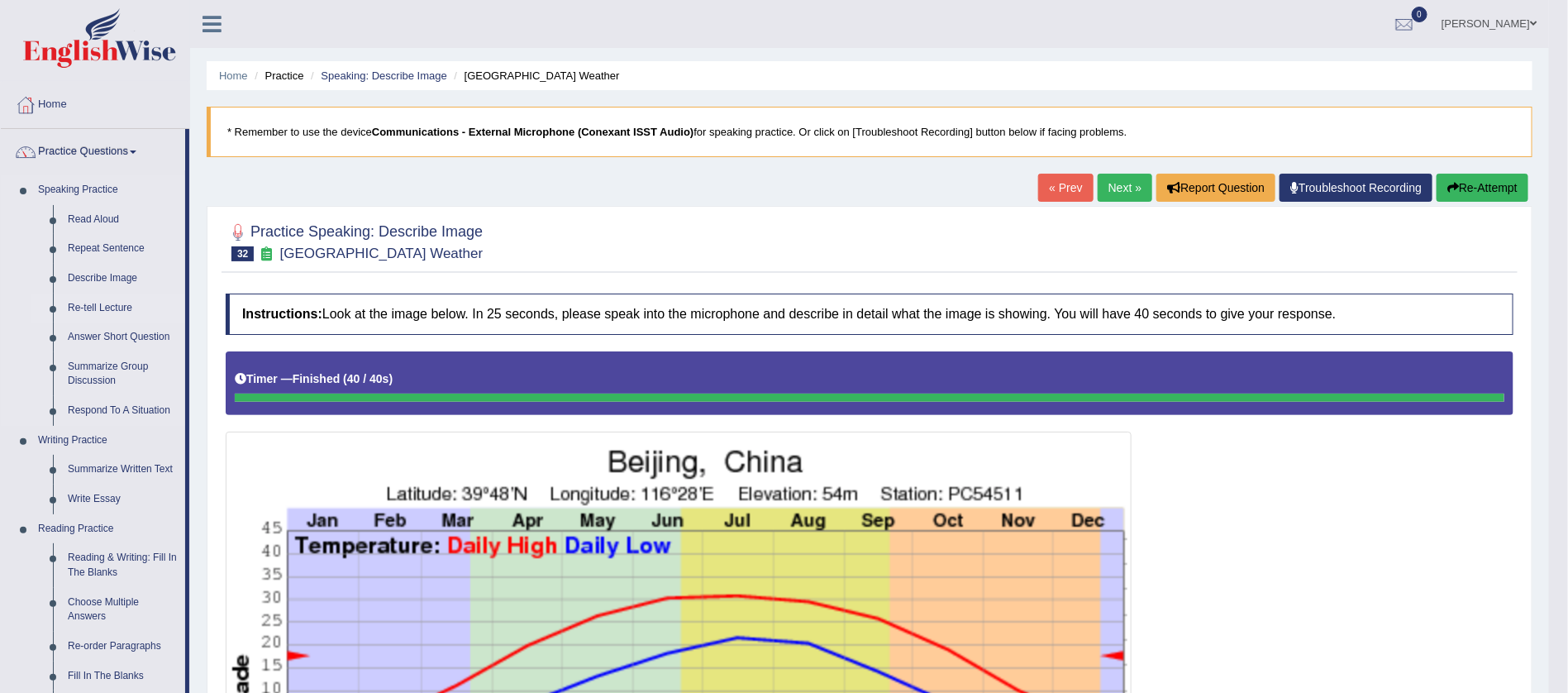
click at [108, 309] on link "Re-tell Lecture" at bounding box center [123, 308] width 125 height 30
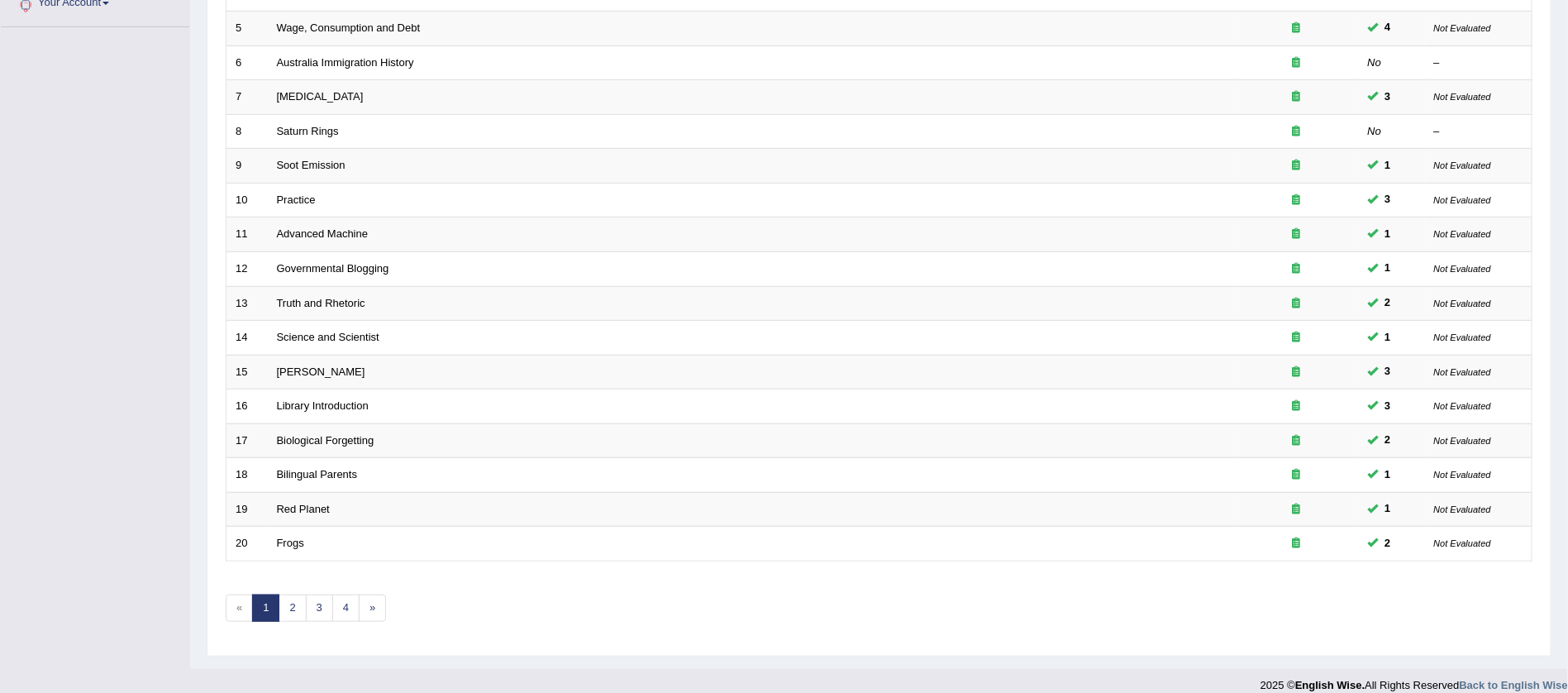
scroll to position [395, 0]
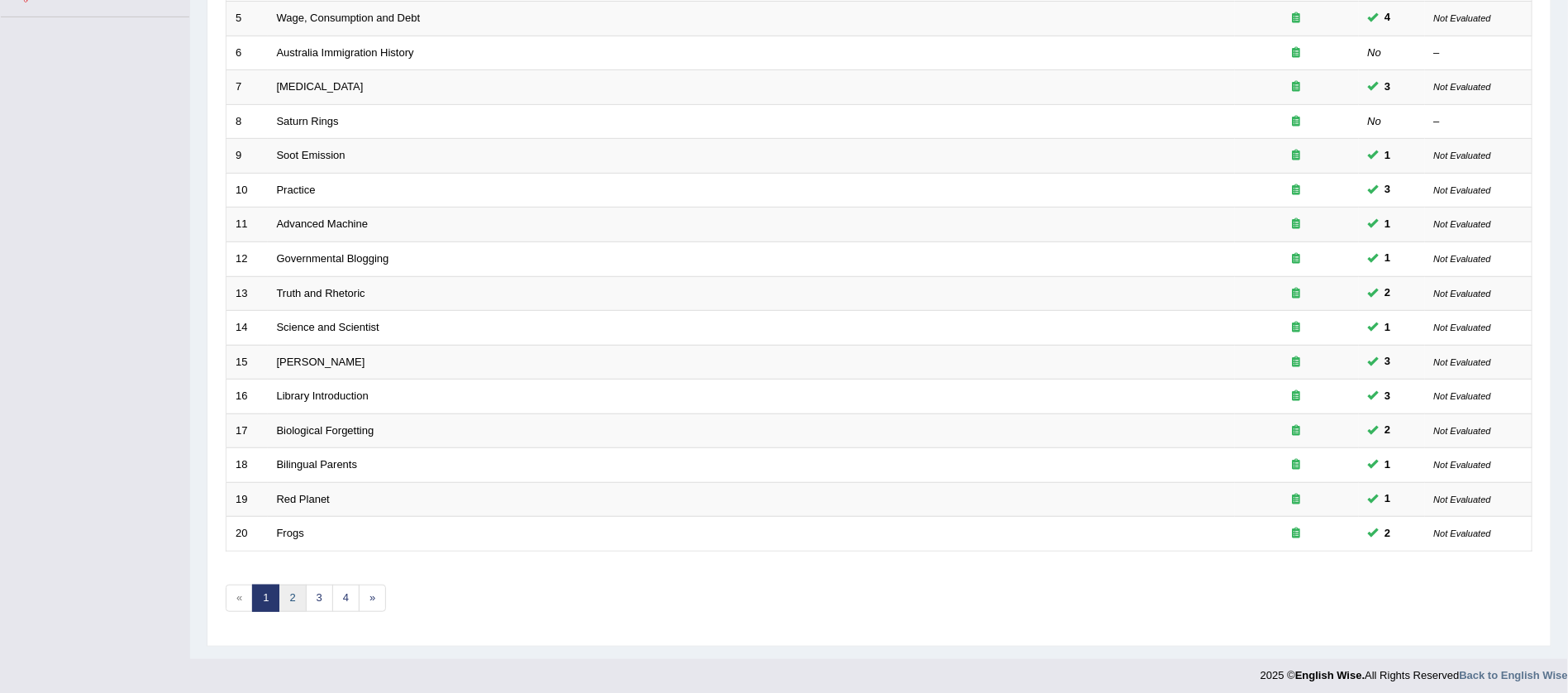
click at [292, 592] on link "2" at bounding box center [292, 598] width 27 height 27
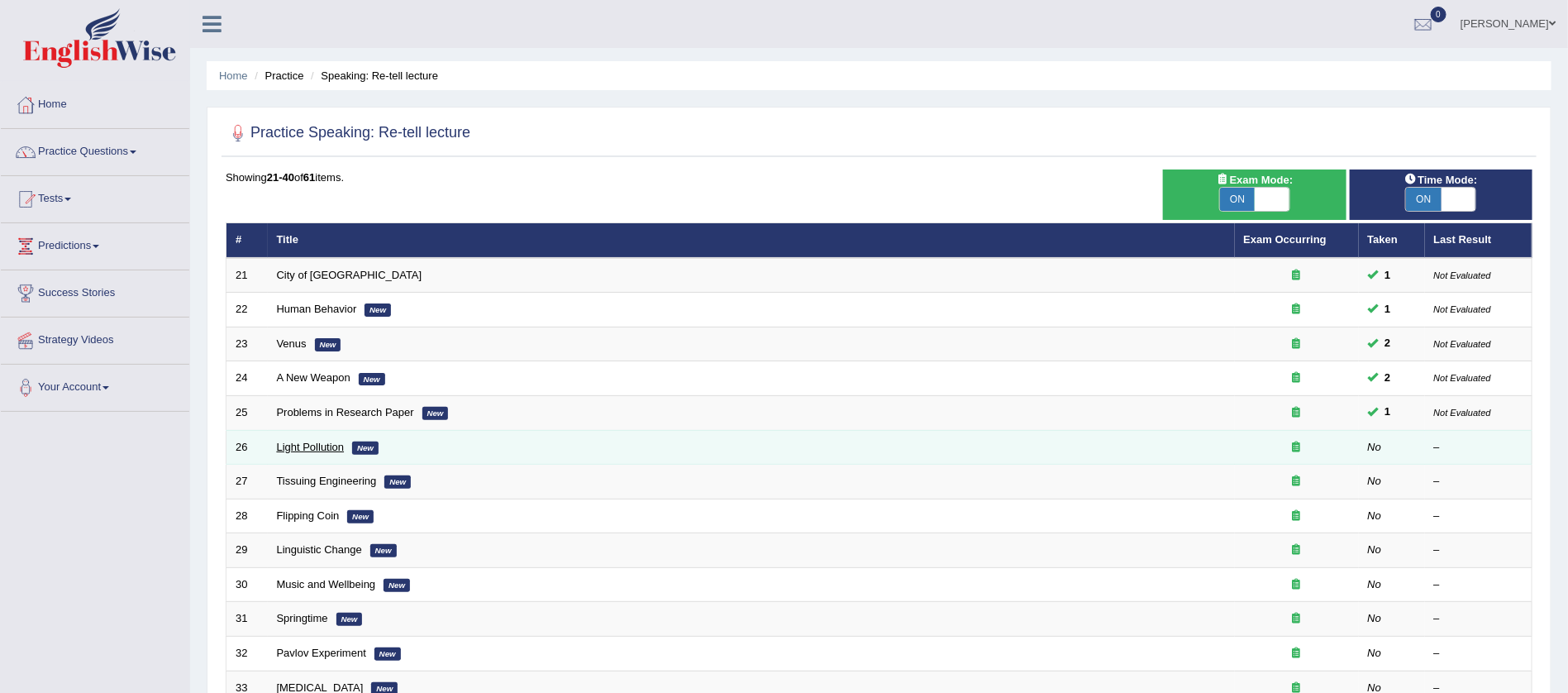
click at [299, 441] on link "Light Pollution" at bounding box center [311, 447] width 67 height 13
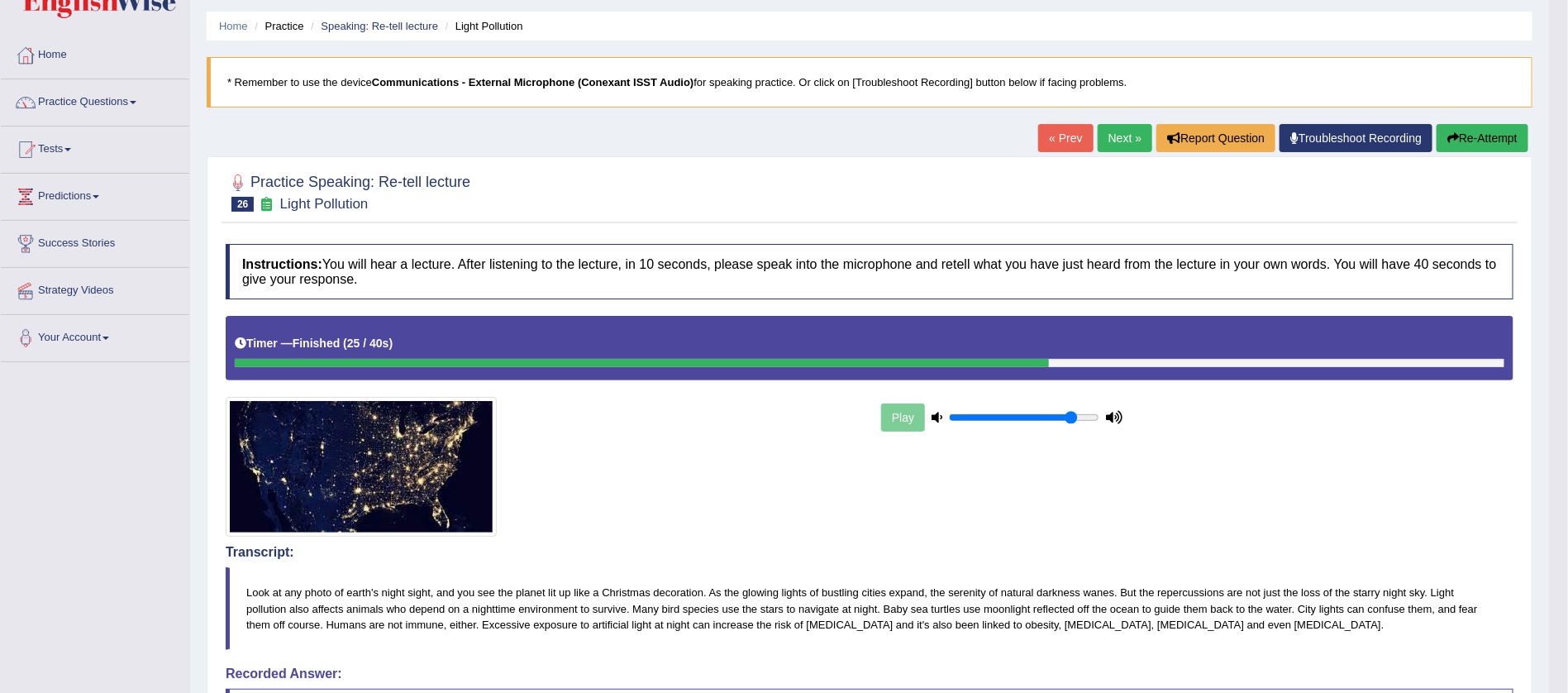
scroll to position [50, 0]
click at [1480, 132] on button "Re-Attempt" at bounding box center [1482, 137] width 92 height 28
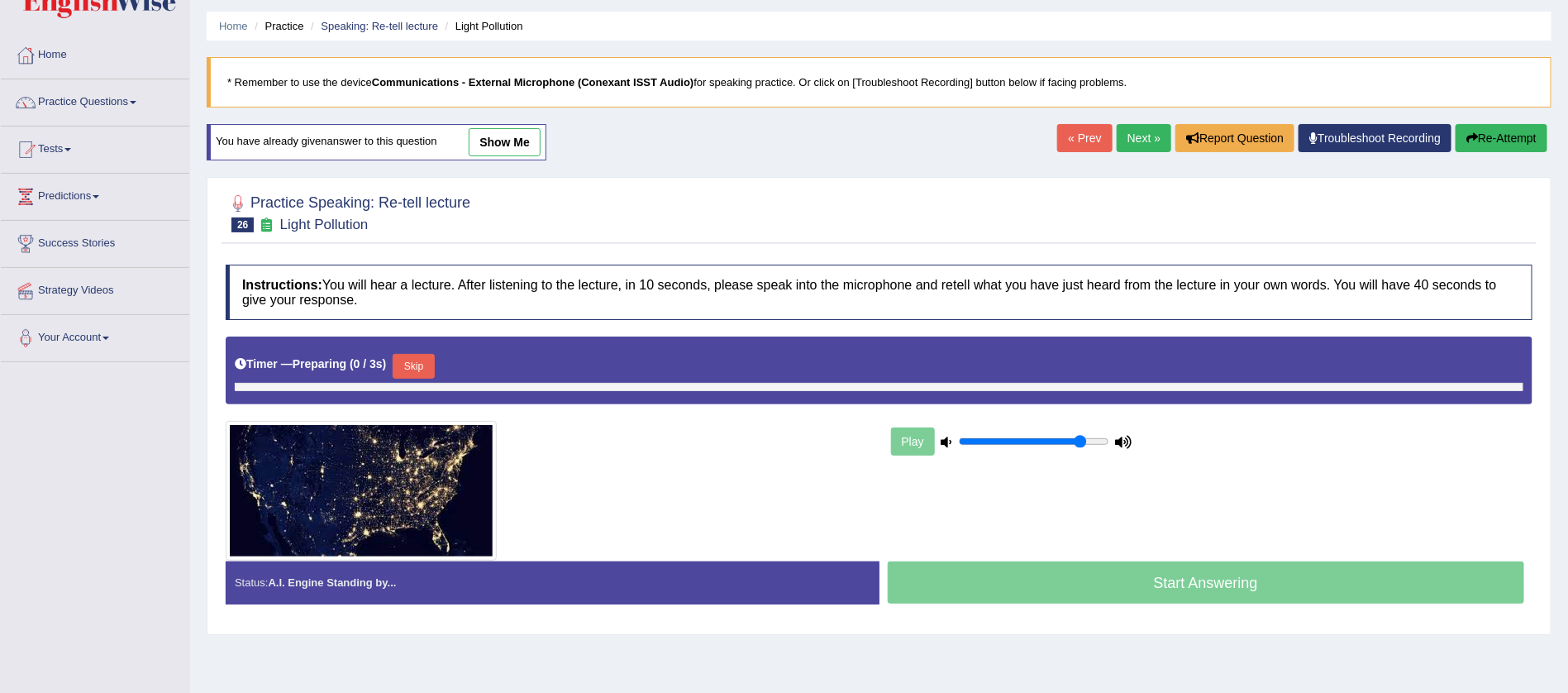
scroll to position [50, 0]
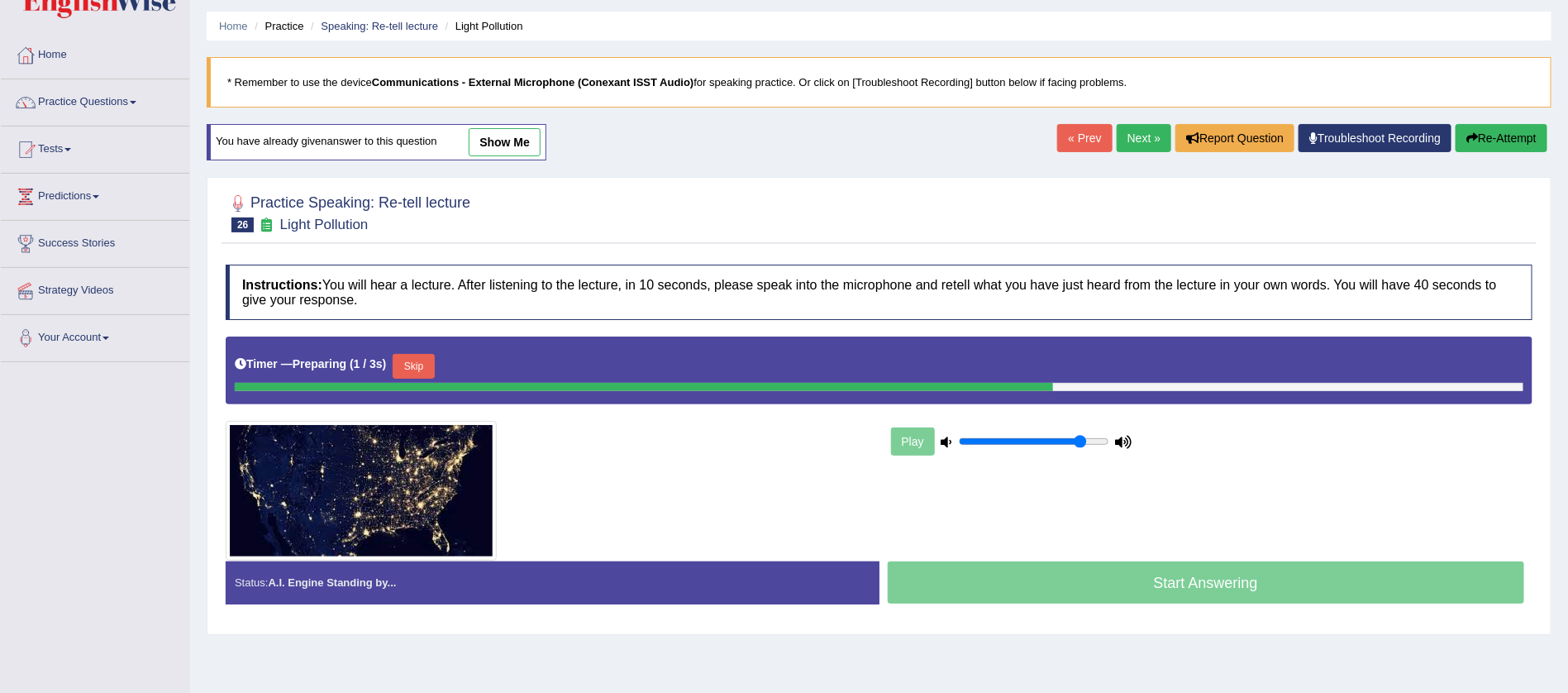
click at [409, 367] on button "Skip" at bounding box center [413, 366] width 41 height 24
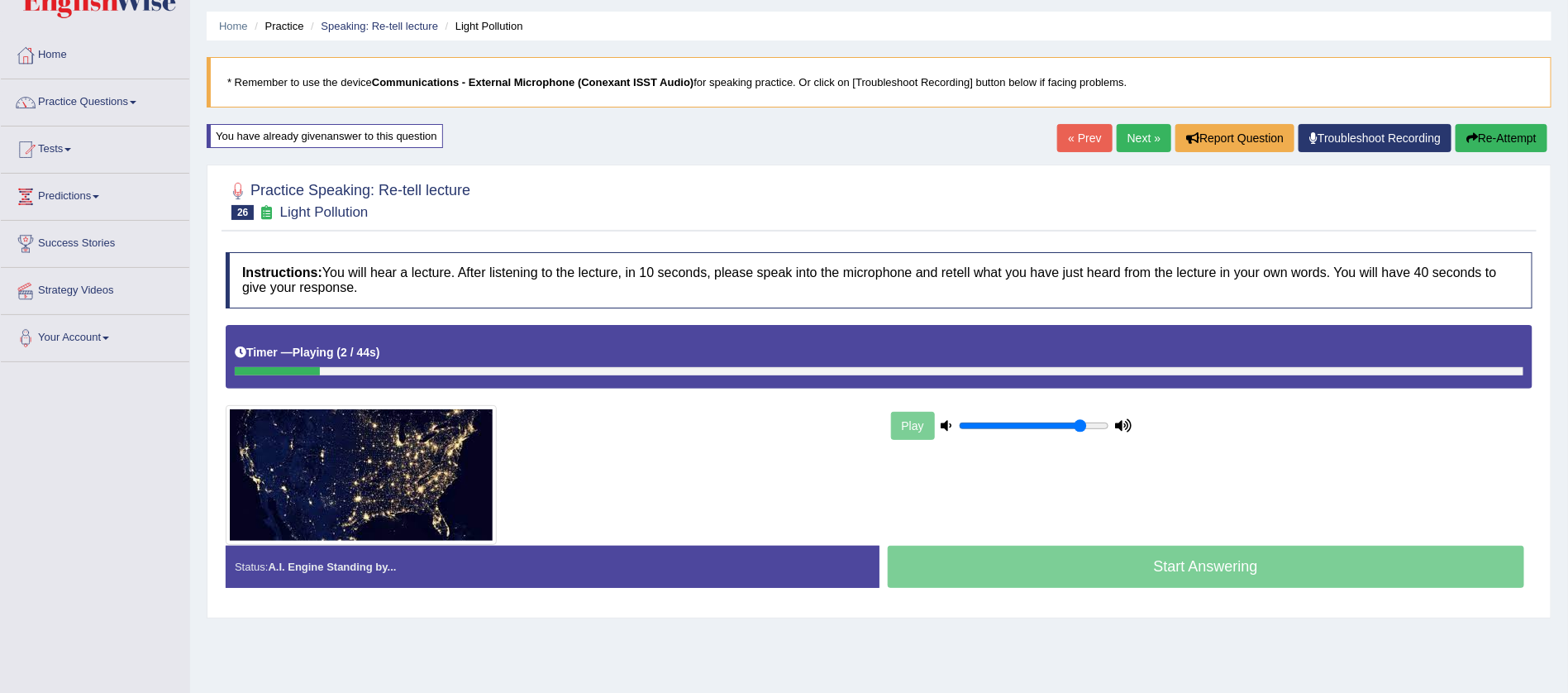
click at [743, 363] on div "Timer — Playing ( 2 / 44s ) Skip" at bounding box center [878, 352] width 1289 height 29
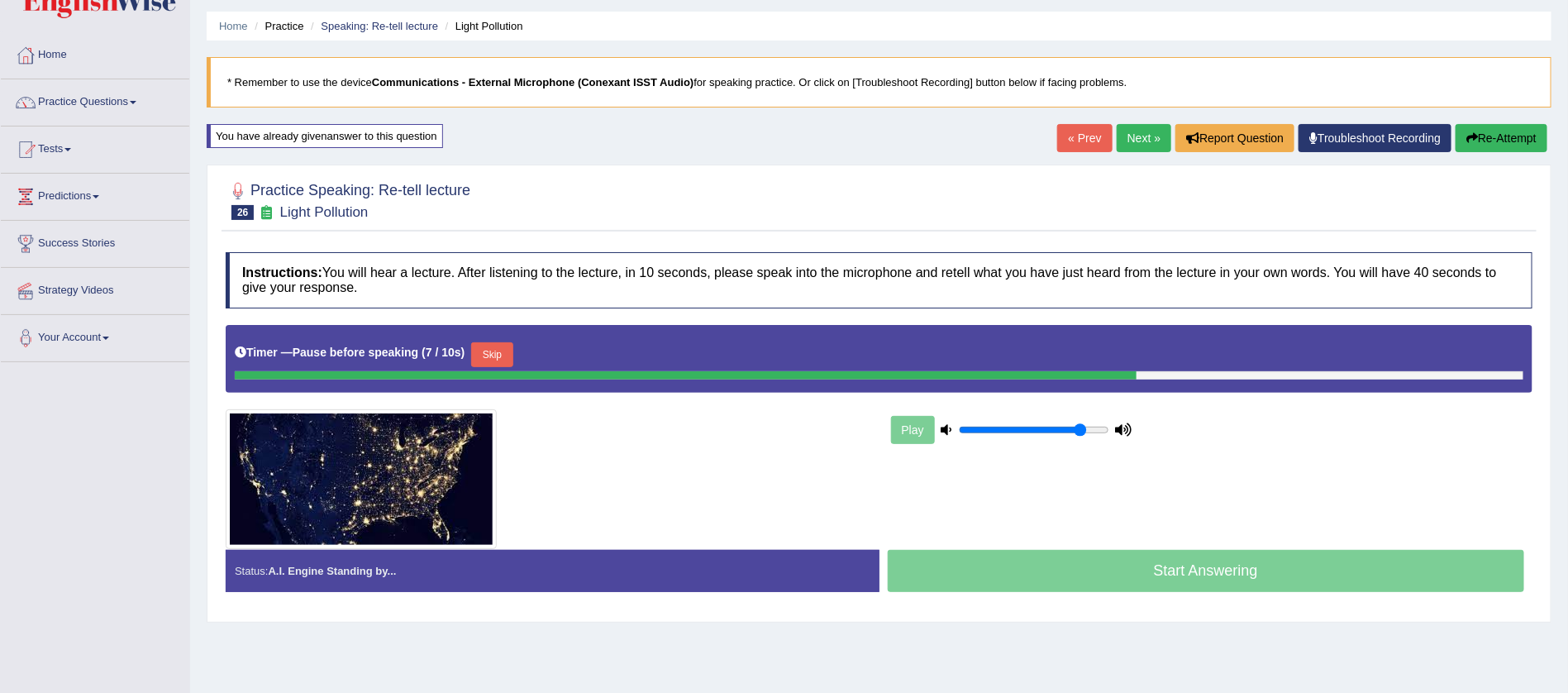
click at [486, 359] on button "Skip" at bounding box center [491, 354] width 41 height 24
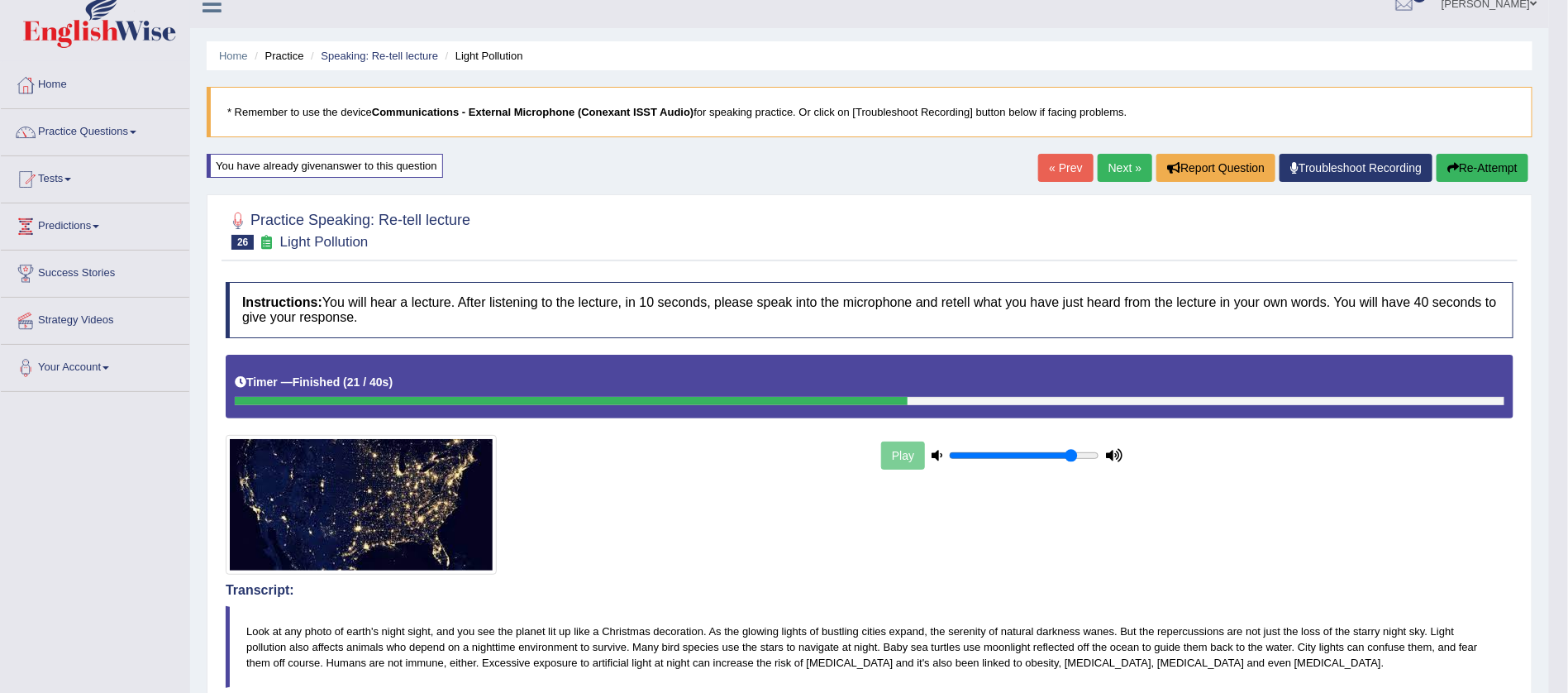
scroll to position [0, 0]
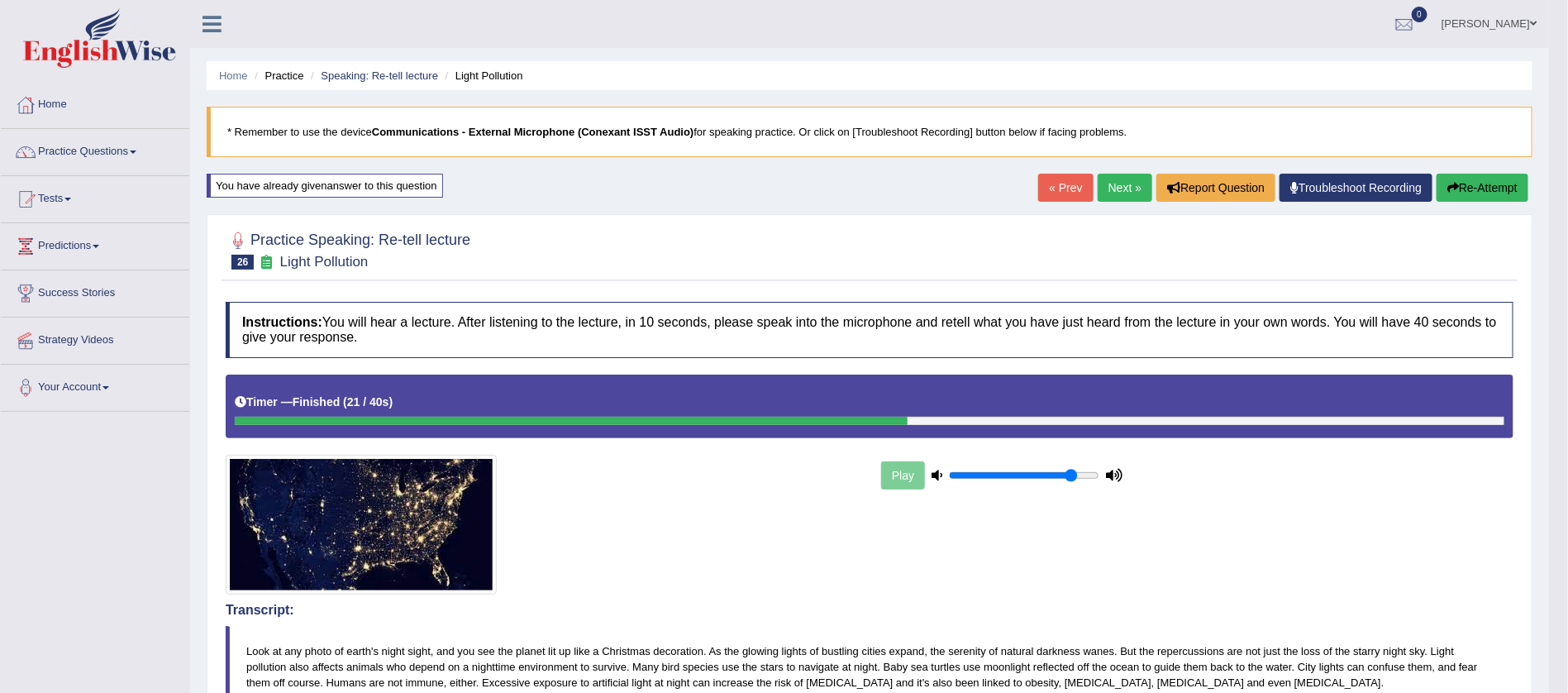
click at [1470, 183] on button "Re-Attempt" at bounding box center [1482, 187] width 92 height 28
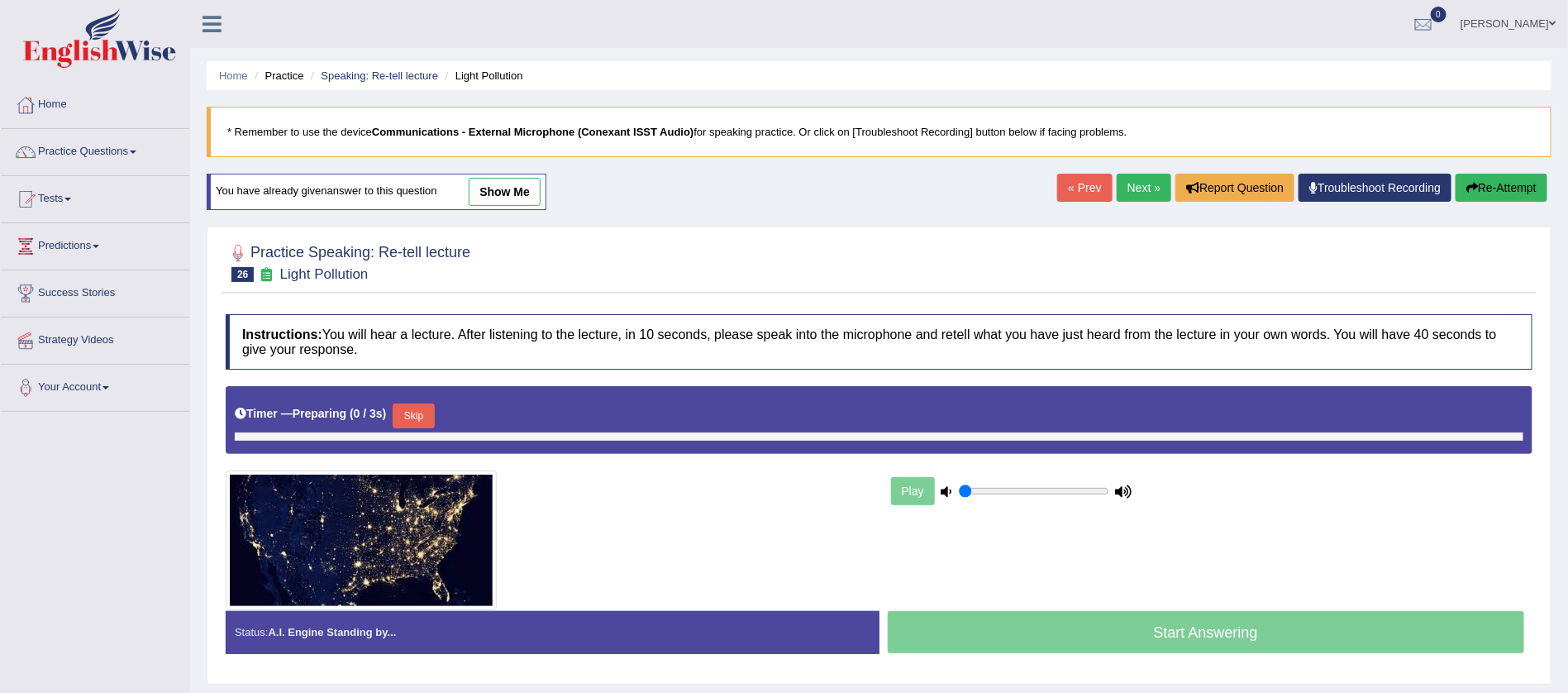
type input "0.85"
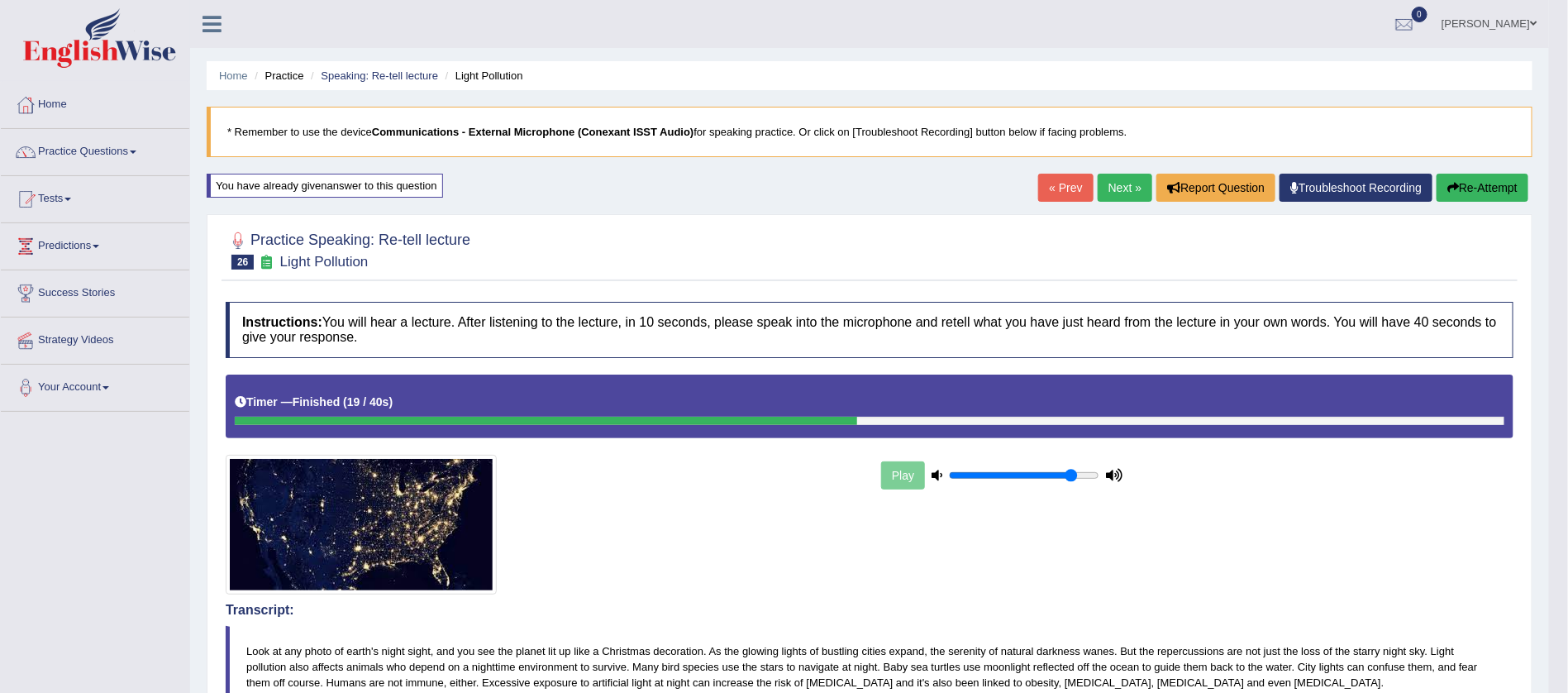
click at [1475, 184] on button "Re-Attempt" at bounding box center [1482, 187] width 92 height 28
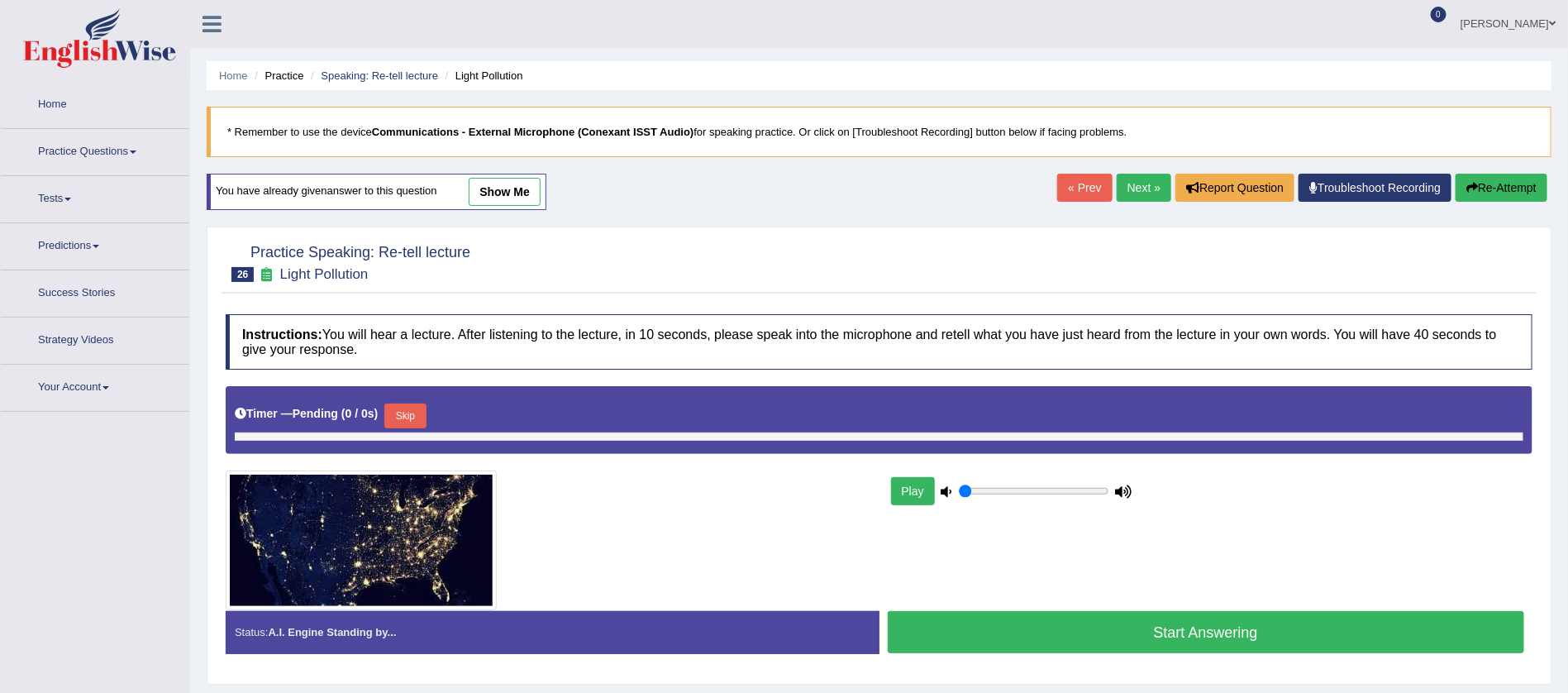
type input "0.85"
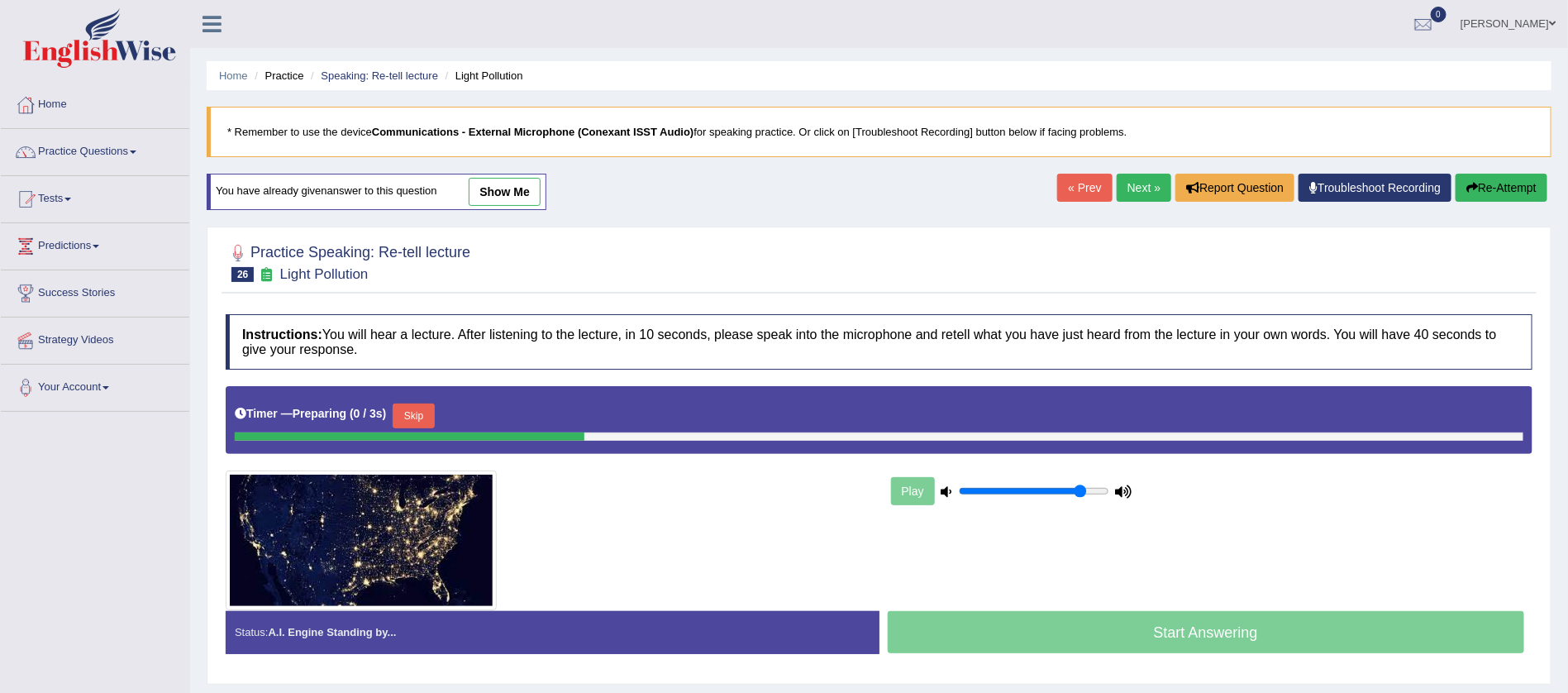
click at [418, 406] on button "Skip" at bounding box center [413, 416] width 41 height 24
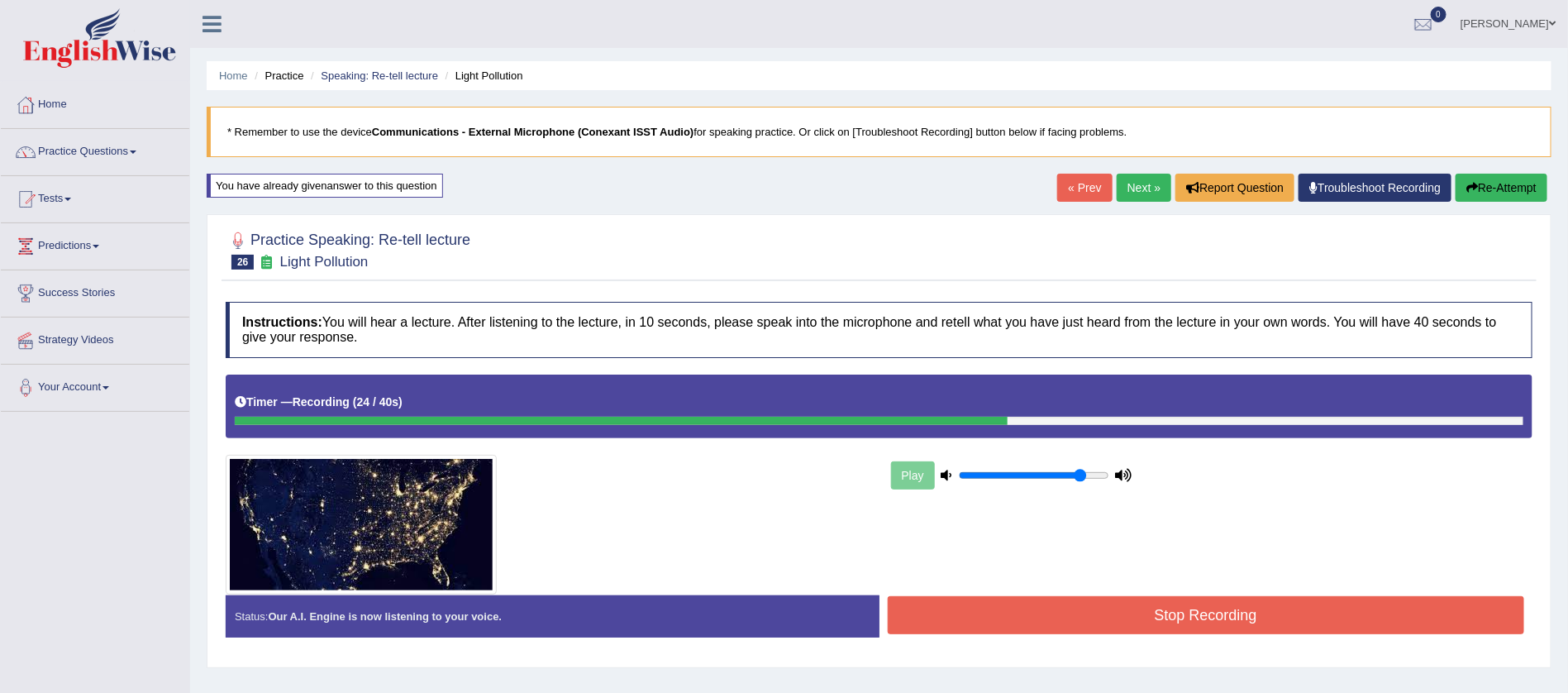
click at [1227, 606] on button "Stop Recording" at bounding box center [1206, 615] width 637 height 38
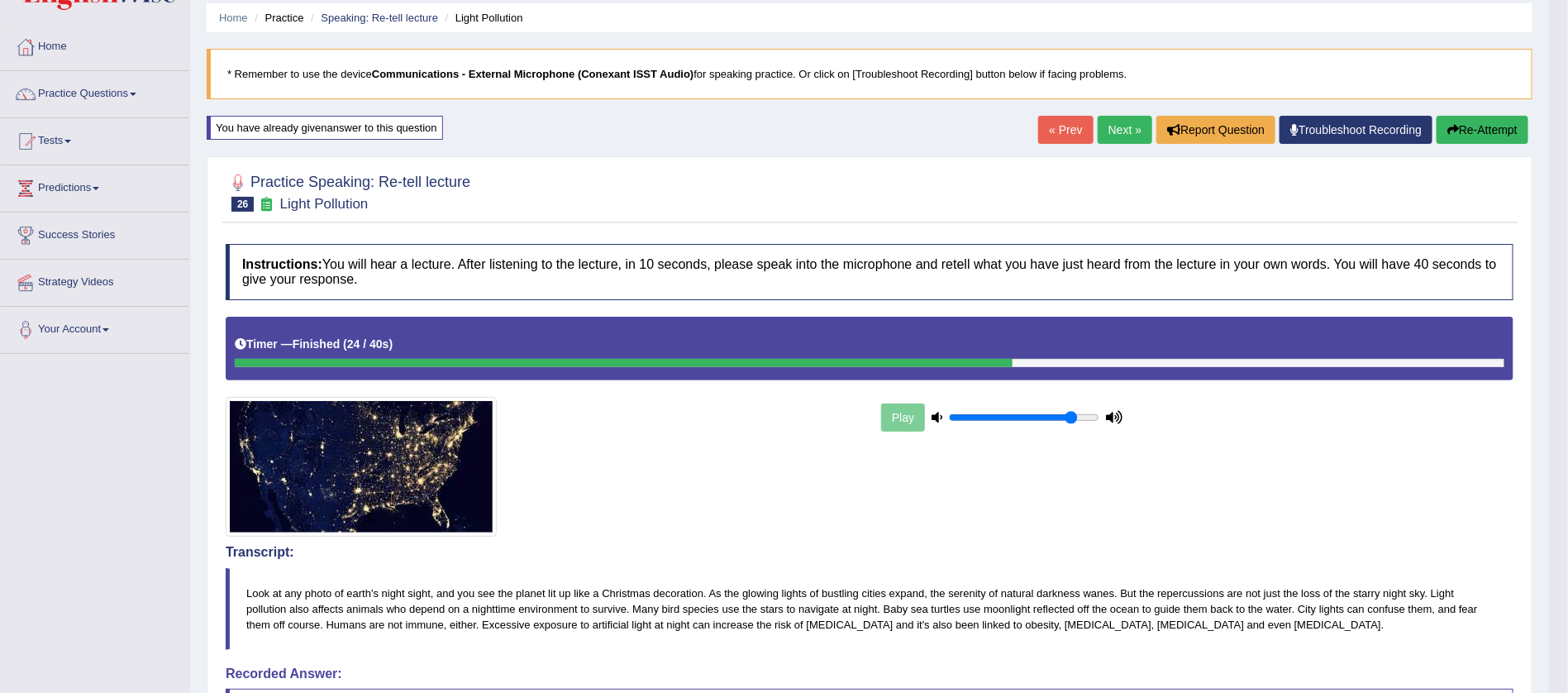
scroll to position [50, 0]
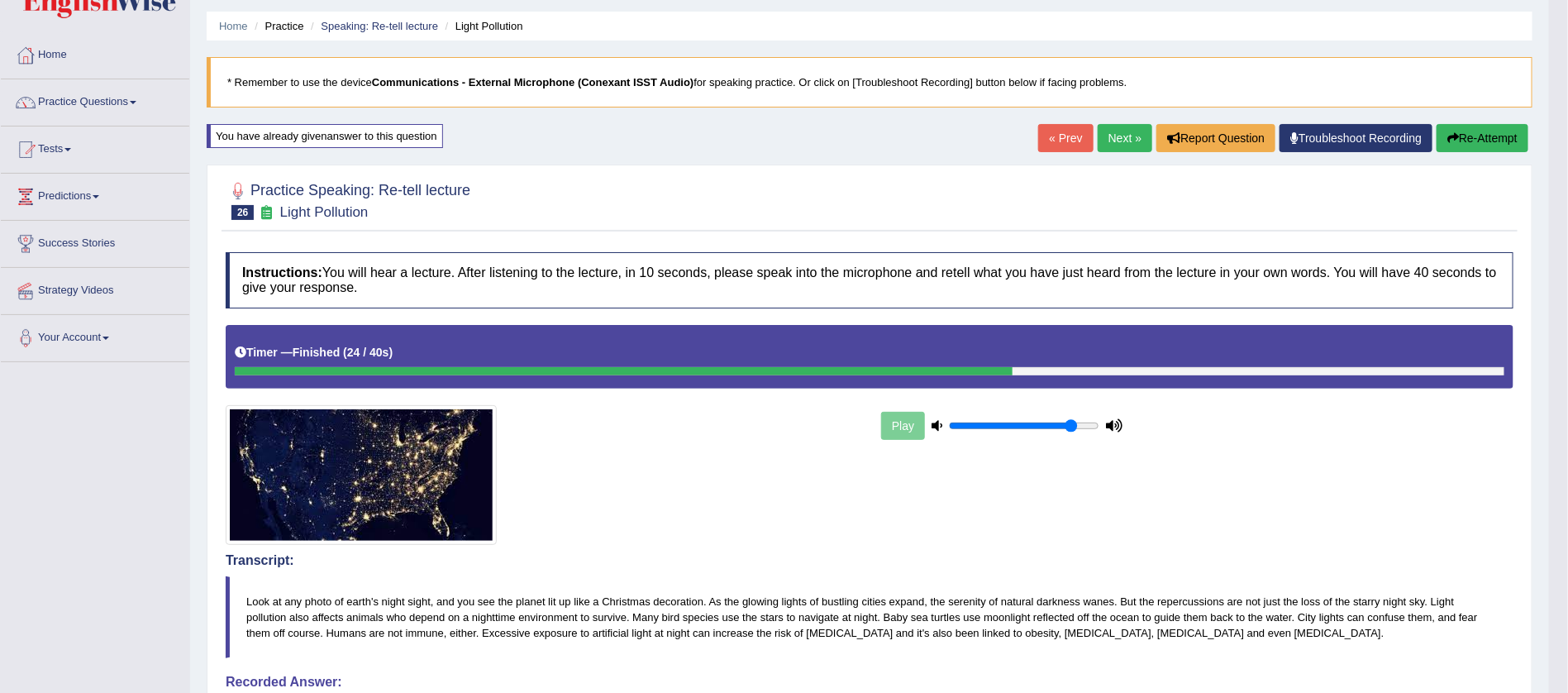
click at [1467, 129] on button "Re-Attempt" at bounding box center [1482, 137] width 92 height 28
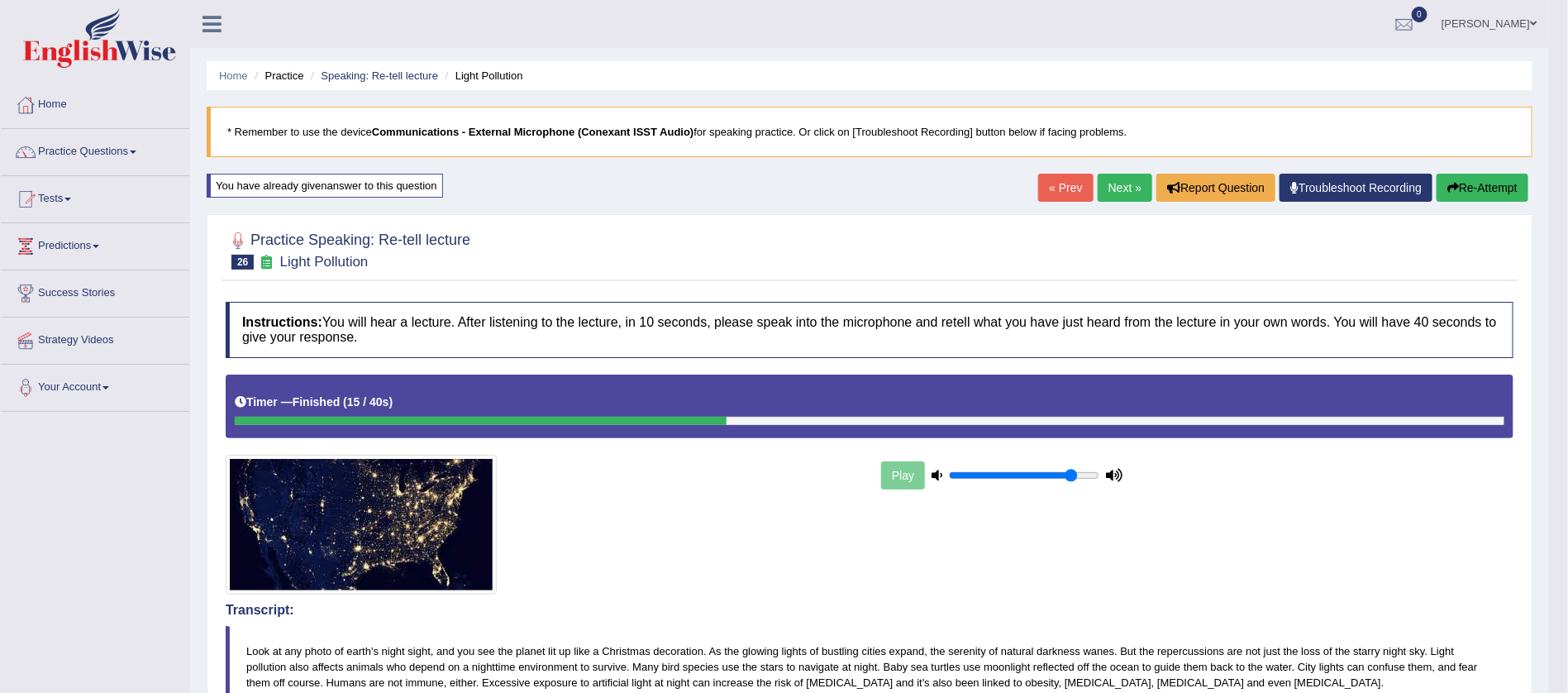
click at [1488, 180] on button "Re-Attempt" at bounding box center [1482, 187] width 92 height 28
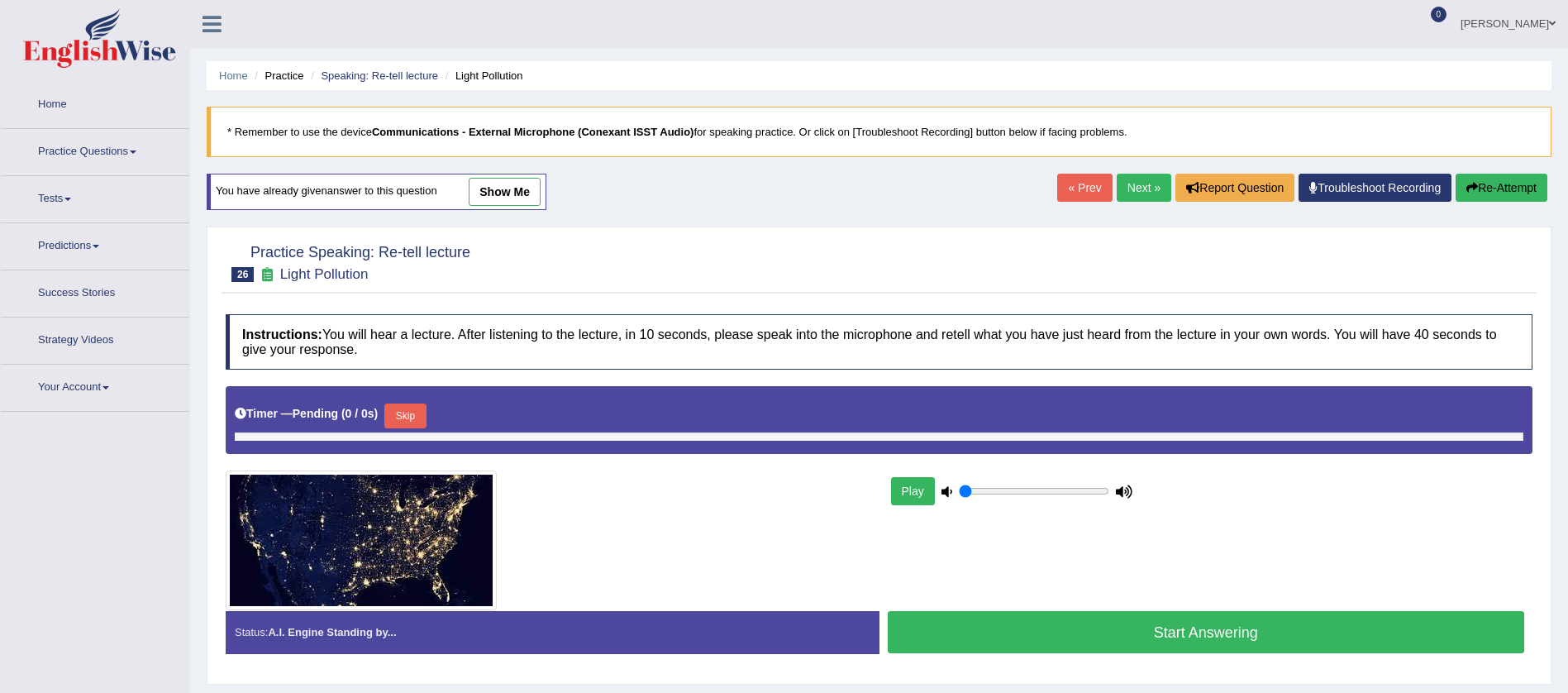
type input "0.85"
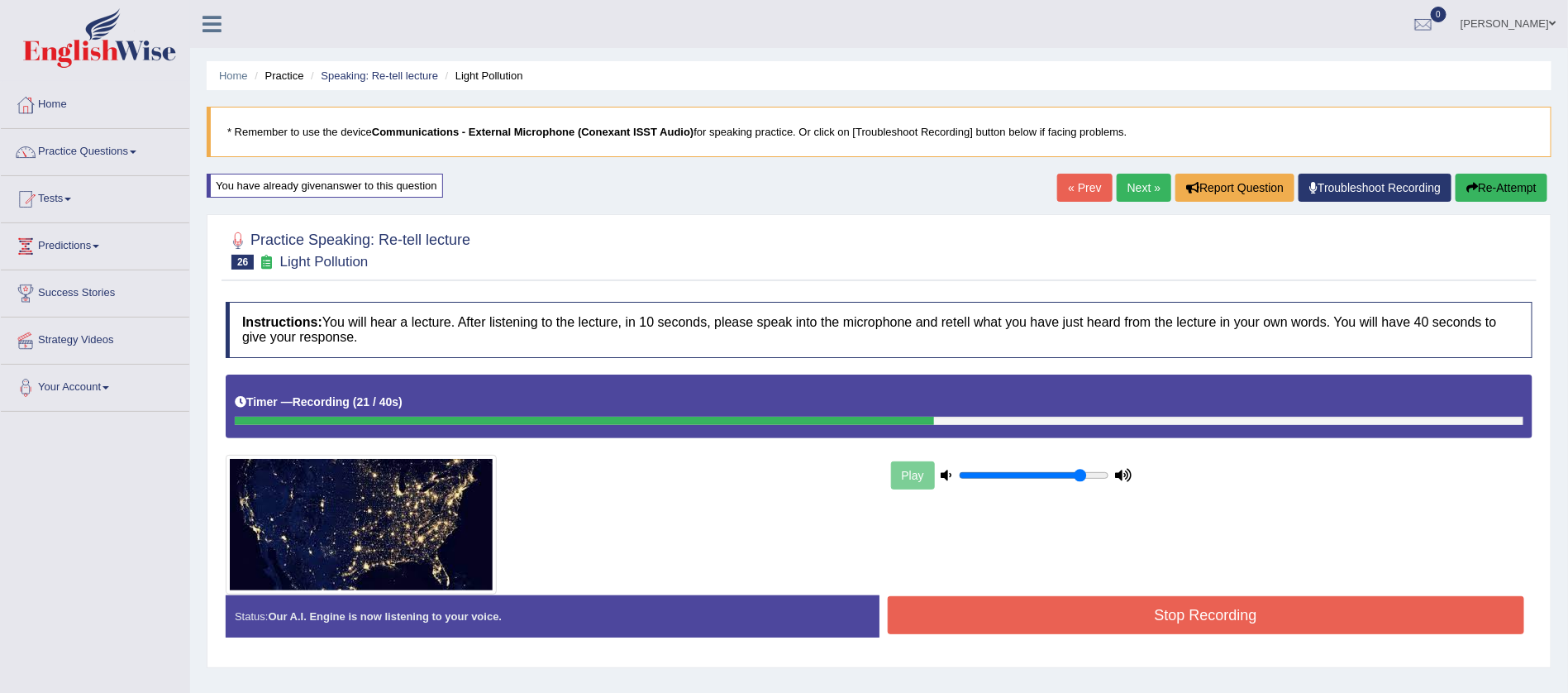
click at [1220, 618] on button "Stop Recording" at bounding box center [1206, 615] width 637 height 38
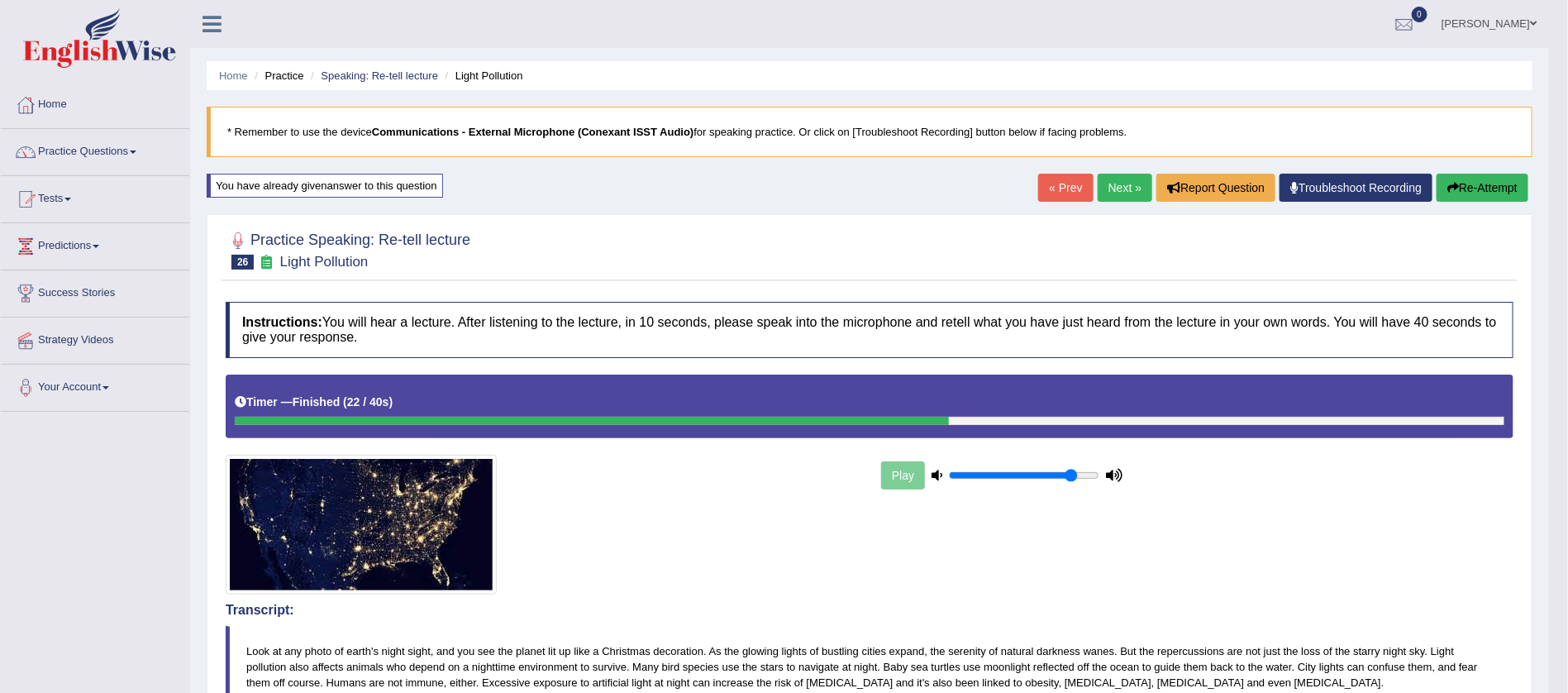
click at [136, 148] on link "Practice Questions" at bounding box center [95, 149] width 189 height 41
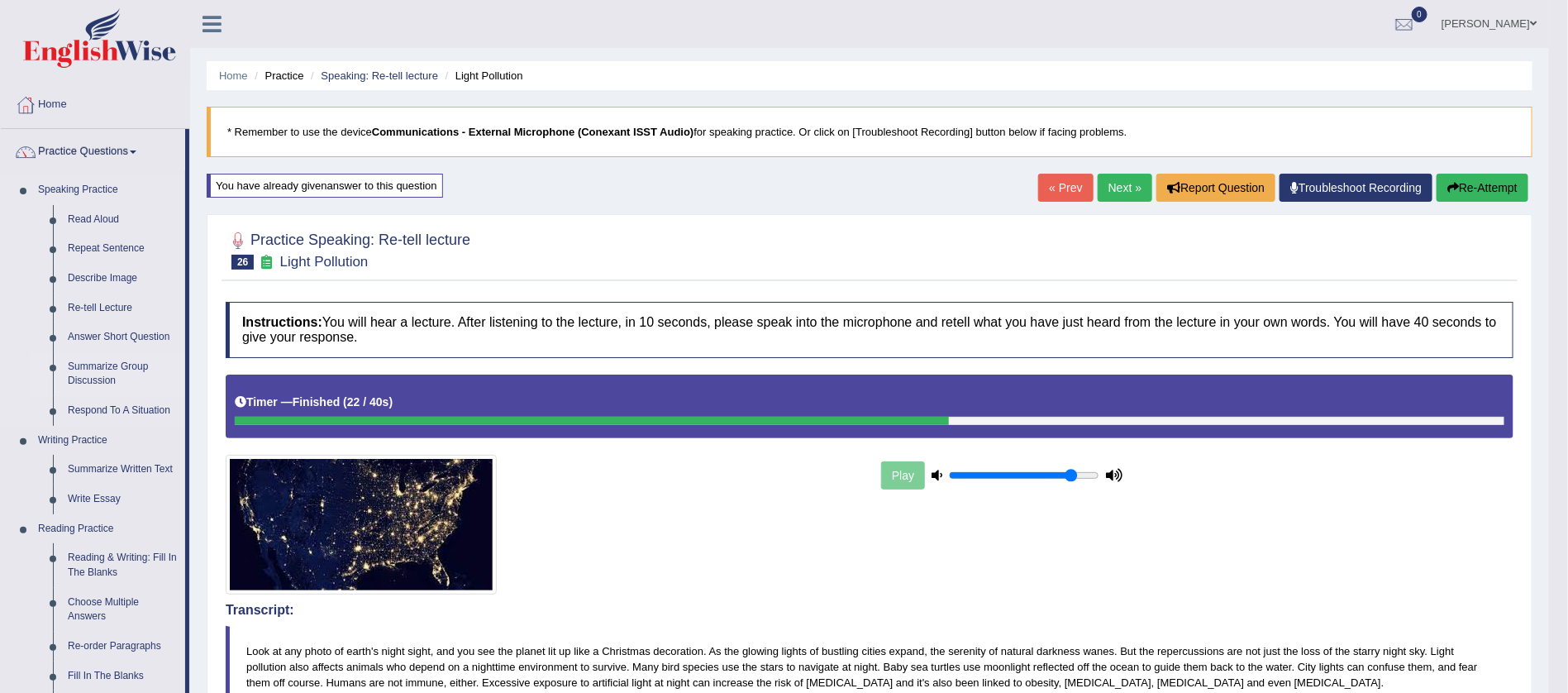
click at [106, 373] on link "Summarize Group Discussion" at bounding box center [123, 374] width 125 height 44
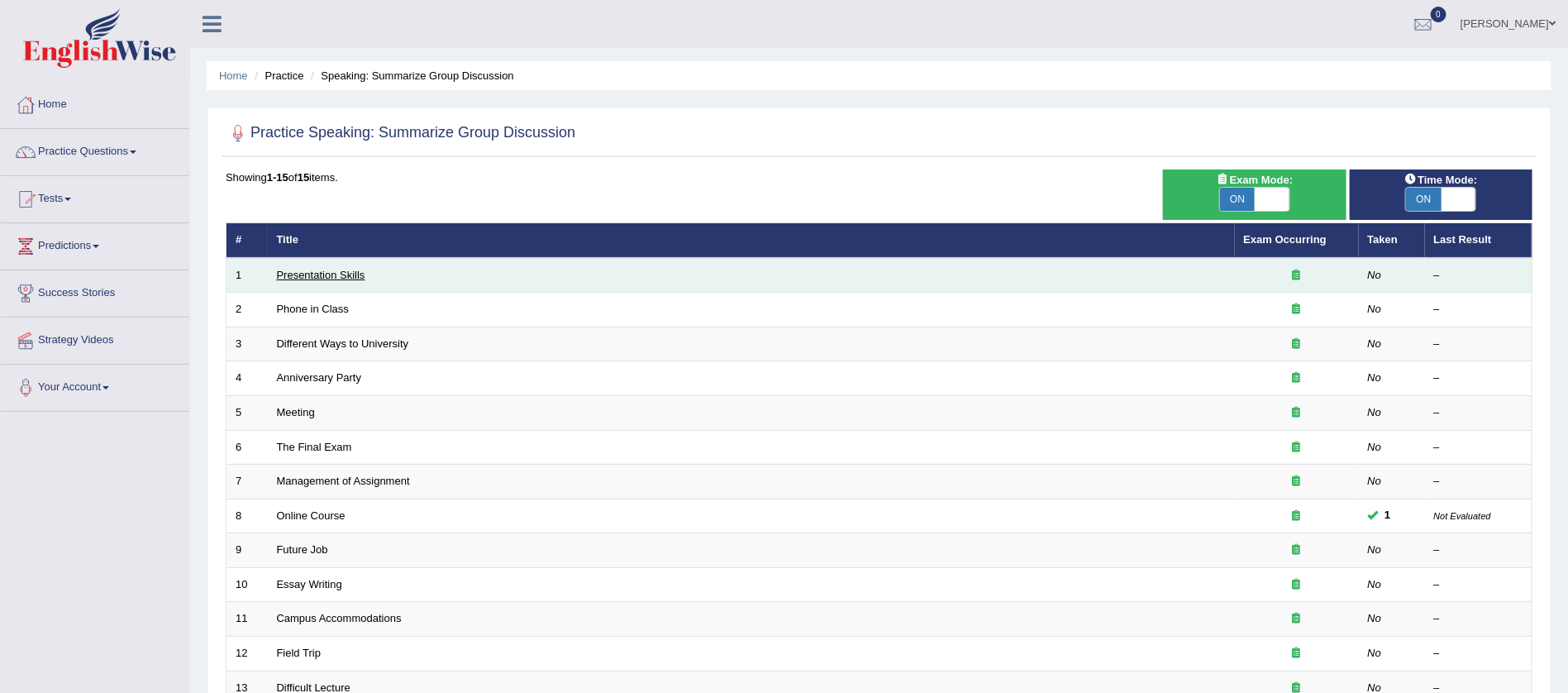
click at [320, 269] on link "Presentation Skills" at bounding box center [321, 275] width 89 height 13
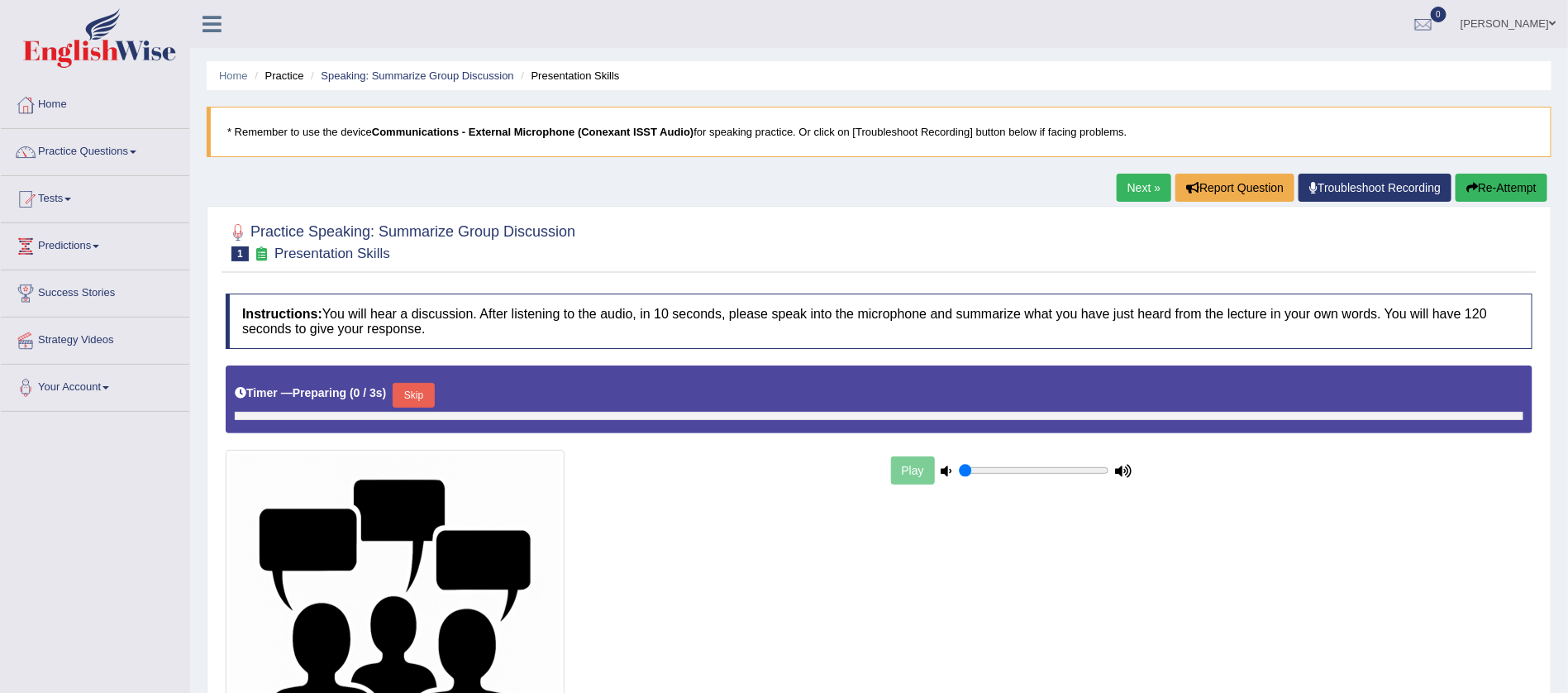
type input "0.85"
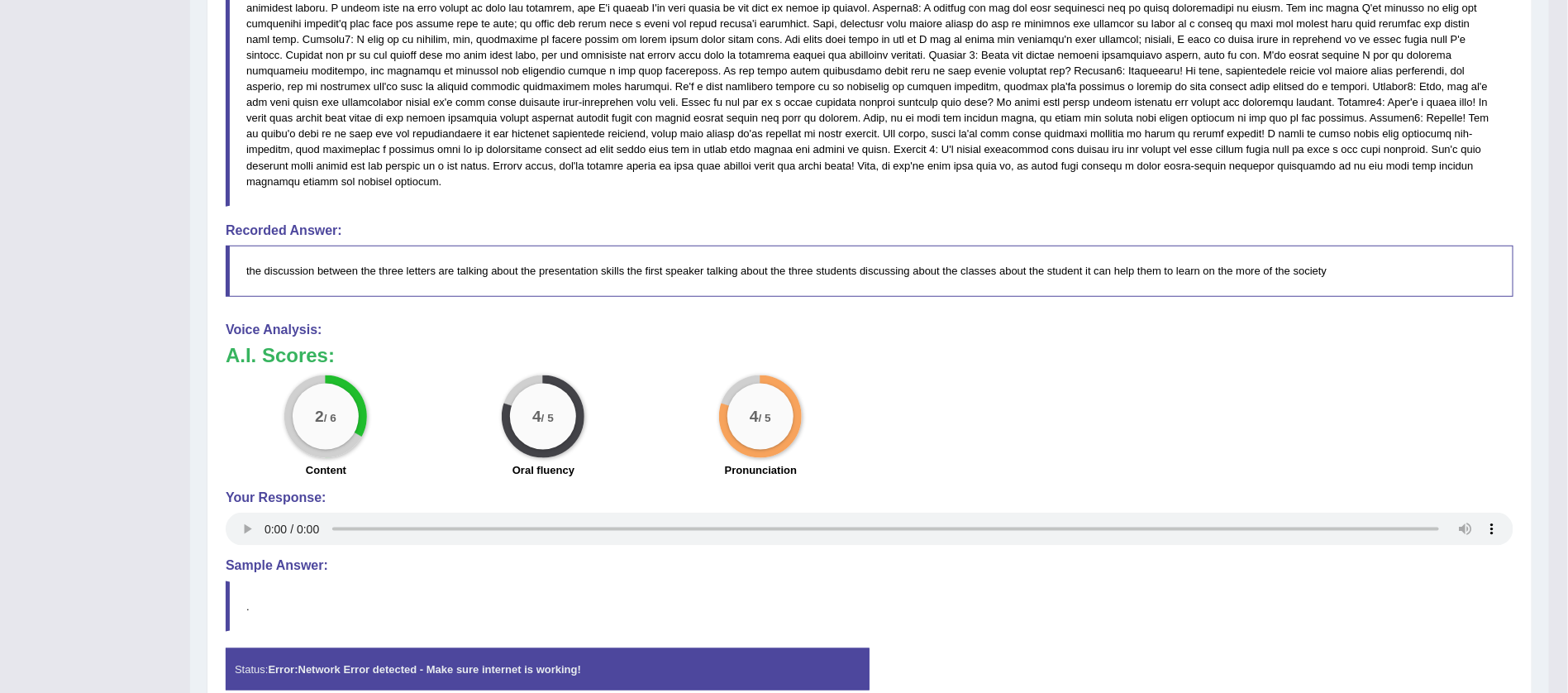
scroll to position [916, 0]
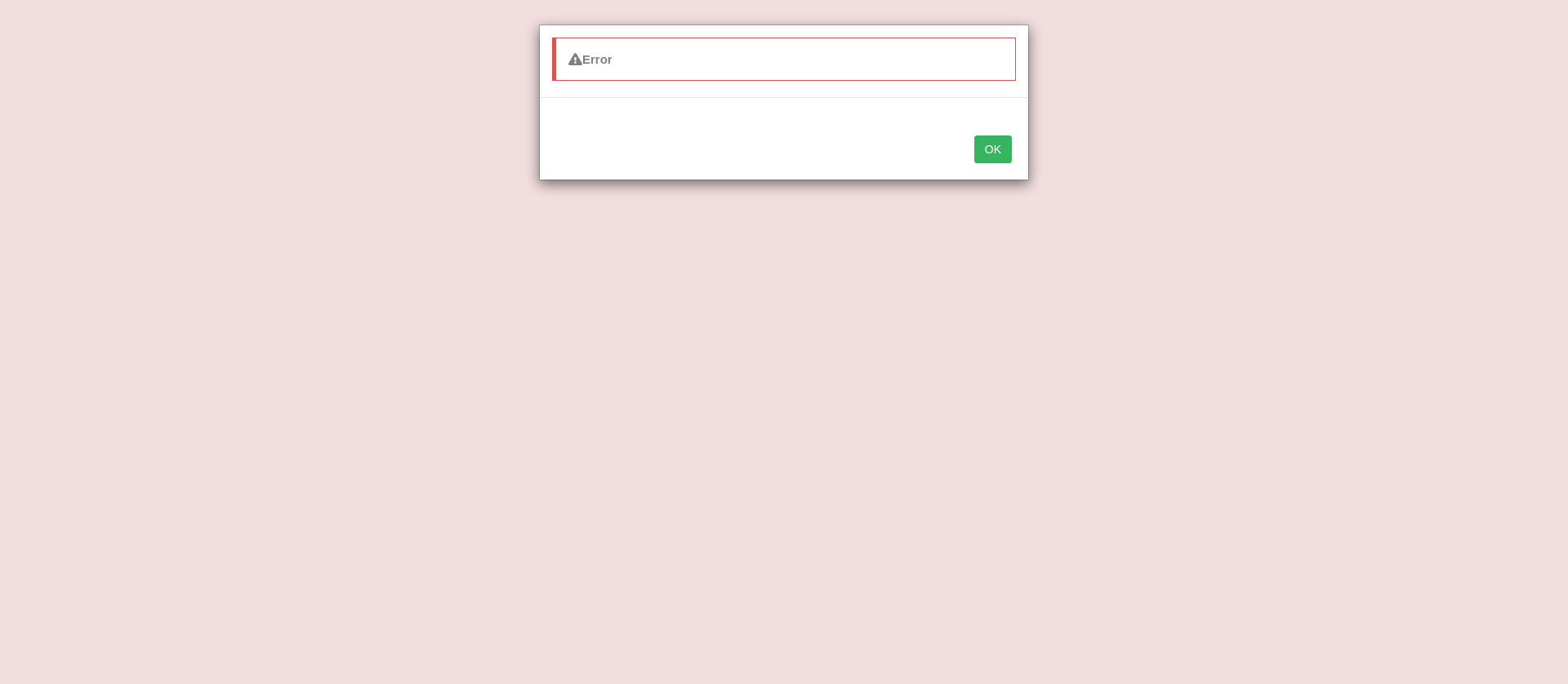
click at [1000, 140] on button "OK" at bounding box center [993, 149] width 37 height 27
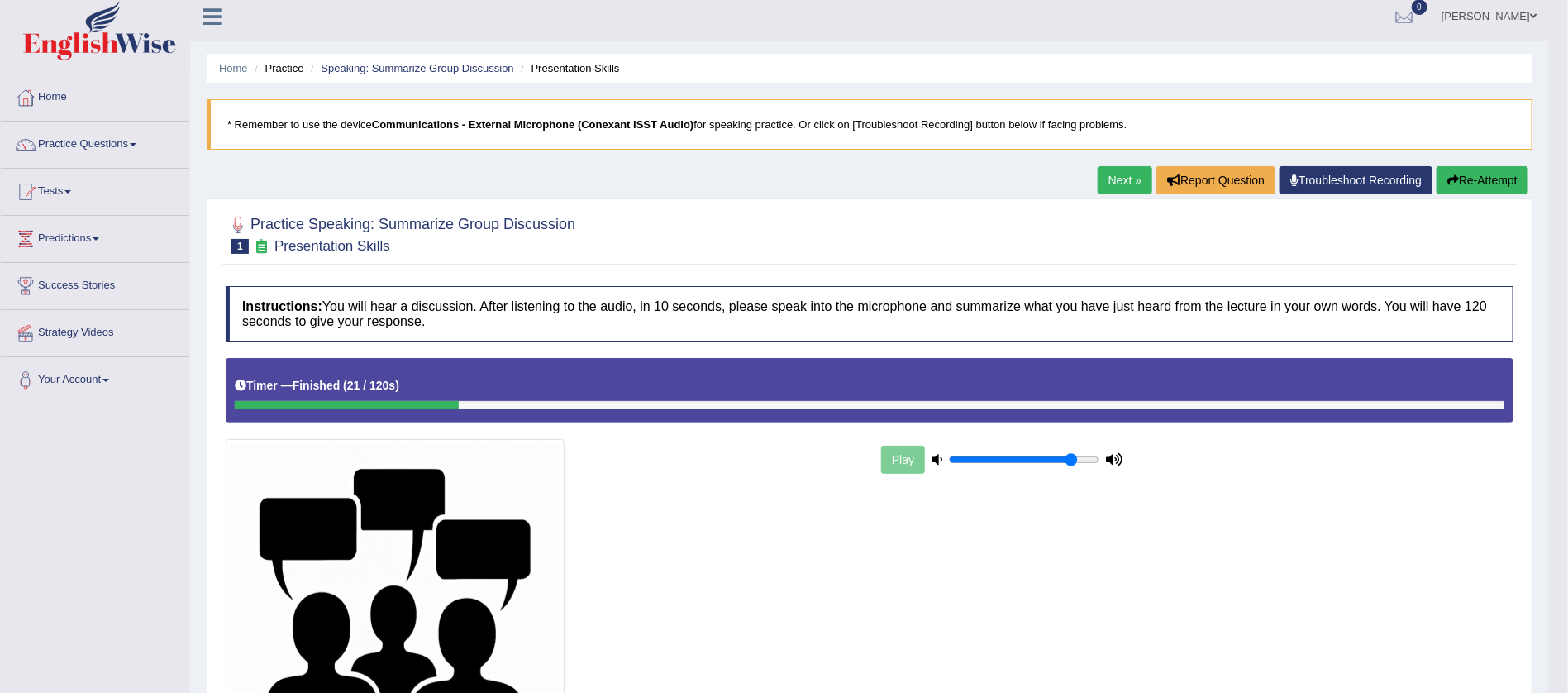
scroll to position [0, 0]
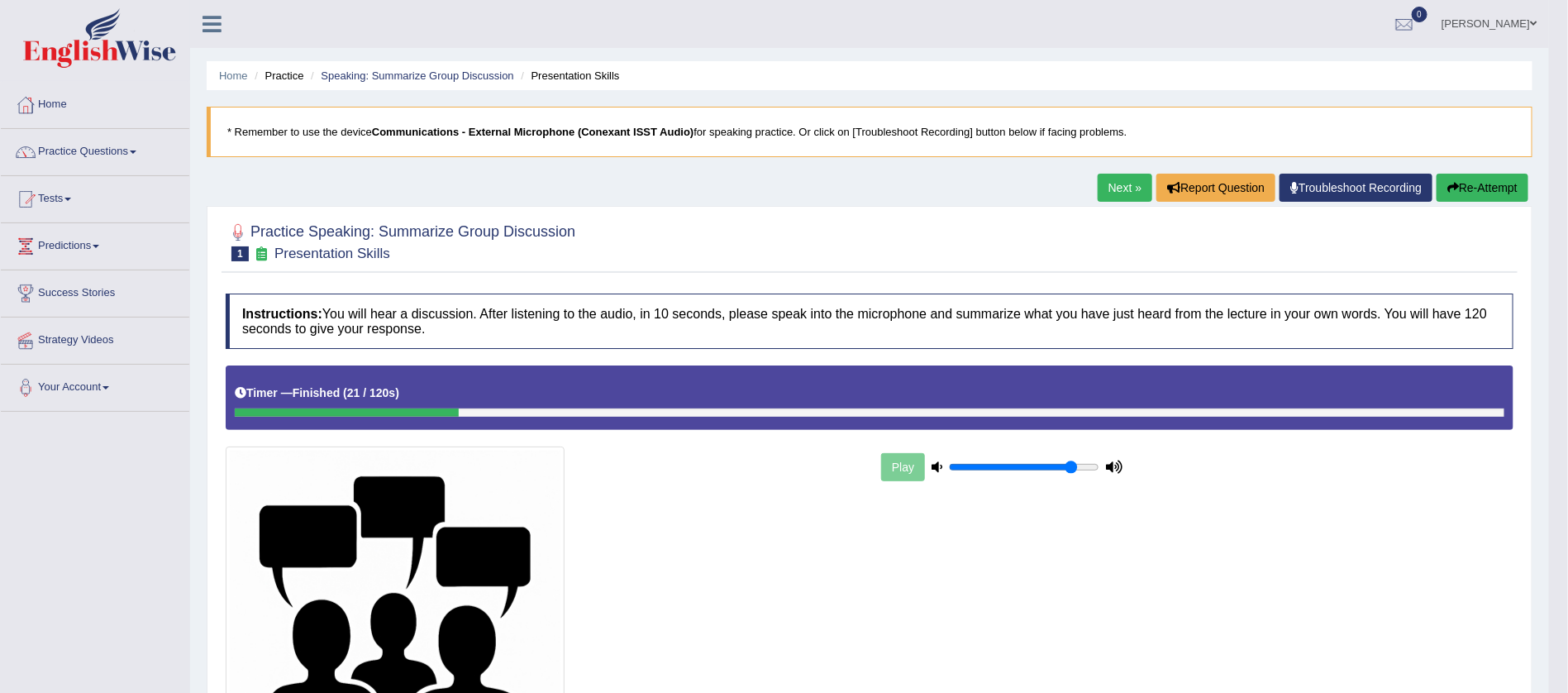
click at [1110, 190] on link "Next »" at bounding box center [1125, 187] width 55 height 28
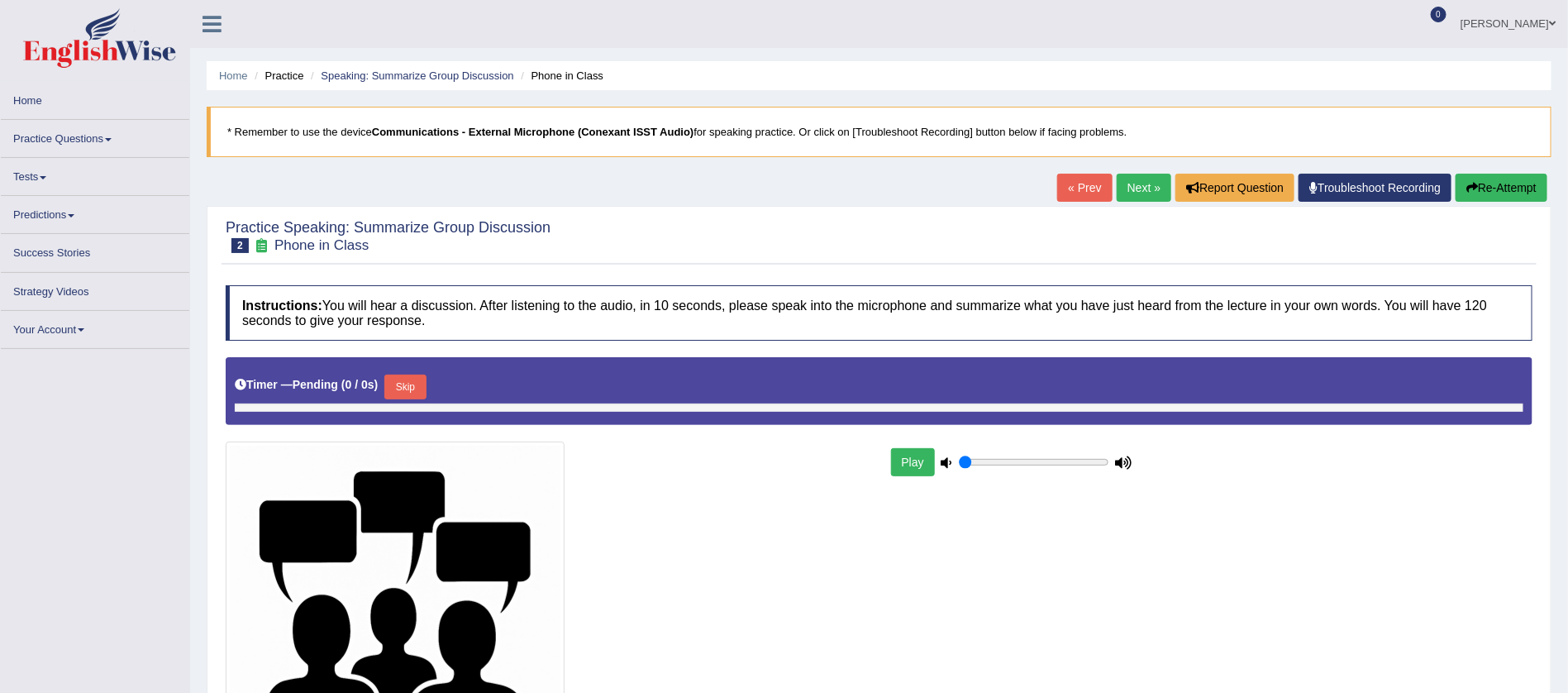
type input "0.85"
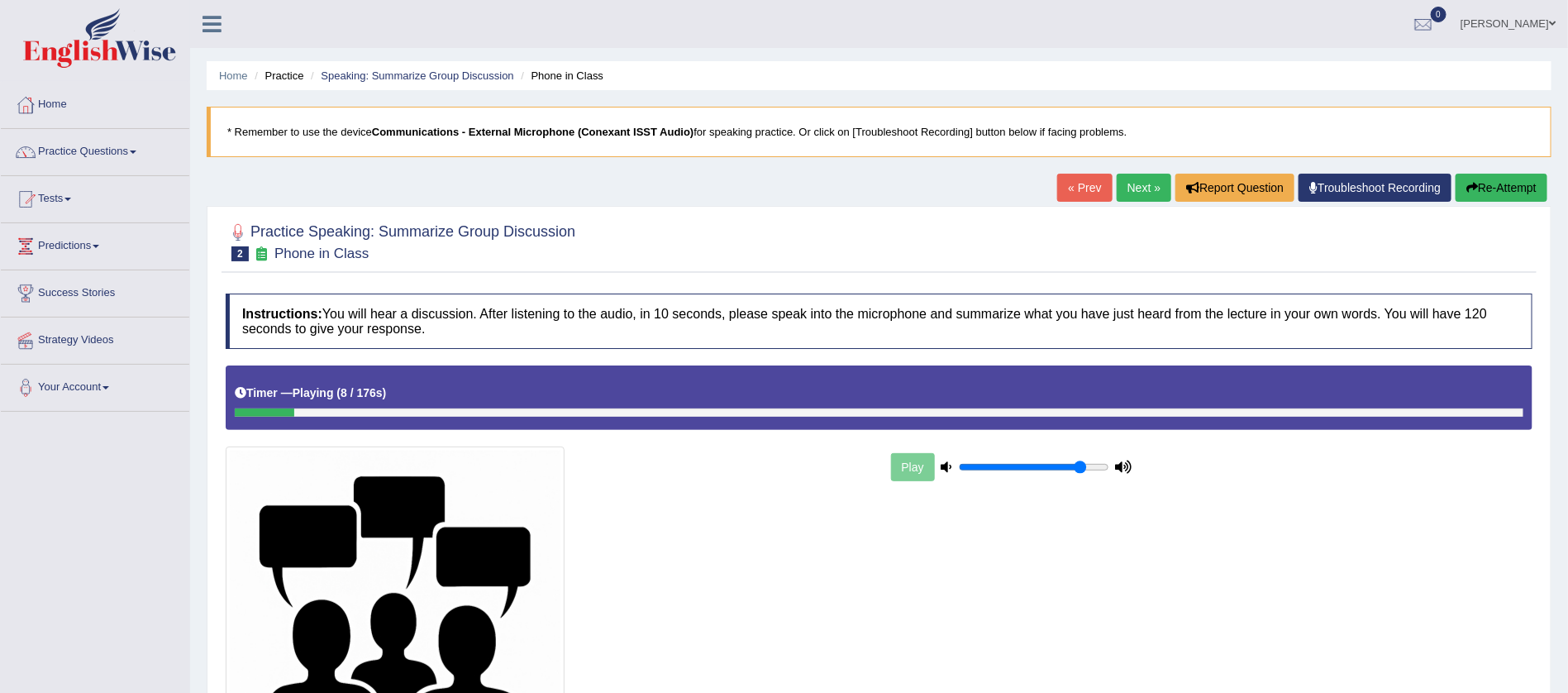
click at [980, 428] on div "Timer — Playing ( 8 / 176s ) Skip" at bounding box center [879, 397] width 1307 height 64
click at [997, 406] on div "Timer — Playing ( 9 / 176s ) Skip" at bounding box center [878, 393] width 1289 height 29
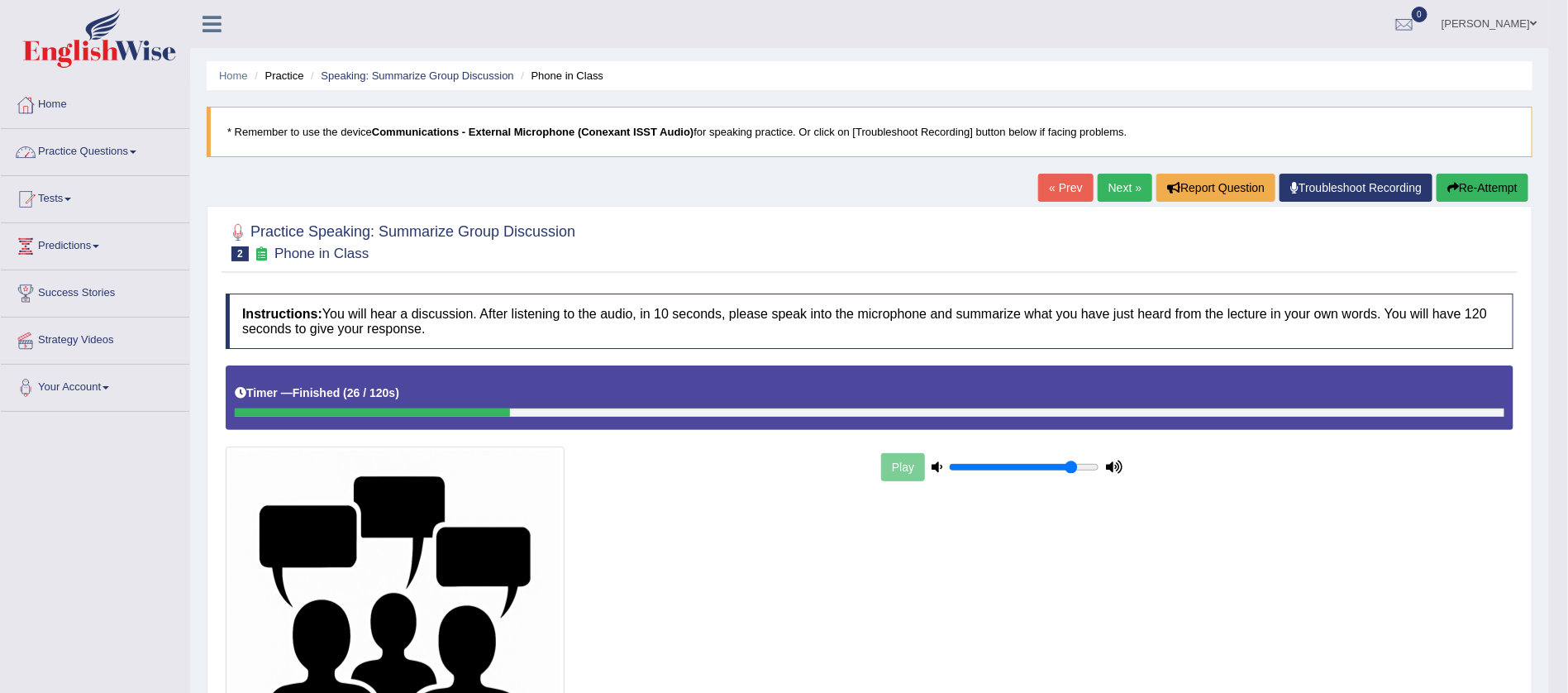
click at [137, 152] on span at bounding box center [133, 152] width 7 height 3
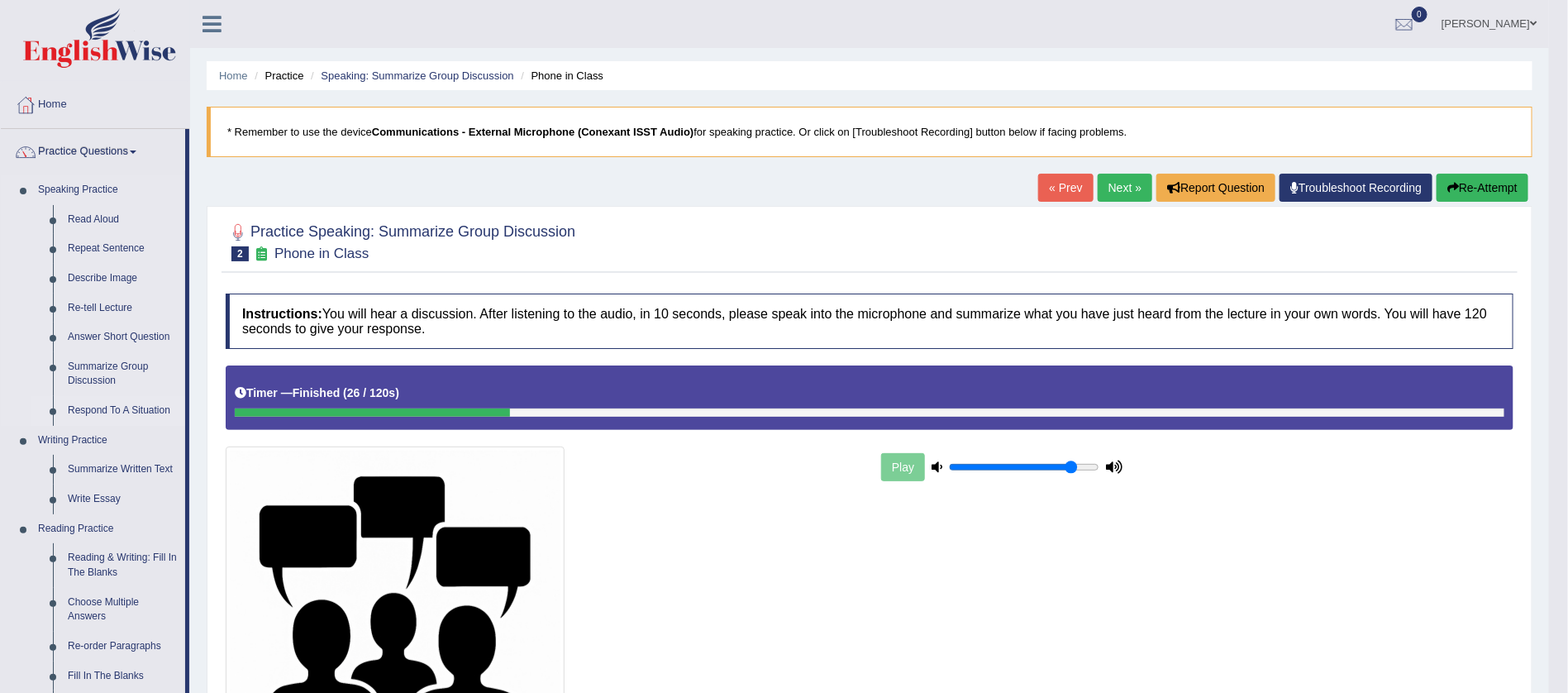
click at [105, 405] on link "Respond To A Situation" at bounding box center [123, 411] width 125 height 30
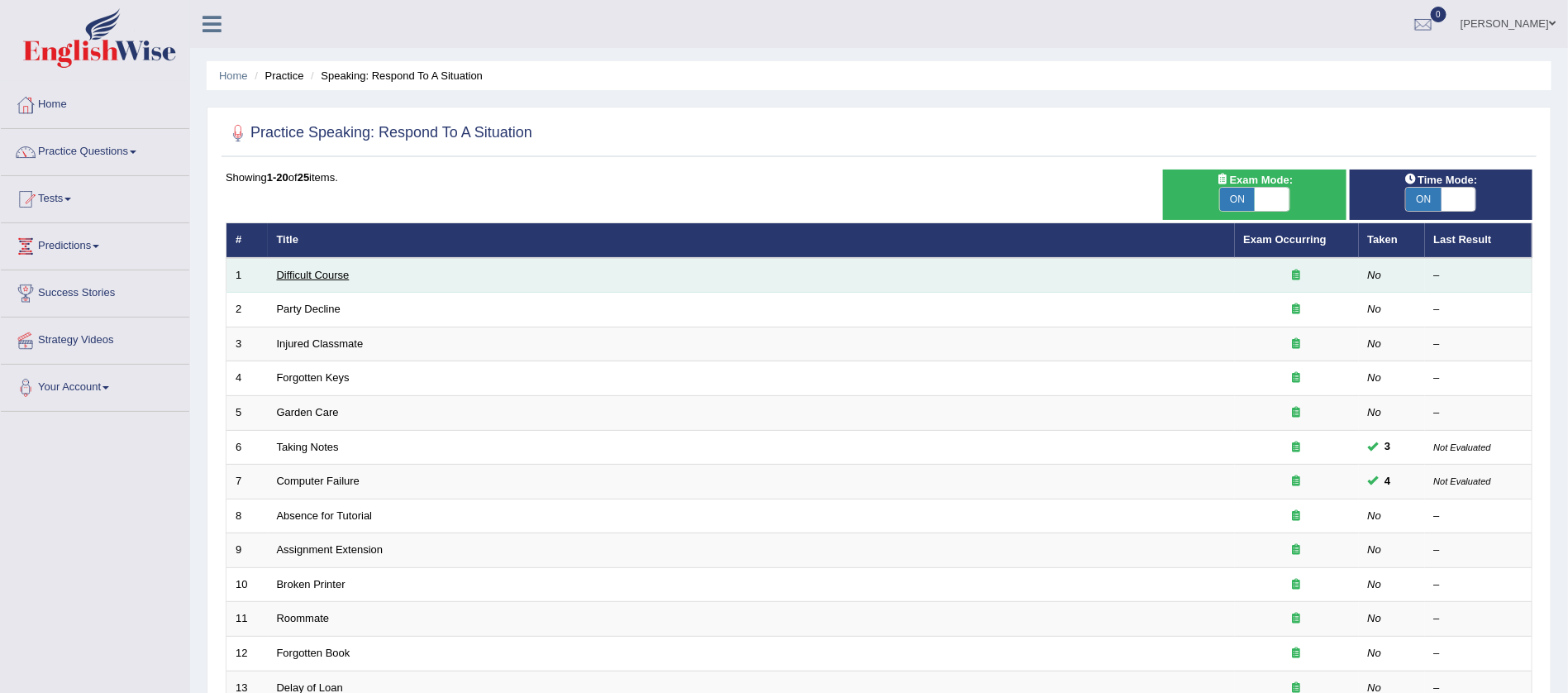
click at [294, 271] on link "Difficult Course" at bounding box center [314, 275] width 72 height 13
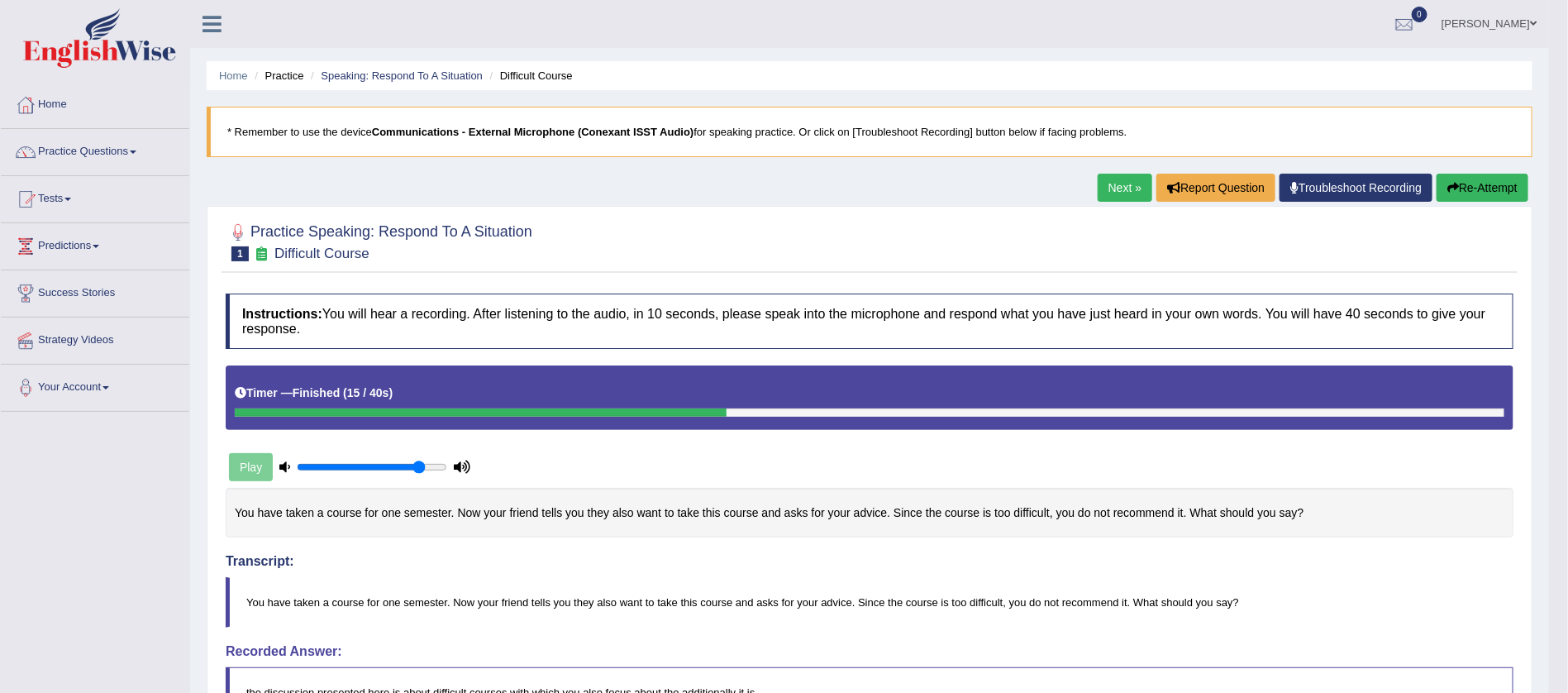
click at [1465, 201] on button "Re-Attempt" at bounding box center [1482, 187] width 92 height 28
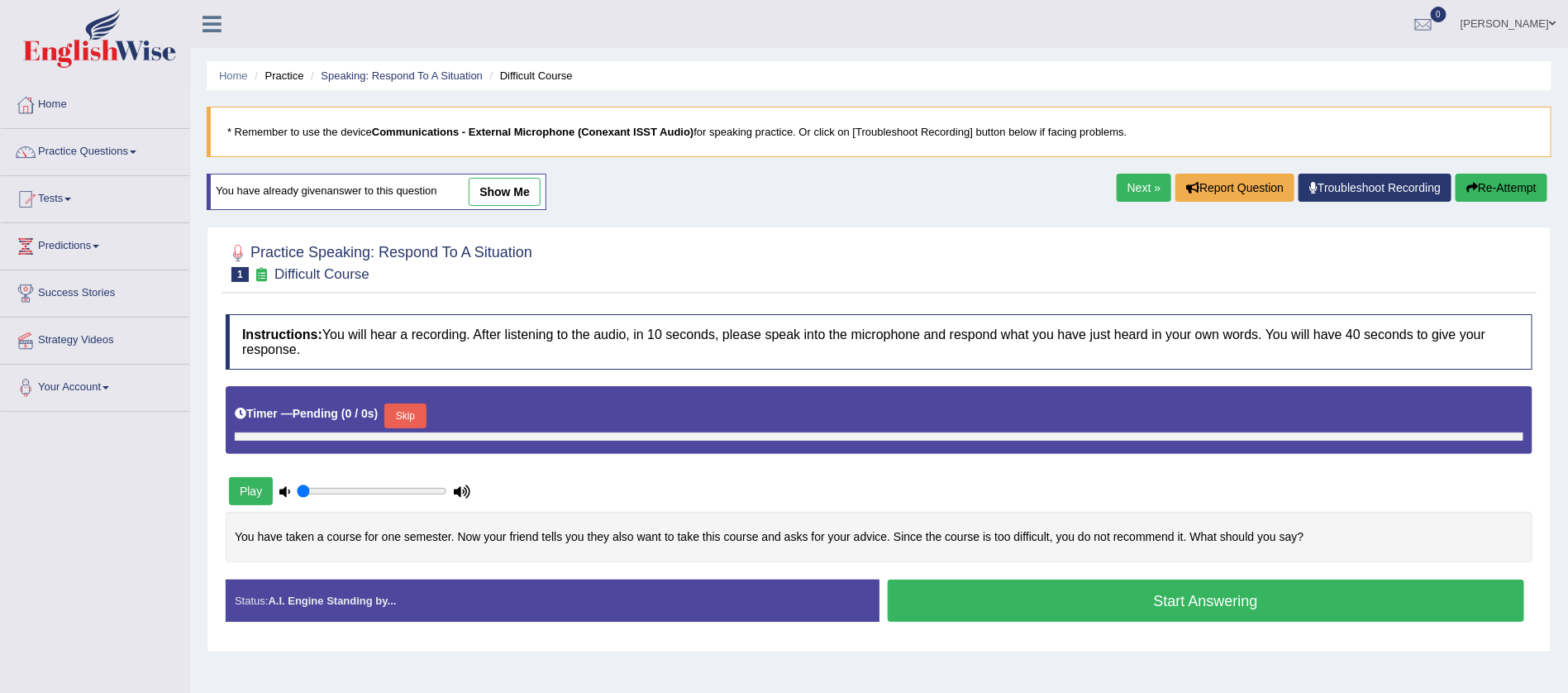
type input "0.85"
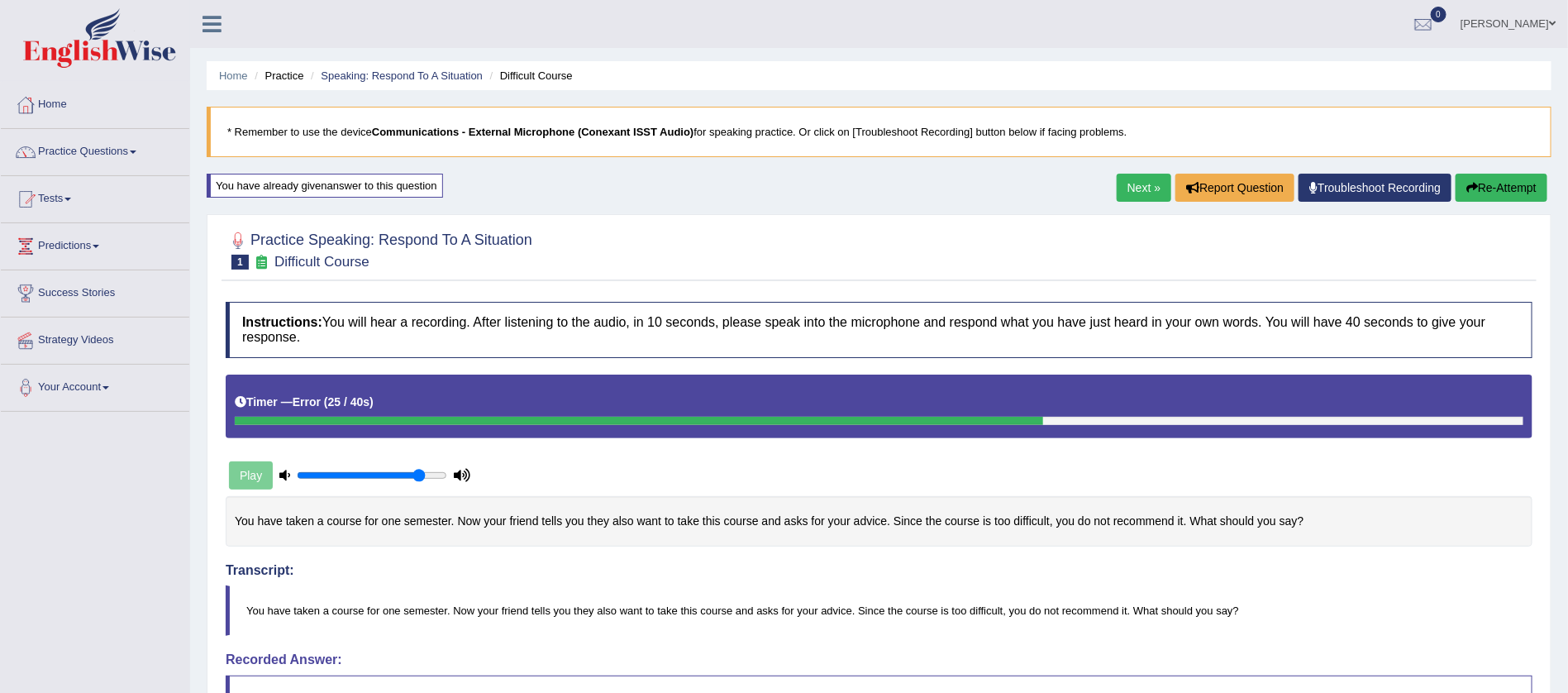
click at [1494, 191] on button "Re-Attempt" at bounding box center [1501, 187] width 92 height 28
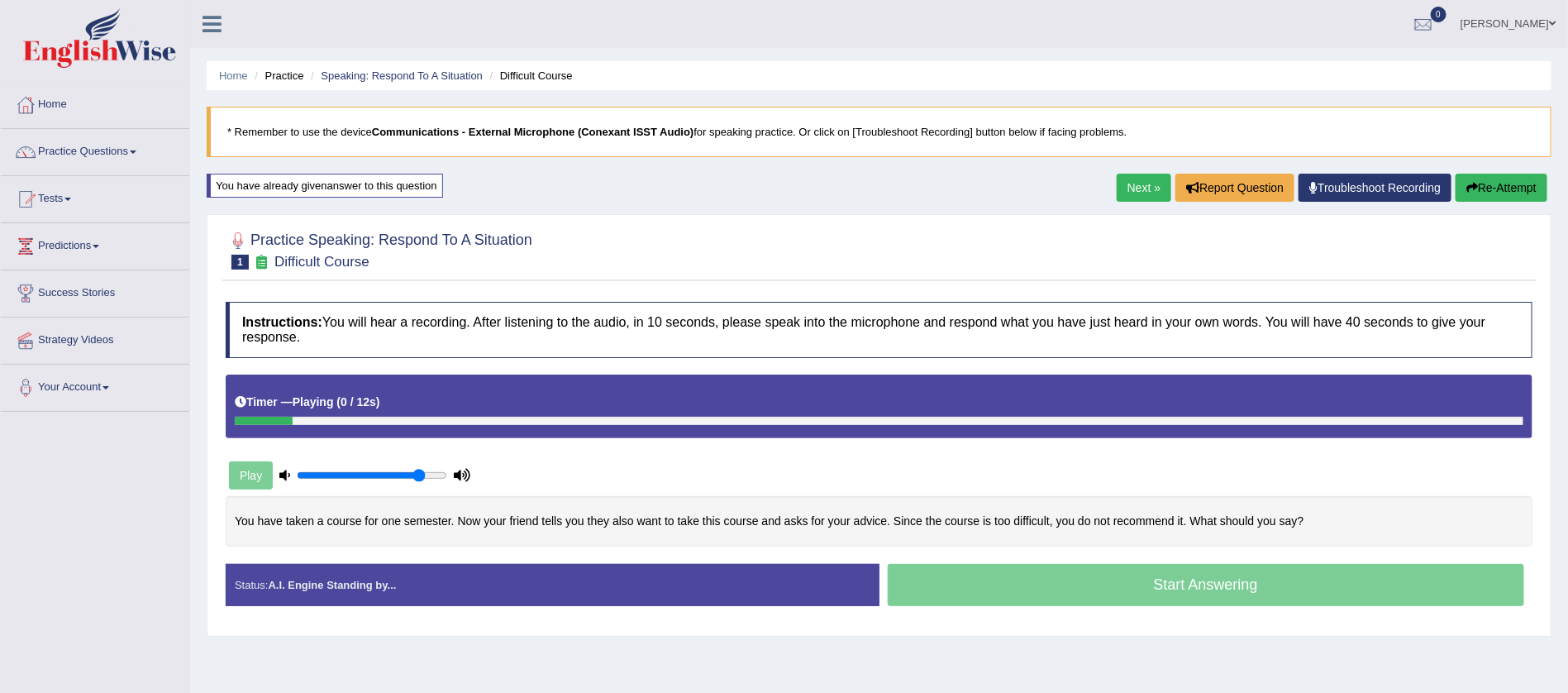
click at [411, 416] on div "Timer — Playing ( 0 / 12s ) Skip" at bounding box center [878, 402] width 1289 height 29
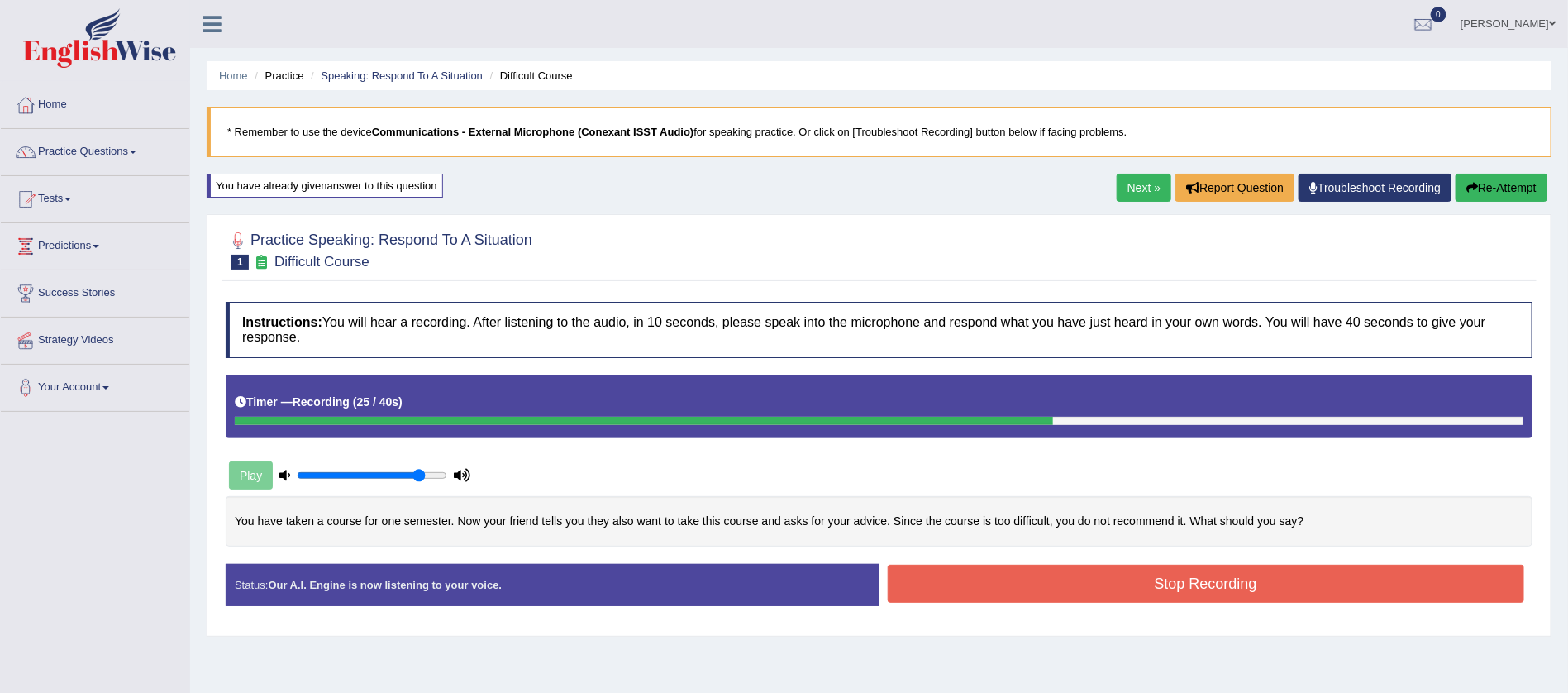
click at [1483, 180] on button "Re-Attempt" at bounding box center [1501, 187] width 92 height 28
click at [1201, 587] on button "Stop Recording" at bounding box center [1206, 583] width 637 height 38
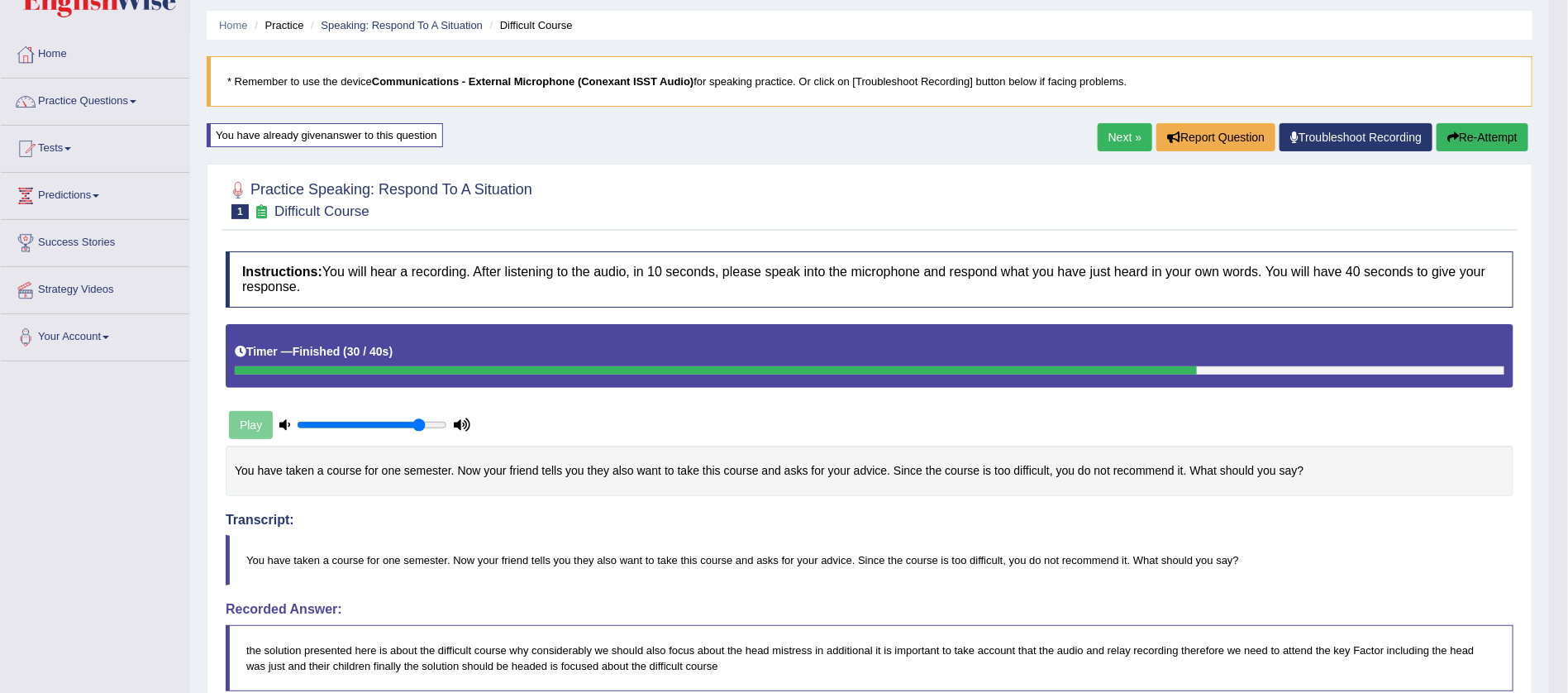
scroll to position [50, 0]
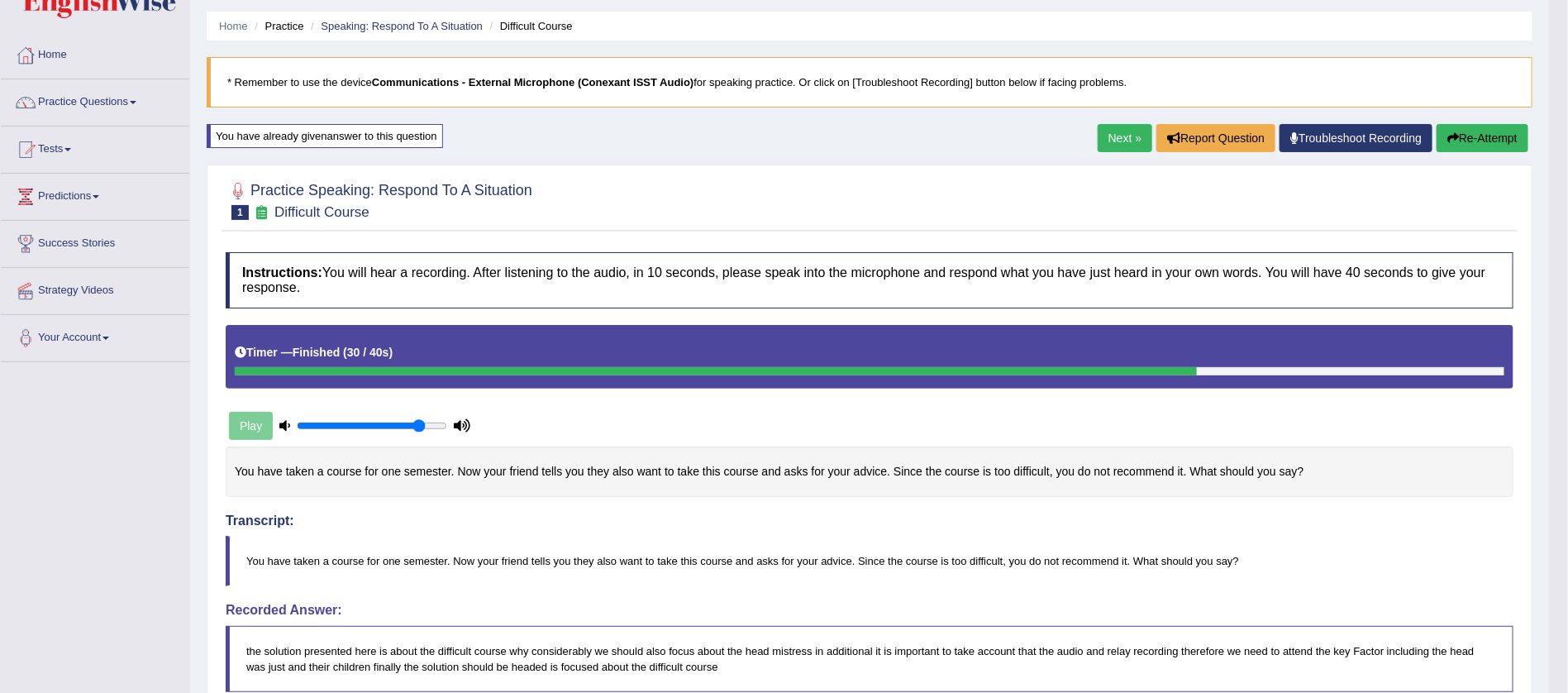
click at [1469, 129] on button "Re-Attempt" at bounding box center [1482, 137] width 92 height 28
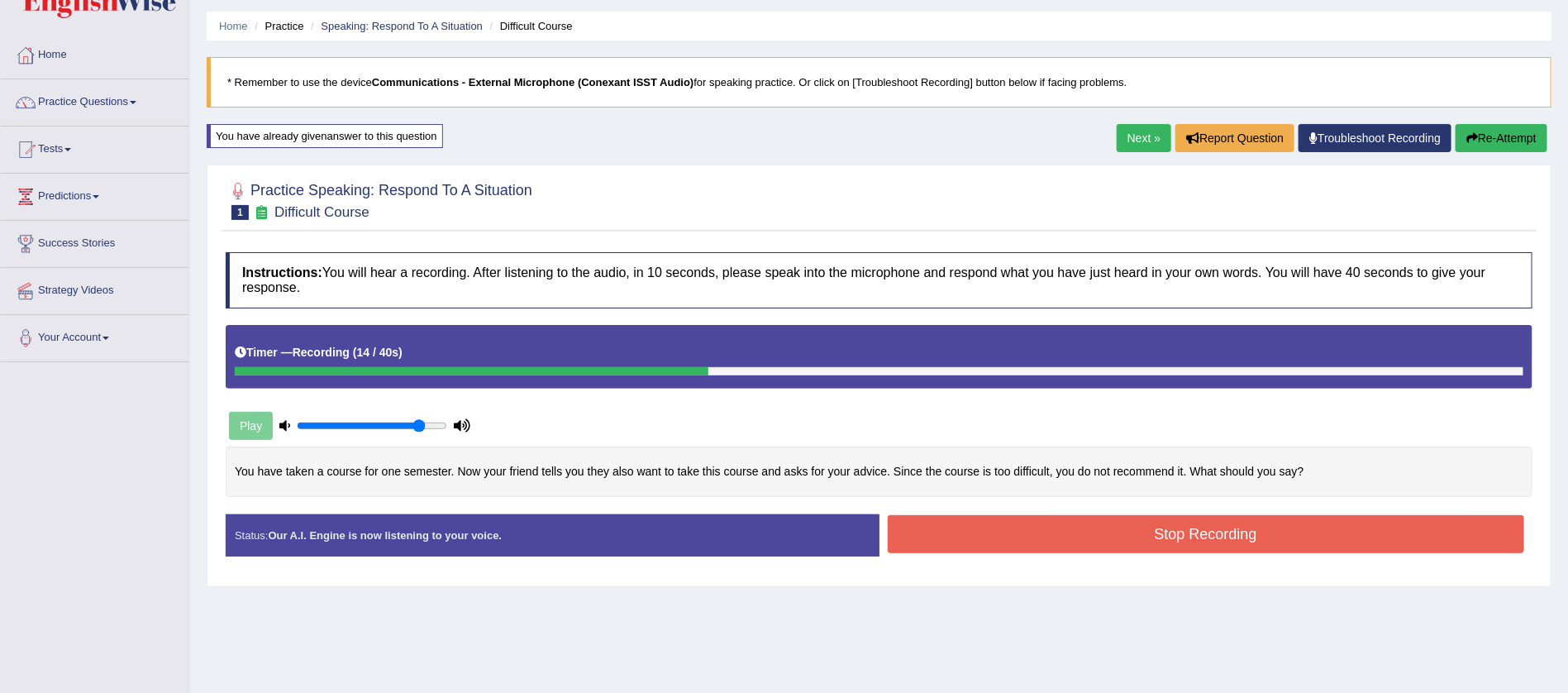
click at [1497, 137] on button "Re-Attempt" at bounding box center [1501, 137] width 92 height 28
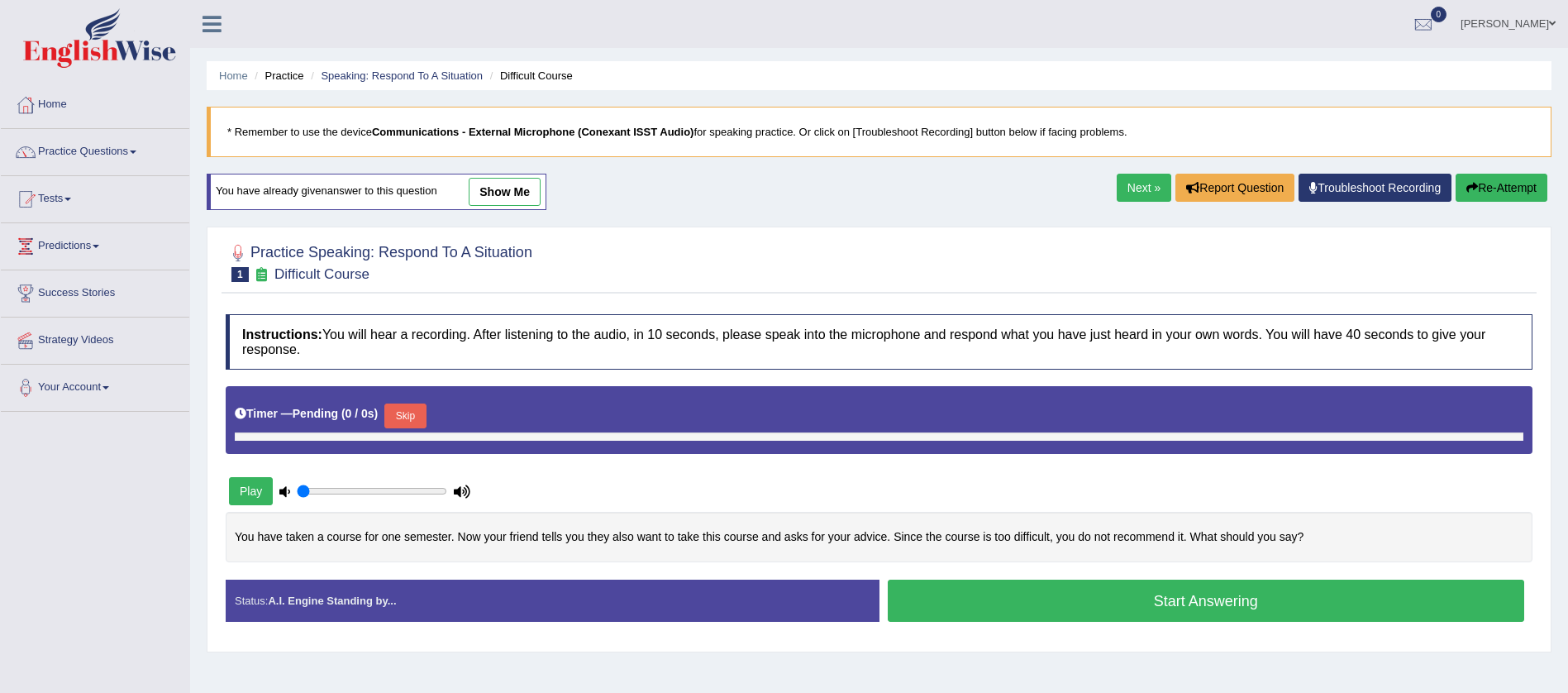
scroll to position [50, 0]
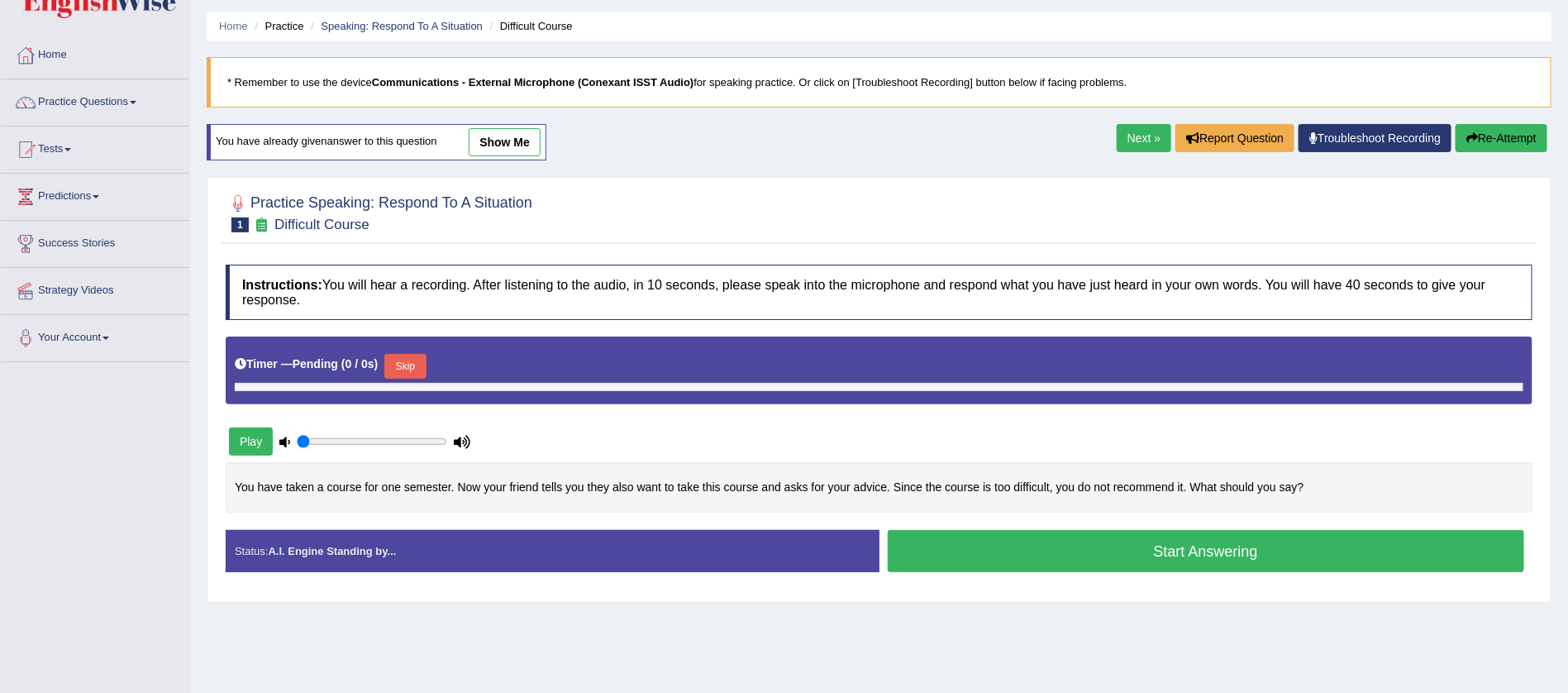
type input "0.85"
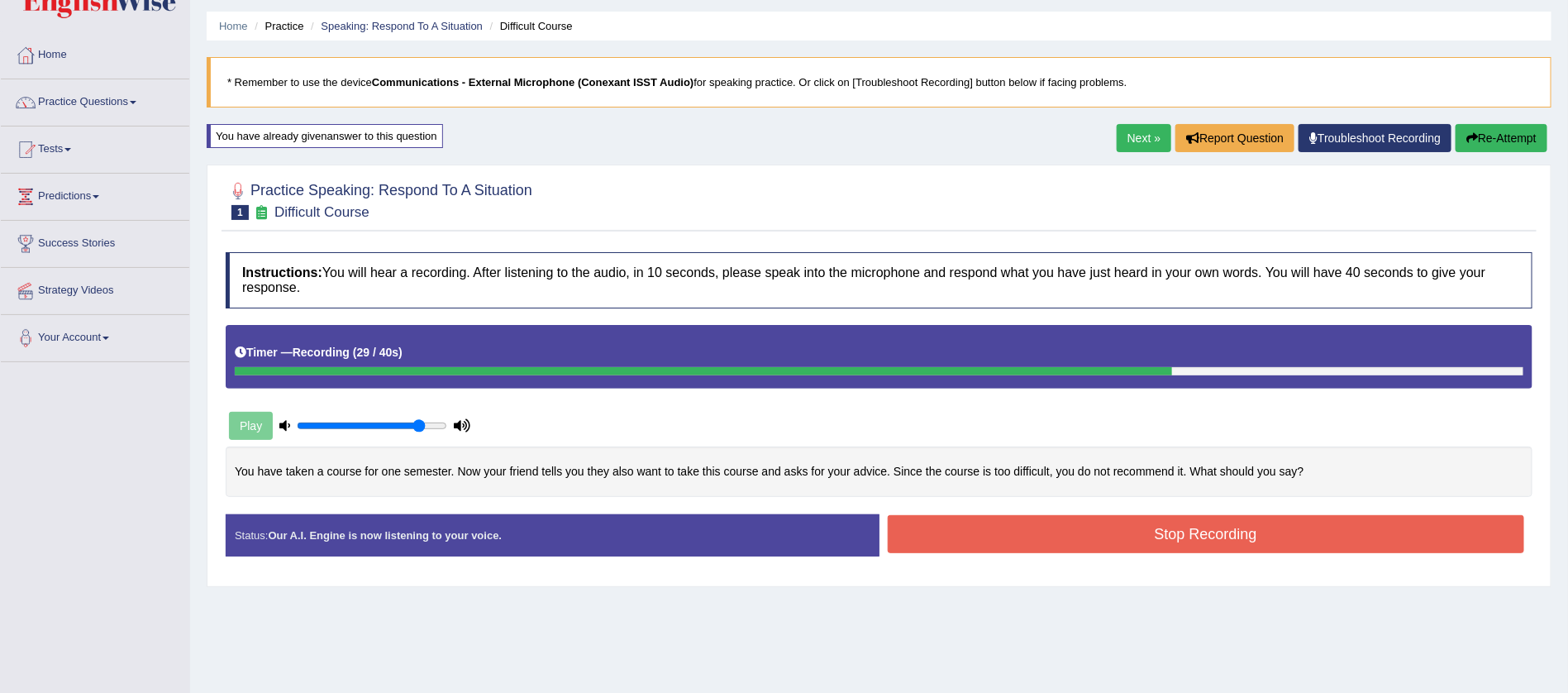
click at [1194, 536] on button "Stop Recording" at bounding box center [1206, 534] width 637 height 38
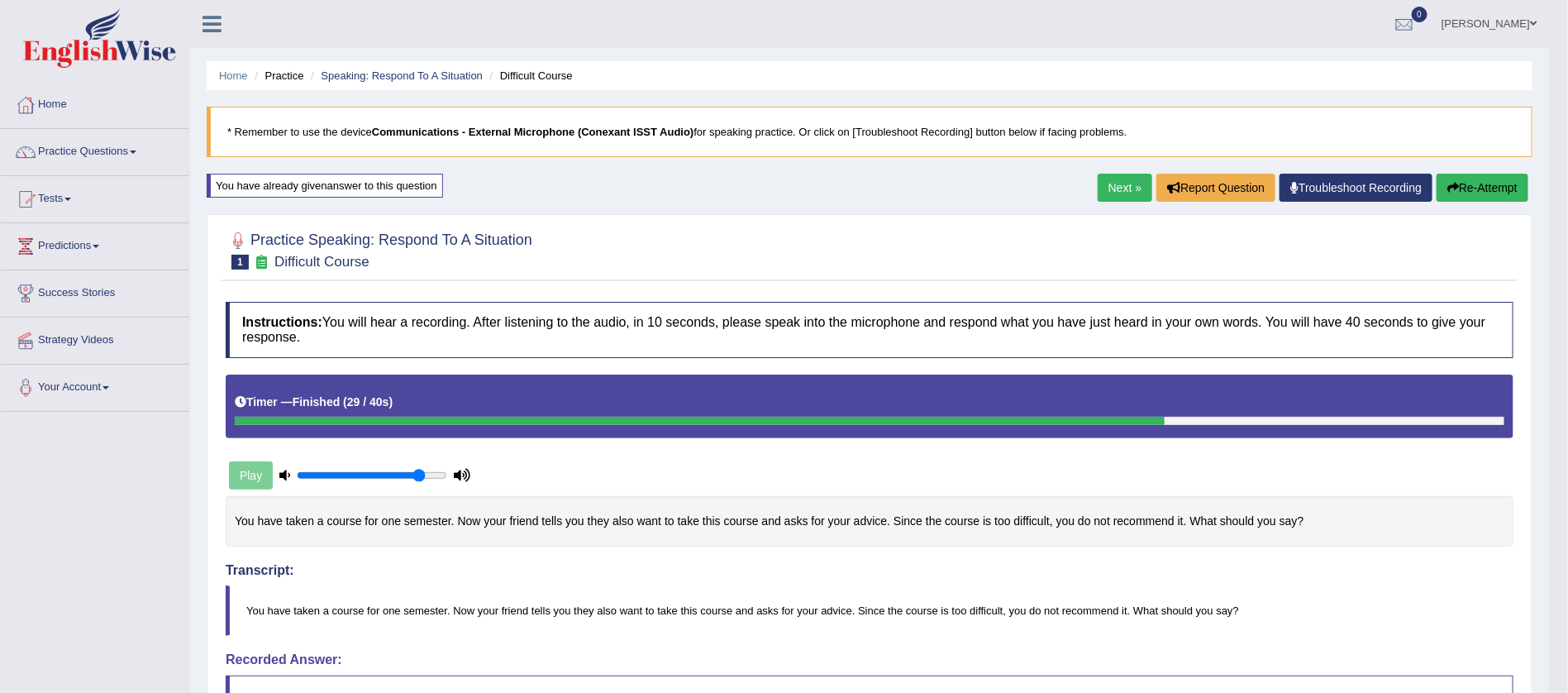
click at [1464, 189] on button "Re-Attempt" at bounding box center [1482, 187] width 92 height 28
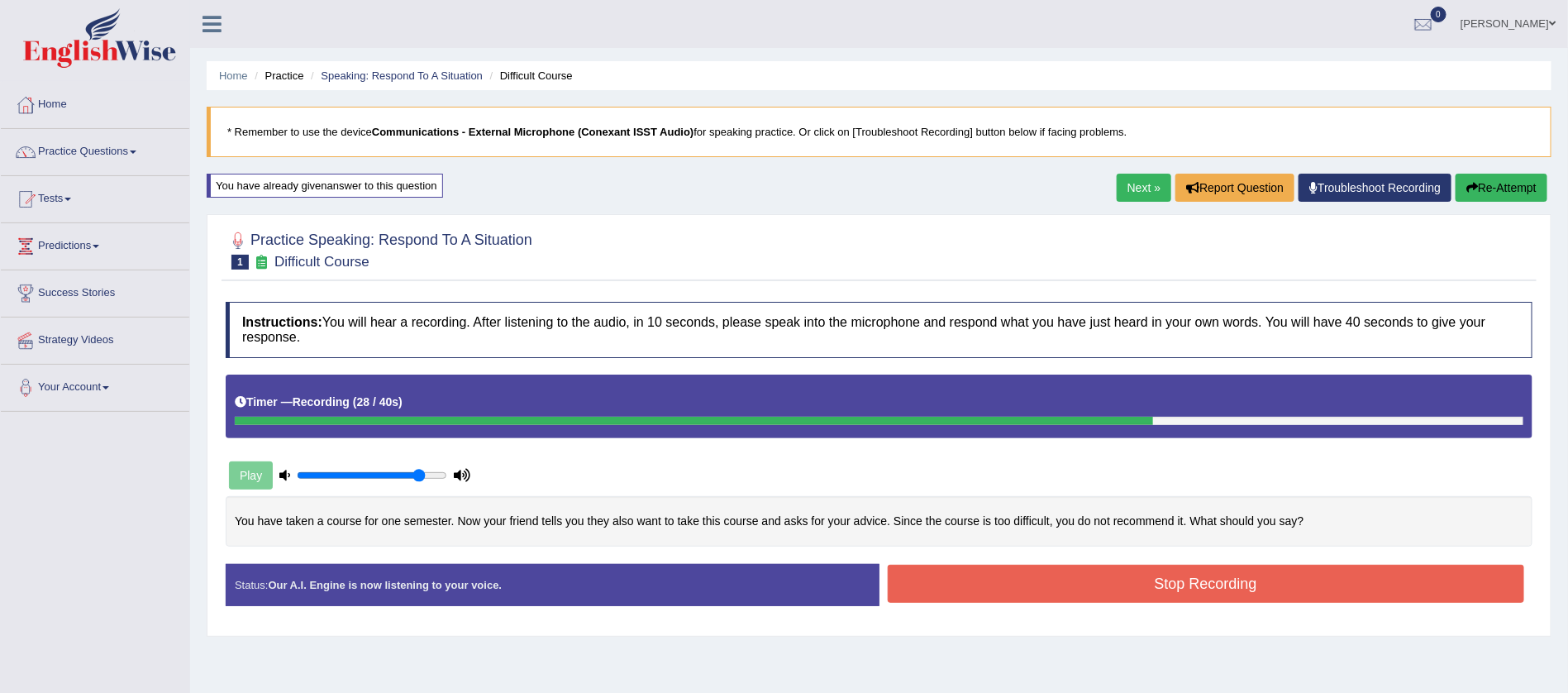
click at [1173, 565] on button "Stop Recording" at bounding box center [1206, 583] width 637 height 38
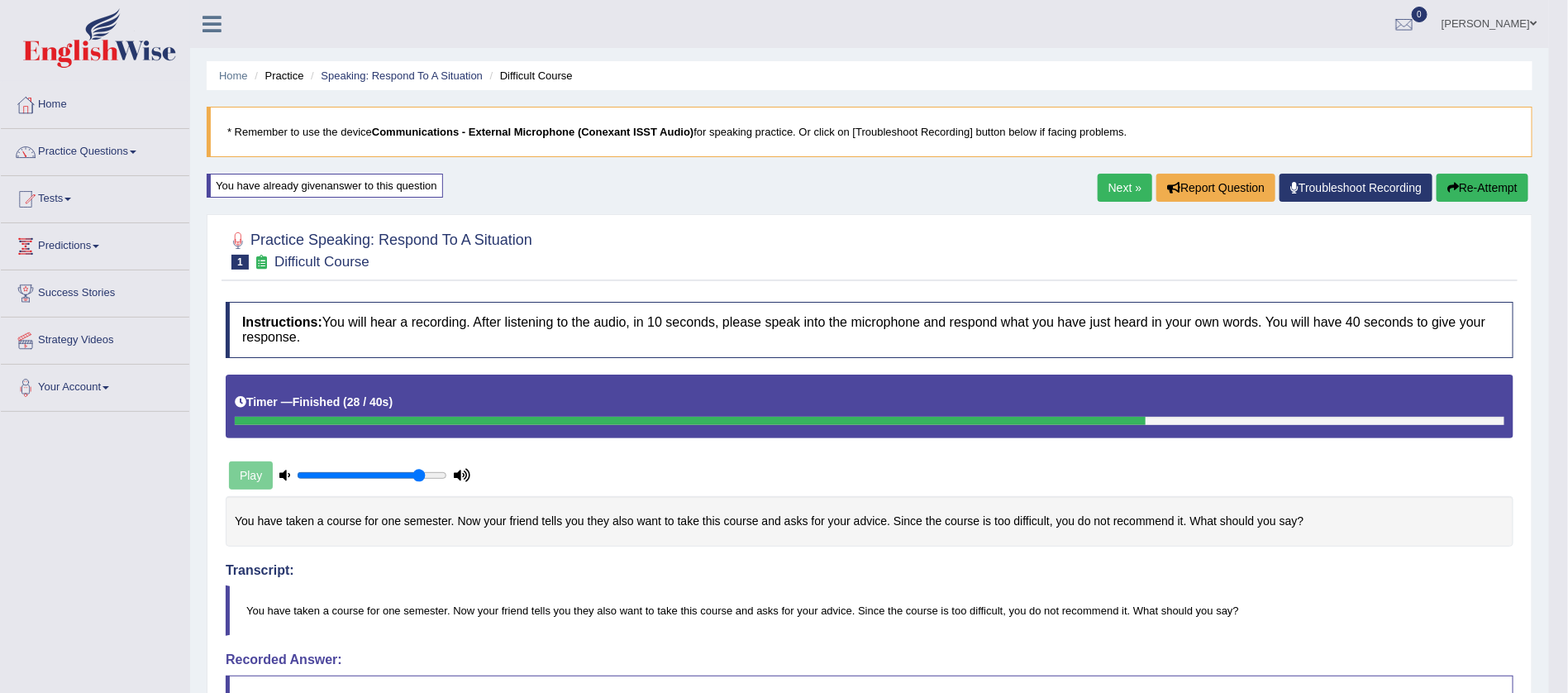
click at [1478, 185] on button "Re-Attempt" at bounding box center [1482, 187] width 92 height 28
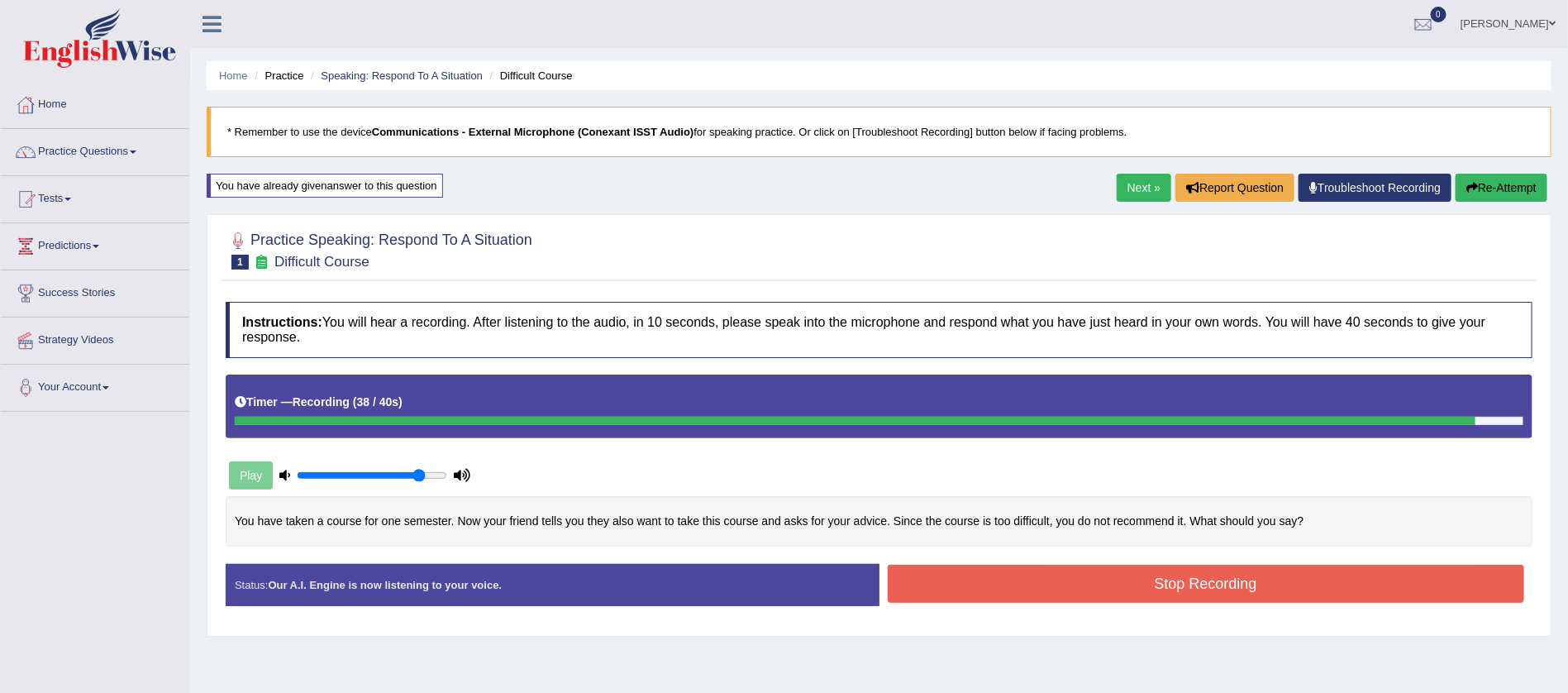
click at [1202, 589] on button "Stop Recording" at bounding box center [1206, 583] width 637 height 38
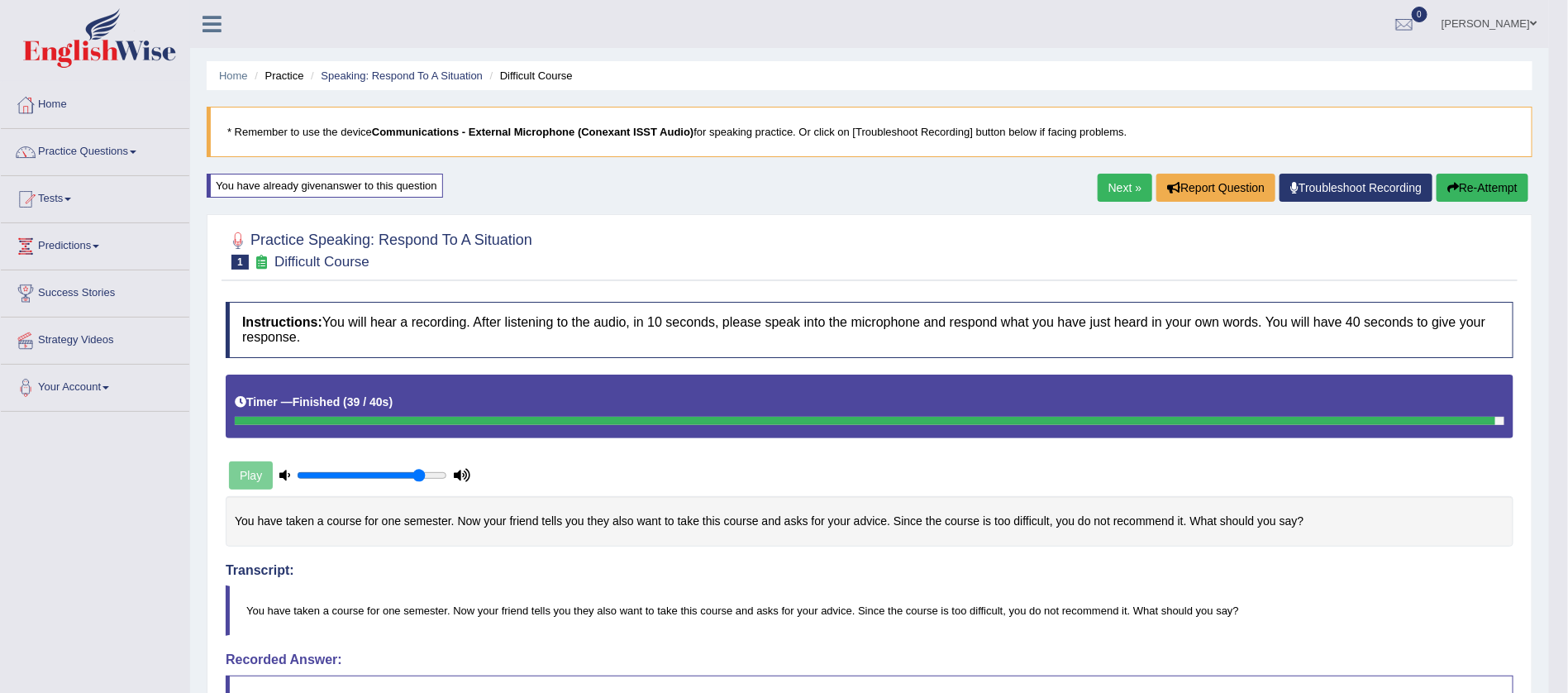
click at [1120, 180] on link "Next »" at bounding box center [1125, 187] width 55 height 28
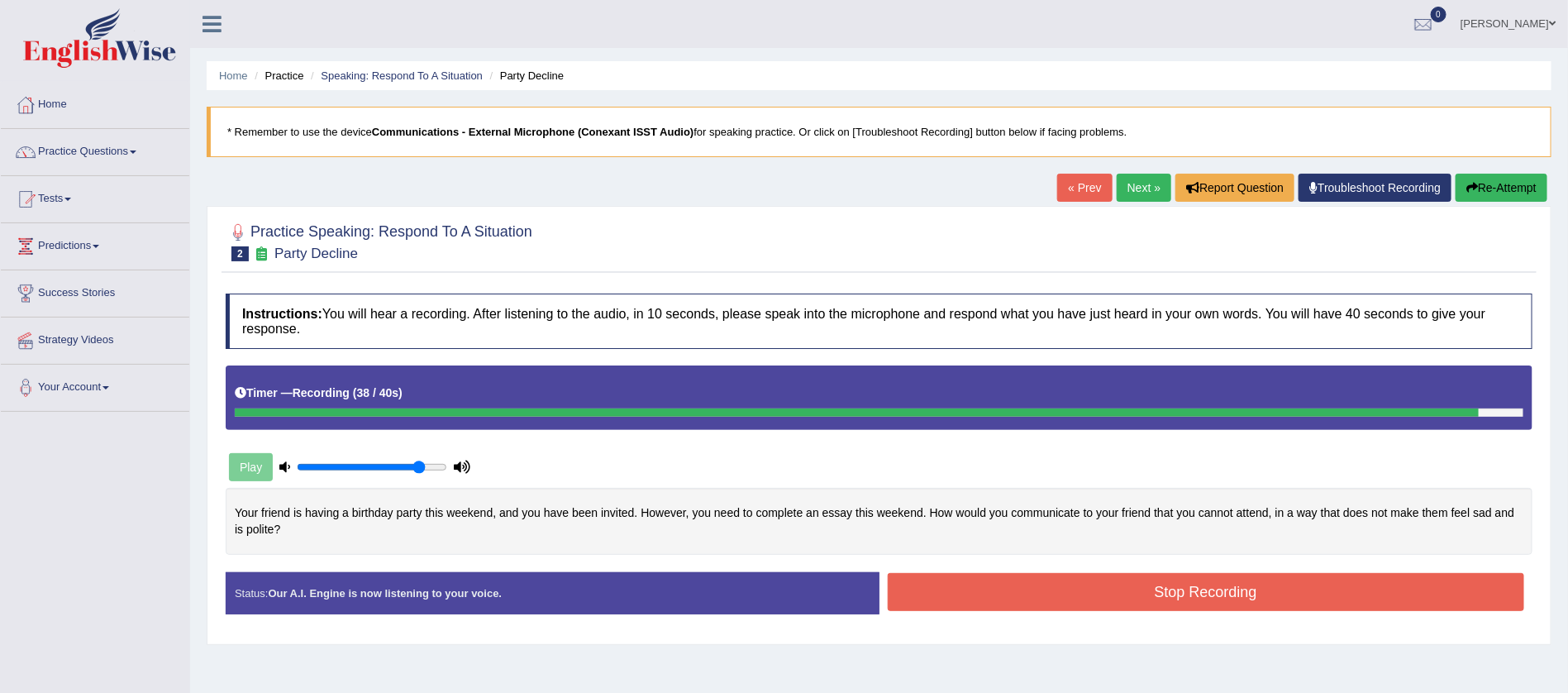
click at [1193, 593] on button "Stop Recording" at bounding box center [1206, 592] width 637 height 38
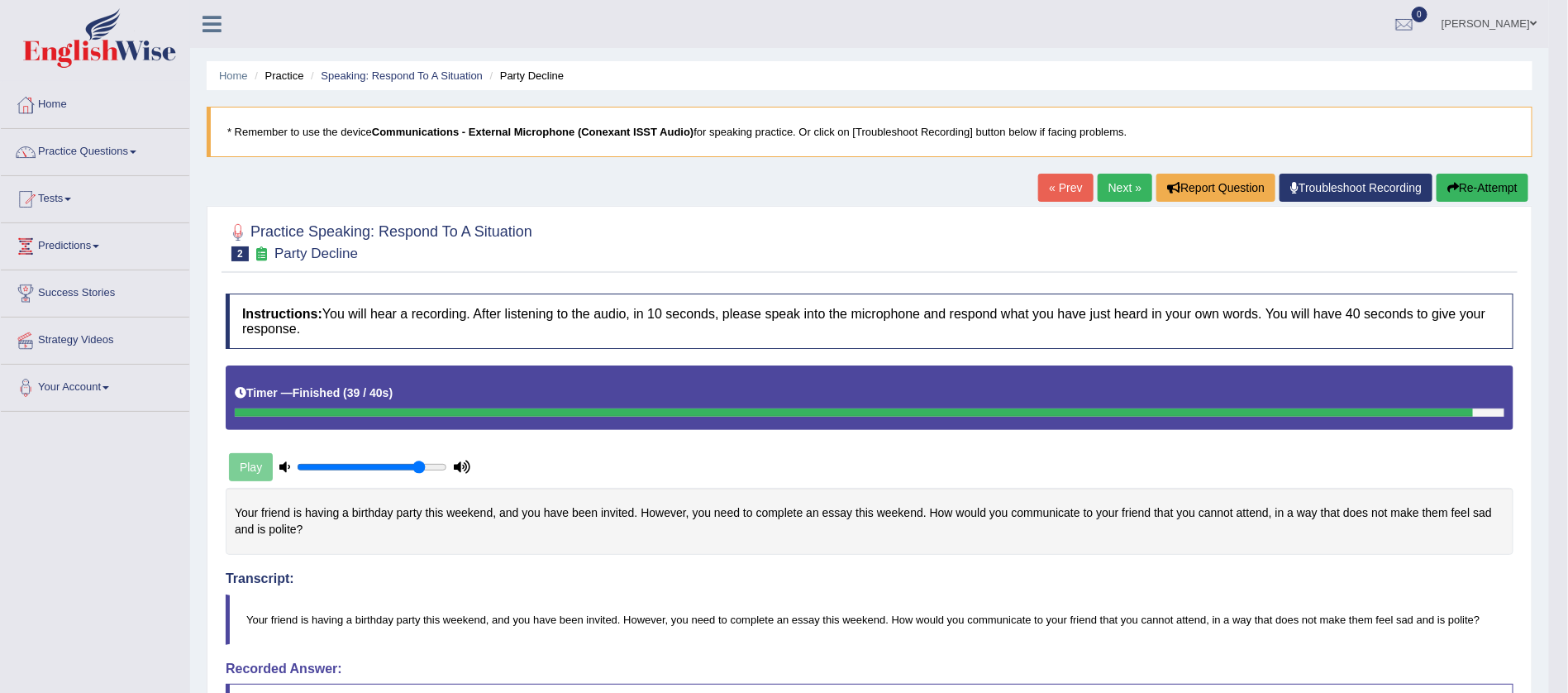
click at [137, 153] on span at bounding box center [133, 152] width 7 height 3
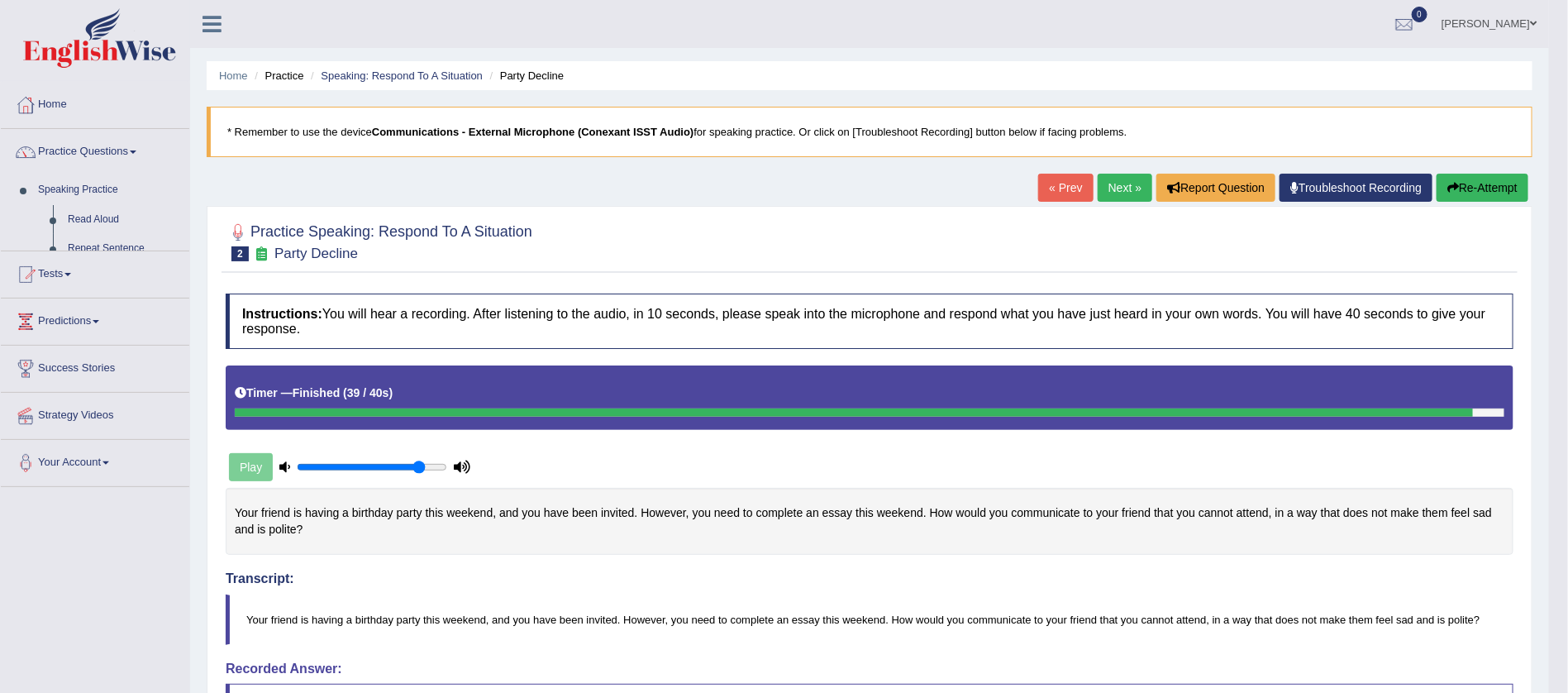
click at [137, 153] on span at bounding box center [133, 152] width 7 height 3
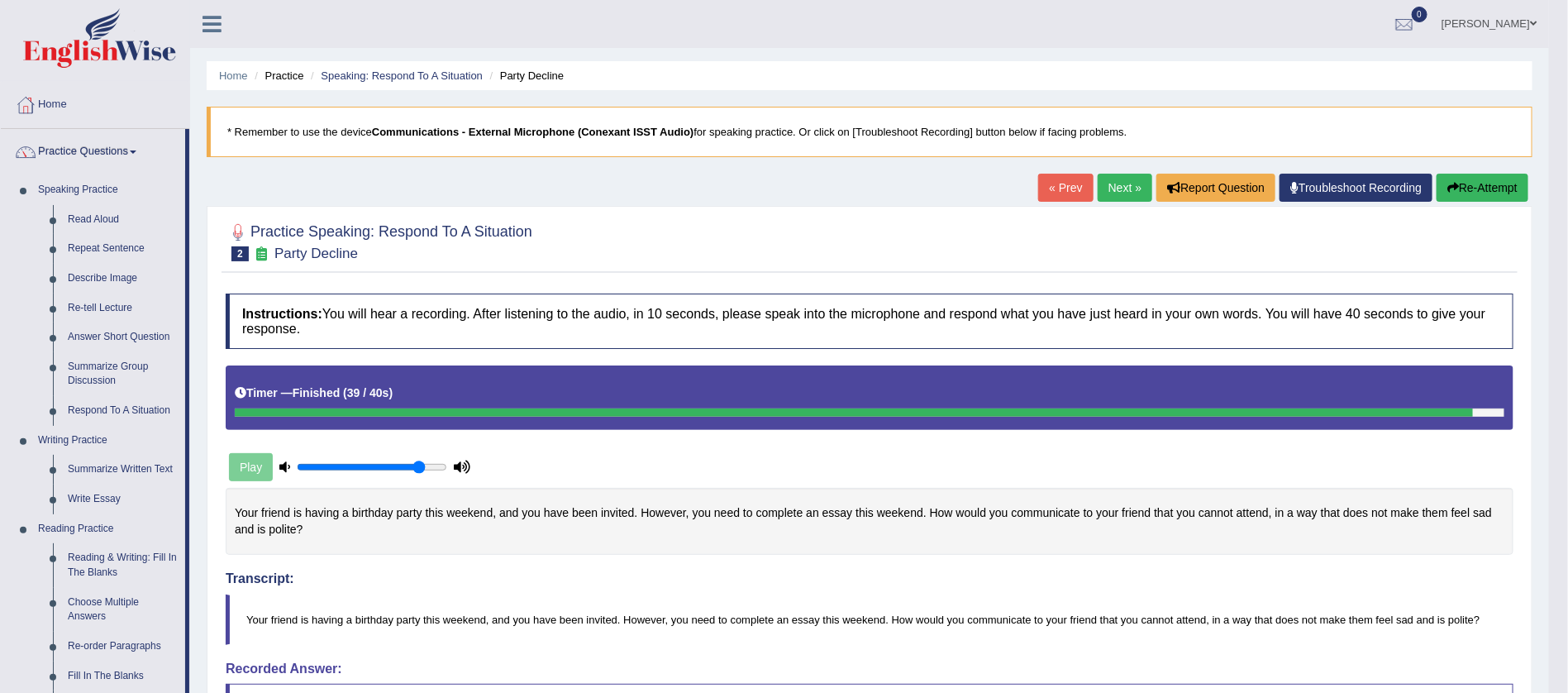
click at [137, 153] on span at bounding box center [133, 152] width 7 height 3
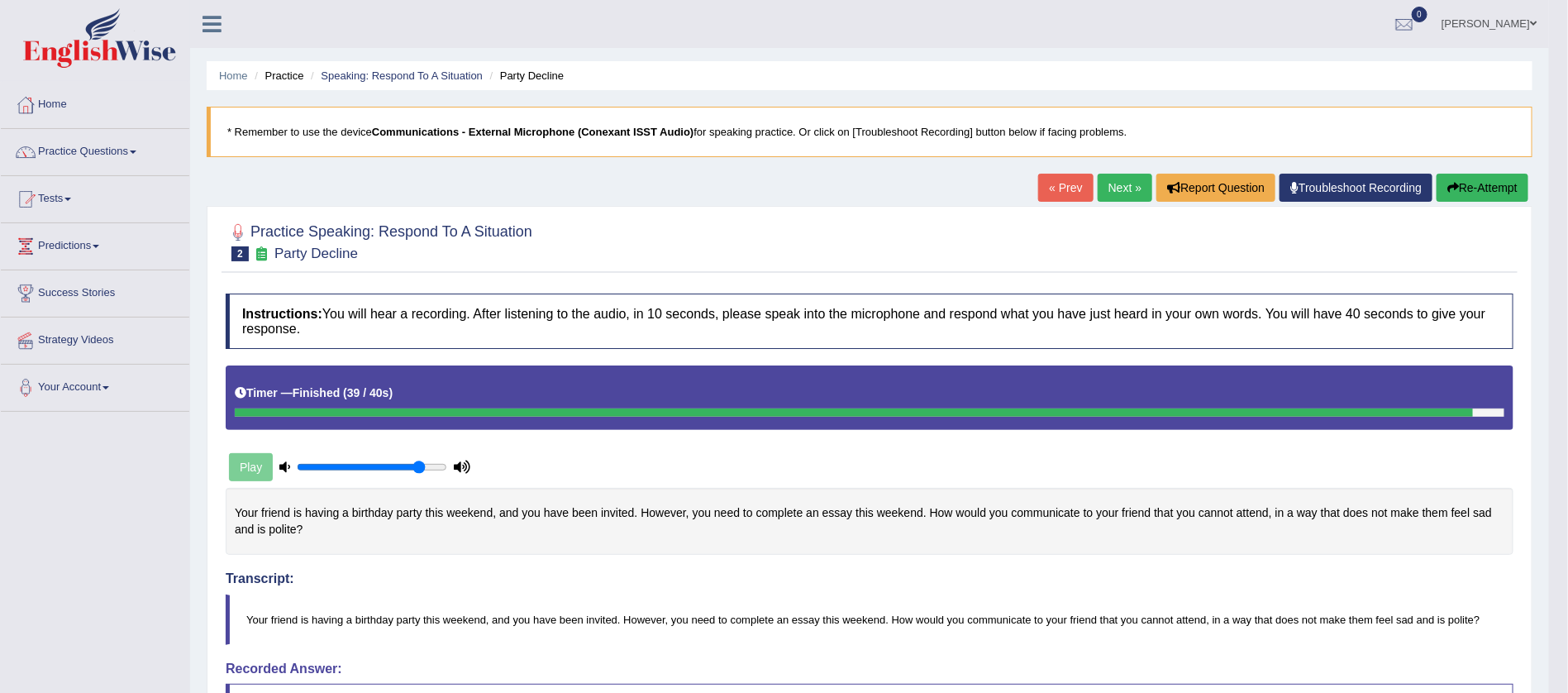
click at [137, 153] on span at bounding box center [133, 152] width 7 height 3
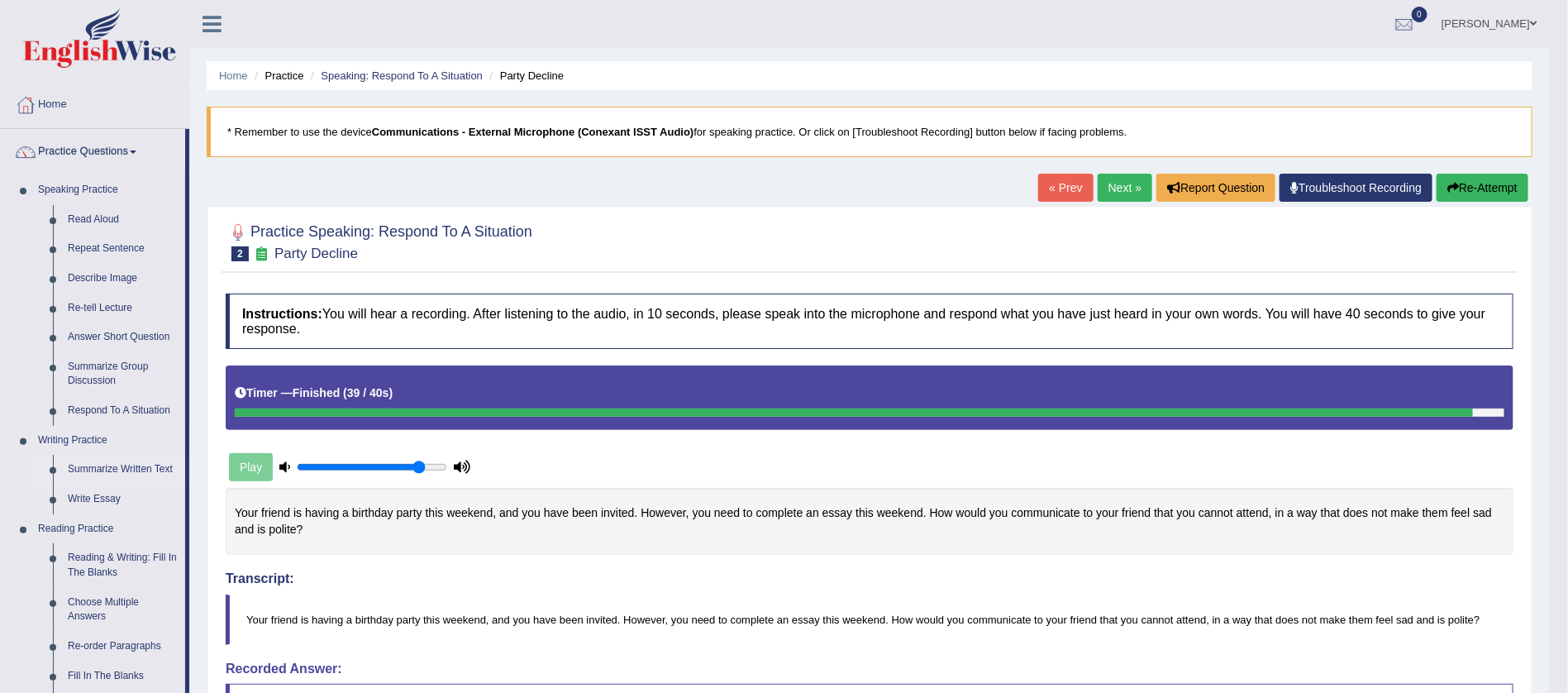
click at [102, 467] on link "Summarize Written Text" at bounding box center [123, 469] width 125 height 30
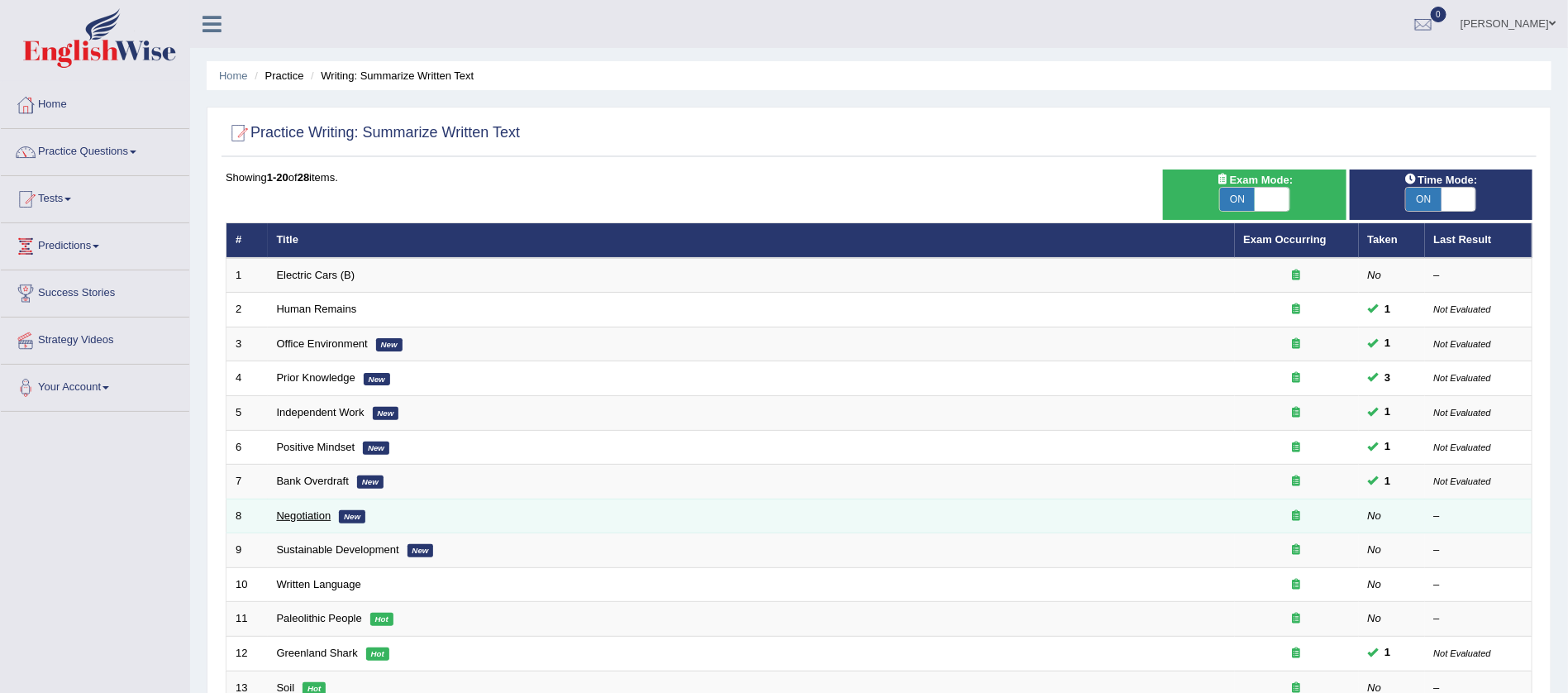
click at [300, 509] on link "Negotiation" at bounding box center [304, 515] width 55 height 13
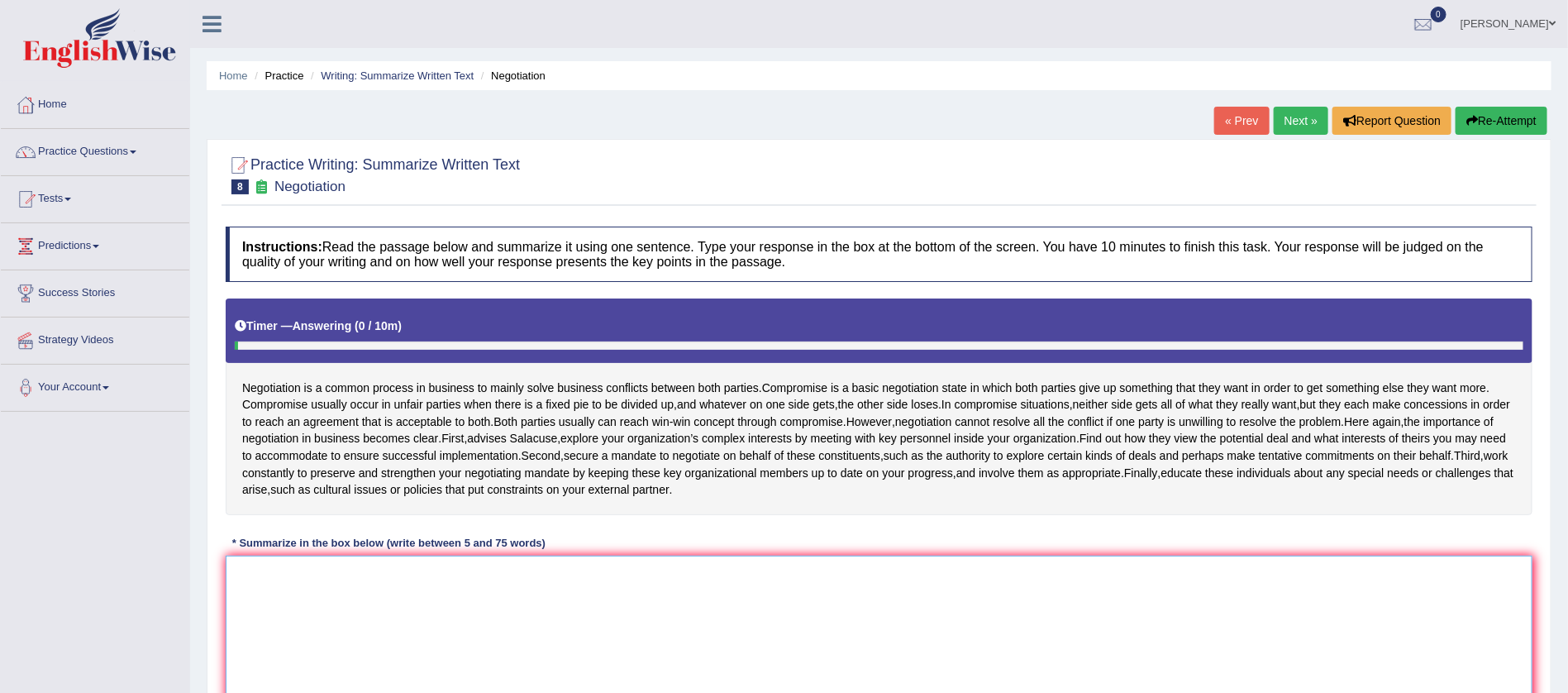
click at [305, 600] on textarea at bounding box center [879, 636] width 1307 height 160
click at [1506, 118] on button "Re-Attempt" at bounding box center [1501, 120] width 92 height 28
click at [369, 615] on textarea at bounding box center [879, 636] width 1307 height 160
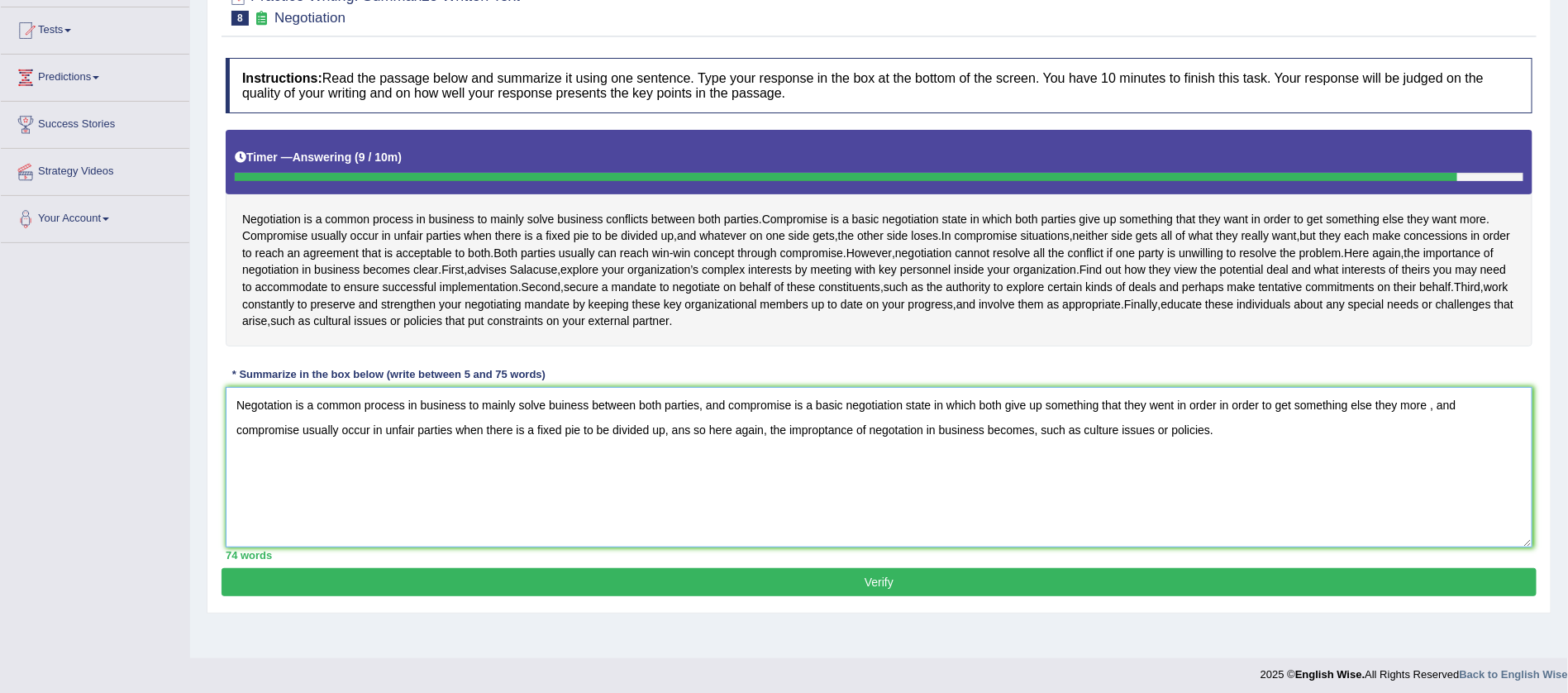
scroll to position [175, 0]
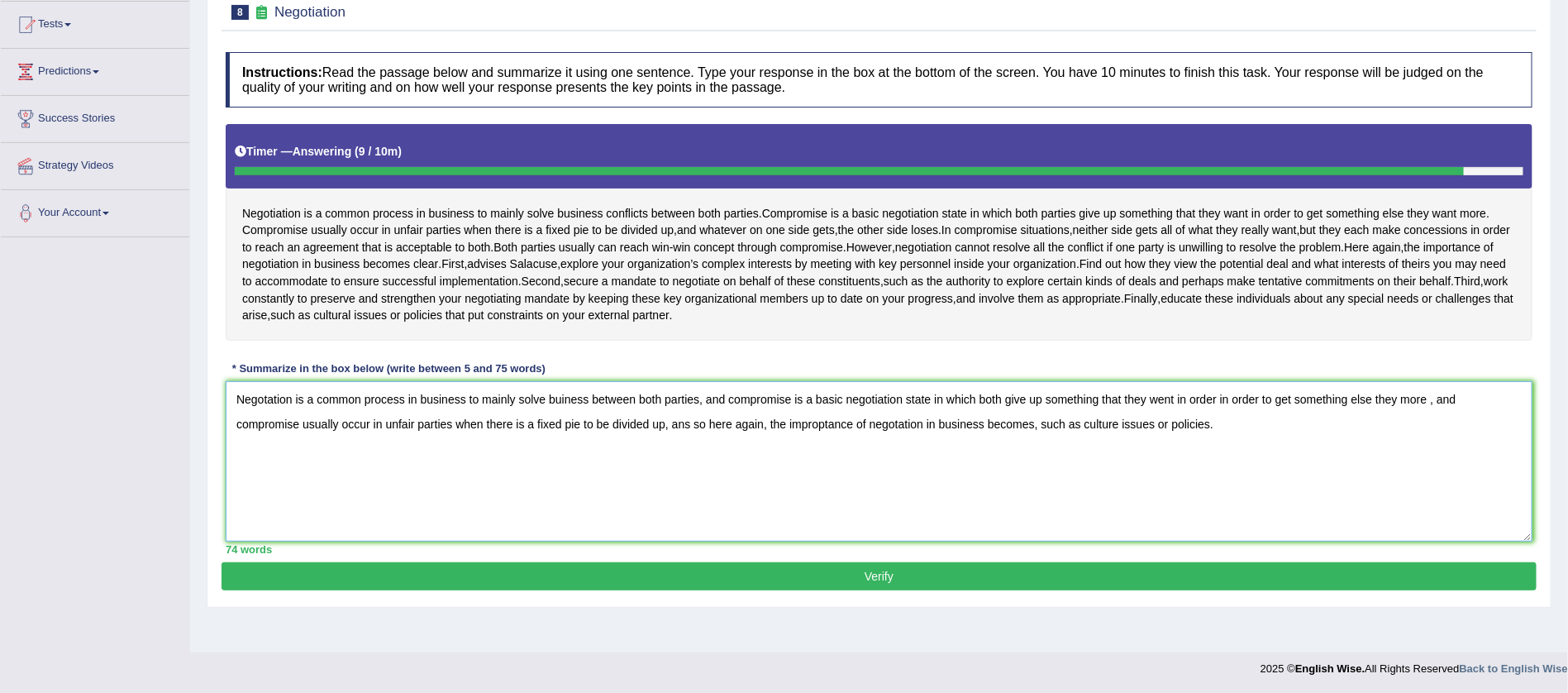
type textarea "Negotation is a common process in business to mainly solve buiness between both…"
click at [880, 590] on button "Verify" at bounding box center [879, 576] width 1315 height 28
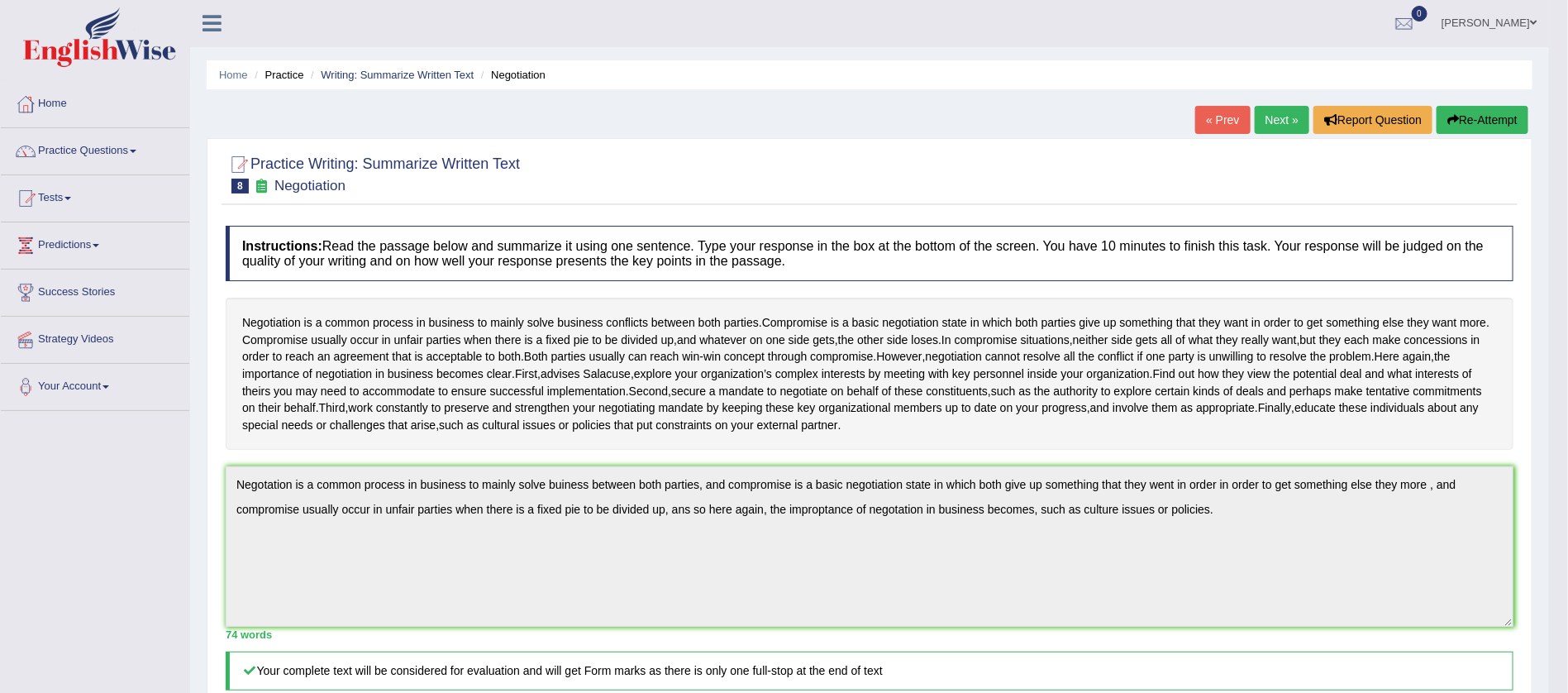
scroll to position [0, 0]
click at [1272, 110] on link "Next »" at bounding box center [1282, 120] width 55 height 28
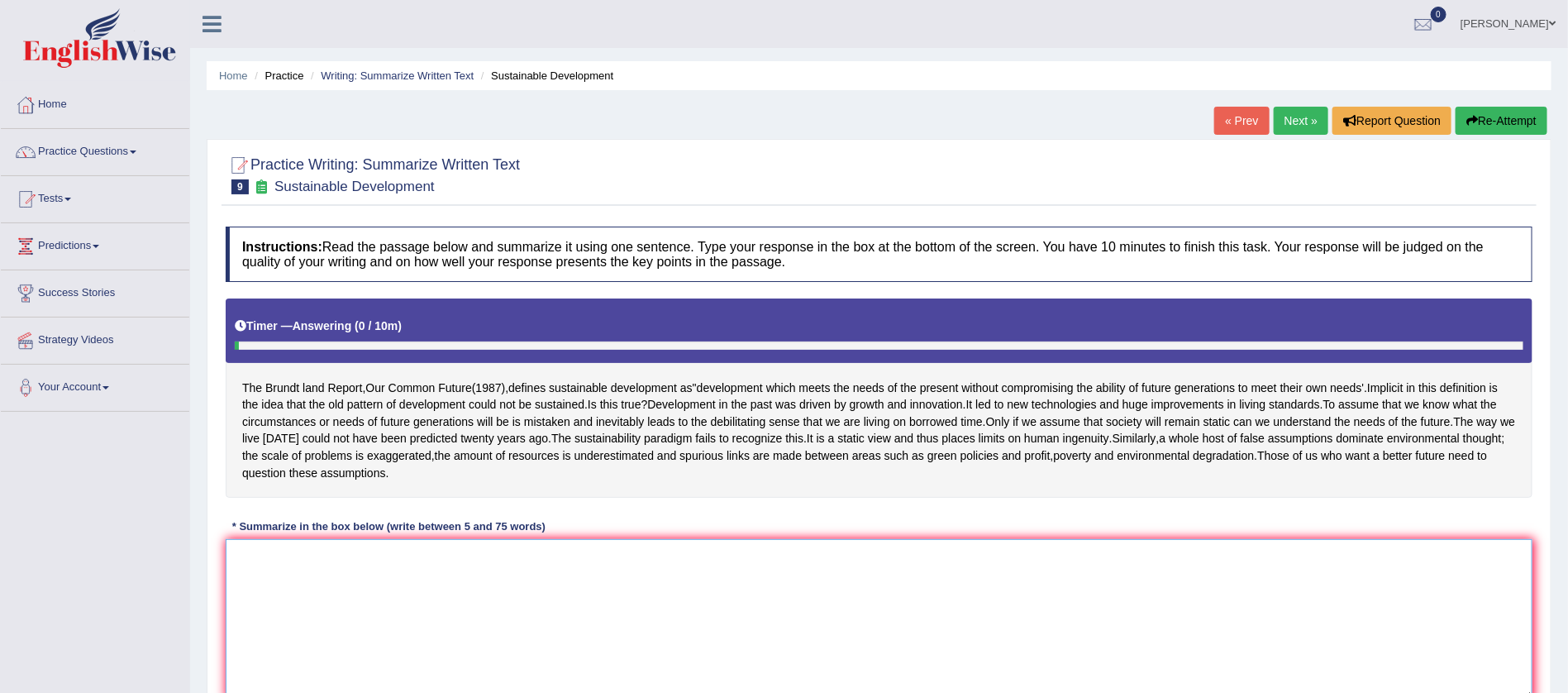
click at [419, 603] on textarea at bounding box center [879, 619] width 1307 height 160
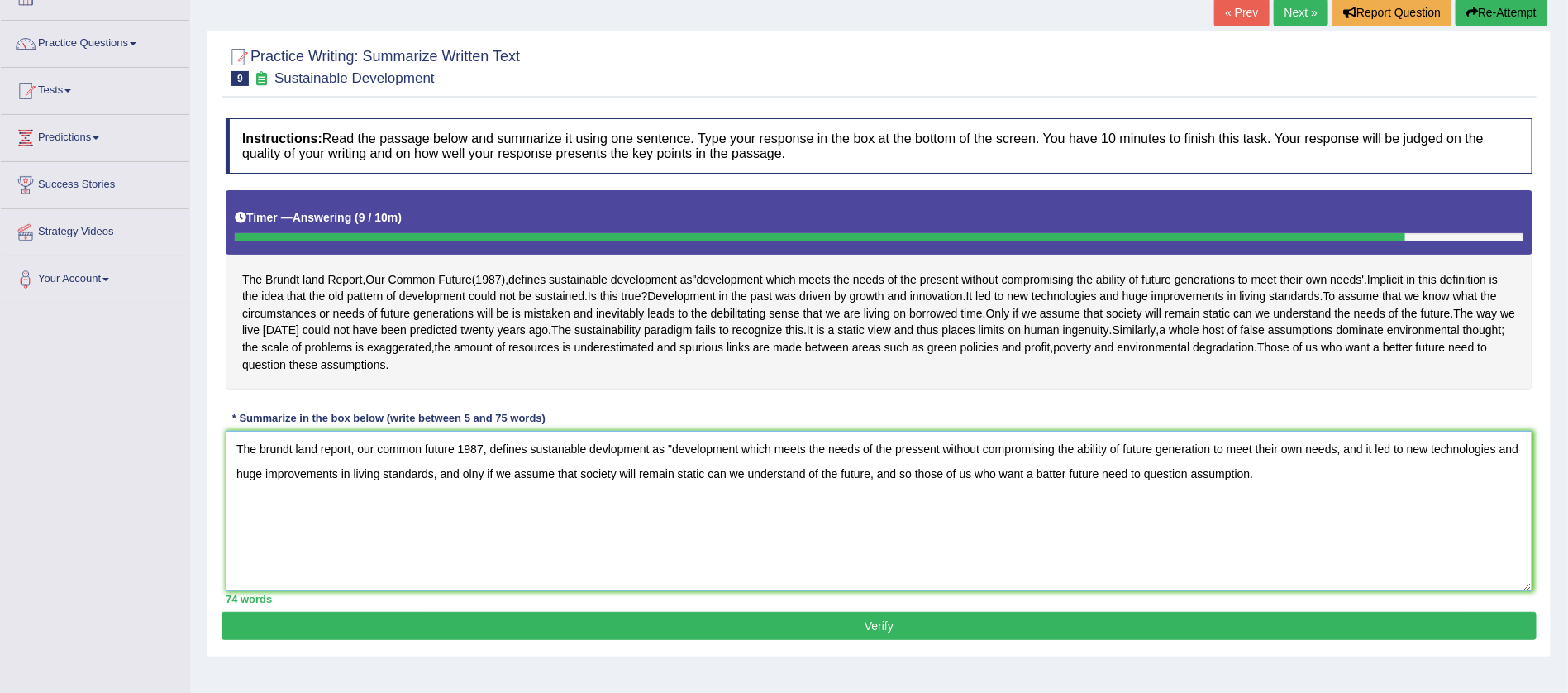
scroll to position [98, 0]
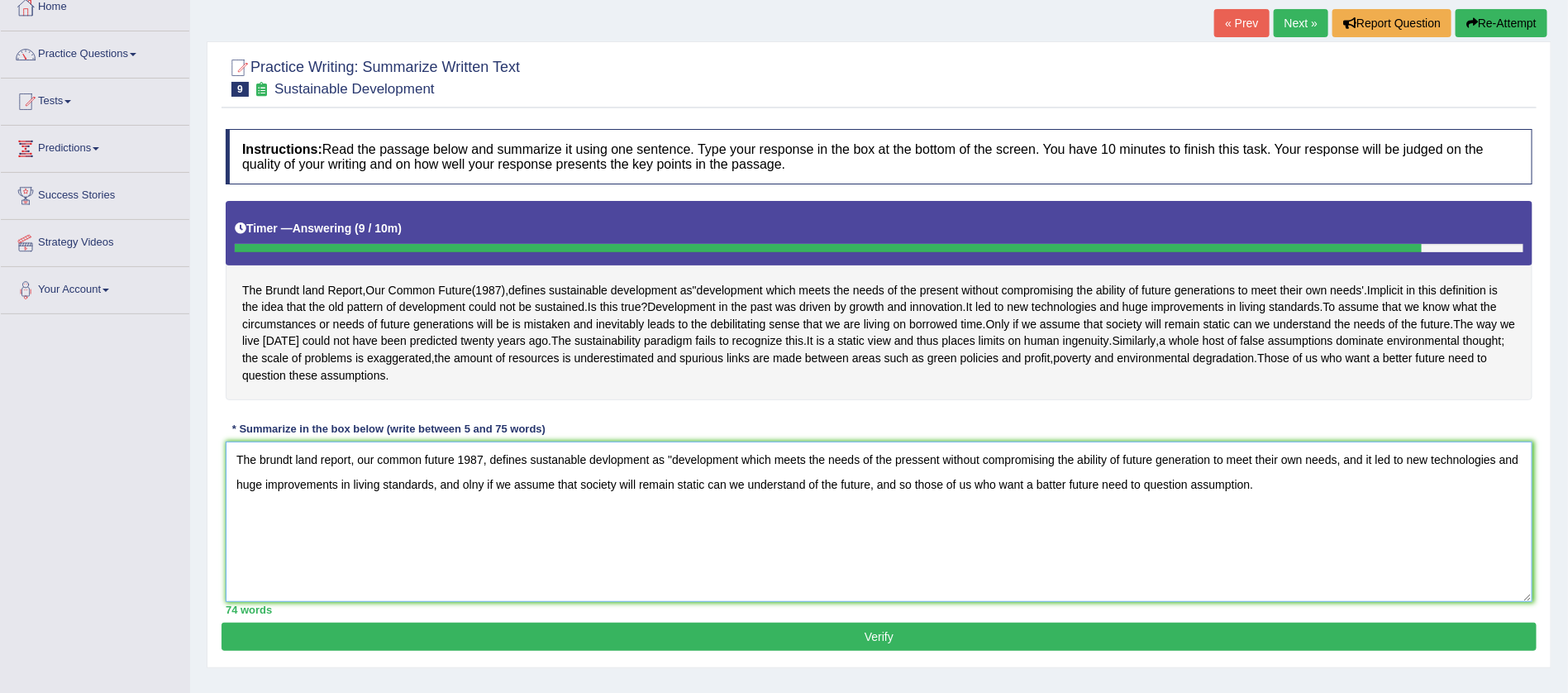
type textarea "The brundt land report, our common future 1987, defines sustanable devlopment a…"
click at [873, 646] on button "Verify" at bounding box center [879, 636] width 1315 height 28
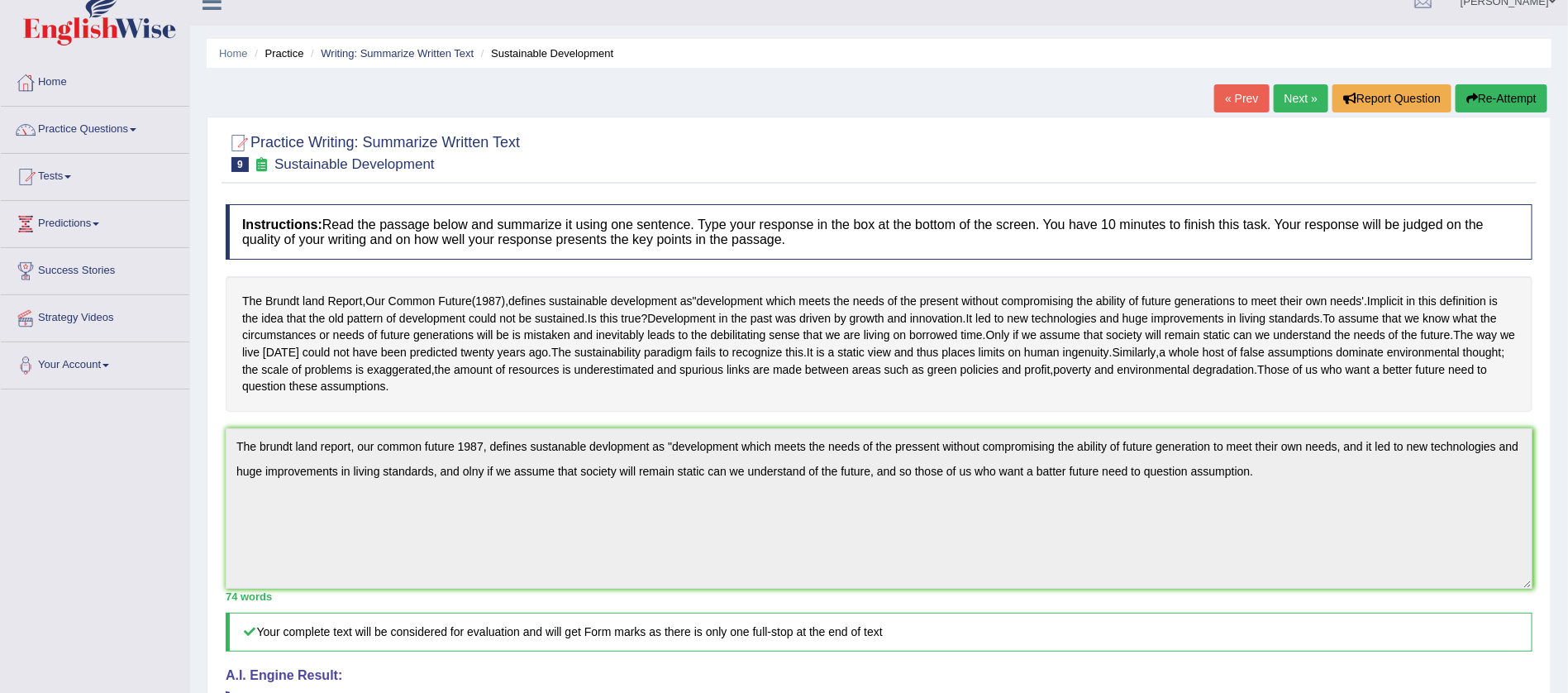
scroll to position [0, 0]
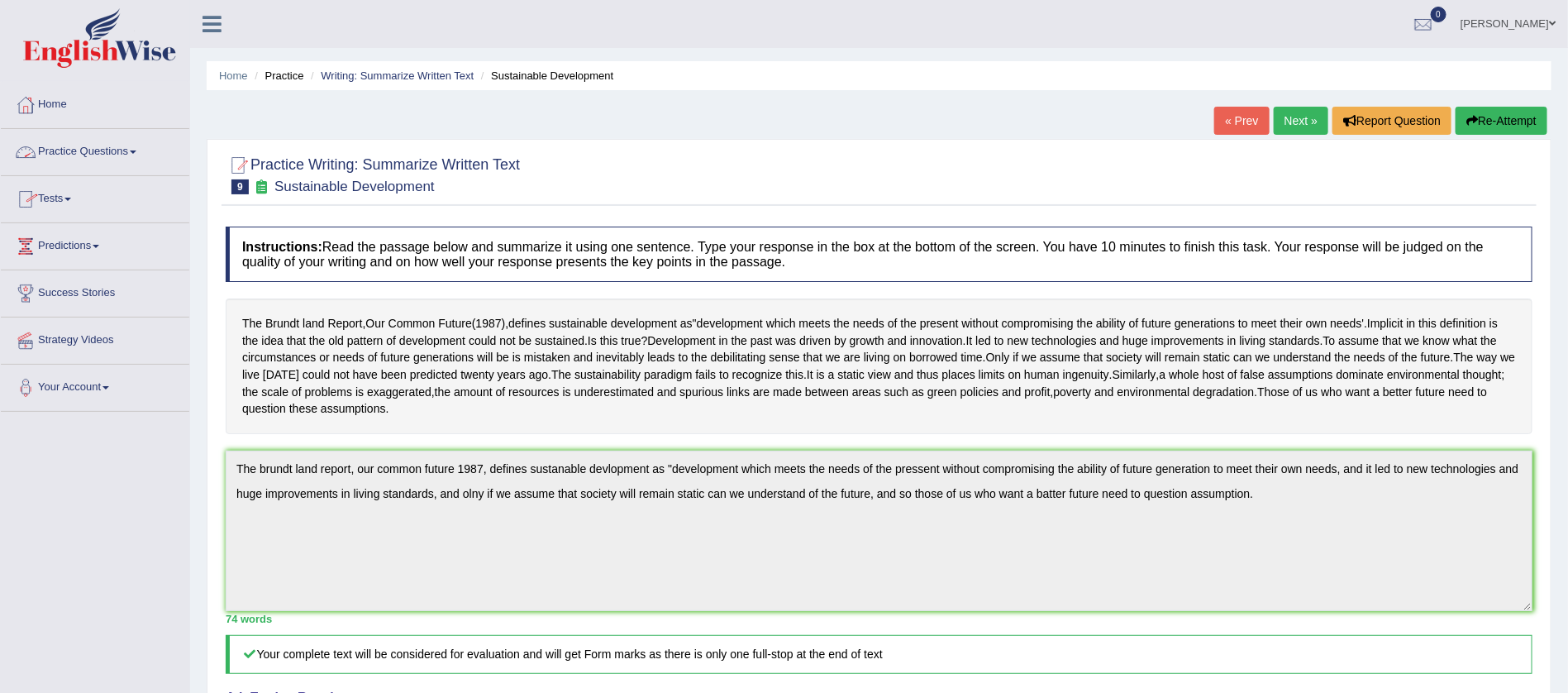
click at [137, 148] on link "Practice Questions" at bounding box center [95, 149] width 189 height 41
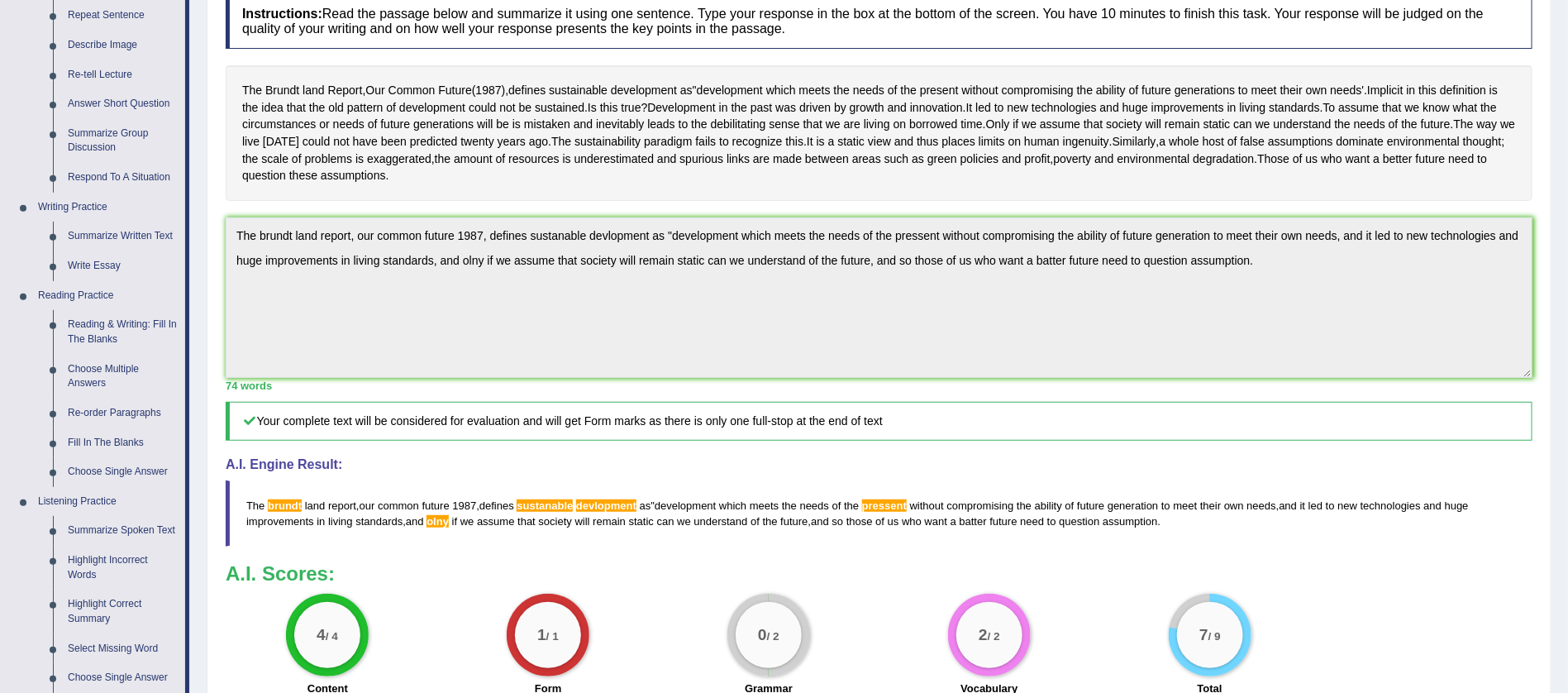
scroll to position [248, 0]
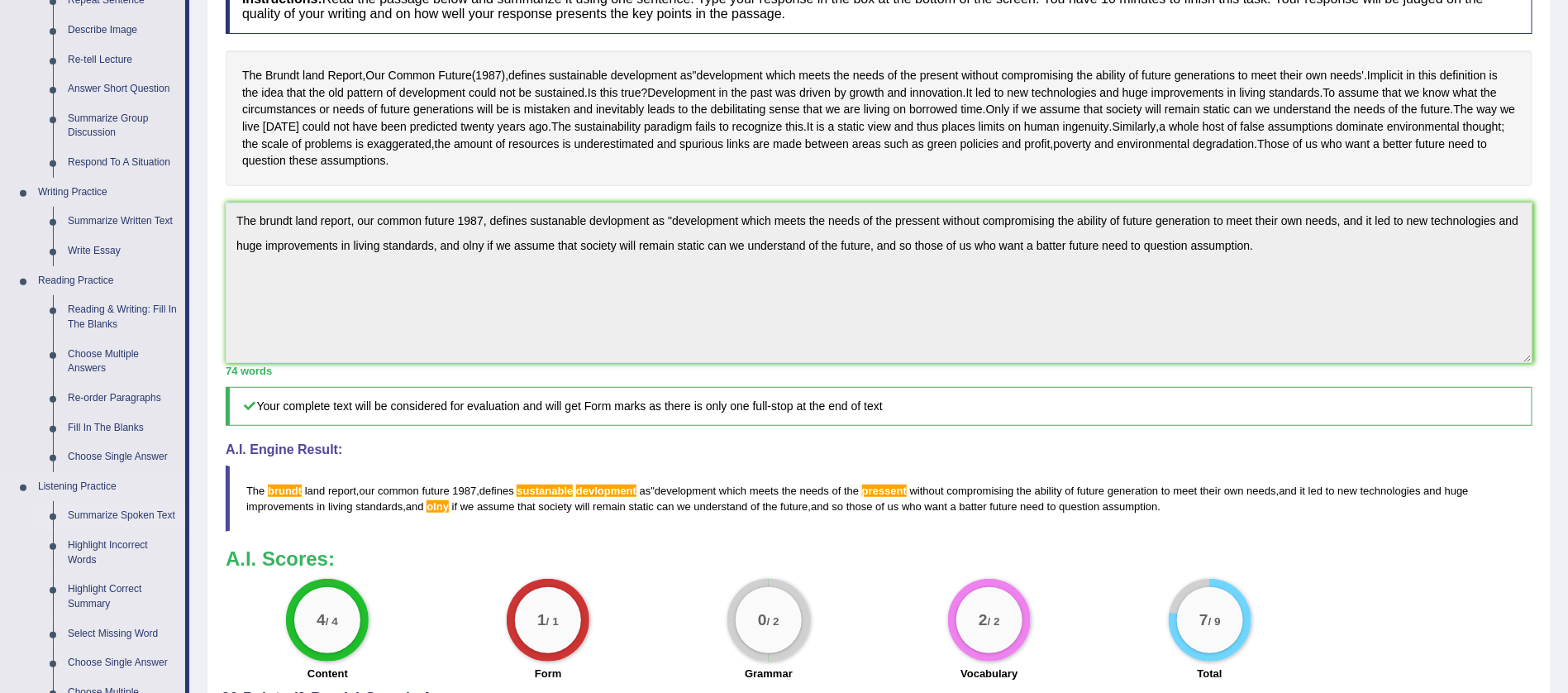
click at [125, 516] on link "Summarize Spoken Text" at bounding box center [123, 515] width 125 height 30
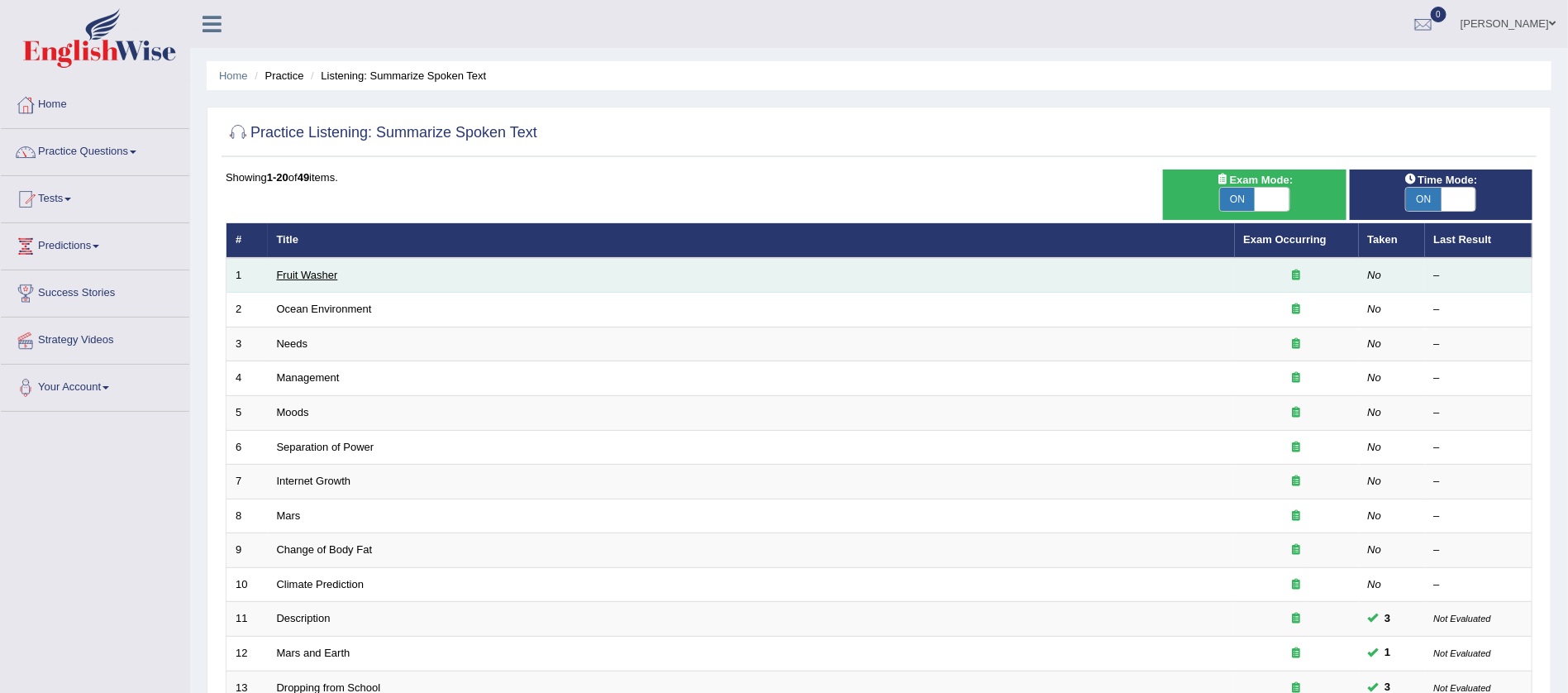
click at [294, 271] on link "Fruit Washer" at bounding box center [308, 275] width 62 height 13
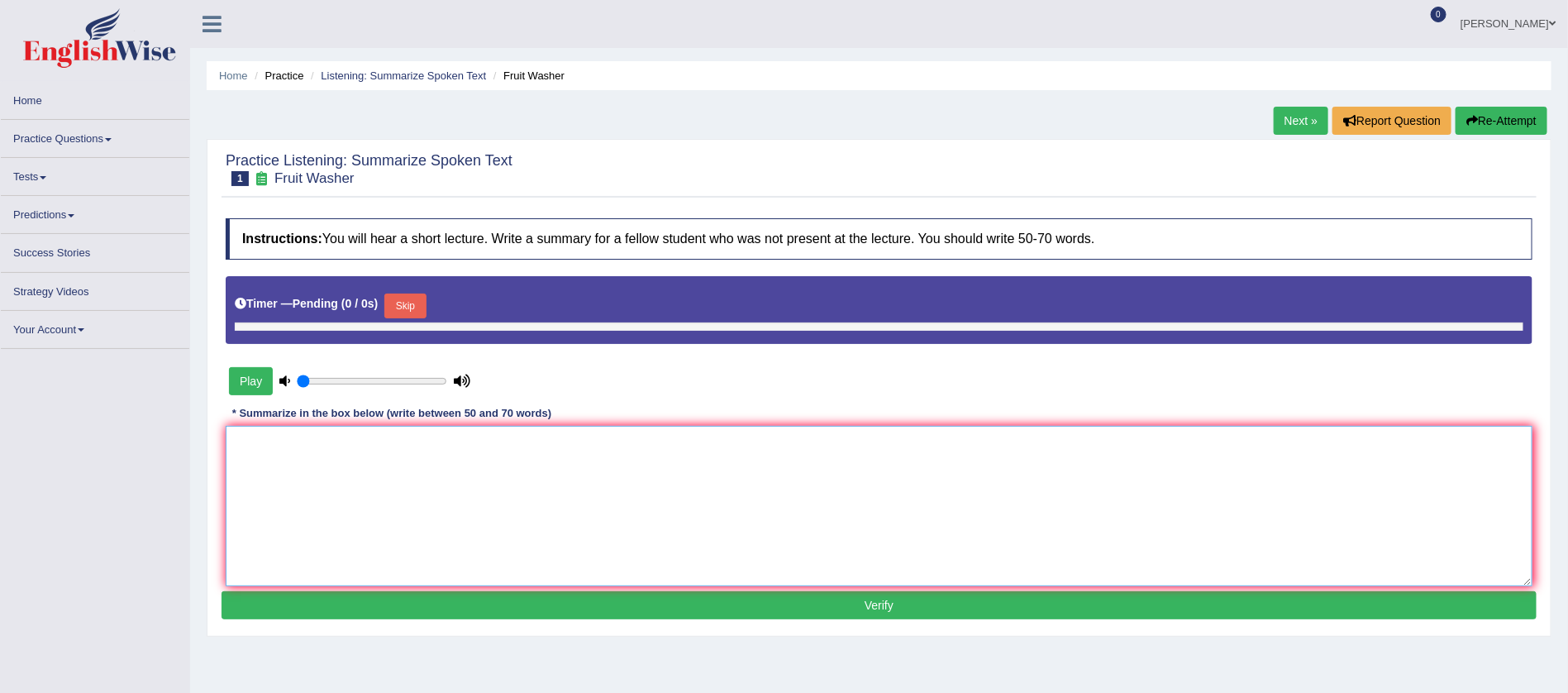
click at [242, 470] on textarea at bounding box center [879, 506] width 1307 height 160
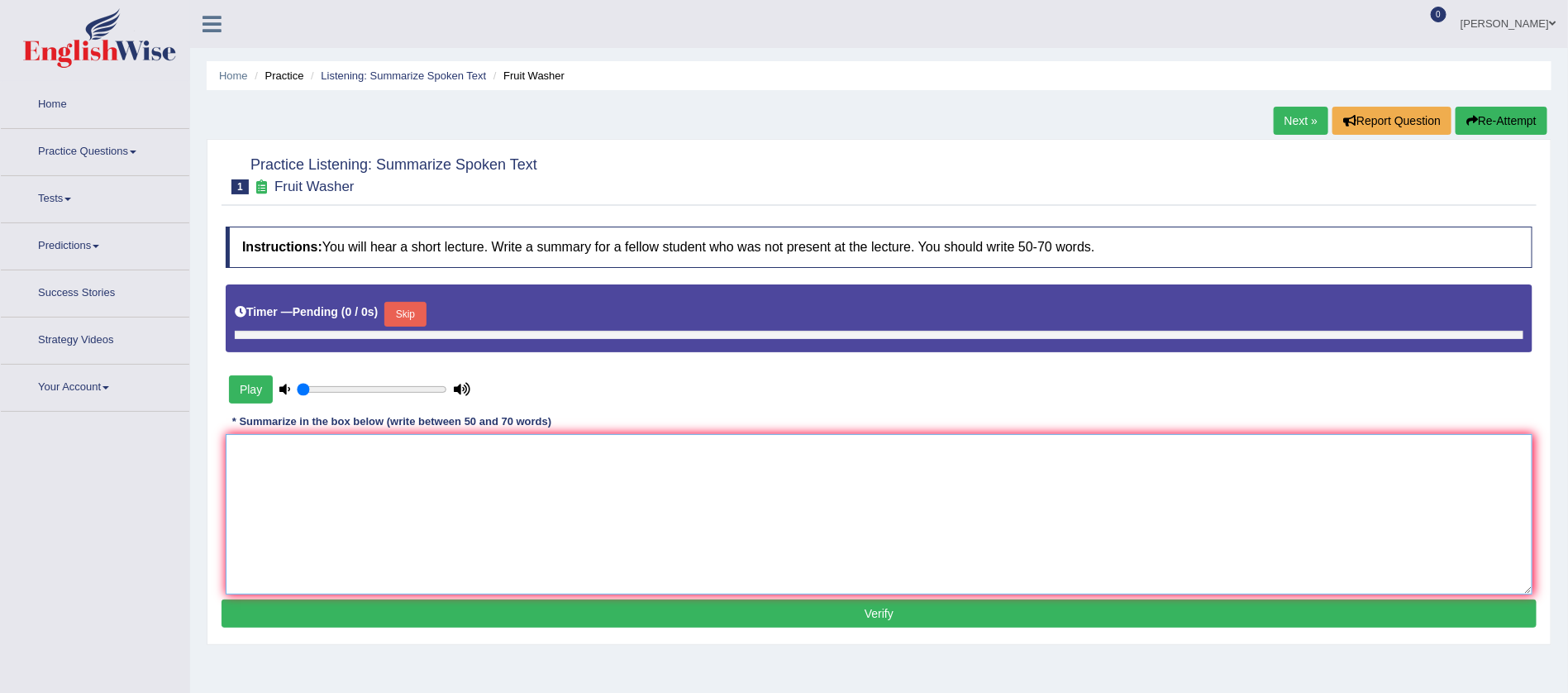
type input "0.85"
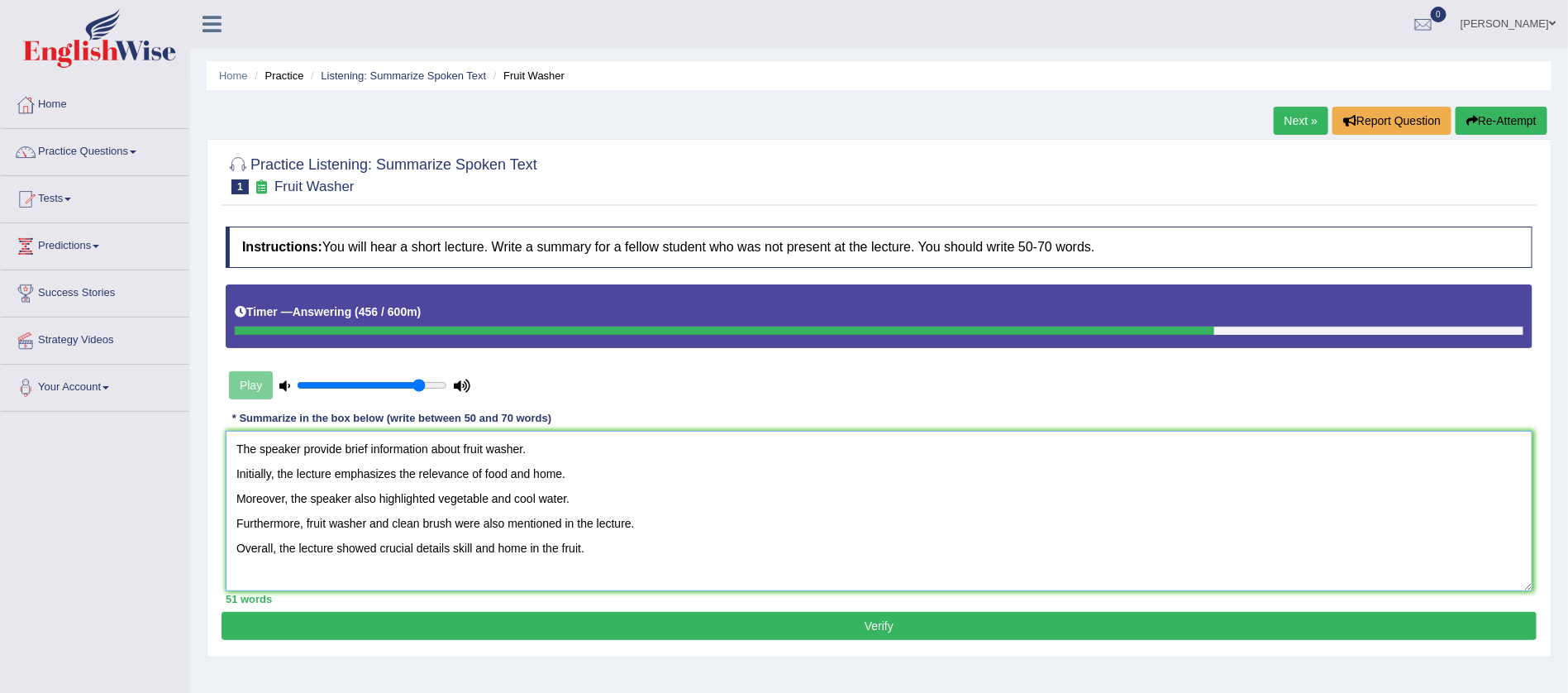
type textarea "The speaker provide brief information about fruit washer. Initially, the lectur…"
click at [888, 617] on button "Verify" at bounding box center [879, 626] width 1315 height 28
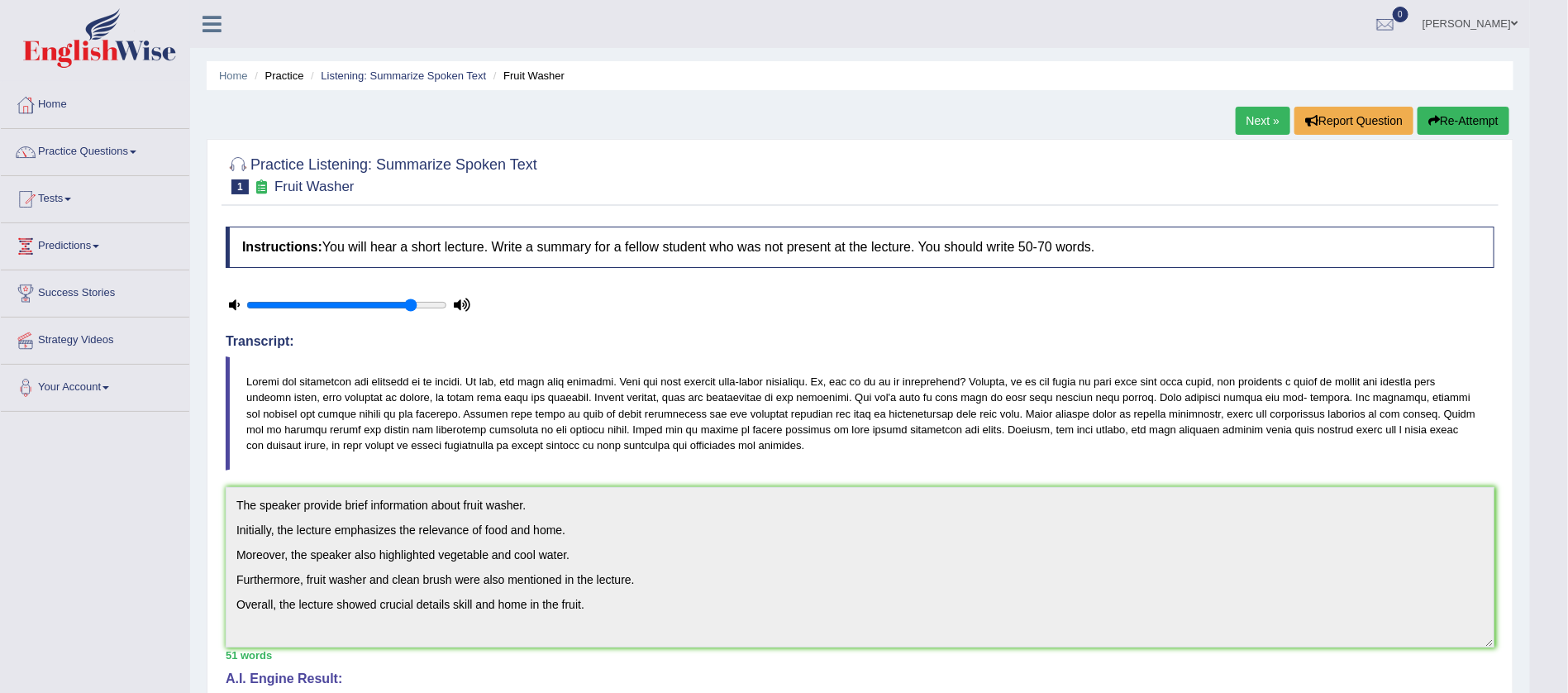
click at [1516, 19] on span at bounding box center [1515, 24] width 7 height 11
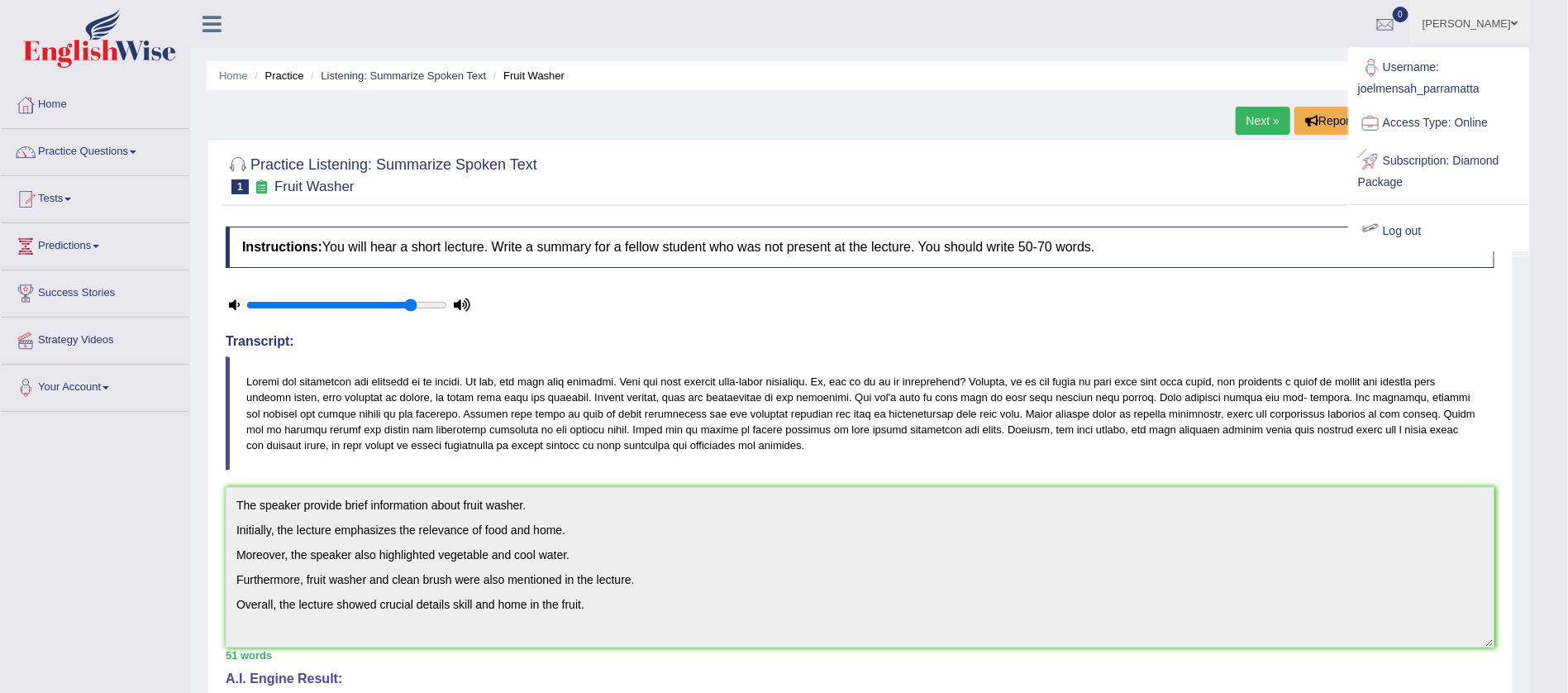
click at [1393, 228] on link "Log out" at bounding box center [1439, 231] width 179 height 38
